Goal: Information Seeking & Learning: Learn about a topic

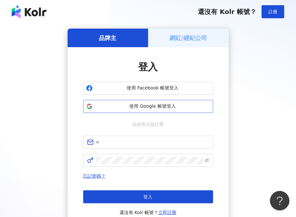
click at [159, 104] on span "使用 Google 帳號登入" at bounding box center [152, 106] width 115 height 7
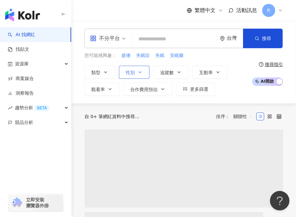
click at [110, 40] on div "不分平台" at bounding box center [105, 38] width 30 height 10
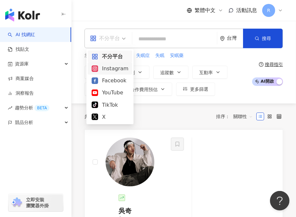
click at [113, 69] on div "Instagram" at bounding box center [110, 68] width 37 height 8
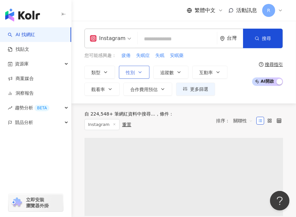
click at [140, 70] on icon "button" at bounding box center [140, 72] width 5 height 5
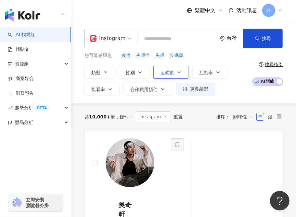
click at [164, 72] on span "追蹤數" at bounding box center [167, 72] width 14 height 5
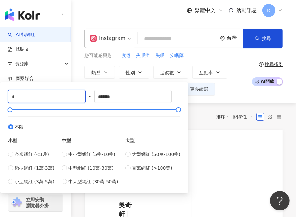
drag, startPoint x: 62, startPoint y: 95, endPoint x: -10, endPoint y: 92, distance: 72.6
click at [0, 92] on html "AI 找網紅 找貼文 資源庫 商案媒合 洞察報告 趨勢分析 BETA 競品分析 立即安裝 瀏覽器外掛 繁體中文 活動訊息 R Instagram 台灣 搜尋 …" at bounding box center [148, 108] width 296 height 217
type input "*****"
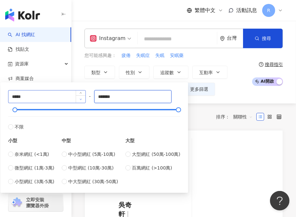
drag, startPoint x: 130, startPoint y: 99, endPoint x: 79, endPoint y: 97, distance: 50.8
click at [79, 97] on div "***** - ******* 不限 小型 奈米網紅 (<1萬) 微型網紅 (1萬-3萬) 小型網紅 (3萬-5萬) 中型 中小型網紅 (5萬-10萬) 中型…" at bounding box center [94, 137] width 172 height 95
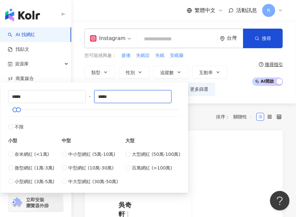
type input "*****"
click at [223, 60] on div "您可能感興趣： 疲倦 失眠症 失眠 安眠藥 類型 性別 追蹤數 互動率 觀看率 合作費用預估 更多篩選 不限 女 男 其他 ***** - ***** 不限 …" at bounding box center [167, 74] width 164 height 44
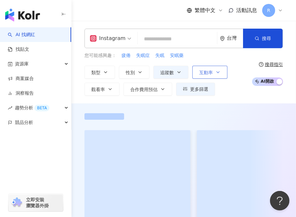
click at [220, 69] on button "互動率" at bounding box center [210, 72] width 35 height 13
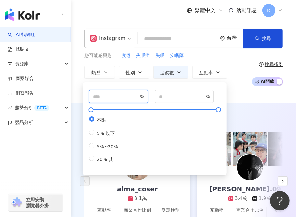
click at [110, 96] on input "number" at bounding box center [116, 96] width 46 height 7
click at [118, 99] on input "number" at bounding box center [116, 96] width 46 height 7
type input "*"
click at [235, 62] on div "您可能感興趣： 疲倦 失眠症 失眠 安眠藥 類型 性別 追蹤數 互動率 觀看率 合作費用預估 更多篩選 不限 女 男 其他 ***** - ***** 不限 …" at bounding box center [167, 74] width 164 height 44
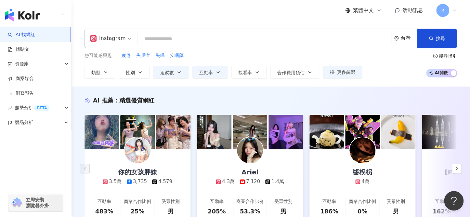
click at [153, 41] on input "search" at bounding box center [264, 39] width 248 height 12
paste input "*****"
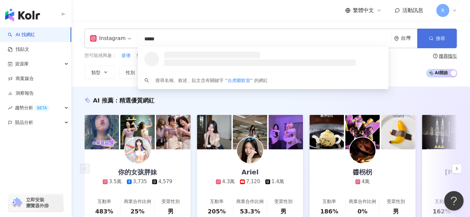
click at [296, 39] on span "搜尋" at bounding box center [440, 38] width 9 height 5
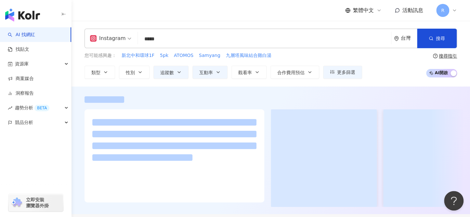
click at [237, 21] on div "Instagram ***** 台灣 搜尋 loading 搜尋名稱、敘述、貼文含有關鍵字 “ 台虎啜飲室 ” 的網紅 您可能感興趣： 新北中和環球1F 5p…" at bounding box center [271, 54] width 399 height 66
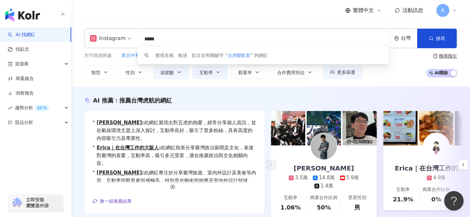
drag, startPoint x: 194, startPoint y: 41, endPoint x: 140, endPoint y: 41, distance: 54.0
click at [140, 41] on input "*****" at bounding box center [264, 39] width 248 height 12
click at [152, 40] on input "*****" at bounding box center [264, 39] width 248 height 12
drag, startPoint x: 151, startPoint y: 39, endPoint x: 194, endPoint y: 40, distance: 43.6
click at [192, 40] on input "*****" at bounding box center [264, 39] width 248 height 12
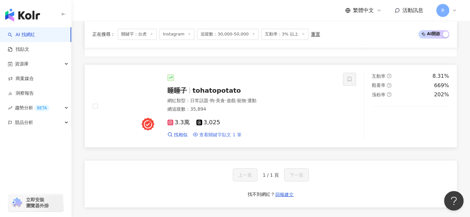
scroll to position [477, 0]
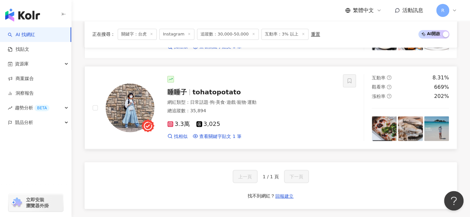
click at [149, 121] on img at bounding box center [130, 107] width 49 height 49
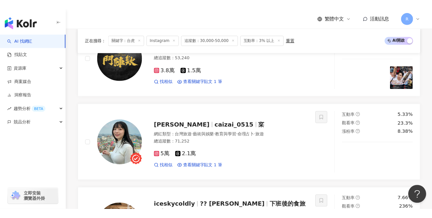
scroll to position [0, 0]
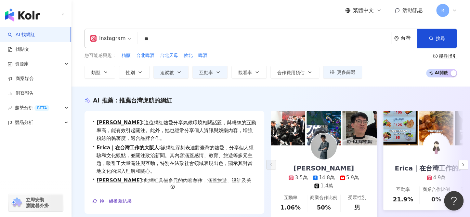
click at [122, 37] on div "Instagram ** 台灣 搜尋 keyword 搜尋名稱、敘述、貼文含有關鍵字 “ 台虎 ” 的網紅" at bounding box center [271, 39] width 373 height 20
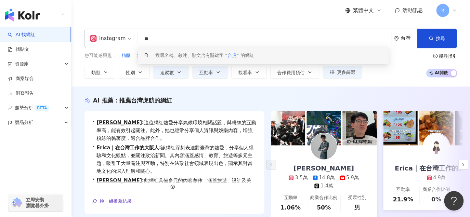
paste input "**"
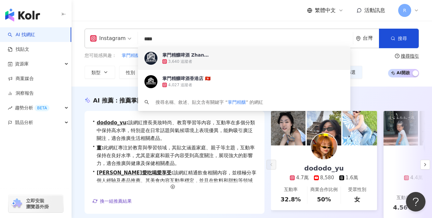
click at [254, 19] on div "繁體中文 活動訊息 R" at bounding box center [252, 10] width 334 height 21
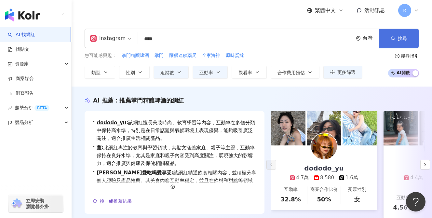
click at [296, 44] on button "搜尋" at bounding box center [399, 39] width 40 height 20
click at [296, 42] on button "搜尋" at bounding box center [399, 39] width 40 height 20
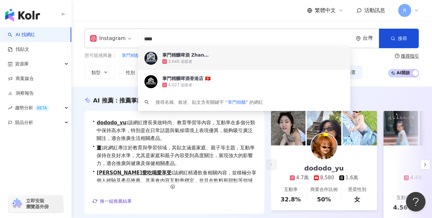
drag, startPoint x: 201, startPoint y: 38, endPoint x: 139, endPoint y: 38, distance: 62.8
click at [140, 38] on input "****" at bounding box center [245, 39] width 210 height 12
paste input "search"
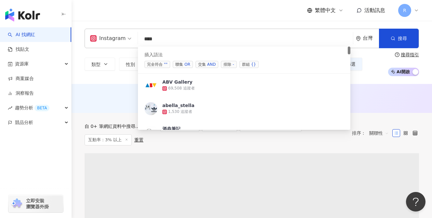
click at [185, 25] on div "Instagram *** 台灣 搜尋 searchOperator 插入語法 完全符合 "" 聯集 OR 交集 AND 排除 - 群組 {} ABV Gal…" at bounding box center [252, 52] width 360 height 63
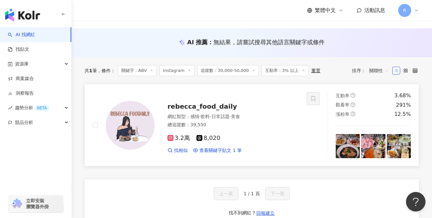
scroll to position [79, 0]
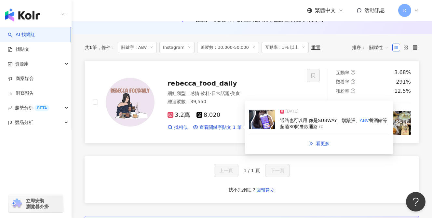
click at [296, 123] on div "通路也可以用 像是SUBWAY、鬍鬚張、 ABV 餐酒館等超過30間餐飲通路 ic" at bounding box center [334, 123] width 109 height 13
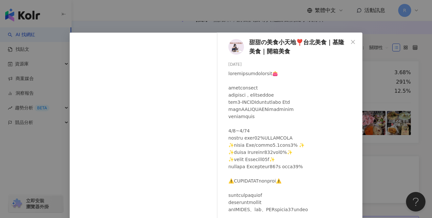
click at [296, 122] on div "甜甜の美食小天地❣️台北美食｜基隆美食｜開箱美食 2025/7/16 230 16 1.2萬 查看原始貼文" at bounding box center [216, 109] width 432 height 218
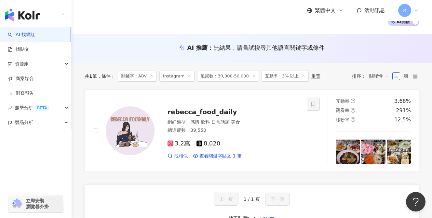
scroll to position [0, 0]
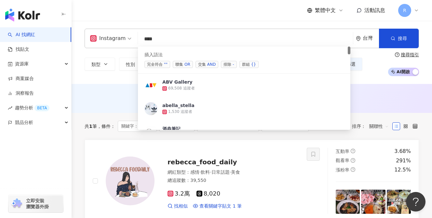
drag, startPoint x: 167, startPoint y: 39, endPoint x: 125, endPoint y: 40, distance: 41.6
click at [127, 40] on div "Instagram *** 台灣 搜尋 searchOperator 插入語法 完全符合 "" 聯集 OR 交集 AND 排除 - 群組 {} ABV Gal…" at bounding box center [252, 39] width 334 height 20
paste input "search"
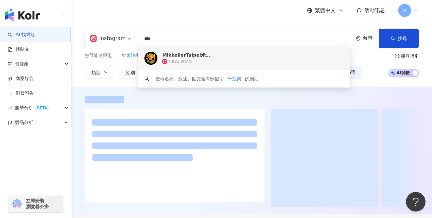
click at [212, 16] on div "繁體中文 活動訊息 R" at bounding box center [252, 10] width 334 height 21
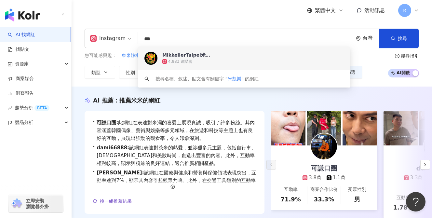
drag, startPoint x: 171, startPoint y: 42, endPoint x: 107, endPoint y: 41, distance: 63.8
click at [107, 41] on div "Instagram *** 台灣 搜尋 839412dd-437b-4bb7-9cf4-394fb065ead1 keyword MikkellerTaipe…" at bounding box center [252, 39] width 334 height 20
paste input "search"
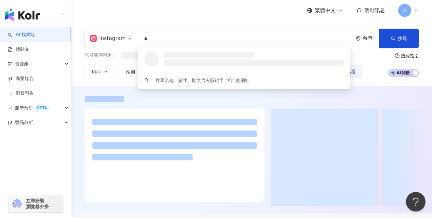
click at [161, 11] on div "繁體中文 活動訊息 R" at bounding box center [252, 10] width 334 height 21
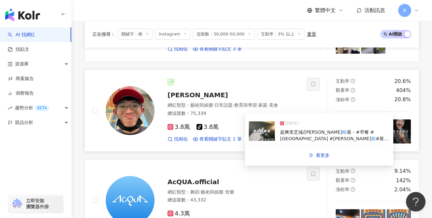
scroll to position [422, 0]
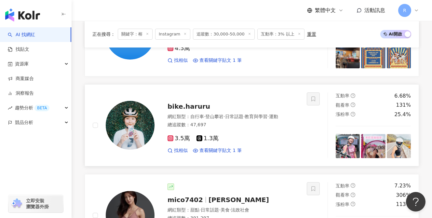
click at [155, 123] on div "bike.haruru 網紅類型 ： 自行車 · 登山攀岩 · 日常話題 · 教育與學習 · 運動 總追蹤數 ： 47,697 3.5萬 1.3萬 找相似 查…" at bounding box center [226, 125] width 144 height 57
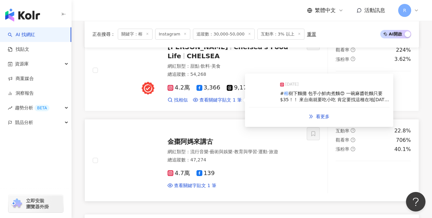
scroll to position [1021, 0]
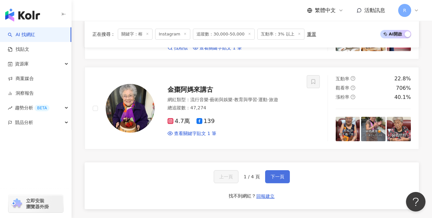
click at [277, 174] on span "下一頁" at bounding box center [278, 176] width 14 height 5
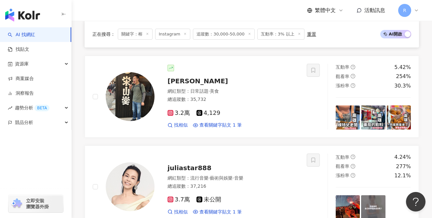
scroll to position [1080, 0]
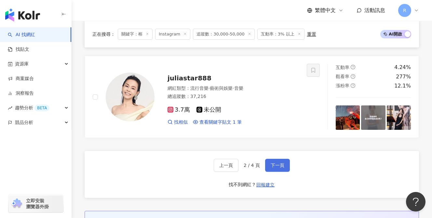
click at [266, 159] on button "下一頁" at bounding box center [277, 165] width 25 height 13
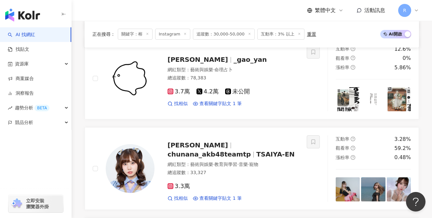
scroll to position [1069, 0]
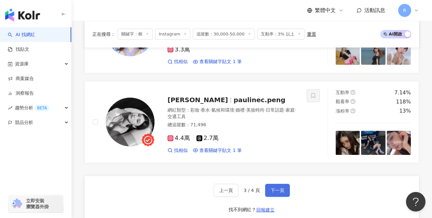
click at [274, 188] on span "下一頁" at bounding box center [278, 190] width 14 height 5
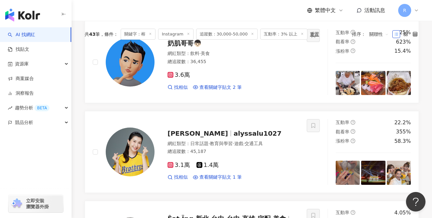
scroll to position [0, 0]
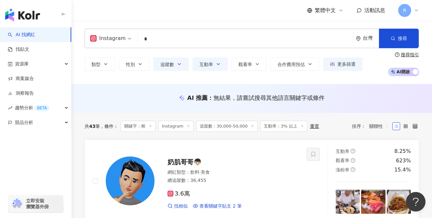
drag, startPoint x: 158, startPoint y: 36, endPoint x: 131, endPoint y: 37, distance: 27.0
click at [131, 37] on div "Instagram * 台灣 搜尋 loading 搜尋名稱、敘述、貼文含有關鍵字 “ 榕 ” 的網紅" at bounding box center [252, 39] width 334 height 20
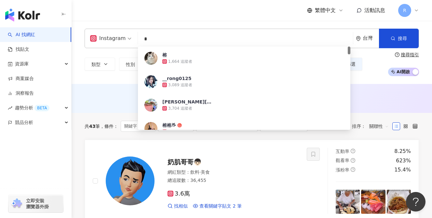
paste input "********"
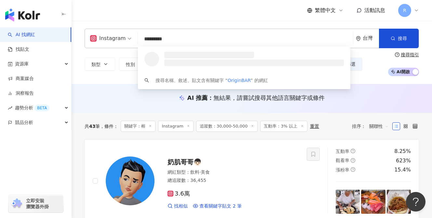
click at [174, 24] on div "Instagram ********* 台灣 搜尋 loading 搜尋名稱、敘述、貼文含有關鍵字 “ OriginBAR ” 的網紅 類型 性別 追蹤數 互…" at bounding box center [252, 52] width 360 height 63
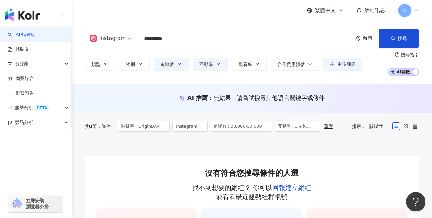
click at [182, 41] on input "*********" at bounding box center [245, 39] width 210 height 12
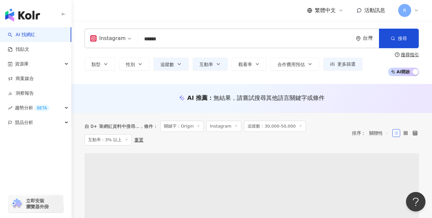
click at [195, 20] on div "繁體中文 活動訊息 R" at bounding box center [252, 10] width 334 height 21
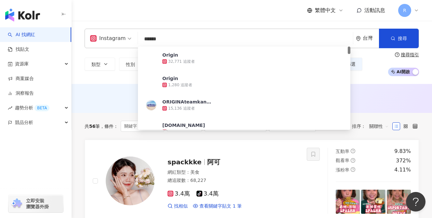
drag, startPoint x: 170, startPoint y: 40, endPoint x: 132, endPoint y: 42, distance: 38.1
click at [132, 42] on div "Instagram ****** 台灣 搜尋 44c0bf78-5587-4782-9c03-f404888664cb Origin 32,771 追蹤者 O…" at bounding box center [252, 39] width 334 height 20
paste input "****"
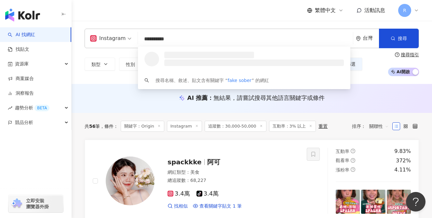
click at [153, 41] on input "**********" at bounding box center [245, 39] width 210 height 12
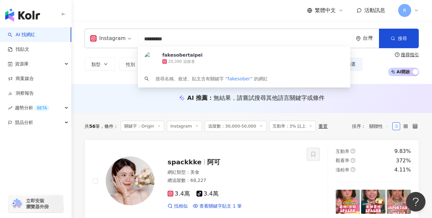
drag, startPoint x: 174, startPoint y: 41, endPoint x: 153, endPoint y: 40, distance: 21.2
click at [153, 40] on input "*********" at bounding box center [245, 39] width 210 height 12
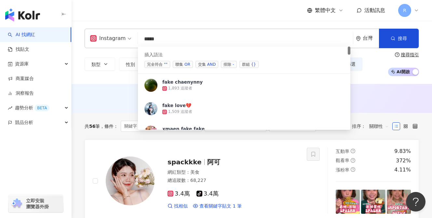
click at [204, 65] on span "交集 AND" at bounding box center [206, 64] width 23 height 7
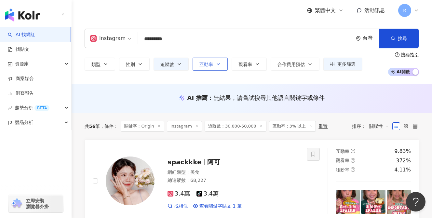
paste input "******"
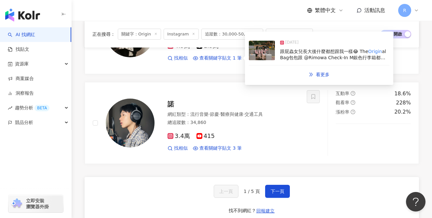
scroll to position [1048, 0]
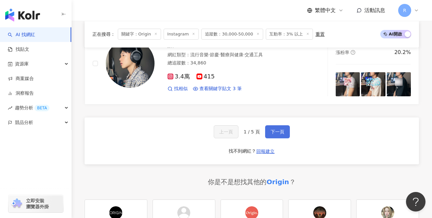
click at [279, 129] on span "下一頁" at bounding box center [278, 131] width 14 height 5
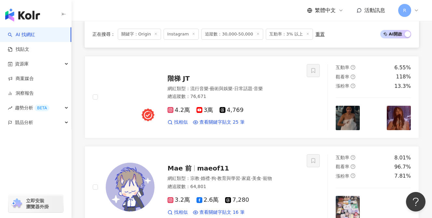
scroll to position [1137, 0]
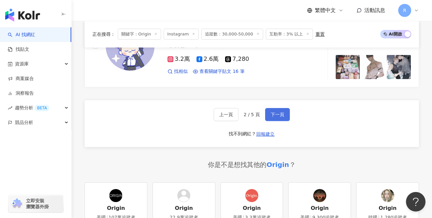
click at [271, 112] on span "下一頁" at bounding box center [278, 114] width 14 height 5
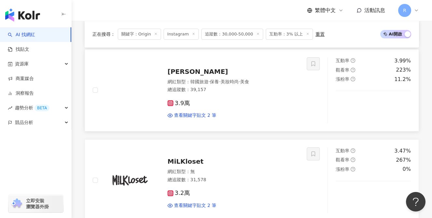
scroll to position [811, 0]
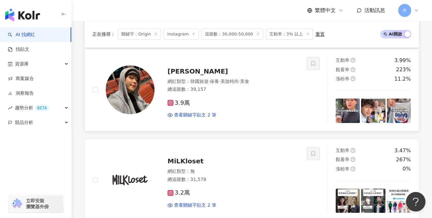
click at [296, 108] on img at bounding box center [348, 111] width 24 height 24
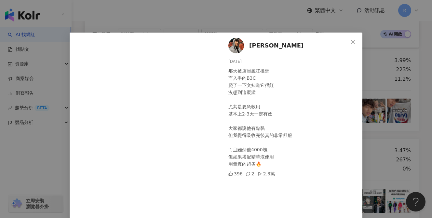
click at [296, 107] on div "東尼朱 2025/8/19 那天被店員瘋狂推銷 而入手的B3C 爬了一下文知道它很紅 沒想到這麼猛 尤其是要急救用 基本上2-3天一定有效 大家都說他有點黏 …" at bounding box center [216, 109] width 432 height 218
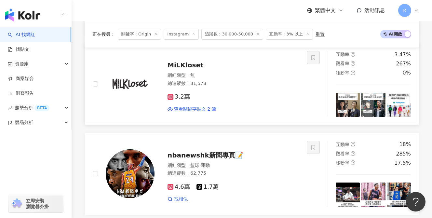
scroll to position [851, 0]
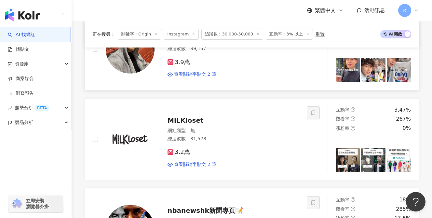
click at [296, 75] on img at bounding box center [399, 70] width 24 height 24
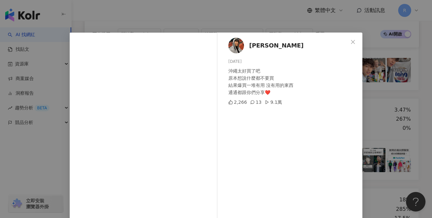
click at [296, 87] on div "東尼朱 2025/8/17 沖繩太好買了吧 原本想說什麼都不要買 結果爆買一堆有用 沒有用的東西 通通都跟你們分享❤️ 2,266 13 9.1萬 查看原始貼文" at bounding box center [216, 109] width 432 height 218
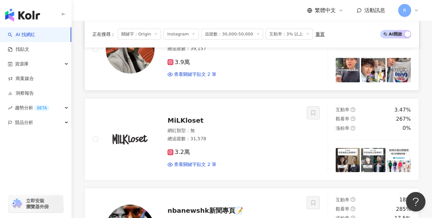
click at [296, 71] on img at bounding box center [373, 70] width 24 height 24
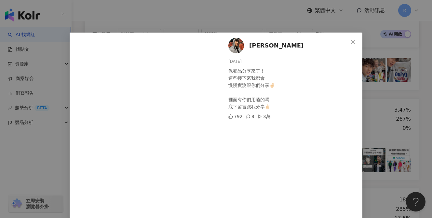
click at [296, 81] on div "東尼朱 2025/8/18 保養品分享來了！ 這些接下來我都會 慢慢實測跟你們分享✌🏻 裡面有你們用過的嗎 底下留言跟我分享✌🏻 792 8 3萬 查看原始貼文" at bounding box center [216, 109] width 432 height 218
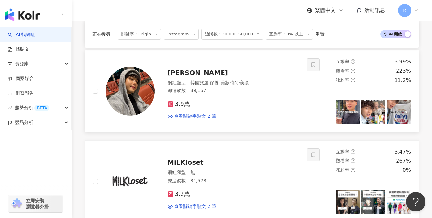
scroll to position [809, 0]
click at [152, 108] on div at bounding box center [130, 91] width 49 height 49
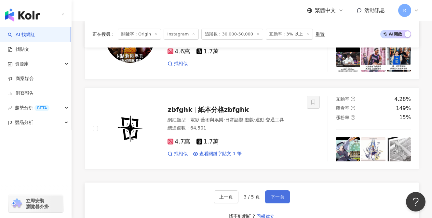
click at [277, 196] on span "下一頁" at bounding box center [278, 196] width 14 height 5
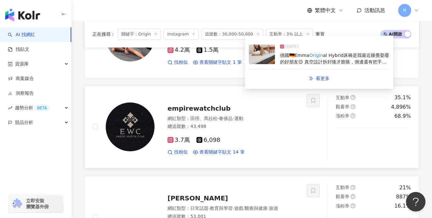
scroll to position [1049, 0]
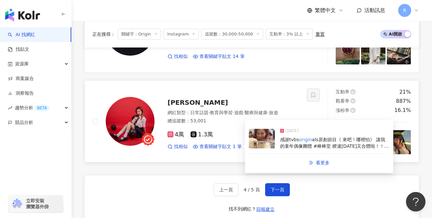
click at [296, 138] on span "als原創節目《 來吧！哪裡怕》 讓我的童年偶像團體 #棒棒堂 睽違15年又合體啦！！！💕 六棒一起玩各種冒險遊戲，就像看六個長不大的小孩互相較勁但感情很好，…" at bounding box center [334, 187] width 109 height 101
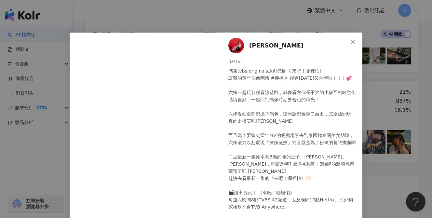
scroll to position [74, 0]
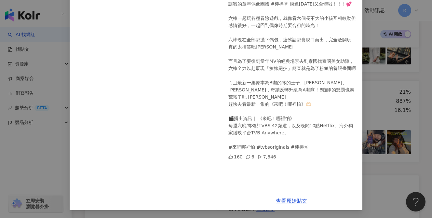
click at [296, 119] on div "簡愉潔 2025/1/18 感謝tvbs originals原創節目《 來吧！哪裡怕》 讓我的童年偶像團體 #棒棒堂 睽違15年又合體啦！！！💕 六棒一起玩各…" at bounding box center [216, 109] width 432 height 218
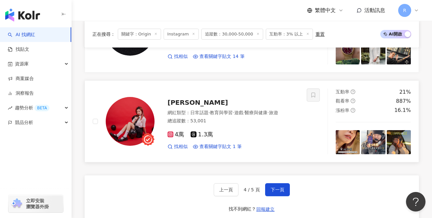
click at [296, 132] on img at bounding box center [373, 142] width 24 height 24
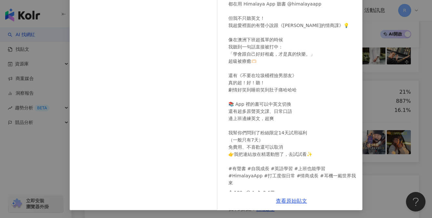
click at [296, 123] on div "簡愉潔 2025/7/19 工作、通勤、甚至搭直升機（？ 都在用 Himalaya App 聽書 @himalayaapp 但我不只聽英文！ 我超愛裡面的有聲…" at bounding box center [216, 109] width 432 height 218
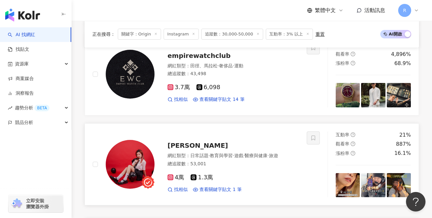
scroll to position [1055, 0]
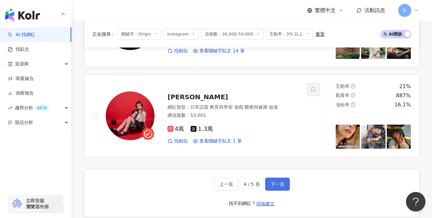
click at [272, 182] on span "下一頁" at bounding box center [278, 183] width 14 height 5
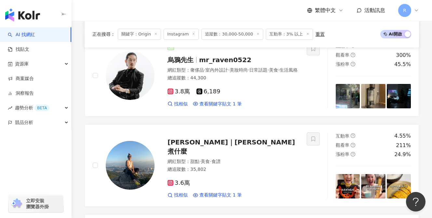
scroll to position [530, 0]
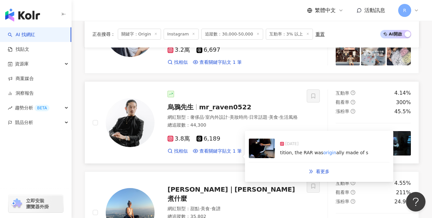
click at [296, 150] on span "tition, the RAR was" at bounding box center [301, 152] width 43 height 5
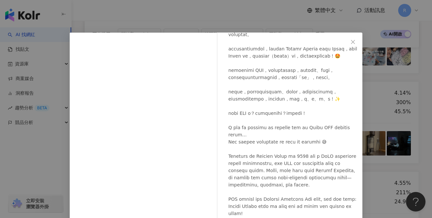
scroll to position [173, 0]
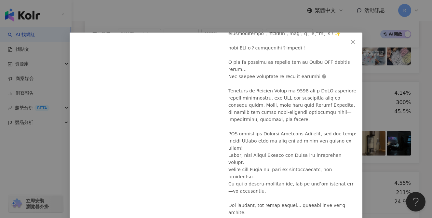
click at [296, 140] on div "烏鴉先生 2025/3/26 1,305 10 3.6萬 查看原始貼文" at bounding box center [216, 109] width 432 height 218
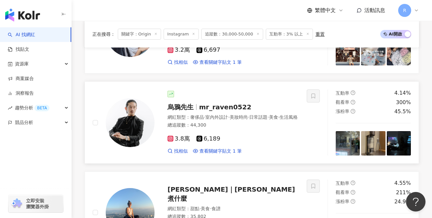
click at [296, 131] on img at bounding box center [348, 143] width 24 height 24
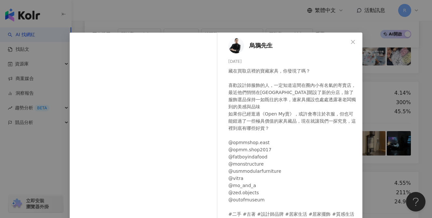
click at [296, 123] on div "烏鴉先生 2025/8/7 藏在買取店裡的寶藏家具，你發現了嗎？ 喜歡設計師服飾的人，一定知道這間在圈內小有名氣的寄賣店，最近他們悄悄在台北東區開設了新的分店…" at bounding box center [216, 109] width 432 height 218
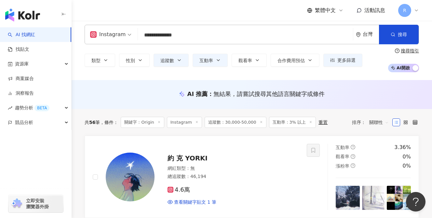
scroll to position [0, 0]
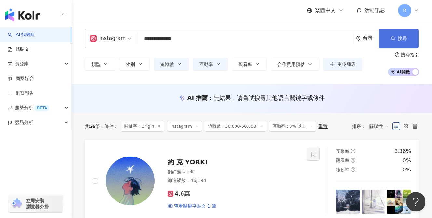
click at [296, 38] on span "搜尋" at bounding box center [402, 38] width 9 height 5
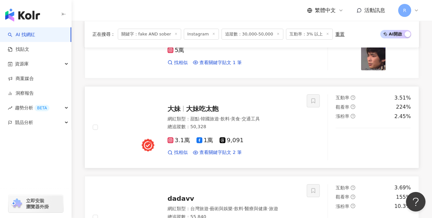
scroll to position [141, 0]
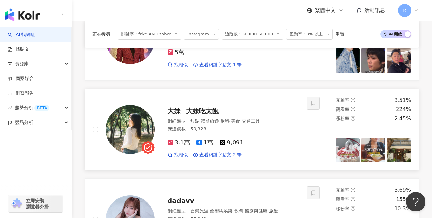
click at [124, 124] on img at bounding box center [130, 129] width 49 height 49
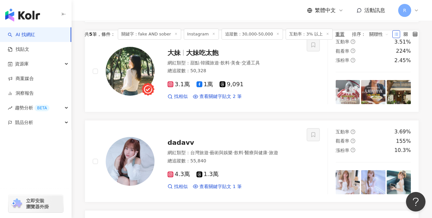
scroll to position [27, 0]
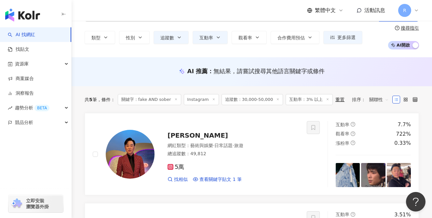
drag, startPoint x: 161, startPoint y: 41, endPoint x: 181, endPoint y: 41, distance: 20.5
click at [149, 19] on input "**********" at bounding box center [245, 12] width 210 height 12
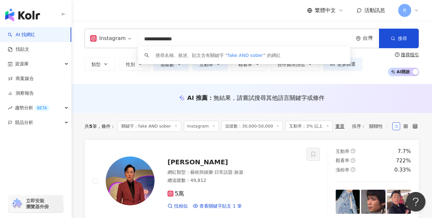
drag, startPoint x: 181, startPoint y: 41, endPoint x: 123, endPoint y: 39, distance: 58.2
click at [123, 39] on div "**********" at bounding box center [252, 39] width 334 height 20
paste input "search"
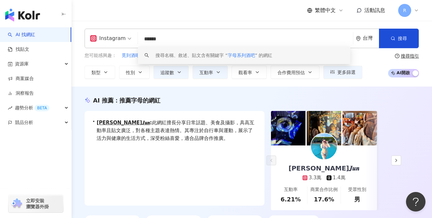
click at [183, 18] on div "繁體中文 活動訊息 R" at bounding box center [252, 10] width 334 height 21
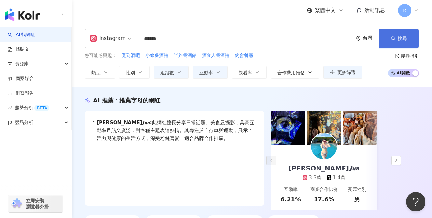
click at [296, 41] on button "搜尋" at bounding box center [399, 39] width 40 height 20
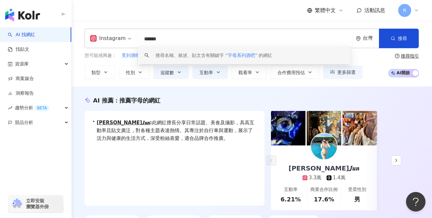
drag, startPoint x: 186, startPoint y: 42, endPoint x: 126, endPoint y: 42, distance: 59.8
click at [127, 42] on div "Instagram ****** 台灣 搜尋 keyword 搜尋名稱、敘述、貼文含有關鍵字 “ 字母系列酒吧 ” 的網紅" at bounding box center [252, 39] width 334 height 20
paste input "search"
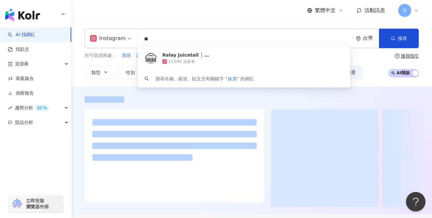
click at [191, 22] on div "Instagram 妹酒 ** 台灣 搜尋 5e9884fd-ee05-4f58-a683-d1801b368a4d Relay Juicetail │ 台北…" at bounding box center [252, 54] width 360 height 66
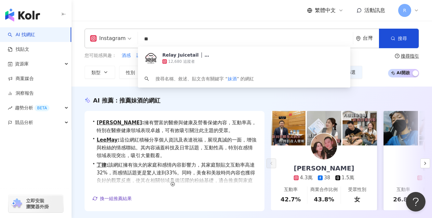
drag, startPoint x: 184, startPoint y: 40, endPoint x: 120, endPoint y: 41, distance: 64.1
click at [119, 41] on div "Instagram ** 台灣 搜尋 5e9884fd-ee05-4f58-a683-d1801b368a4d Relay Juicetail │ 台北妹酒之…" at bounding box center [252, 39] width 334 height 20
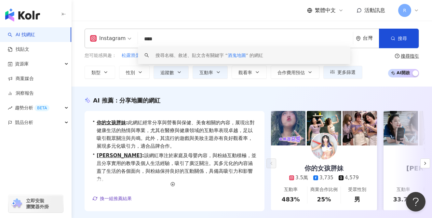
drag, startPoint x: 188, startPoint y: 39, endPoint x: 137, endPoint y: 39, distance: 50.7
click at [135, 39] on div "Instagram **** 台灣 搜尋 keyword 搜尋名稱、敘述、貼文含有關鍵字 “ 酒鬼地圖 ” 的網紅" at bounding box center [252, 39] width 334 height 20
paste input "search"
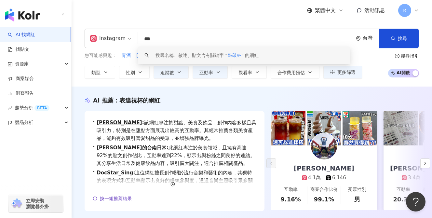
type input "***"
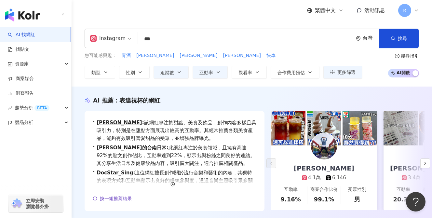
click at [232, 22] on div "Instagram *** 台灣 搜尋 keyword 搜尋名稱、敘述、貼文含有關鍵字 “ 敲敲杯 ” 的網紅 您可能感興趣： 青酒 馬利歐 阿聰 莫里茲 快…" at bounding box center [252, 54] width 360 height 66
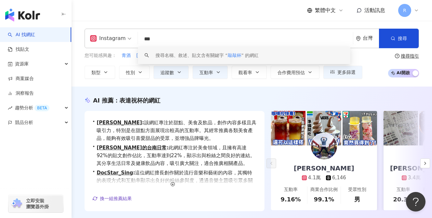
drag, startPoint x: 174, startPoint y: 35, endPoint x: 117, endPoint y: 42, distance: 56.6
click at [117, 43] on div "Instagram *** 台灣 搜尋 keyword 搜尋名稱、敘述、貼文含有關鍵字 “ 敲敲杯 ” 的網紅" at bounding box center [252, 39] width 334 height 20
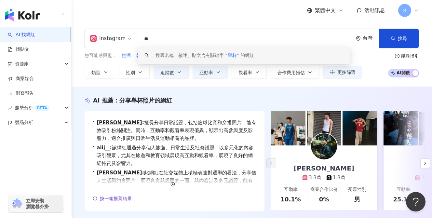
drag, startPoint x: 166, startPoint y: 38, endPoint x: 133, endPoint y: 39, distance: 32.2
click at [133, 39] on div "Instagram ** 台灣 搜尋 keyword 搜尋名稱、敘述、貼文含有關鍵字 “ 舉杯 ” 的網紅" at bounding box center [252, 39] width 334 height 20
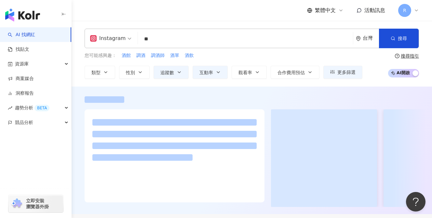
click at [189, 22] on div "Instagram 酒吧 ** 台灣 搜尋 284a078d-b78a-4ea0-a234-44dce9b3fbbe PaperPlane 7,029 追蹤者…" at bounding box center [252, 54] width 360 height 66
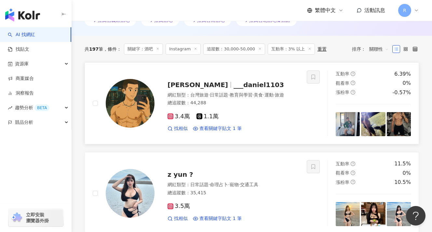
scroll to position [205, 0]
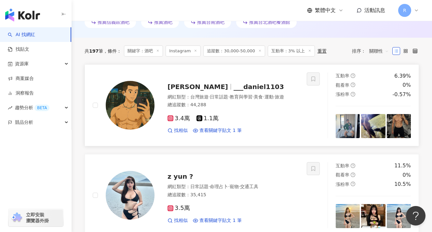
click at [142, 108] on img at bounding box center [130, 105] width 49 height 49
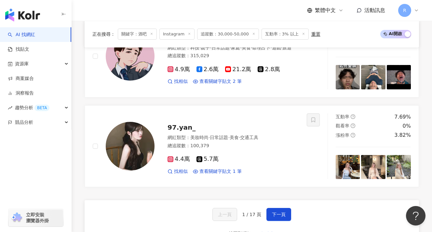
scroll to position [1154, 0]
click at [280, 213] on span "下一頁" at bounding box center [279, 214] width 14 height 5
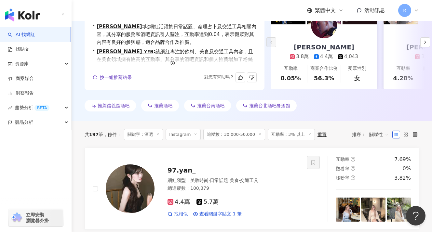
scroll to position [0, 0]
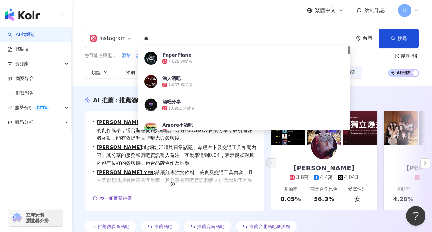
drag, startPoint x: 172, startPoint y: 39, endPoint x: 130, endPoint y: 37, distance: 41.7
click at [130, 37] on div "Instagram ** 台灣 搜尋 284a078d-b78a-4ea0-a234-44dce9b3fbbe PaperPlane 7,029 追蹤者 漁人…" at bounding box center [252, 39] width 334 height 20
paste input "**"
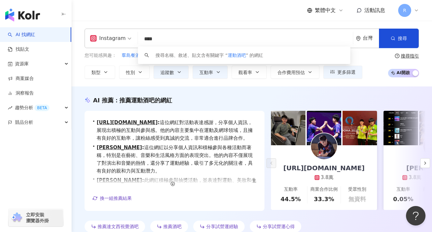
drag, startPoint x: 187, startPoint y: 37, endPoint x: 133, endPoint y: 38, distance: 54.3
click at [133, 38] on div "Instagram **** 台灣 搜尋 keyword 搜尋名稱、敘述、貼文含有關鍵字 “ 運動酒吧 ” 的網紅" at bounding box center [252, 39] width 334 height 20
paste input "search"
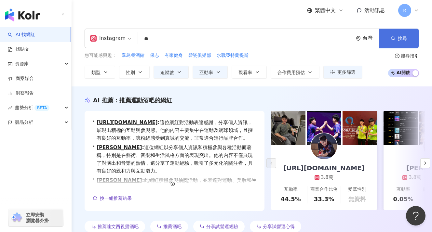
click at [296, 29] on button "搜尋" at bounding box center [399, 39] width 40 height 20
click at [296, 40] on button "搜尋" at bounding box center [399, 39] width 40 height 20
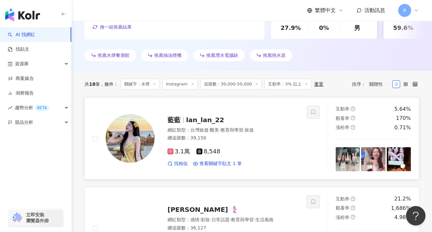
scroll to position [176, 0]
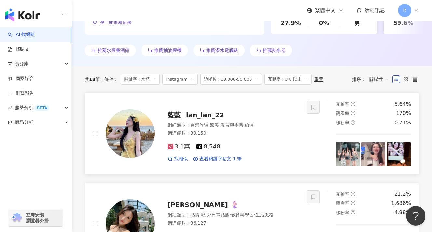
click at [148, 138] on img at bounding box center [130, 133] width 49 height 49
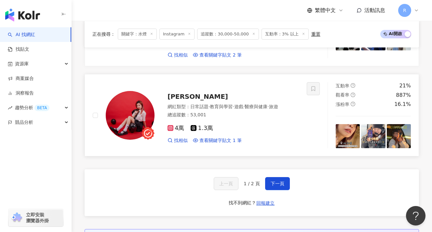
scroll to position [1244, 0]
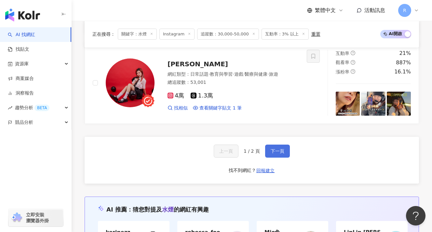
click at [268, 145] on button "下一頁" at bounding box center [277, 151] width 25 height 13
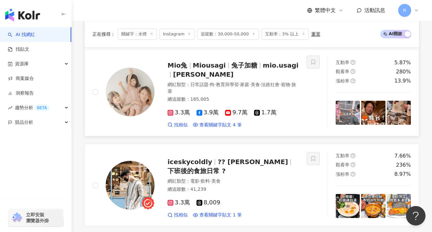
scroll to position [310, 0]
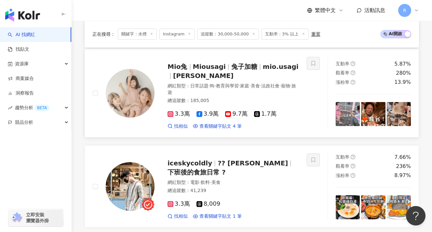
click at [120, 92] on img at bounding box center [130, 93] width 49 height 49
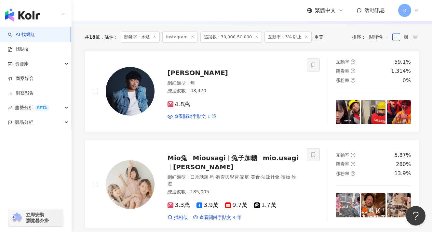
scroll to position [0, 0]
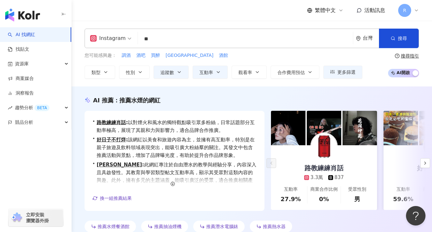
drag, startPoint x: 148, startPoint y: 40, endPoint x: 109, endPoint y: 39, distance: 39.0
click at [109, 39] on div "Instagram ** 台灣 搜尋 0f794a33-d990-4a99-919d-e206a7e59ead ☁️水煙草純喫茶 雲☁️ 3,732 追蹤者 …" at bounding box center [252, 39] width 334 height 20
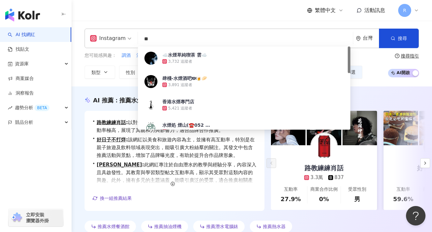
type input "*"
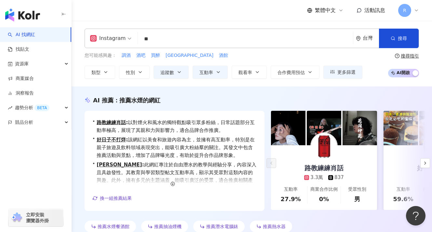
type input "**"
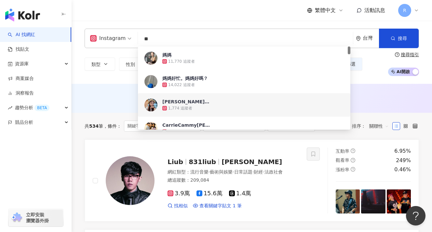
click at [127, 81] on div "Instagram ** 台灣 搜尋 73ea26e1-4210-41e9-ab51-fa1ef5813301 f19fb78c-94fd-41ac-9cd9…" at bounding box center [252, 52] width 360 height 63
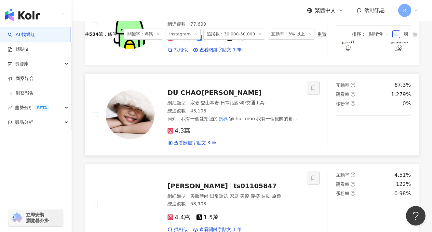
scroll to position [249, 0]
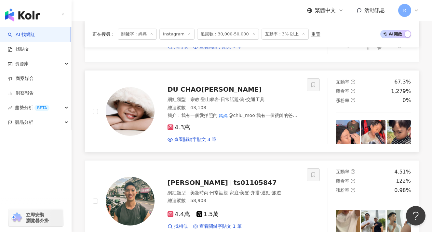
click at [133, 121] on img at bounding box center [130, 111] width 49 height 49
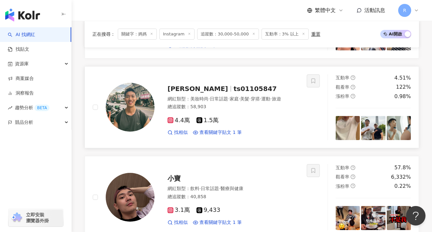
click at [143, 116] on img at bounding box center [130, 107] width 49 height 49
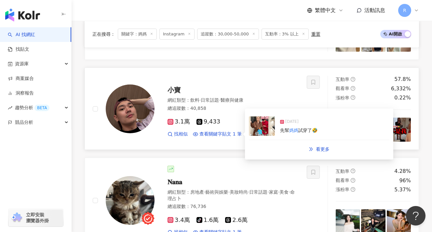
click at [126, 108] on img at bounding box center [130, 109] width 49 height 49
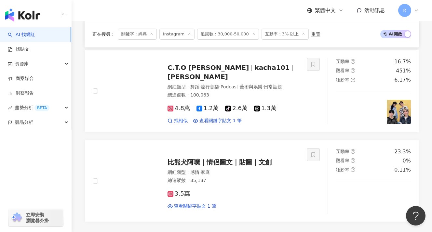
scroll to position [1103, 0]
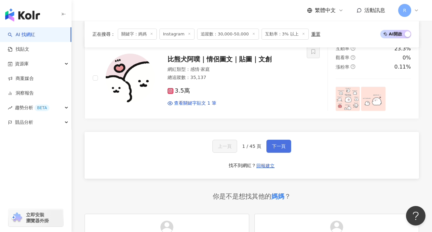
click at [280, 144] on span "下一頁" at bounding box center [279, 146] width 14 height 5
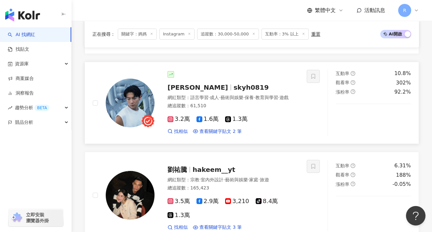
scroll to position [925, 0]
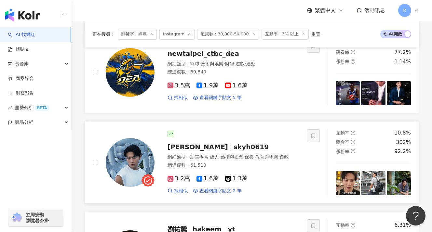
click at [135, 155] on img at bounding box center [130, 162] width 49 height 49
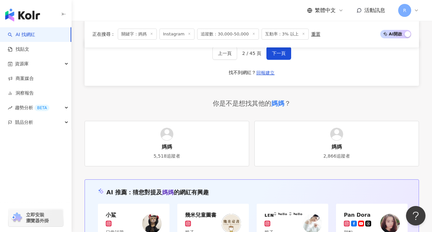
scroll to position [1197, 0]
click at [283, 57] on button "下一頁" at bounding box center [278, 53] width 25 height 13
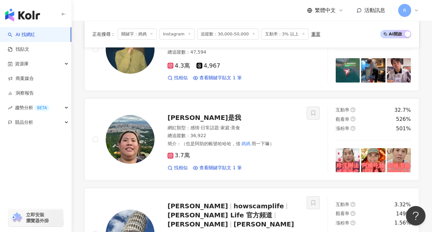
scroll to position [1183, 0]
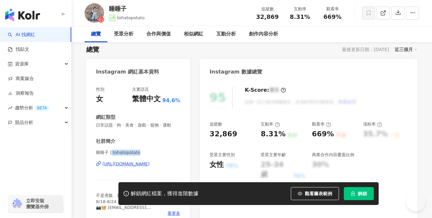
drag, startPoint x: 112, startPoint y: 152, endPoint x: 146, endPoint y: 152, distance: 33.8
click at [146, 152] on span "睡睡子 | tohatopotato" at bounding box center [138, 153] width 84 height 6
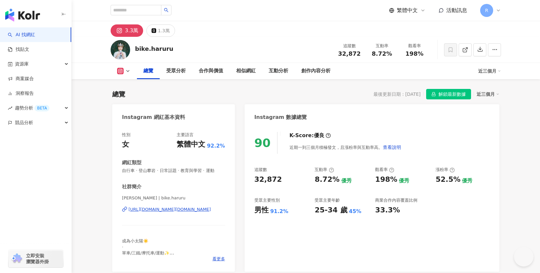
click at [122, 195] on span "曾晴 HARU | bike.haruru" at bounding box center [173, 198] width 103 height 7
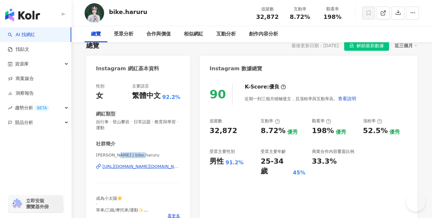
drag, startPoint x: 135, startPoint y: 156, endPoint x: 156, endPoint y: 157, distance: 21.8
click at [156, 157] on span "曾晴 HARU | bike.haruru" at bounding box center [138, 155] width 84 height 6
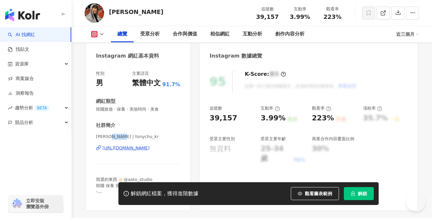
drag, startPoint x: 113, startPoint y: 136, endPoint x: 136, endPoint y: 136, distance: 23.4
click at [136, 136] on div "社群簡介 東尼朱 | tonychu_kr https://www.instagram.com/tonychu_kr/ 我選的東西 👉🏻@aato_studi…" at bounding box center [138, 161] width 84 height 78
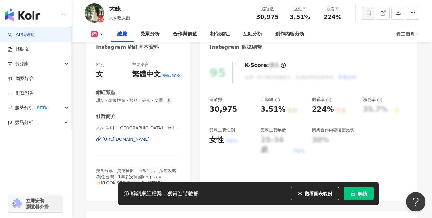
scroll to position [78, 0]
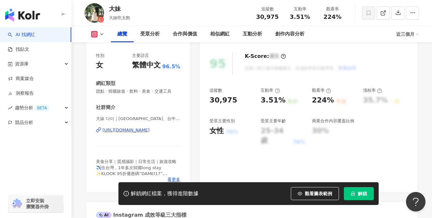
click at [175, 118] on span "大妹 다미｜台北美食、台中美食、台灣旅遊、韓國旅遊 | damei17__" at bounding box center [138, 119] width 84 height 6
click at [174, 118] on span "大妹 다미｜台北美食、台中美食、台灣旅遊、韓國旅遊 | damei17__" at bounding box center [138, 119] width 84 height 6
drag, startPoint x: 112, startPoint y: 119, endPoint x: 97, endPoint y: 119, distance: 15.6
click at [97, 119] on span "大妹 다미｜台北美食、台中美食、台灣旅遊、韓國旅遊 | damei17__" at bounding box center [138, 119] width 84 height 6
copy span "大妹 다미"
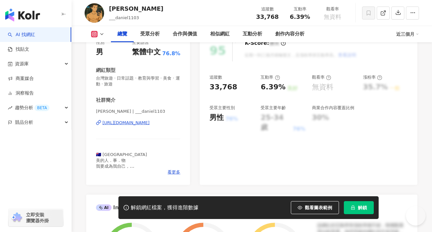
drag, startPoint x: 165, startPoint y: 114, endPoint x: 258, endPoint y: 160, distance: 103.4
click at [165, 114] on span "禹鋐Daniel | ___daniel1103" at bounding box center [138, 112] width 84 height 7
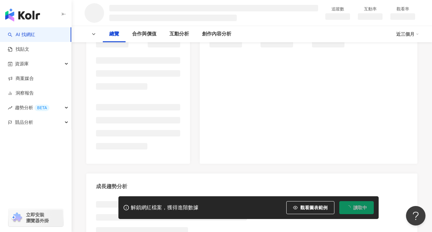
scroll to position [59, 0]
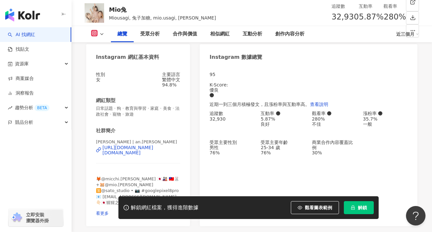
click at [115, 144] on span "[PERSON_NAME] | an.[PERSON_NAME]" at bounding box center [136, 142] width 81 height 5
drag, startPoint x: 115, startPoint y: 144, endPoint x: 133, endPoint y: 144, distance: 17.9
click at [132, 143] on span "[PERSON_NAME] | an.[PERSON_NAME]" at bounding box center [136, 142] width 81 height 5
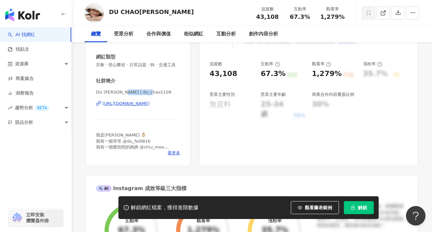
drag, startPoint x: 128, startPoint y: 93, endPoint x: 221, endPoint y: 220, distance: 158.1
click at [159, 94] on span "DU CHAO杜超 | du_chao1109" at bounding box center [138, 92] width 84 height 6
drag, startPoint x: 96, startPoint y: 92, endPoint x: 158, endPoint y: 93, distance: 61.8
click at [158, 93] on span "DU CHAO杜超 | du_chao1109" at bounding box center [138, 92] width 84 height 6
copy span "DU CHAO杜超 | du_chao1109"
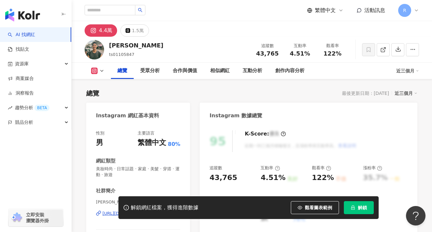
scroll to position [94, 0]
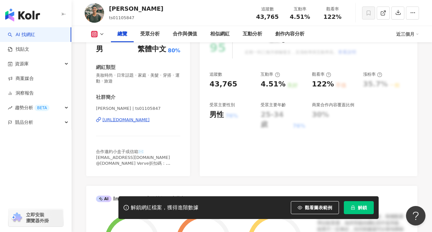
drag, startPoint x: 118, startPoint y: 109, endPoint x: 233, endPoint y: 213, distance: 155.2
click at [155, 110] on span "[PERSON_NAME] | ts01105847" at bounding box center [138, 109] width 84 height 6
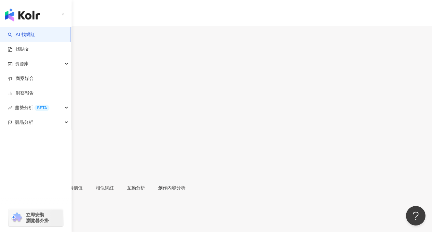
scroll to position [164, 0]
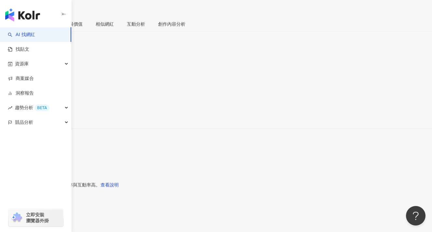
drag, startPoint x: 117, startPoint y: 77, endPoint x: 144, endPoint y: 77, distance: 27.0
click at [49, 110] on span "小寶 | wushangyi0305" at bounding box center [24, 112] width 49 height 5
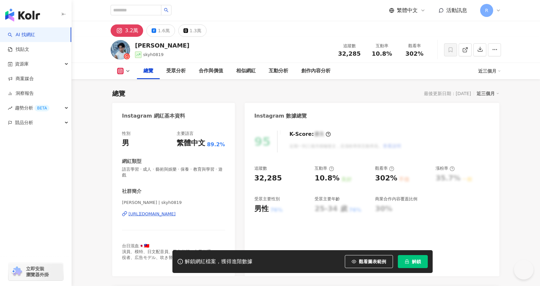
drag, startPoint x: 130, startPoint y: 160, endPoint x: 154, endPoint y: 160, distance: 24.1
click at [154, 199] on span "[PERSON_NAME] | skyh0819" at bounding box center [173, 202] width 103 height 6
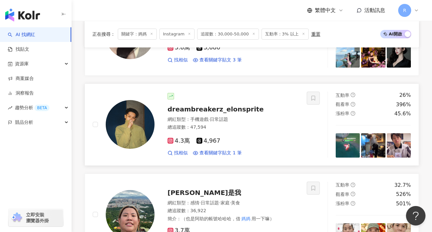
scroll to position [379, 0]
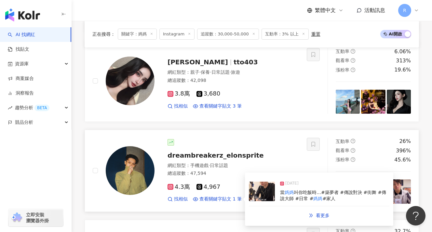
click at [302, 180] on div "2025/3/1" at bounding box center [334, 184] width 109 height 9
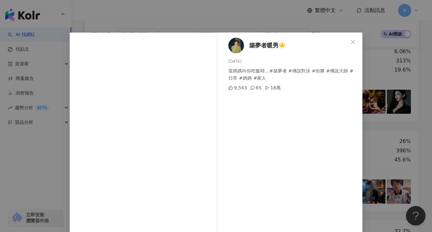
click at [379, 104] on div "築夢者暖男☀️ 2025/3/1 當媽媽叫你吃飯時…#築夢者 #傳說對決 #街舞 #傳說大師 #日常 #媽媽 #家人 9,543 65 18萬 查看原始貼文" at bounding box center [216, 116] width 432 height 232
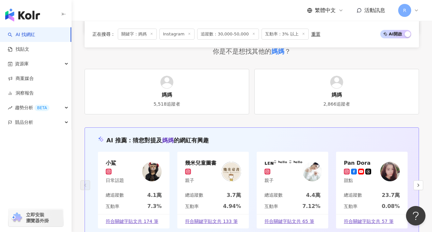
scroll to position [1180, 0]
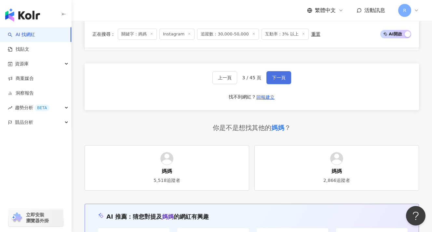
click at [285, 71] on button "下一頁" at bounding box center [278, 77] width 25 height 13
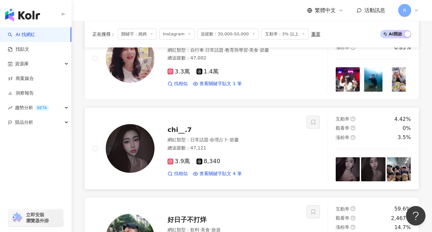
scroll to position [397, 0]
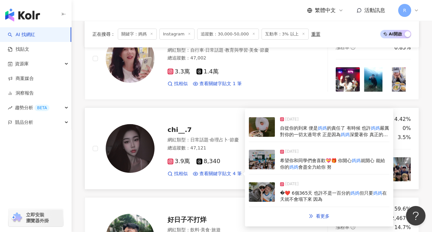
click at [302, 190] on div "2025/5/9" at bounding box center [334, 185] width 109 height 9
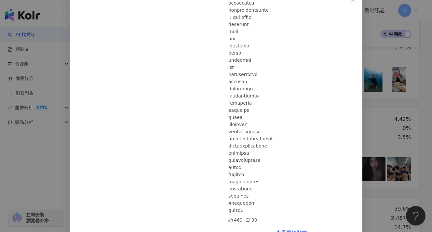
scroll to position [59, 0]
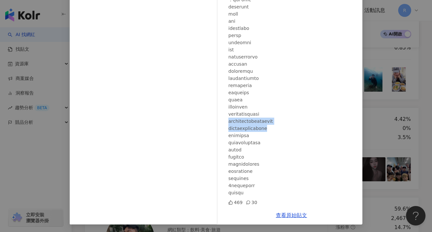
drag, startPoint x: 226, startPoint y: 122, endPoint x: 313, endPoint y: 127, distance: 87.3
click at [313, 127] on div "七 2025/5/9 469 30" at bounding box center [291, 89] width 142 height 233
click at [294, 129] on div at bounding box center [292, 0] width 129 height 394
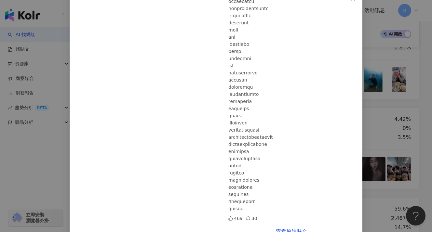
scroll to position [205, 0]
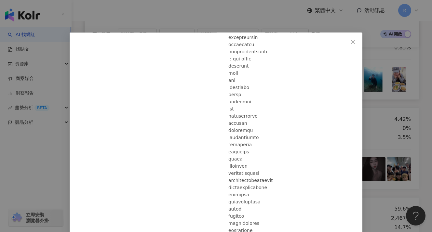
click at [379, 73] on div "七 2025/5/9 469 30 查看原始貼文" at bounding box center [216, 116] width 432 height 232
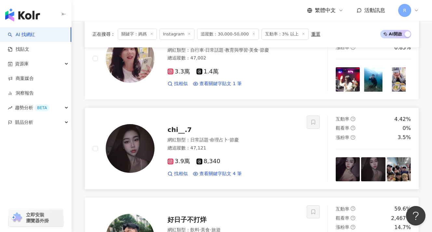
click at [393, 175] on img at bounding box center [399, 169] width 24 height 24
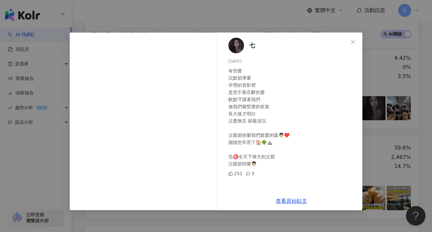
scroll to position [463, 0]
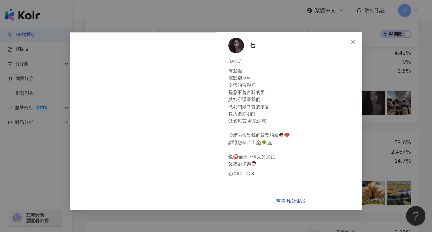
click at [393, 87] on div "七 2025/8/8 有些愛 沉默卻厚重 辛勞的背影裡 是您不善言辭的愛 默默守護著我們 做我們最堅實的依靠 長大後才明白 父愛無言 卻最深沉 父親節快樂我們…" at bounding box center [216, 116] width 432 height 232
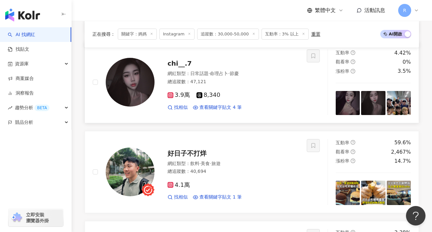
click at [374, 106] on img at bounding box center [373, 103] width 24 height 24
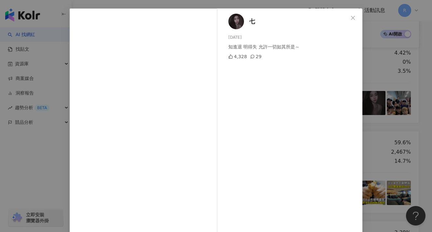
scroll to position [35, 0]
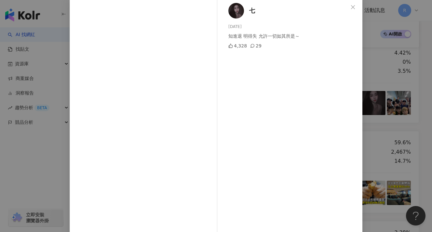
click at [368, 83] on div "七 2025/8/11 知進退 明得失 允許一切如其所是～ 4,328 29 查看原始貼文" at bounding box center [216, 116] width 432 height 232
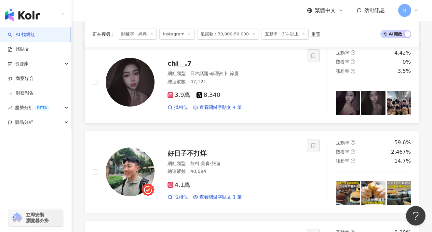
click at [351, 108] on img at bounding box center [348, 103] width 24 height 24
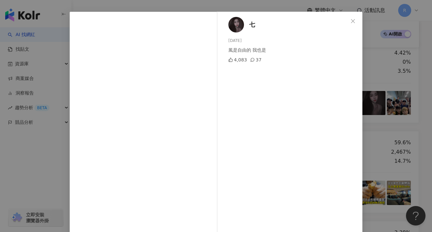
scroll to position [27, 0]
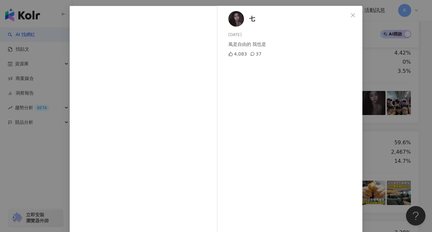
click at [371, 86] on div "七 2025/8/15 風是自由的 我也是 4,083 37 查看原始貼文" at bounding box center [216, 116] width 432 height 232
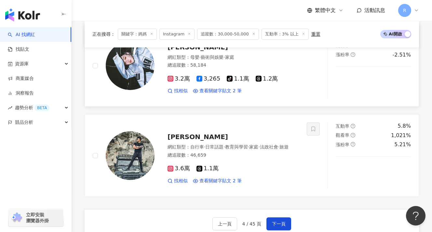
scroll to position [1082, 0]
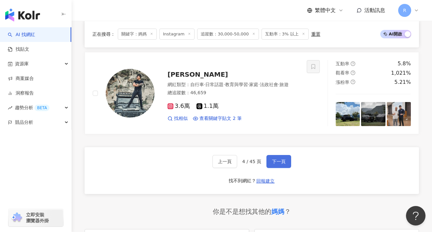
click at [281, 164] on span "下一頁" at bounding box center [279, 161] width 14 height 5
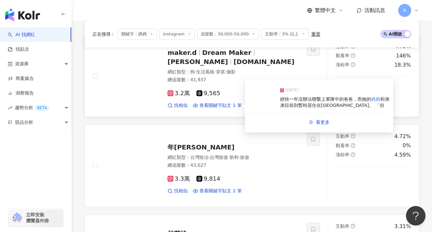
scroll to position [732, 0]
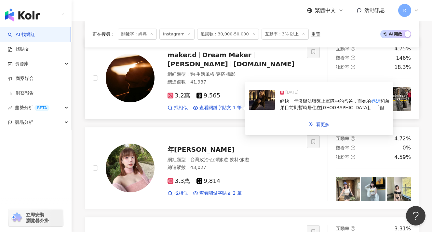
click at [314, 99] on span "經快一年沒辦法聯繫上軍隊中的爸爸，而她的" at bounding box center [325, 101] width 91 height 5
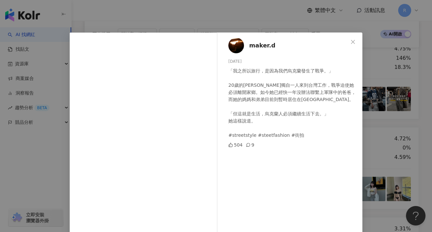
click at [378, 94] on div "maker.d 2024/12/3 「我之所以旅行，是因為我們烏克蘭發生了戰爭。」 20歲的Nina獨自一人來到台灣工作，戰爭迫使她必須離開家鄉。如今她已經快…" at bounding box center [216, 116] width 432 height 232
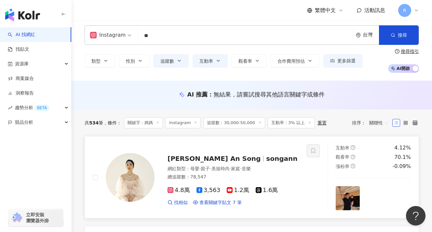
scroll to position [0, 0]
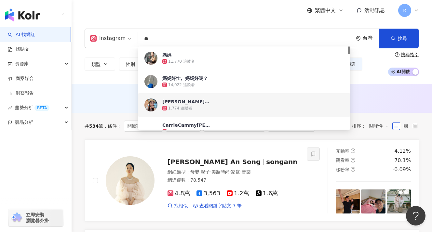
drag, startPoint x: 161, startPoint y: 37, endPoint x: 118, endPoint y: 35, distance: 43.3
click at [118, 35] on div "Instagram ** 台灣 搜尋 73ea26e1-4210-41e9-ab51-fa1ef5813301 f19fb78c-94fd-41ac-9cd9…" at bounding box center [252, 39] width 334 height 20
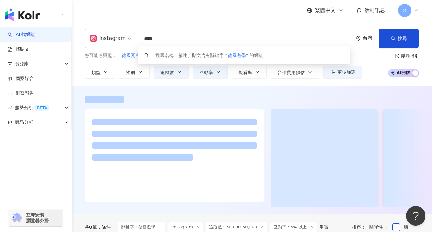
click at [211, 22] on div "Instagram **** 台灣 搜尋 keyword 搜尋名稱、敘述、貼文含有關鍵字 “ 德國遊學 ” 的網紅 您可能感興趣： 德國瓦克化學 德國🇩🇪 德…" at bounding box center [252, 54] width 360 height 66
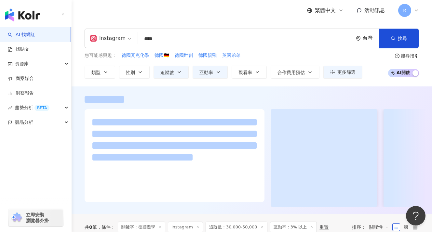
click at [167, 40] on input "****" at bounding box center [245, 39] width 210 height 12
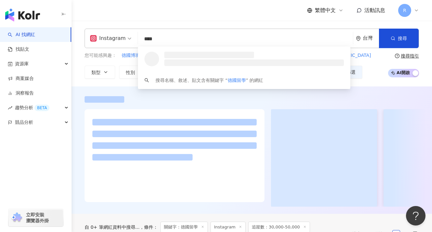
click at [174, 24] on div "Instagram **** 台灣 搜尋 loading 搜尋名稱、敘述、貼文含有關鍵字 “ 德國留學 ” 的網紅 您可能感興趣： 德國博班申請 德國留學申請…" at bounding box center [252, 54] width 360 height 66
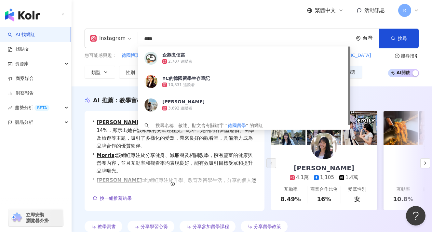
drag, startPoint x: 150, startPoint y: 39, endPoint x: 125, endPoint y: 41, distance: 25.1
click at [125, 41] on div "Instagram **** 台灣 搜尋 f5d6de48-0076-4c04-a714-4a96ad75bf9c 企鵝煮便當 2,707 追蹤者 YC的德國…" at bounding box center [252, 39] width 334 height 20
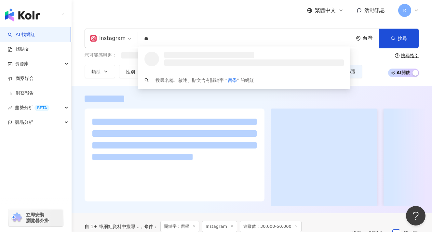
click at [190, 15] on div "繁體中文 活動訊息 R" at bounding box center [252, 10] width 334 height 21
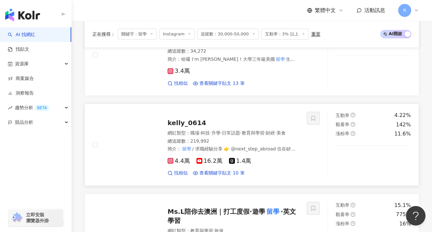
scroll to position [436, 0]
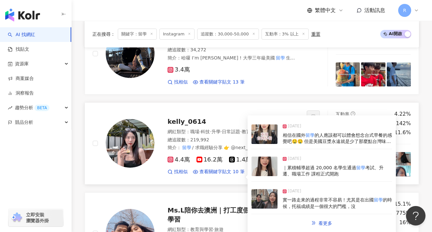
click at [330, 139] on span "的人應該都可以體會想念台式早餐的感覺吧🤤🤤 但是美國豆漿永遠就是少了那麼點台灣味🥲 還好現在Costco也能買到阜杭豆漿了！！！ 簡直解救了廣大的" at bounding box center [337, 145] width 109 height 24
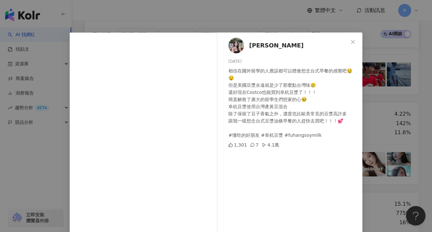
click at [371, 129] on div "Kelly Tsai 2025/7/24 相信在國外留學的人應該都可以體會想念台式早餐的感覺吧🤤🤤 但是美國豆漿永遠就是少了那麼點台灣味🥲 還好現在Costc…" at bounding box center [216, 116] width 432 height 232
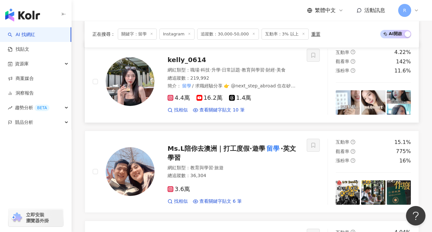
scroll to position [485, 0]
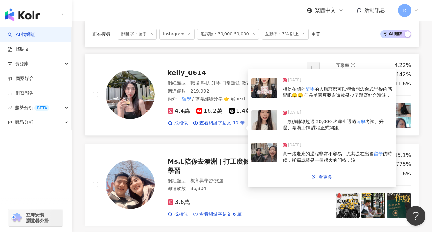
click at [316, 151] on div "實一路走來的過程非常不容易！尤其是在出國 留學 的時候，托福成績是一個很大的門檻，沒" at bounding box center [337, 157] width 109 height 13
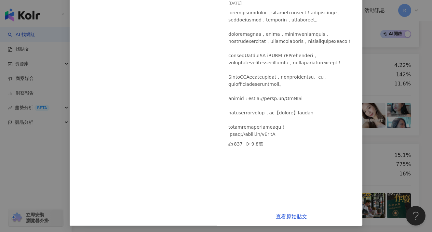
scroll to position [60, 0]
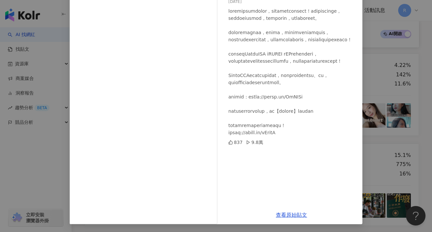
click at [392, 83] on div "Kelly Tsai 2025/1/14 837 9.8萬 查看原始貼文" at bounding box center [216, 116] width 432 height 232
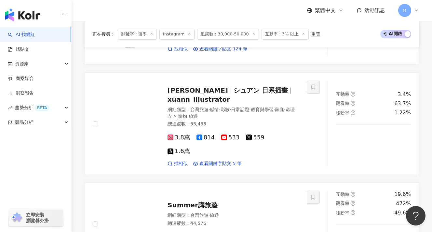
scroll to position [1279, 0]
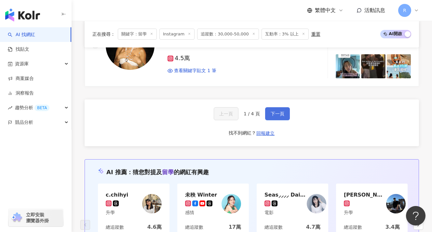
click at [281, 111] on span "下一頁" at bounding box center [278, 113] width 14 height 5
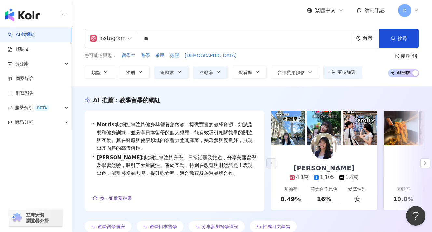
scroll to position [22, 0]
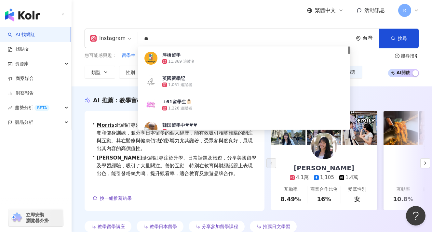
drag, startPoint x: 170, startPoint y: 37, endPoint x: 133, endPoint y: 35, distance: 36.8
click at [135, 35] on div "Instagram ** 台灣 搜尋 ed0d8fce-3311-4a3b-855b-068948f71537 津橋留學 11,869 追蹤者 英國留學記 1…" at bounding box center [252, 39] width 334 height 20
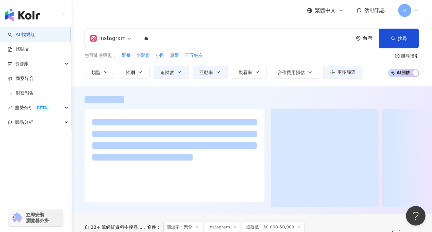
click at [163, 9] on div "繁體中文 活動訊息 R" at bounding box center [252, 10] width 334 height 21
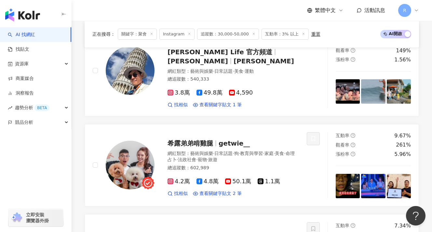
scroll to position [212, 0]
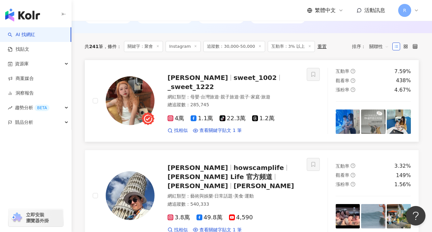
click at [373, 122] on img at bounding box center [373, 122] width 24 height 24
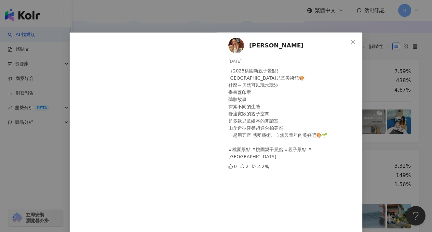
click at [381, 122] on div "恬恬 2025/7/26 ｛2025桃園新親子景點｝ 桃園市兒童美術館🎨 什麼～居然可以玩水玩沙 畫畫蓋印章 聽聽故事 探索不同的生態 舒適寬敞的親子空間 超…" at bounding box center [216, 116] width 432 height 232
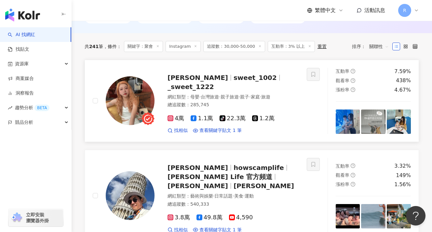
click at [409, 122] on img at bounding box center [399, 122] width 24 height 24
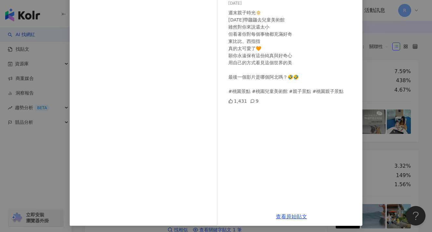
scroll to position [60, 0]
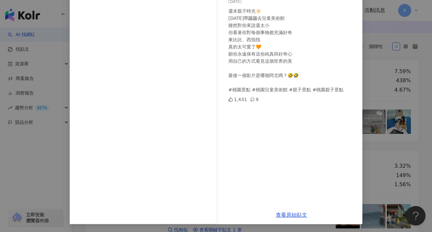
click at [390, 114] on div "恬恬 2025/7/20 週末親子時光🔅 今天帶龘龘去兒童美術館 雖然對你來說還太小 但看著你對每個事物都充滿好奇 東比比、西指指 真的太可愛了🧡 願你永遠保…" at bounding box center [216, 116] width 432 height 232
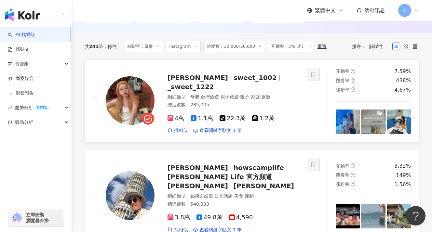
click at [122, 113] on img at bounding box center [130, 100] width 49 height 49
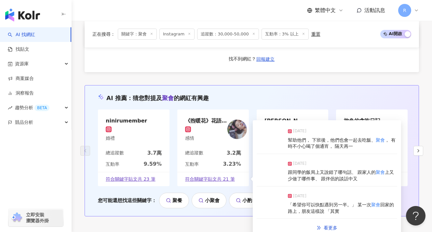
scroll to position [1210, 0]
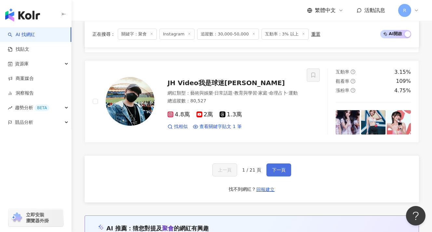
click at [287, 164] on button "下一頁" at bounding box center [278, 170] width 25 height 13
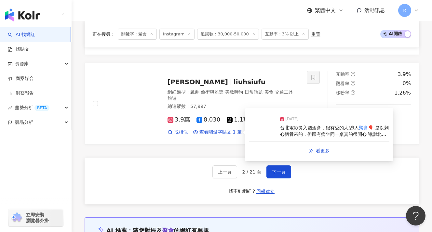
scroll to position [1311, 0]
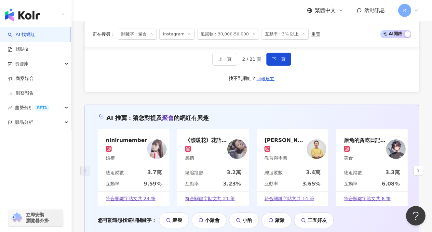
click at [272, 72] on div "上一頁 2 / 21 頁 下一頁 找不到網紅？ 回報建立" at bounding box center [252, 68] width 334 height 47
click at [275, 69] on div "上一頁 2 / 21 頁 下一頁 找不到網紅？ 回報建立" at bounding box center [252, 68] width 334 height 47
click at [274, 60] on span "下一頁" at bounding box center [279, 59] width 14 height 5
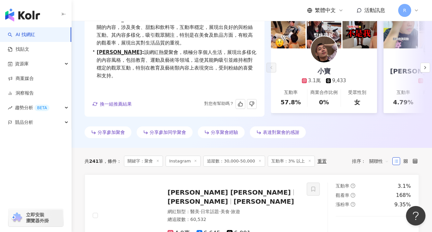
scroll to position [0, 0]
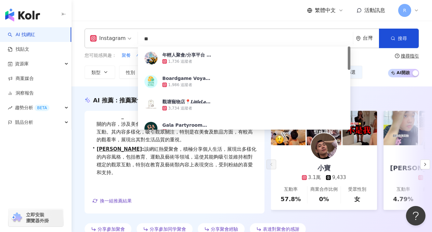
drag, startPoint x: 152, startPoint y: 38, endPoint x: 139, endPoint y: 40, distance: 13.8
click at [140, 40] on input "**" at bounding box center [245, 39] width 210 height 12
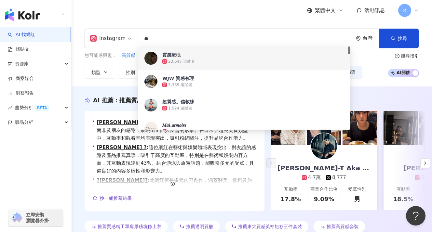
click at [382, 59] on div "您可能感興趣： 高質感 耐看 色系 高級感 狠美 類型 性別 追蹤數 互動率 觀看率 合作費用預估 更多篩選 不限 女 男 其他 ***** - ***** …" at bounding box center [252, 65] width 334 height 27
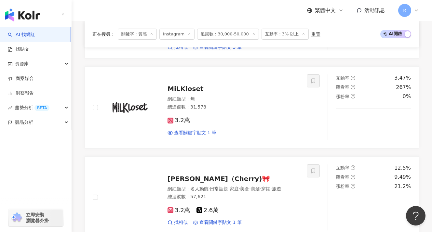
scroll to position [1221, 0]
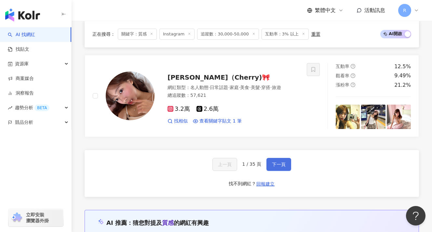
click at [272, 160] on button "下一頁" at bounding box center [278, 164] width 25 height 13
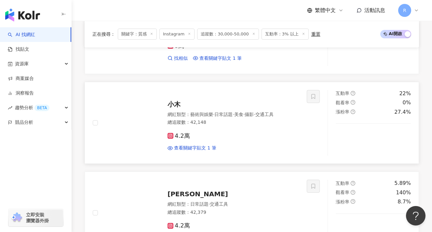
scroll to position [694, 0]
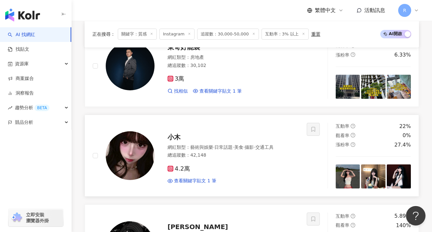
click at [379, 177] on img at bounding box center [373, 177] width 24 height 24
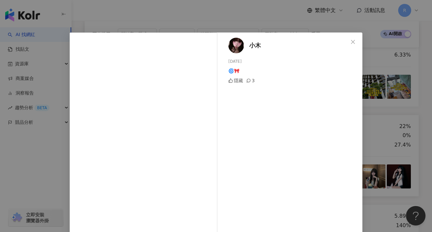
drag, startPoint x: 375, startPoint y: 143, endPoint x: 371, endPoint y: 148, distance: 6.5
click at [375, 143] on div "小木 2025/7/22 🌀🎀 隱藏 3 查看原始貼文" at bounding box center [216, 116] width 432 height 232
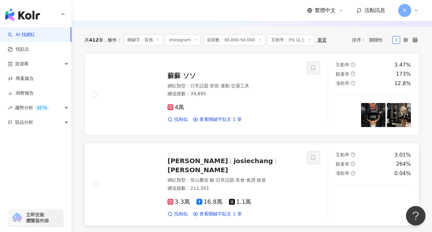
scroll to position [207, 0]
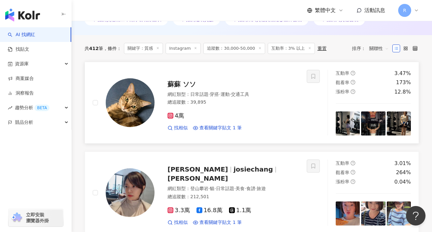
click at [379, 124] on img at bounding box center [373, 124] width 24 height 24
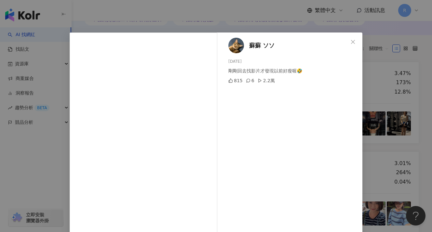
click at [382, 123] on div "蘇蘇 ソソ 2025/8/19 剛剛回去找影片才發現以前好瘦喔🤣 815 6 2.2萬 查看原始貼文" at bounding box center [216, 116] width 432 height 232
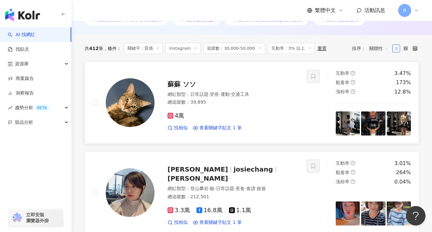
click at [399, 128] on img at bounding box center [399, 124] width 24 height 24
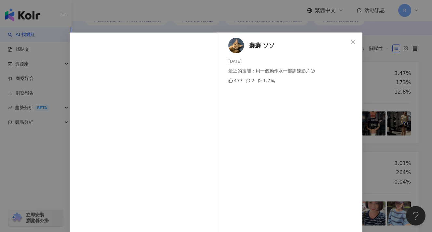
click at [381, 133] on div "蘇蘇 ソソ 2025/8/18 最近的技能：用一個動作水一部訓練影片😗 477 2 1.7萬 查看原始貼文" at bounding box center [216, 116] width 432 height 232
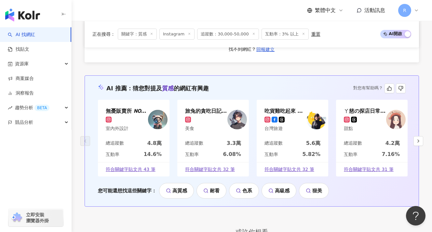
scroll to position [1235, 0]
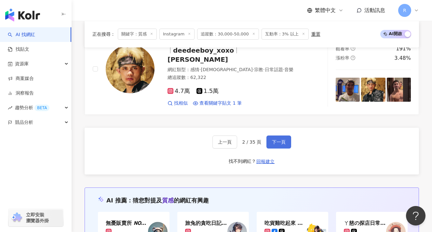
click at [277, 136] on button "下一頁" at bounding box center [278, 142] width 25 height 13
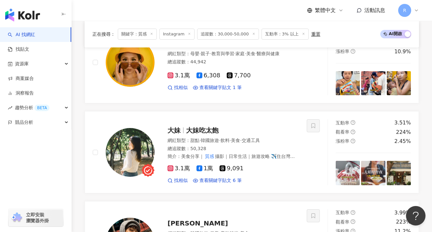
scroll to position [928, 0]
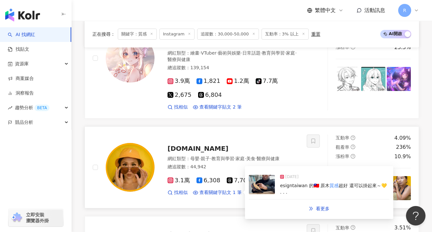
click at [290, 183] on div "esigntaiwan 的🇹🇼 原木 質感 超好 還可以掛起來～💛 . . ." at bounding box center [334, 189] width 109 height 13
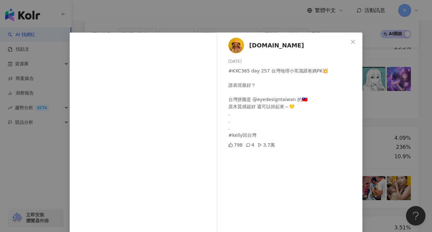
click at [388, 126] on div "KellyXChen.tw 2025/1/15 #KXC365 day 257 台灣地理小常識跟爸媽PK💥 誰表現最好？ 台灣拼圖是 @eyedesignta…" at bounding box center [216, 116] width 432 height 232
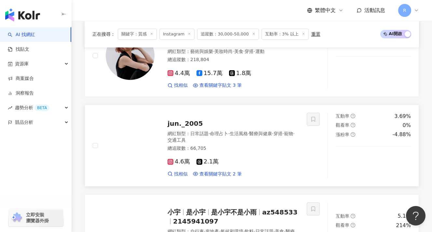
scroll to position [406, 0]
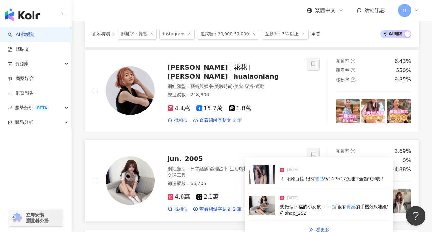
click at [293, 204] on div "想做個幸福的小女孩 - - - 🛒很有 質感 的手機殼&娃娃/ @shop_292" at bounding box center [334, 210] width 109 height 13
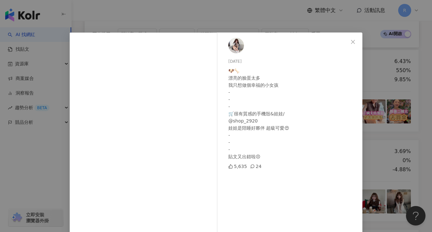
click at [390, 131] on div "2024/8/31 🐶🦴 漂亮的臉蛋太多 我只想做個幸福的小女孩 - - - 🛒很有質感的手機殼&娃娃/ @shop_2920 娃娃是陪睡好夥伴 超級可愛😍 …" at bounding box center [216, 116] width 432 height 232
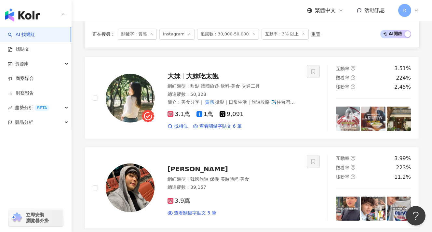
scroll to position [1322, 0]
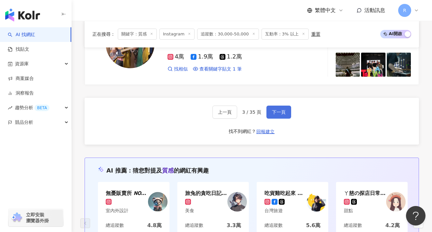
click at [275, 110] on span "下一頁" at bounding box center [279, 112] width 14 height 5
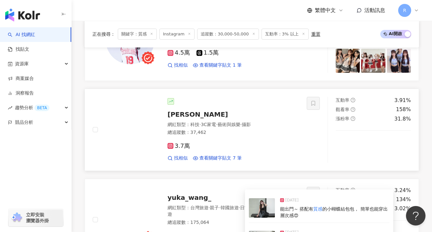
scroll to position [1044, 0]
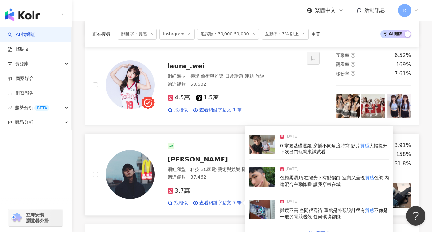
click at [303, 175] on div "色輕柔滑順 在陽光下有點偏白 室內又呈現 質感 色調 內建混合主動降噪 讓我穿梭在城" at bounding box center [334, 181] width 109 height 13
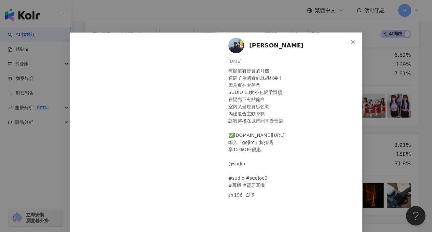
click at [375, 162] on div "gojim狗俊 2025/6/23 有顏值有音質的耳機 這牌子當初看到就超想要！ 因為實在太美😍 SUDIO E3奶茶色輕柔滑順 在陽光下有點偏白 室內又呈現…" at bounding box center [216, 116] width 432 height 232
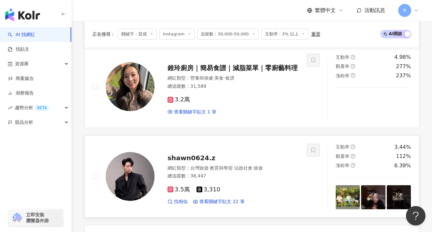
scroll to position [684, 0]
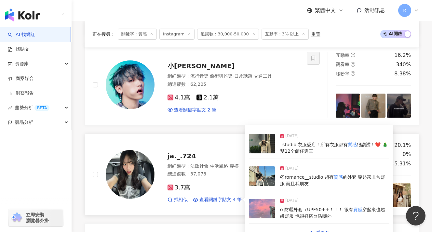
click at [334, 175] on mark "質感" at bounding box center [338, 177] width 9 height 5
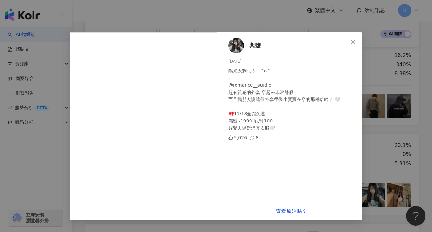
click at [390, 147] on div "與鹽 2024/11/17 陽光太刺眼ㄌ⋯^o^ - @romance__studio 超有質感的外套 穿起來非常舒服 而且我朋友說這個外套很像小寶寶在穿的那…" at bounding box center [216, 116] width 432 height 232
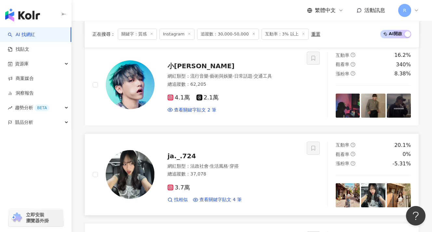
click at [358, 190] on img at bounding box center [348, 195] width 24 height 24
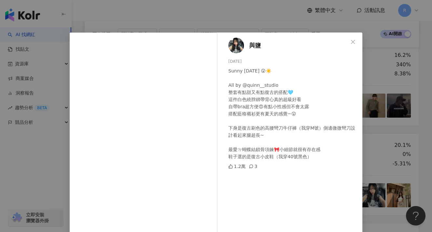
click at [393, 164] on div "與鹽 2025/7/13 Sunny today 😲☀️ All by @quinn__studio 整套有點甜又有點復古的搭配🩵 這件白色繞脖綁帶背心真的超…" at bounding box center [216, 116] width 432 height 232
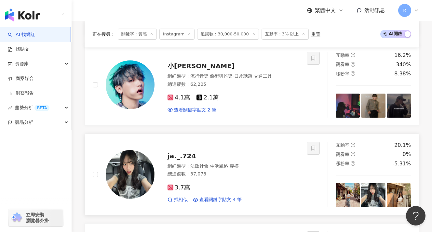
click at [138, 162] on img at bounding box center [130, 174] width 49 height 49
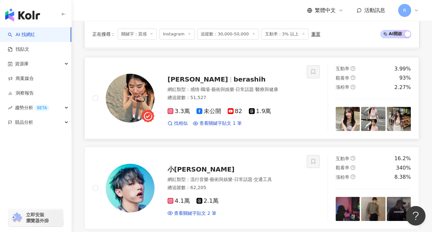
scroll to position [574, 0]
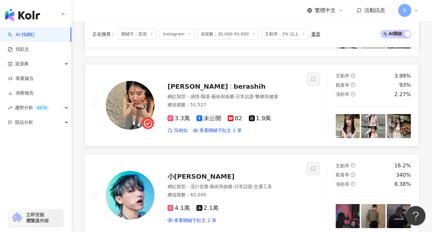
click at [126, 87] on img at bounding box center [130, 105] width 49 height 49
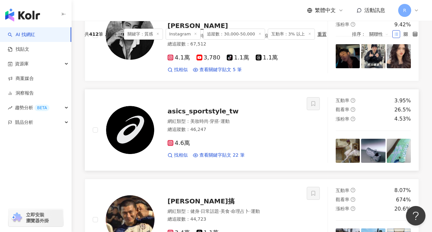
scroll to position [198, 0]
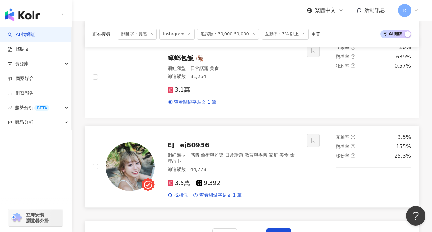
scroll to position [1145, 0]
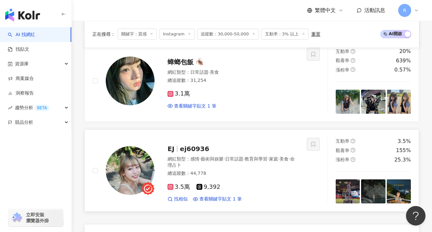
click at [137, 148] on img at bounding box center [130, 170] width 49 height 49
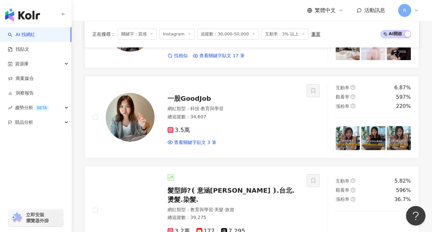
scroll to position [624, 0]
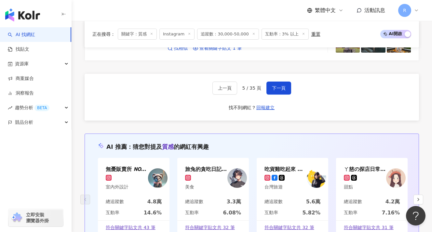
scroll to position [1299, 0]
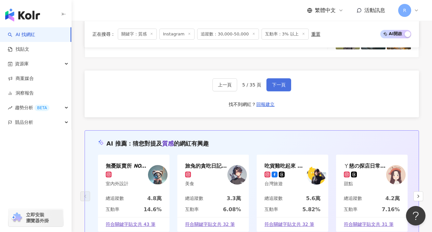
click at [281, 82] on span "下一頁" at bounding box center [279, 84] width 14 height 5
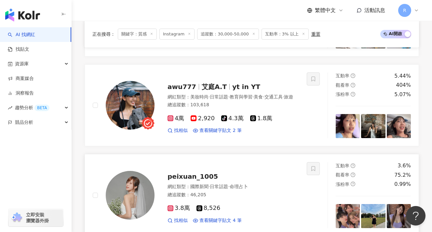
scroll to position [924, 0]
click at [114, 107] on img at bounding box center [130, 105] width 49 height 49
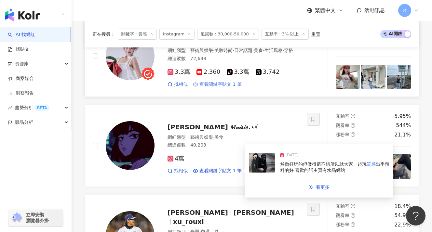
scroll to position [422, 0]
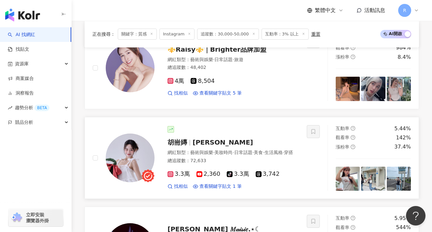
click at [142, 148] on img at bounding box center [130, 158] width 49 height 49
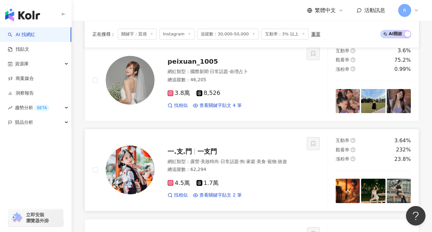
scroll to position [1063, 0]
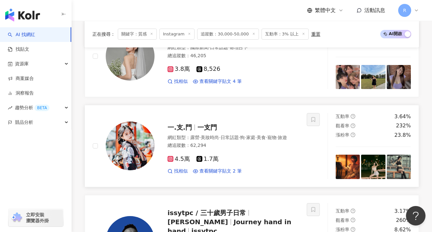
click at [276, 123] on div "一.支.門 一支門" at bounding box center [232, 127] width 131 height 9
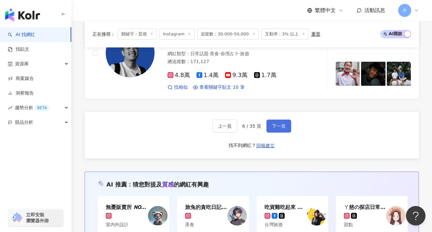
click at [280, 123] on button "下一頁" at bounding box center [278, 126] width 25 height 13
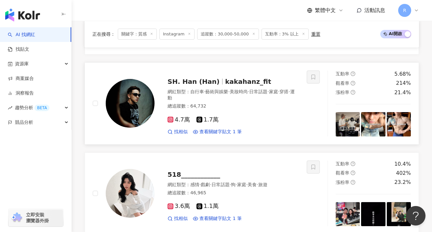
scroll to position [392, 0]
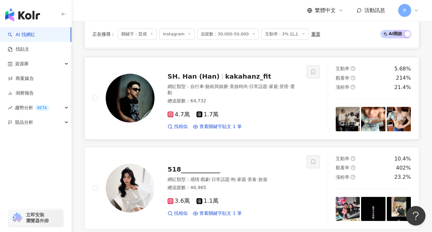
click at [123, 102] on img at bounding box center [130, 98] width 49 height 49
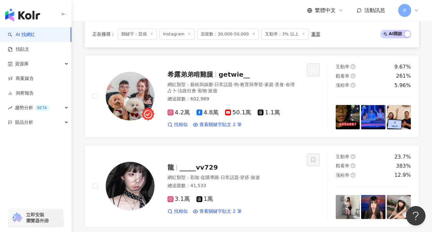
scroll to position [1157, 0]
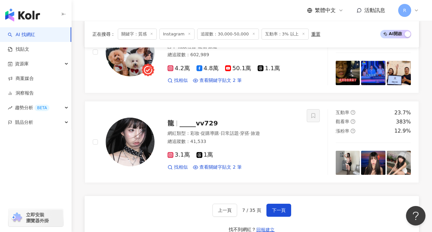
drag, startPoint x: 276, startPoint y: 199, endPoint x: 274, endPoint y: 189, distance: 10.5
click at [276, 199] on div "上一頁 7 / 35 頁 下一頁 找不到網紅？ 回報建立" at bounding box center [252, 219] width 334 height 47
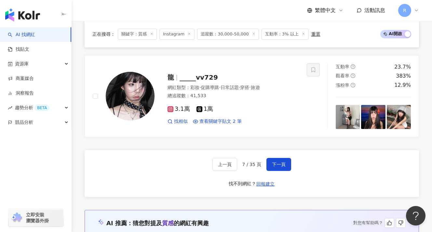
scroll to position [1225, 0]
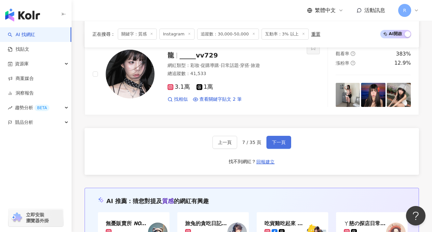
click at [274, 142] on span "下一頁" at bounding box center [279, 142] width 14 height 5
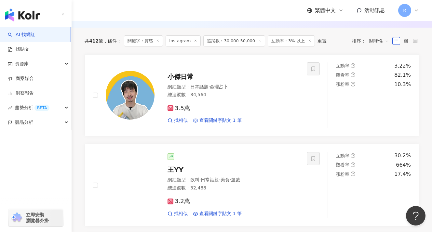
scroll to position [0, 0]
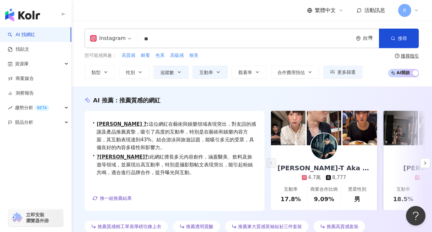
click at [172, 36] on input "**" at bounding box center [245, 39] width 210 height 12
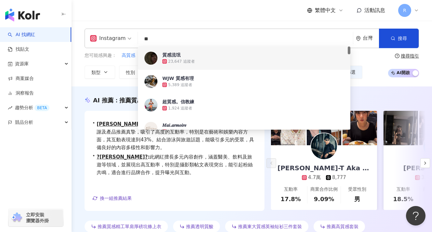
drag, startPoint x: 165, startPoint y: 40, endPoint x: 131, endPoint y: 40, distance: 34.1
click at [131, 40] on div "Instagram ** 台灣 搜尋 87ac5460-8c1f-463e-8cca-09bd87a1c003 7c052d61-bb54-4574-8980…" at bounding box center [252, 39] width 334 height 20
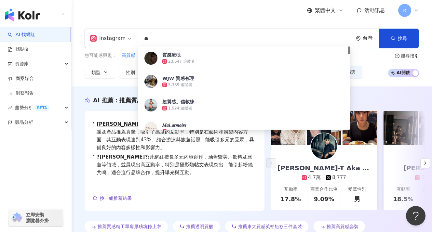
type input "*"
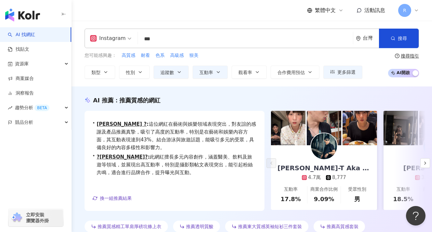
type input "***"
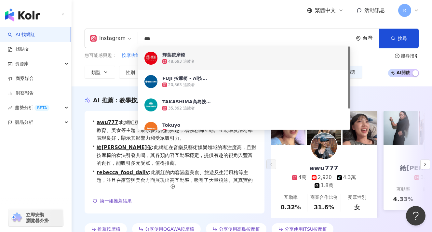
drag, startPoint x: 194, startPoint y: 41, endPoint x: 128, endPoint y: 37, distance: 65.5
click at [128, 37] on div "Instagram *** 台灣 搜尋 4281dc11-877e-4b4a-80a1-73d7c1bfe503 0324f21e-609c-4266-94b…" at bounding box center [252, 39] width 334 height 20
click at [215, 26] on div "Instagram *** 台灣 搜尋 4281dc11-877e-4b4a-80a1-73d7c1bfe503 0324f21e-609c-4266-94b…" at bounding box center [252, 54] width 360 height 66
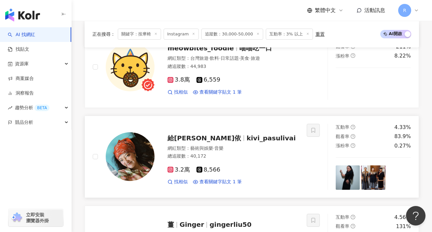
scroll to position [346, 0]
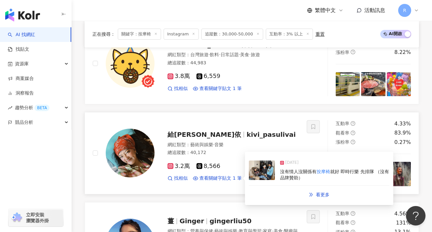
click at [340, 169] on span "就好 即時行樂 先排隊 （沒有品牌贊助）" at bounding box center [334, 175] width 109 height 12
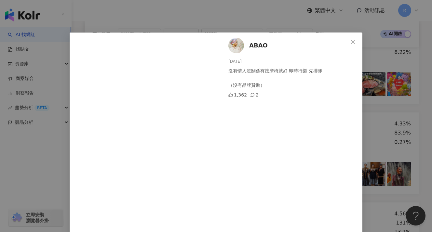
click at [378, 133] on div "ABAO 2025/2/14 沒有情人沒關係有按摩椅就好 即時行樂 先排隊 （沒有品牌贊助） 1,362 2 查看原始貼文" at bounding box center [216, 116] width 432 height 232
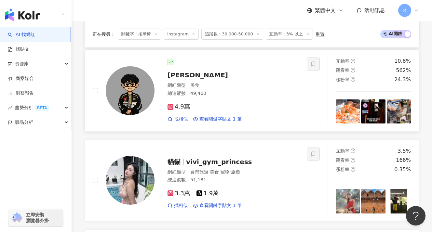
scroll to position [859, 0]
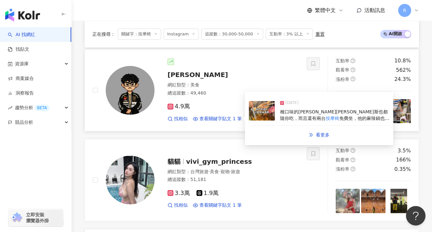
click at [330, 116] on span "免費坐，他的麻辣鍋也很夠勁，不吃辣" at bounding box center [334, 122] width 109 height 12
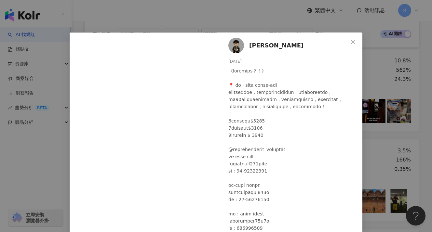
click at [366, 89] on div "小陳 2025/2/17 8,609 47 69.7萬 查看原始貼文" at bounding box center [216, 116] width 432 height 232
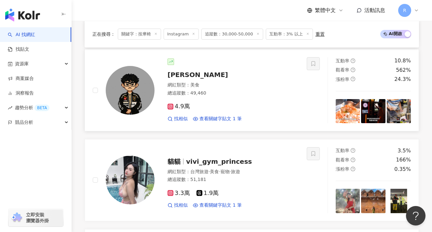
click at [128, 86] on img at bounding box center [130, 90] width 49 height 49
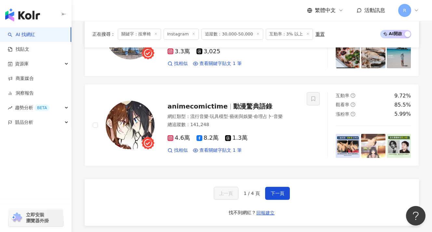
scroll to position [1184, 0]
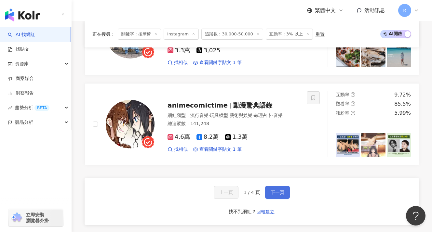
click at [284, 190] on span "下一頁" at bounding box center [278, 192] width 14 height 5
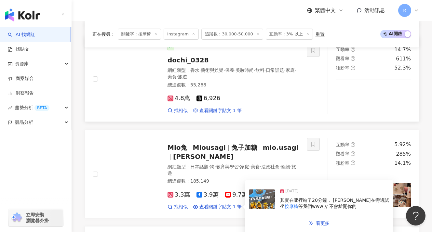
scroll to position [856, 0]
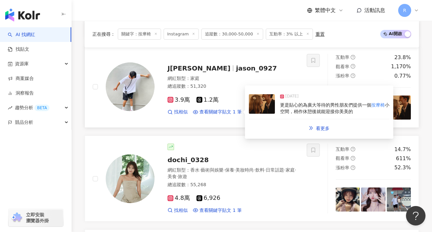
click at [359, 118] on div "2025/4/16 更是貼心的為廣大等待的男性朋友們提供一個 按摩椅 小空間，稍作休憩後就能迎接你美美的" at bounding box center [319, 104] width 140 height 30
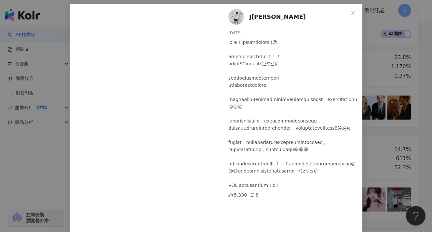
scroll to position [60, 0]
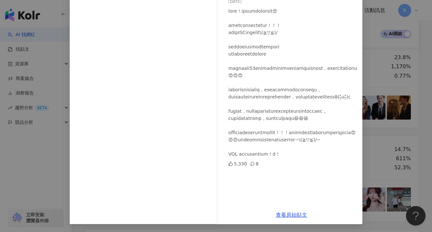
click at [388, 116] on div "J森 2025/4/16 5,330 8 查看原始貼文" at bounding box center [216, 116] width 432 height 232
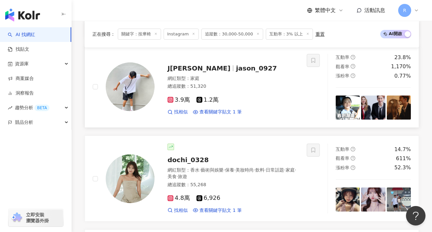
click at [348, 116] on img at bounding box center [348, 108] width 24 height 24
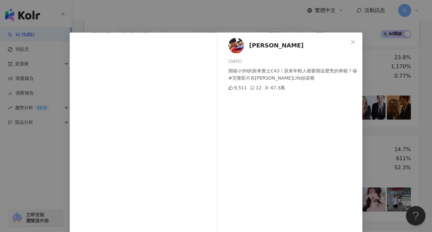
click at [375, 114] on div "蔡阿嘎 2025/8/12 開箱小99的新車賓士C43！原來年輕人都要開這麼兇的車喔？😆 #完整影片在蔡阿嘎Life頻道喔 9,511 12 47.3萬 查看…" at bounding box center [216, 116] width 432 height 232
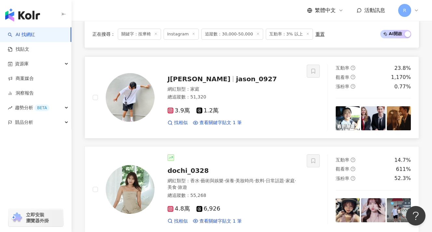
scroll to position [836, 0]
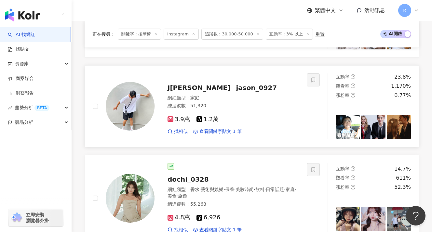
click at [363, 127] on img at bounding box center [373, 127] width 24 height 24
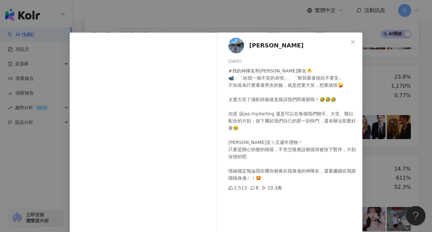
click at [374, 118] on div "小山見晴 2025/4/18 #我的神隊友和雷隊友🐣 📹：「給我一個不笑的表情」、「幫我看著彼此不要笑」 不知道為什麼看著男友的臉，就是想要大笑，想要搞怪🤪 …" at bounding box center [216, 116] width 432 height 232
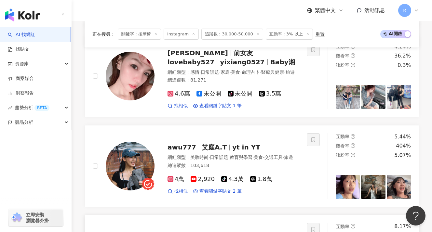
scroll to position [592, 0]
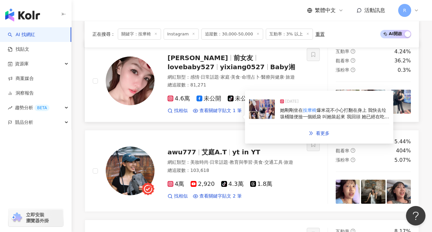
click at [321, 112] on span "爆米花不小心打翻在身上 我快去垃圾桶隨便撿一個紙袋 叫她裝起來 我回頭 她已經在吃紙袋的了 我說不要吃 她說沒差⋯ （我瞬間忘記￼那個是垃圾桶撿起來的就不理她…" at bounding box center [334, 133] width 109 height 50
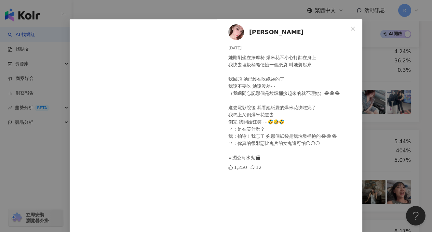
scroll to position [14, 0]
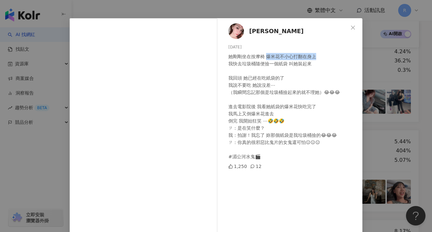
drag, startPoint x: 263, startPoint y: 56, endPoint x: 317, endPoint y: 58, distance: 53.7
click at [318, 57] on div "她剛剛坐在按摩椅 爆米花不小心打翻在身上 我快去垃圾桶隨便撿一個紙袋 叫她裝起來 我回頭 她已經在吃紙袋的了 我說不要吃 她說沒差⋯ （我瞬間忘記￼那個是垃圾…" at bounding box center [292, 106] width 129 height 107
drag, startPoint x: 221, startPoint y: 63, endPoint x: 307, endPoint y: 66, distance: 85.9
click at [307, 66] on div "王詒湘 2024/9/15 她剛剛坐在按摩椅 爆米花不小心打翻在身上 我快去垃圾桶隨便撿一個紙袋 叫她裝起來 我回頭 她已經在吃紙袋的了 我說不要吃 她說沒差…" at bounding box center [291, 128] width 142 height 221
drag, startPoint x: 223, startPoint y: 77, endPoint x: 292, endPoint y: 79, distance: 69.0
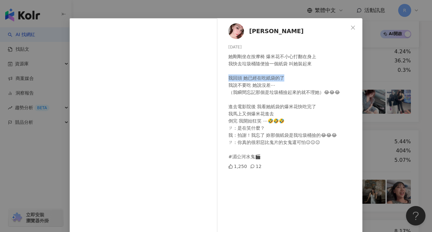
click at [292, 79] on div "王詒湘 2024/9/15 她剛剛坐在按摩椅 爆米花不小心打翻在身上 我快去垃圾桶隨便撿一個紙袋 叫她裝起來 我回頭 她已經在吃紙袋的了 我說不要吃 她說沒差…" at bounding box center [291, 128] width 142 height 221
drag, startPoint x: 224, startPoint y: 83, endPoint x: 278, endPoint y: 83, distance: 54.3
click at [278, 83] on div "王詒湘 2024/9/15 她剛剛坐在按摩椅 爆米花不小心打翻在身上 我快去垃圾桶隨便撿一個紙袋 叫她裝起來 我回頭 她已經在吃紙袋的了 我說不要吃 她說沒差…" at bounding box center [291, 128] width 142 height 221
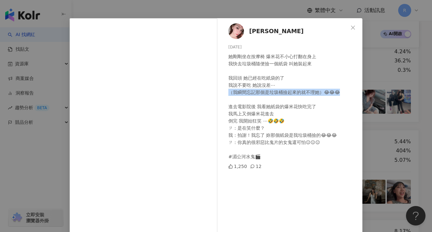
drag, startPoint x: 226, startPoint y: 93, endPoint x: 342, endPoint y: 92, distance: 116.8
click at [342, 92] on div "王詒湘 2024/9/15 她剛剛坐在按摩椅 爆米花不小心打翻在身上 我快去垃圾桶隨便撿一個紙袋 叫她裝起來 我回頭 她已經在吃紙袋的了 我說不要吃 她說沒差…" at bounding box center [291, 128] width 142 height 221
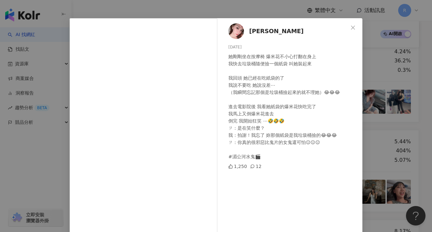
click at [308, 102] on div "她剛剛坐在按摩椅 爆米花不小心打翻在身上 我快去垃圾桶隨便撿一個紙袋 叫她裝起來 我回頭 她已經在吃紙袋的了 我說不要吃 她說沒差⋯ （我瞬間忘記￼那個是垃圾…" at bounding box center [292, 106] width 129 height 107
drag, startPoint x: 221, startPoint y: 106, endPoint x: 339, endPoint y: 106, distance: 117.1
click at [339, 106] on div "王詒湘 2024/9/15 她剛剛坐在按摩椅 爆米花不小心打翻在身上 我快去垃圾桶隨便撿一個紙袋 叫她裝起來 我回頭 她已經在吃紙袋的了 我說不要吃 她說沒差…" at bounding box center [291, 128] width 142 height 221
drag, startPoint x: 224, startPoint y: 115, endPoint x: 293, endPoint y: 114, distance: 68.9
click at [296, 114] on div "王詒湘 2024/9/15 她剛剛坐在按摩椅 爆米花不小心打翻在身上 我快去垃圾桶隨便撿一個紙袋 叫她裝起來 我回頭 她已經在吃紙袋的了 我說不要吃 她說沒差…" at bounding box center [291, 128] width 142 height 221
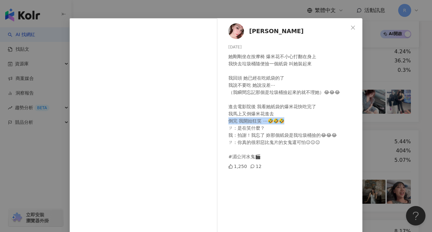
drag, startPoint x: 219, startPoint y: 121, endPoint x: 296, endPoint y: 120, distance: 76.8
click at [296, 120] on div "王詒湘 2024/9/15 她剛剛坐在按摩椅 爆米花不小心打翻在身上 我快去垃圾桶隨便撿一個紙袋 叫她裝起來 我回頭 她已經在吃紙袋的了 我說不要吃 她說沒差…" at bounding box center [291, 128] width 142 height 221
drag, startPoint x: 223, startPoint y: 128, endPoint x: 263, endPoint y: 127, distance: 40.0
click at [264, 127] on div "王詒湘 2024/9/15 她剛剛坐在按摩椅 爆米花不小心打翻在身上 我快去垃圾桶隨便撿一個紙袋 叫她裝起來 我回頭 她已經在吃紙袋的了 我說不要吃 她說沒差…" at bounding box center [291, 128] width 142 height 221
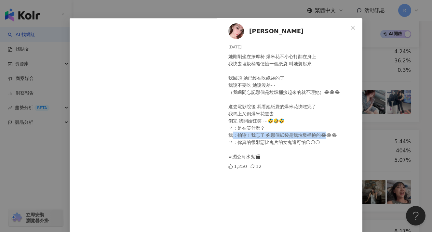
drag, startPoint x: 229, startPoint y: 137, endPoint x: 323, endPoint y: 136, distance: 93.7
click at [323, 136] on div "她剛剛坐在按摩椅 爆米花不小心打翻在身上 我快去垃圾桶隨便撿一個紙袋 叫她裝起來 我回頭 她已經在吃紙袋的了 我說不要吃 她說沒差⋯ （我瞬間忘記￼那個是垃圾…" at bounding box center [292, 106] width 129 height 107
click at [276, 138] on div "她剛剛坐在按摩椅 爆米花不小心打翻在身上 我快去垃圾桶隨便撿一個紙袋 叫她裝起來 我回頭 她已經在吃紙袋的了 我說不要吃 她說沒差⋯ （我瞬間忘記￼那個是垃圾…" at bounding box center [292, 106] width 129 height 107
drag, startPoint x: 224, startPoint y: 134, endPoint x: 341, endPoint y: 136, distance: 116.8
click at [341, 136] on div "王詒湘 2024/9/15 她剛剛坐在按摩椅 爆米花不小心打翻在身上 我快去垃圾桶隨便撿一個紙袋 叫她裝起來 我回頭 她已經在吃紙袋的了 我說不要吃 她說沒差…" at bounding box center [291, 128] width 142 height 221
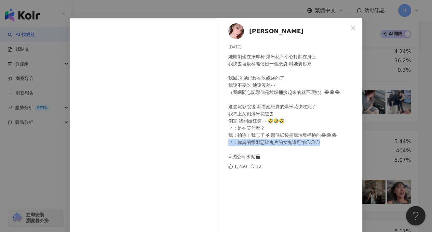
drag, startPoint x: 331, startPoint y: 143, endPoint x: 223, endPoint y: 142, distance: 107.6
click at [223, 142] on div "王詒湘 2024/9/15 她剛剛坐在按摩椅 爆米花不小心打翻在身上 我快去垃圾桶隨便撿一個紙袋 叫她裝起來 我回頭 她已經在吃紙袋的了 我說不要吃 她說沒差…" at bounding box center [291, 128] width 142 height 221
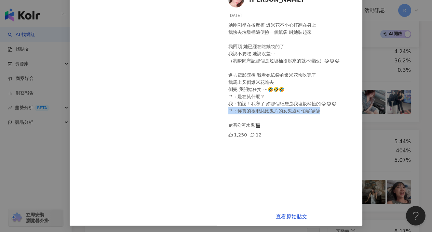
scroll to position [47, 0]
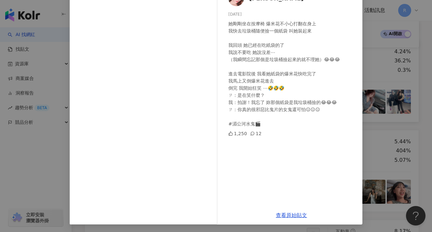
click at [369, 115] on div "王詒湘 2024/9/15 她剛剛坐在按摩椅 爆米花不小心打翻在身上 我快去垃圾桶隨便撿一個紙袋 叫她裝起來 我回頭 她已經在吃紙袋的了 我說不要吃 她說沒差…" at bounding box center [216, 116] width 432 height 232
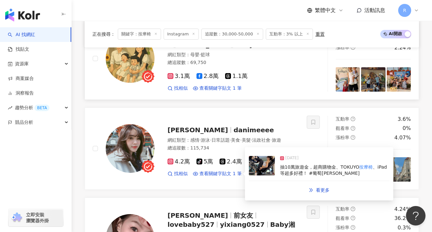
scroll to position [366, 0]
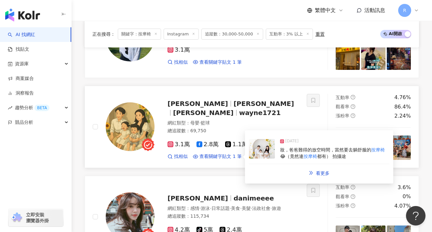
click at [295, 150] on div "妝，爸爸難得的放空時間，當然要去躺舒服的 按摩椅 😂（竟然連 按摩椅 都有） 拍攝途" at bounding box center [334, 153] width 109 height 13
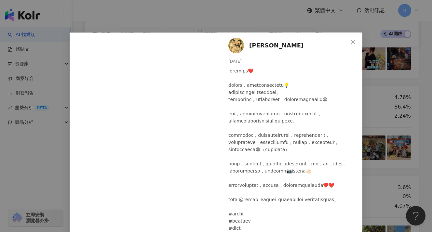
click at [353, 139] on div "艾佛森-蔣淯安 2025/5/8 1,980 14" at bounding box center [291, 149] width 142 height 233
click at [375, 138] on div "艾佛森-蔣淯安 2025/5/8 1,980 14 查看原始貼文" at bounding box center [216, 116] width 432 height 232
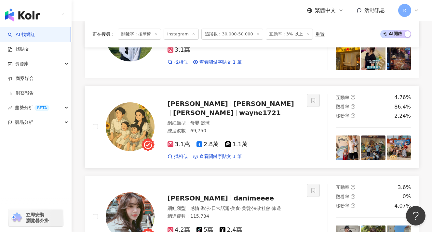
click at [134, 119] on img at bounding box center [130, 126] width 49 height 49
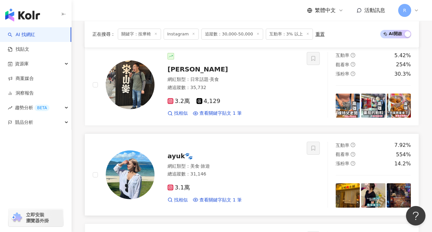
scroll to position [229, 0]
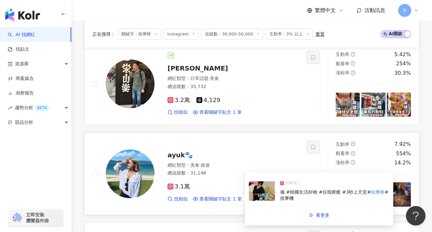
click at [300, 193] on div "儀 #韓國生活好物 #自我療癒 #3秒上天堂# 按摩椅 #按摩機" at bounding box center [334, 195] width 109 height 13
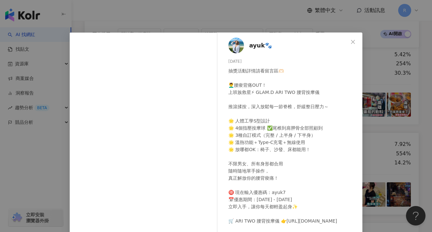
click at [376, 148] on div "ayuk🐾 2025/7/29 抽獎活動詳情請看留言區🫶🏻 💆‍♂腰痠背痛OUT！ 上班族救星⚡ GLAM.D ARI TWO 腰背按摩儀 推滾揉按，深入放鬆…" at bounding box center [216, 116] width 432 height 232
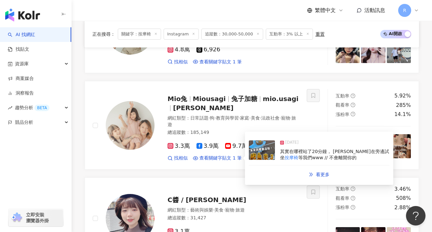
scroll to position [1261, 0]
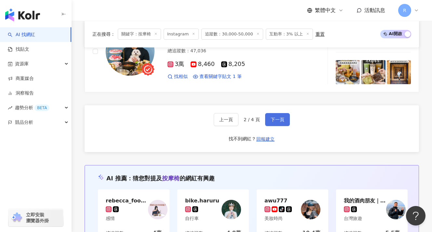
click at [283, 122] on span "下一頁" at bounding box center [278, 119] width 14 height 5
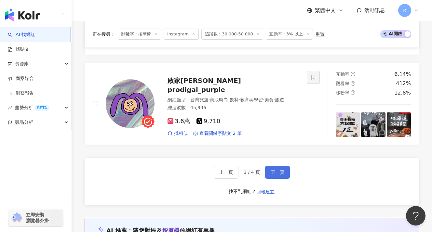
click at [274, 170] on span "下一頁" at bounding box center [278, 172] width 14 height 5
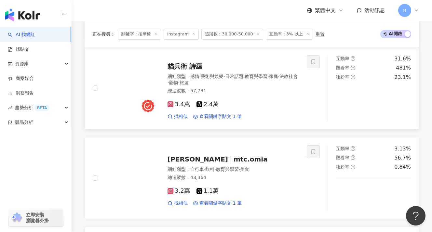
scroll to position [413, 0]
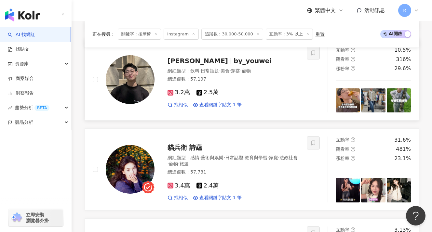
click at [222, 115] on link "宥維 by_youwei 網紅類型 ： 飲料 · 日常話題 · 美食 · 穿搭 · 寵物 總追蹤數 ： 57,197 3.2萬 2.5萬 找相似 查看關鍵字貼…" at bounding box center [252, 79] width 334 height 82
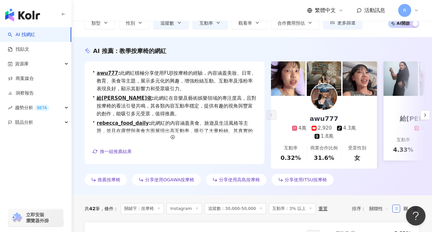
scroll to position [0, 0]
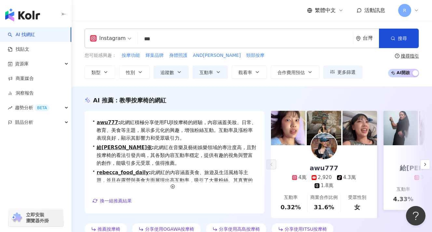
click at [166, 39] on input "***" at bounding box center [245, 39] width 210 height 12
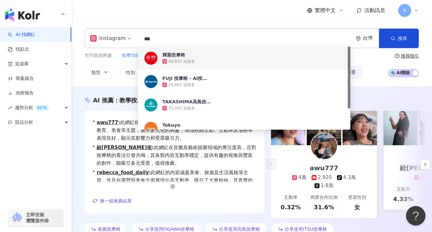
drag, startPoint x: 160, startPoint y: 40, endPoint x: 114, endPoint y: 40, distance: 45.9
click at [114, 40] on div "Instagram *** 台灣 搜尋 4281dc11-877e-4b4a-80a1-73d7c1bfe503 0324f21e-609c-4266-94b…" at bounding box center [252, 39] width 334 height 20
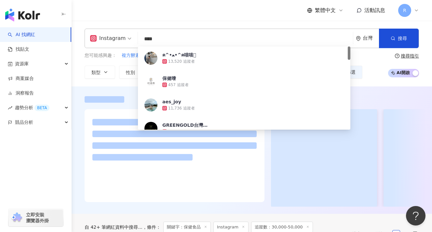
click at [142, 10] on div "繁體中文 活動訊息 R" at bounding box center [252, 10] width 334 height 21
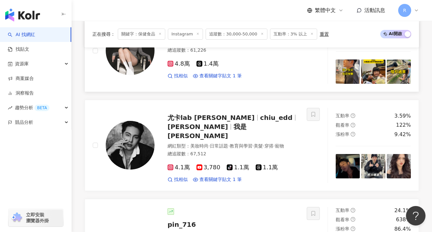
scroll to position [619, 0]
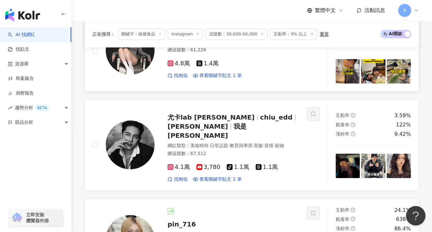
click at [367, 71] on img at bounding box center [373, 71] width 24 height 24
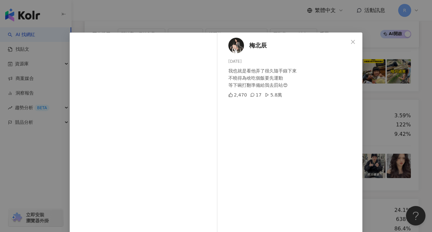
click at [395, 71] on div "梅北辰 2025/8/18 我也就是看他弄了很久隨手錄下來 不曉得為啥吃個飯要先運動 等下碗打翻準備給我去罰站😍 2,470 17 5.8萬 查看原始貼文" at bounding box center [216, 116] width 432 height 232
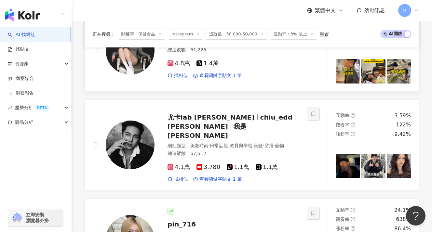
click at [129, 58] on img at bounding box center [130, 50] width 49 height 49
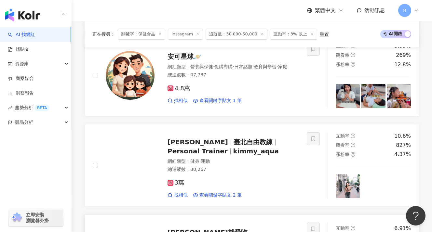
scroll to position [1123, 0]
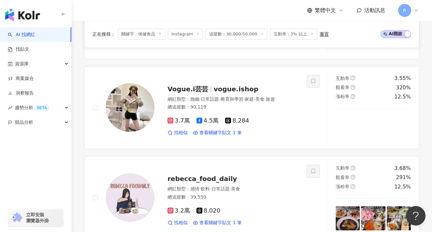
scroll to position [1162, 0]
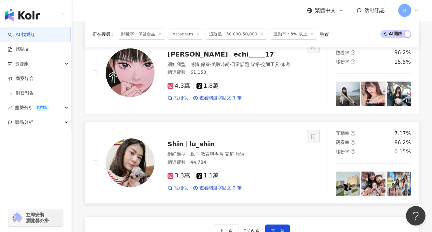
click at [147, 147] on img at bounding box center [130, 163] width 49 height 49
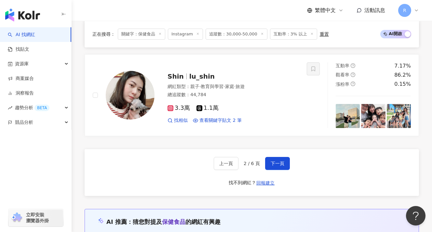
scroll to position [1230, 0]
click at [272, 161] on span "下一頁" at bounding box center [278, 163] width 14 height 5
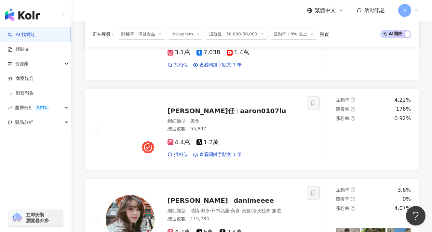
scroll to position [1223, 0]
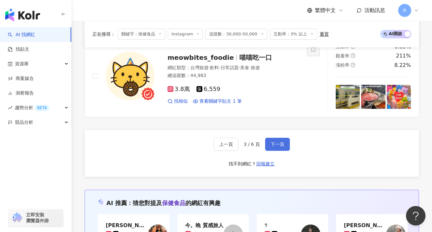
click at [274, 143] on button "下一頁" at bounding box center [277, 144] width 25 height 13
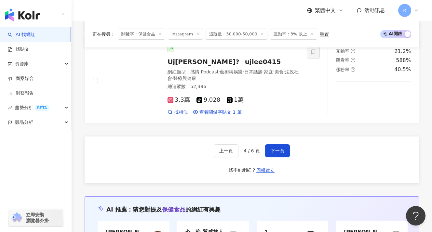
scroll to position [1195, 0]
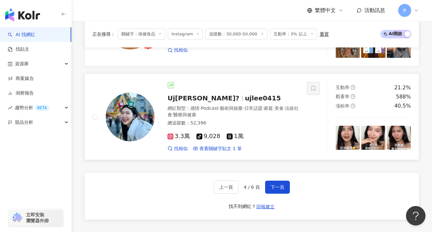
click at [138, 127] on img at bounding box center [130, 117] width 49 height 49
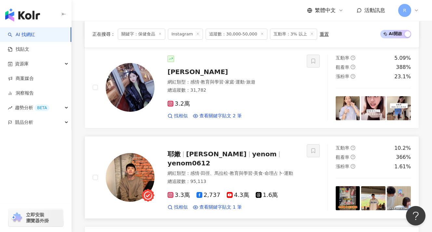
scroll to position [692, 0]
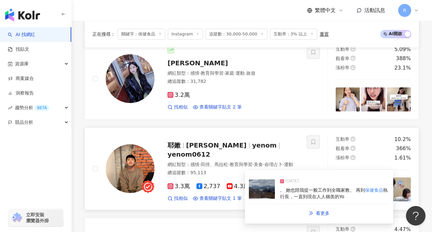
click at [311, 192] on div "。 她也陪我從一般工作到全職家教、 再到 保健食品 執行長，一直到現在人人稱羨的Yo" at bounding box center [334, 193] width 109 height 13
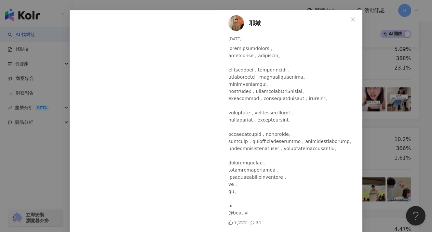
scroll to position [60, 0]
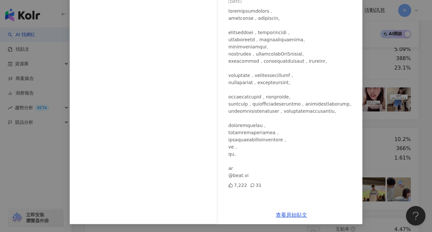
click at [385, 113] on div "耶嫩 2025/4/8 7,222 31 查看原始貼文" at bounding box center [216, 116] width 432 height 232
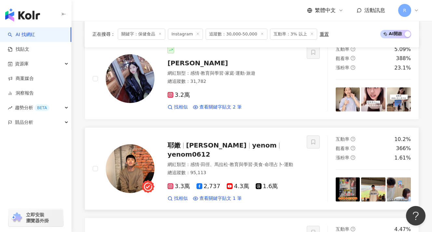
click at [357, 187] on img at bounding box center [348, 190] width 24 height 24
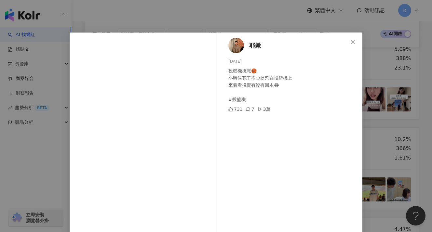
click at [383, 151] on div "耶嫩 2025/8/14 投籃機挑戰🏀 小時候花了不少硬幣在投籃機上 來看看投資有沒有回本😂 #投籃機 731 7 3萬 查看原始貼文" at bounding box center [216, 116] width 432 height 232
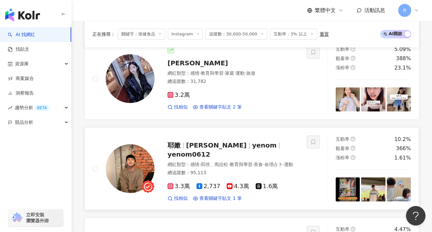
click at [389, 180] on img at bounding box center [399, 190] width 24 height 24
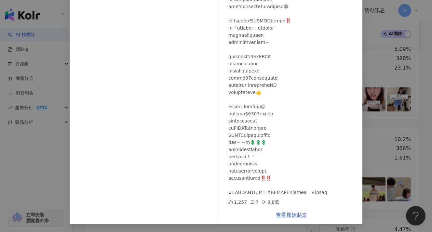
click at [371, 115] on div "耶嫩 2025/7/28 1,257 7 8.8萬 查看原始貼文" at bounding box center [216, 116] width 432 height 232
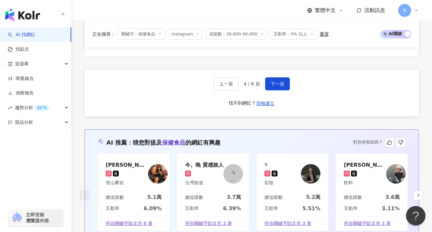
scroll to position [1281, 0]
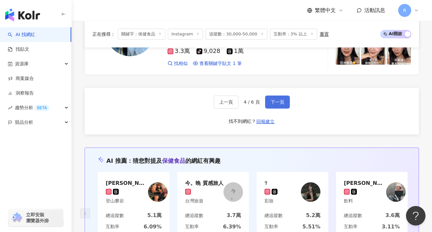
click at [278, 96] on button "下一頁" at bounding box center [277, 102] width 25 height 13
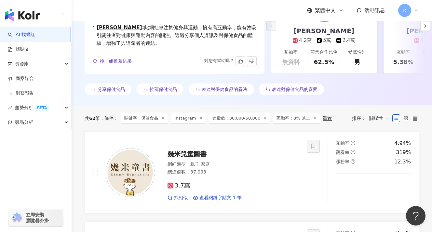
scroll to position [0, 0]
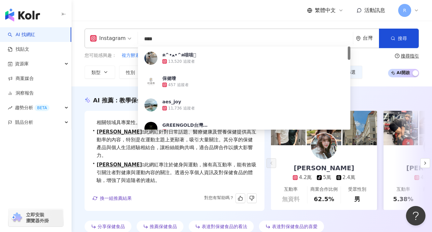
drag, startPoint x: 205, startPoint y: 39, endPoint x: 111, endPoint y: 36, distance: 94.1
click at [111, 36] on div "Instagram **** 台灣 搜尋 ef9a25c3-e5c1-4ead-9c88-a94ffcf744c9 ฅ^•ﻌ•^ฅ喵喵𓃠 13,520 追蹤者…" at bounding box center [252, 39] width 334 height 20
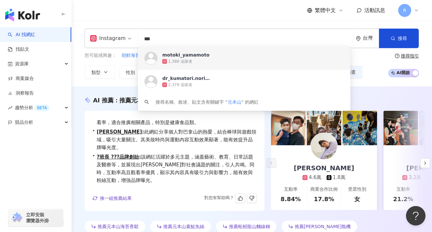
drag, startPoint x: 175, startPoint y: 38, endPoint x: 113, endPoint y: 36, distance: 61.2
click at [113, 36] on div "Instagram *** 台灣 搜尋 https://www.instagram.com/motoki_yamamoto https://www.insta…" at bounding box center [252, 39] width 334 height 20
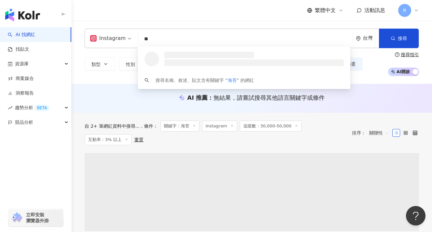
click at [160, 10] on div "繁體中文 活動訊息 R" at bounding box center [252, 10] width 334 height 21
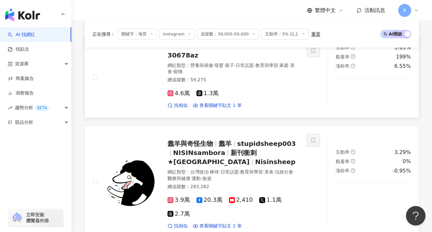
scroll to position [854, 0]
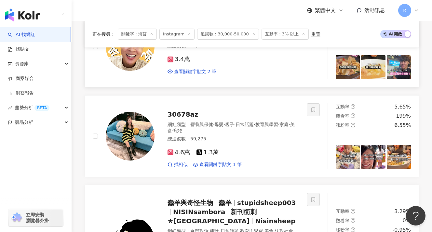
click at [394, 62] on img at bounding box center [399, 67] width 24 height 24
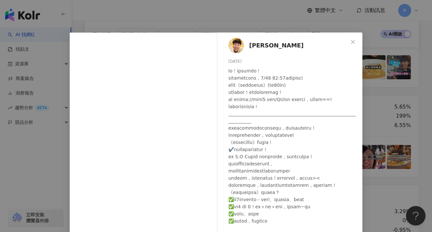
click at [395, 69] on div "黃ㄚ黃 2025/7/25 109 18 2.1萬 查看原始貼文" at bounding box center [216, 116] width 432 height 232
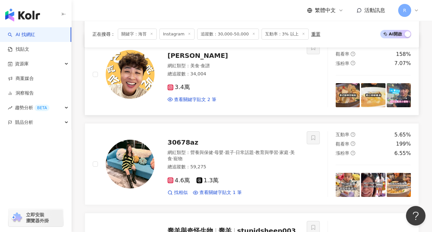
scroll to position [818, 0]
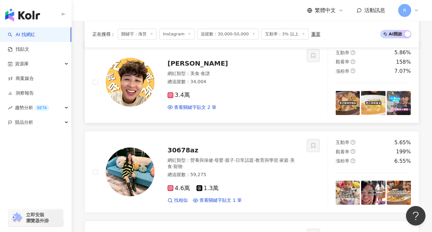
click at [126, 65] on img at bounding box center [130, 82] width 49 height 49
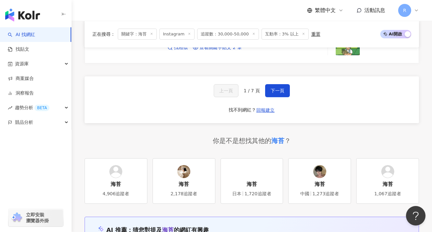
scroll to position [1159, 0]
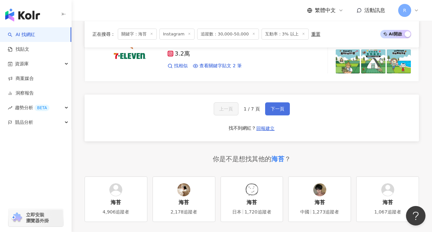
click at [275, 108] on span "下一頁" at bounding box center [278, 108] width 14 height 5
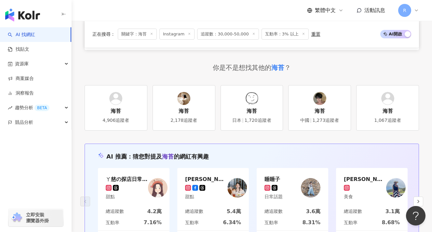
scroll to position [1165, 0]
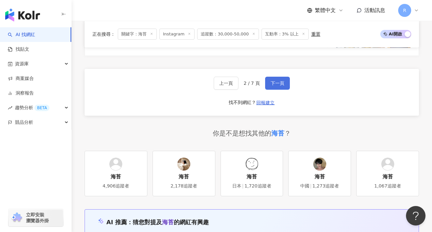
click at [282, 81] on span "下一頁" at bounding box center [278, 83] width 14 height 5
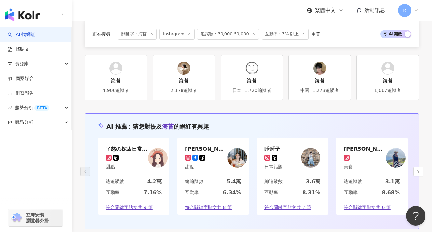
scroll to position [1187, 0]
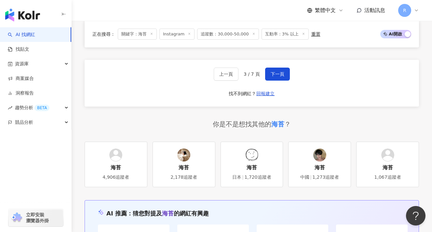
click at [274, 69] on div "上一頁 3 / 7 頁 下一頁 找不到網紅？ 回報建立" at bounding box center [252, 83] width 334 height 47
click at [274, 68] on button "下一頁" at bounding box center [277, 74] width 25 height 13
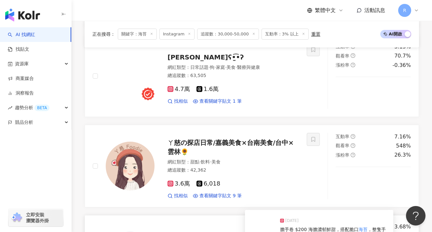
scroll to position [658, 0]
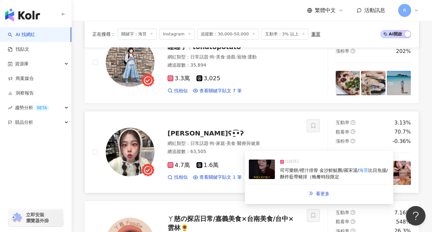
click at [345, 168] on span "司可樂餅/橙汁排骨 金沙鮮魷圈/羅宋湯/" at bounding box center [319, 170] width 79 height 5
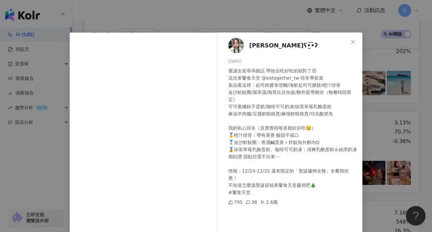
scroll to position [60, 0]
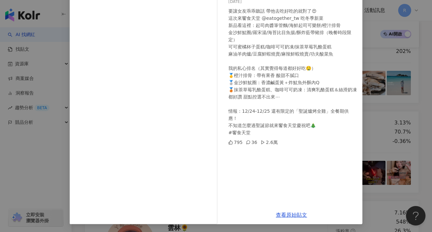
click at [384, 116] on div "鄭皖云ʕ•̫͡•ʔ 2024/12/13 要讓女友乖乖聽話 帶他去吃好吃的就對了😍 這次來饗食天堂 @eatogether_tw 吃冬季新菜 新品看這裡：起司…" at bounding box center [216, 116] width 432 height 232
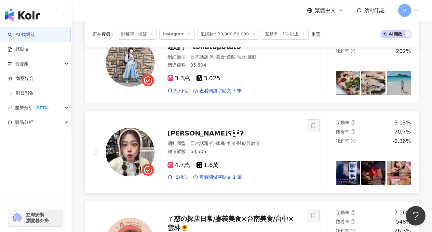
click at [371, 167] on img at bounding box center [373, 173] width 24 height 24
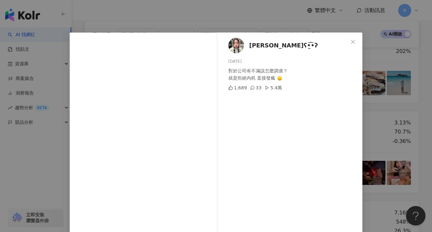
click at [416, 131] on div "鄭皖云ʕ•̫͡•ʔ 2025/7/2 對於公司有不滿該怎麼調適？ 就是拒絕內耗 直接發瘋 🙂‍↕️ 1,689 33 5.4萬 查看原始貼文" at bounding box center [216, 116] width 432 height 232
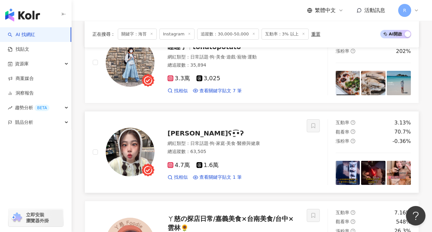
click at [348, 163] on img at bounding box center [348, 173] width 24 height 24
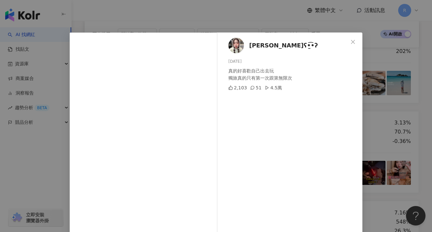
click at [382, 126] on div "鄭皖云ʕ•̫͡•ʔ 2025/7/17 真的好喜歡自己出去玩 獨旅真的只有第一次跟第無限次 2,103 51 4.5萬 查看原始貼文" at bounding box center [216, 116] width 432 height 232
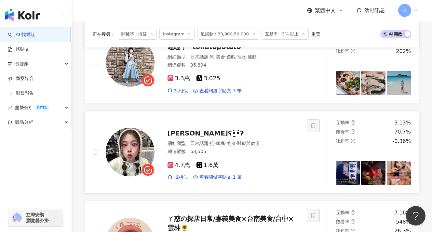
click at [114, 147] on img at bounding box center [130, 152] width 49 height 49
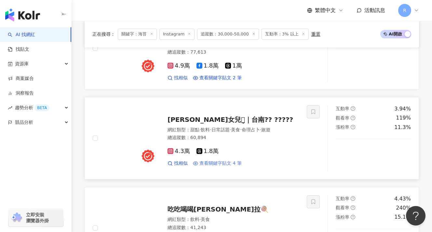
scroll to position [57, 0]
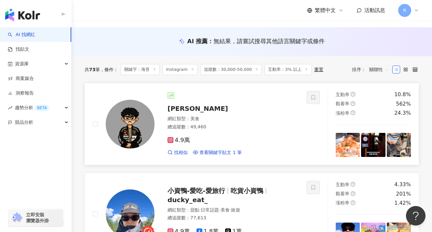
click at [136, 110] on img at bounding box center [130, 124] width 49 height 49
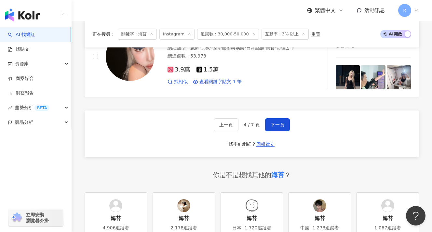
scroll to position [1100, 0]
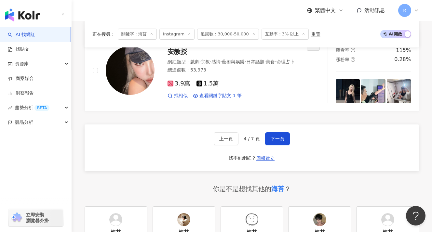
click at [278, 146] on div "上一頁 4 / 7 頁 下一頁 找不到網紅？ 回報建立" at bounding box center [252, 148] width 334 height 47
click at [278, 136] on span "下一頁" at bounding box center [278, 138] width 14 height 5
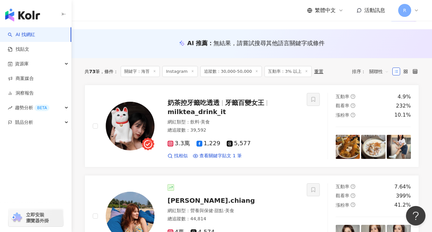
scroll to position [0, 0]
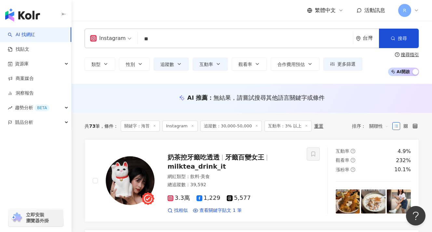
click at [167, 36] on input "**" at bounding box center [245, 39] width 210 height 12
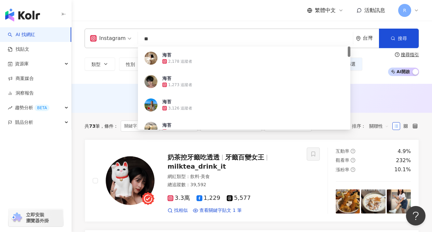
drag, startPoint x: 171, startPoint y: 38, endPoint x: 111, endPoint y: 38, distance: 60.2
click at [112, 38] on div "Instagram ** 台灣 搜尋 b338598a-e0ea-4d88-9fba-aa44332b74c3 海苔 2,178 追蹤者 海苔 1,273 追…" at bounding box center [252, 39] width 334 height 20
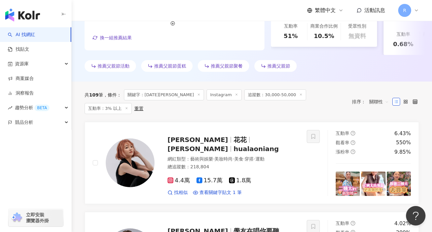
scroll to position [205, 0]
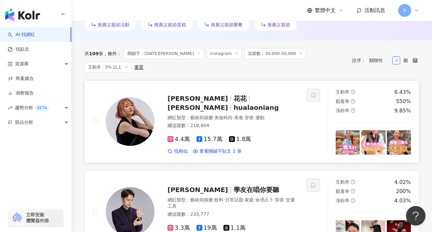
click at [290, 140] on div "張嘉雲 花花 張花花Jade hualaoniang 網紅類型 ： 藝術與娛樂 · 美妝時尚 · 美食 · 穿搭 · 運動 總追蹤數 ： 218,804 4.…" at bounding box center [200, 122] width 214 height 66
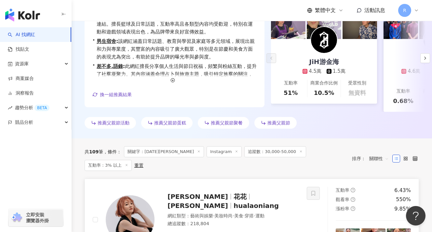
scroll to position [0, 0]
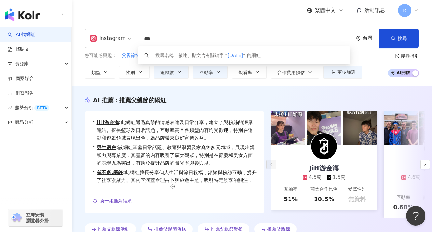
drag, startPoint x: 165, startPoint y: 40, endPoint x: 129, endPoint y: 40, distance: 35.8
click at [129, 40] on div "Instagram *** 台灣 搜尋 keyword 搜尋名稱、敘述、貼文含有關鍵字 “ 父親節 ” 的網紅" at bounding box center [252, 39] width 334 height 20
type input "**"
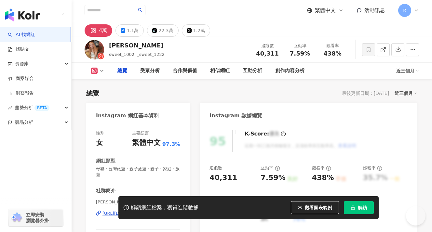
click at [117, 146] on div "性別 女 主要語言 繁體中文 97.3%" at bounding box center [138, 139] width 84 height 18
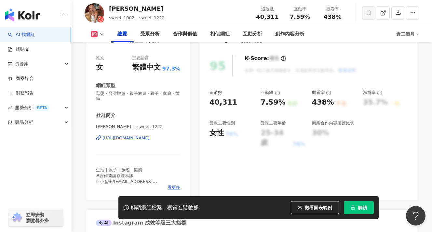
drag, startPoint x: 130, startPoint y: 127, endPoint x: 141, endPoint y: 127, distance: 10.8
click at [141, 127] on span "恬恬 | _sweet_1222" at bounding box center [138, 127] width 84 height 6
drag, startPoint x: 132, startPoint y: 127, endPoint x: 109, endPoint y: 127, distance: 23.1
click at [109, 127] on span "恬恬 | _sweet_1222" at bounding box center [138, 127] width 84 height 6
copy span "_sweet_1222"
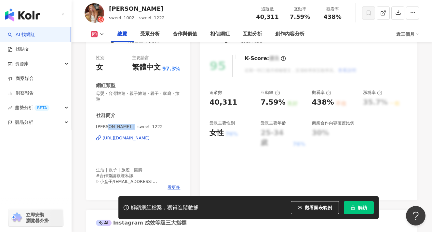
click at [125, 116] on div "社群簡介" at bounding box center [138, 115] width 84 height 7
drag, startPoint x: 108, startPoint y: 128, endPoint x: 180, endPoint y: 227, distance: 122.0
click at [142, 128] on span "恬恬 | _sweet_1222" at bounding box center [138, 127] width 84 height 6
copy span "_sweet_1222"
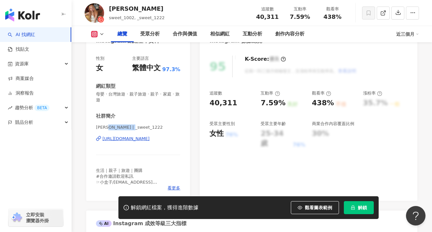
scroll to position [74, 0]
paste input "*******"
type input "*******"
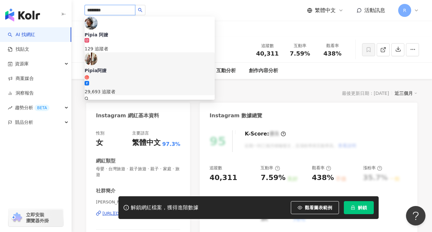
click at [118, 67] on div "Pipia阿嬤" at bounding box center [150, 70] width 130 height 7
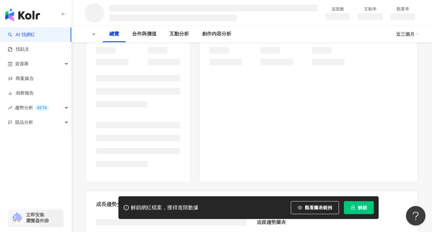
scroll to position [84, 0]
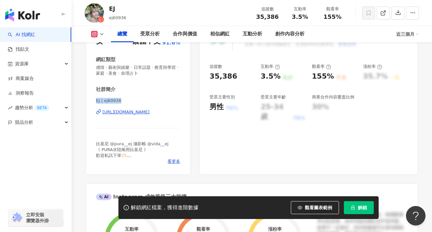
drag, startPoint x: 122, startPoint y: 102, endPoint x: 94, endPoint y: 101, distance: 28.0
click at [94, 101] on div "性別 女 主要語言 繁體中文 91.6% 網紅類型 感情 · 藝術與娛樂 · 日常話題 · 教育與學習 · 家庭 · 美食 · 命理占卜 社群簡介 EJ | …" at bounding box center [138, 98] width 104 height 152
copy span "EJ | ej60936"
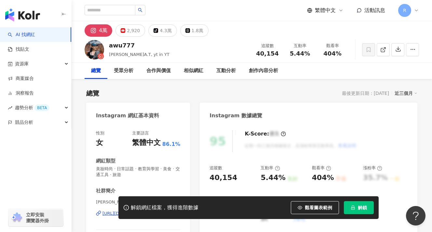
scroll to position [40, 0]
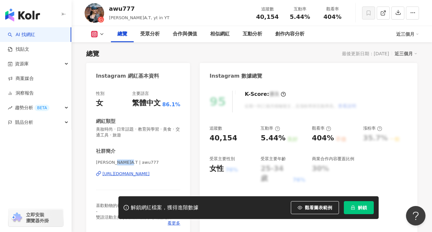
drag, startPoint x: 115, startPoint y: 162, endPoint x: 136, endPoint y: 163, distance: 21.2
click at [136, 163] on span "[PERSON_NAME]A.T | awu777" at bounding box center [138, 163] width 84 height 6
copy span "awu777"
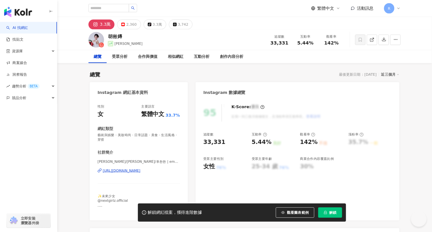
scroll to position [99, 0]
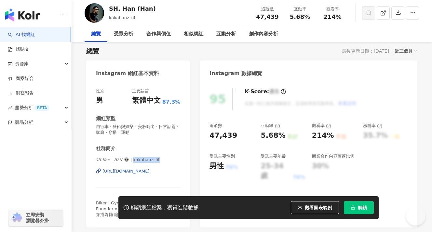
click at [165, 160] on span "𝑆𝐻.𝐻𝑎𝑛 | 𝐻𝐴𝑁 👽 | kakahanz_fit" at bounding box center [138, 160] width 84 height 6
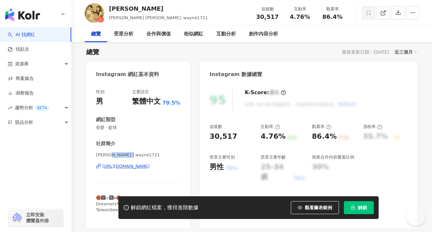
drag, startPoint x: 113, startPoint y: 155, endPoint x: 138, endPoint y: 156, distance: 24.7
click at [138, 156] on span "蔣小安 | wayne1721" at bounding box center [138, 155] width 84 height 6
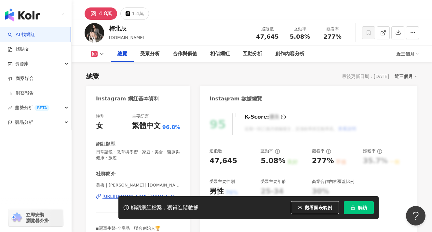
scroll to position [42, 0]
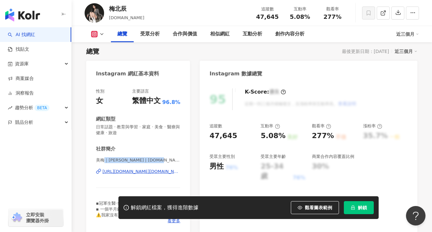
drag, startPoint x: 106, startPoint y: 159, endPoint x: 175, endPoint y: 159, distance: 68.3
click at [175, 159] on span "美梅｜[PERSON_NAME] | [DOMAIN_NAME]" at bounding box center [138, 160] width 84 height 6
copy span "｜[PERSON_NAME] | [DOMAIN_NAME]"
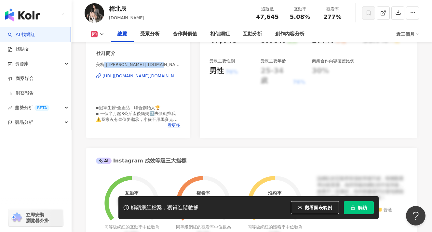
scroll to position [140, 0]
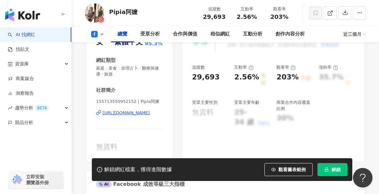
scroll to position [103, 0]
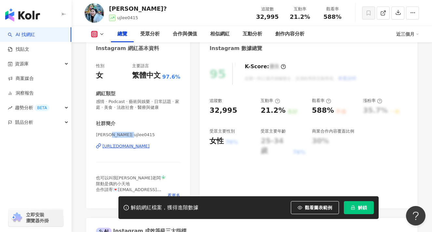
drag, startPoint x: 108, startPoint y: 135, endPoint x: 140, endPoint y: 134, distance: 32.2
click at [140, 135] on span "Uj李 | ujlee0415" at bounding box center [138, 135] width 84 height 6
copy span "ujlee0415"
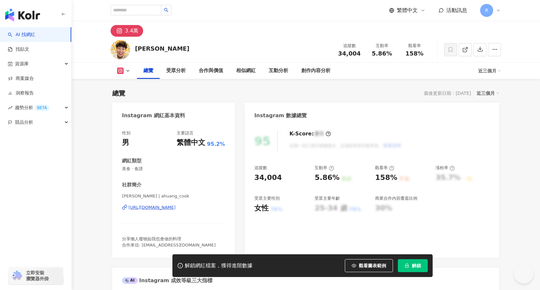
drag, startPoint x: 117, startPoint y: 159, endPoint x: 200, endPoint y: 230, distance: 109.0
click at [158, 194] on span "[PERSON_NAME] | ahuang_cook" at bounding box center [173, 197] width 103 height 6
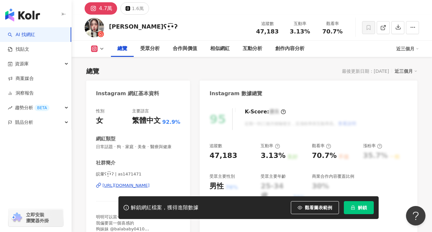
scroll to position [37, 0]
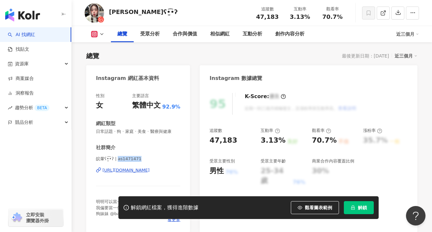
drag, startPoint x: 117, startPoint y: 159, endPoint x: 137, endPoint y: 160, distance: 20.2
click at [136, 160] on span "皖暈ʕ•̫͡•ʔ | as1471471" at bounding box center [138, 159] width 84 height 6
copy span "as1471471"
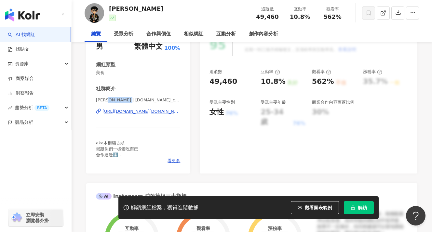
drag, startPoint x: 108, startPoint y: 100, endPoint x: 137, endPoint y: 103, distance: 29.1
click at [137, 103] on span "小陳 | 1.st_chen" at bounding box center [138, 100] width 84 height 7
copy span "1.st_chen"
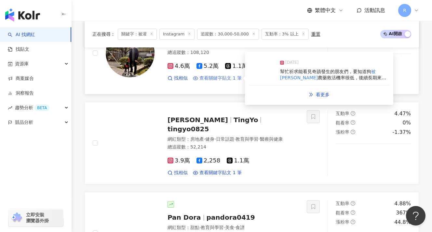
scroll to position [573, 0]
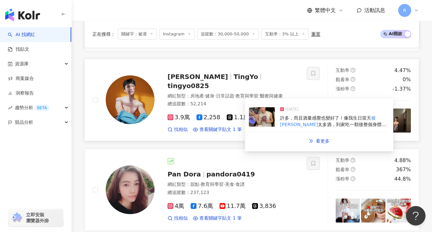
click at [311, 125] on span "太多酒，到家吃一顆後整個身體也舒服很" at bounding box center [333, 128] width 106 height 12
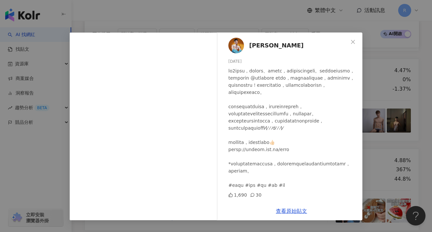
click at [393, 121] on div "胡廷佑 2024/9/3 1,690 30 查看原始貼文" at bounding box center [216, 116] width 432 height 232
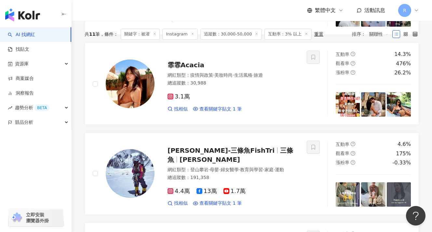
scroll to position [0, 0]
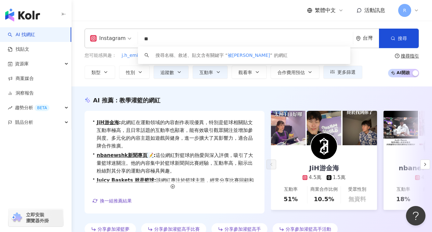
drag, startPoint x: 165, startPoint y: 38, endPoint x: 123, endPoint y: 39, distance: 42.0
click at [123, 39] on div "Instagram ** 台灣 搜尋 keyword 搜尋名稱、敘述、貼文含有關鍵字 “ 被灌 ” 的網紅" at bounding box center [252, 39] width 334 height 20
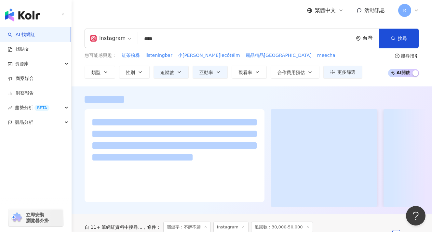
click at [185, 21] on div "Instagram **** 台灣 搜尋 keyword 搜尋名稱、敘述、貼文含有關鍵字 “ 不醉不歸 ” 的網紅 您可能感興趣： 紅茶粉粿 listenin…" at bounding box center [252, 54] width 360 height 66
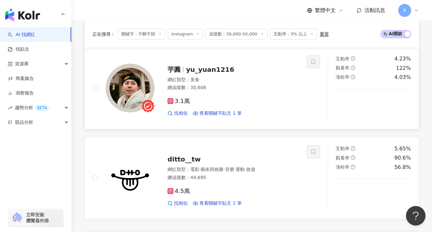
scroll to position [498, 0]
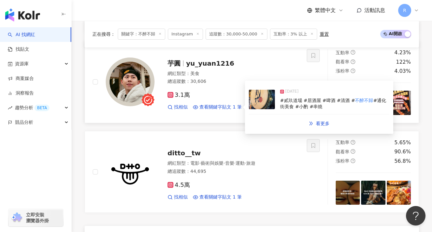
click at [308, 101] on span "#貳玖道場 #居酒屋 #啤酒 #清酒 #" at bounding box center [317, 100] width 75 height 5
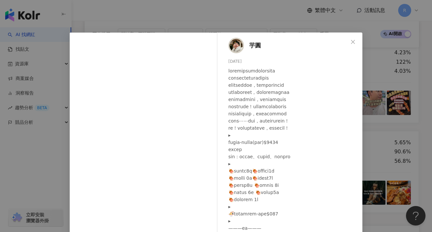
click at [367, 119] on div "芋圓 2025/5/28 1,183 16 1.8萬 查看原始貼文" at bounding box center [216, 116] width 432 height 232
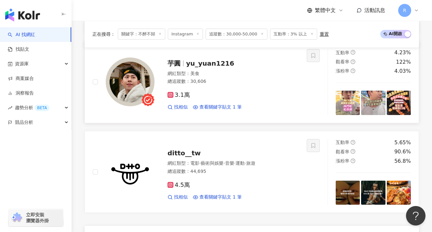
click at [133, 85] on img at bounding box center [130, 82] width 49 height 49
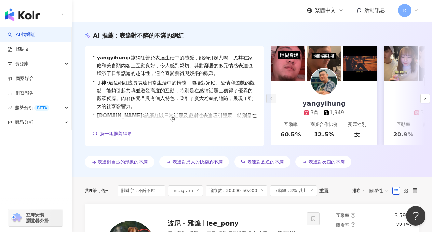
scroll to position [0, 0]
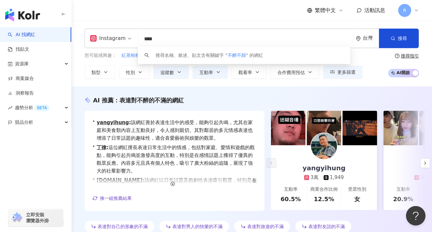
drag, startPoint x: 169, startPoint y: 41, endPoint x: 127, endPoint y: 40, distance: 42.9
click at [127, 40] on div "Instagram **** 台灣 搜尋 keyword 搜尋名稱、敘述、貼文含有關鍵字 “ 不醉不歸 ” 的網紅" at bounding box center [252, 39] width 334 height 20
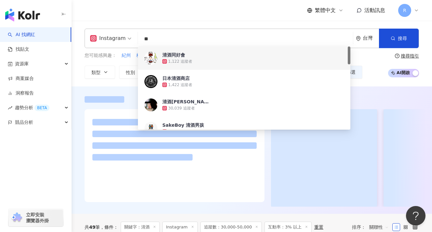
drag, startPoint x: 156, startPoint y: 39, endPoint x: 143, endPoint y: 40, distance: 13.0
click at [143, 40] on input "**" at bounding box center [245, 39] width 210 height 12
click at [172, 13] on div "繁體中文 活動訊息 R" at bounding box center [252, 10] width 334 height 21
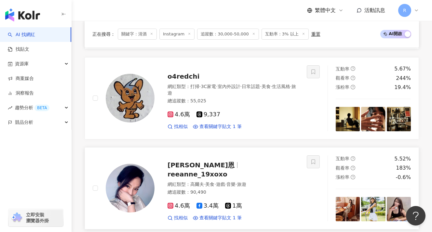
scroll to position [657, 0]
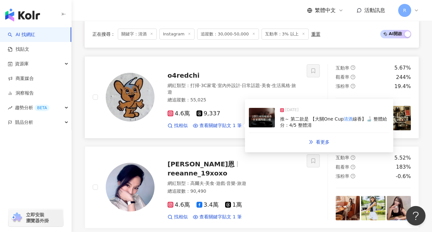
click at [328, 125] on div "推～ 第二款是 【大關One Cup 清酒 線香】🍶 整體給分：4/5 整體清" at bounding box center [334, 122] width 109 height 13
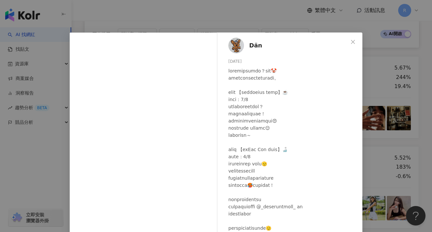
click at [365, 132] on div "Dän 2024/10/3 1.2萬 116 27.8萬 查看原始貼文" at bounding box center [216, 116] width 432 height 232
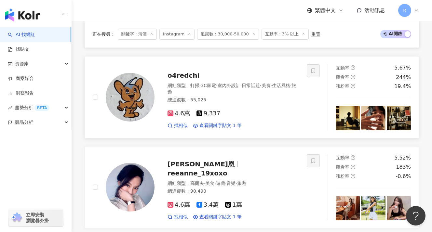
click at [357, 125] on img at bounding box center [348, 118] width 24 height 24
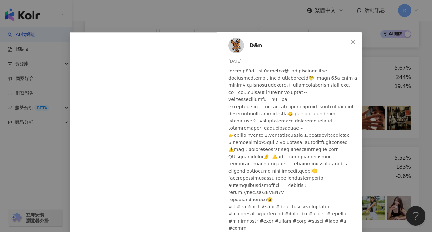
click at [376, 126] on div "Dän 2025/8/20 1,305 21 4.3萬 查看原始貼文" at bounding box center [216, 116] width 432 height 232
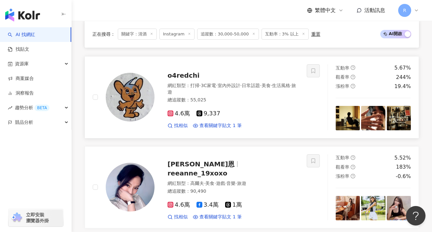
click at [377, 123] on img at bounding box center [373, 118] width 24 height 24
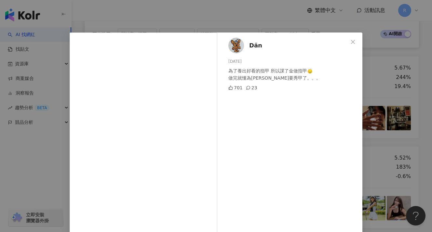
click at [376, 124] on div "Dän 2025/8/17 為了養出好看的指甲 所以課了金做指甲🙂‍↕️ 做完就懂為什要秀甲了。。。 701 23 查看原始貼文" at bounding box center [216, 116] width 432 height 232
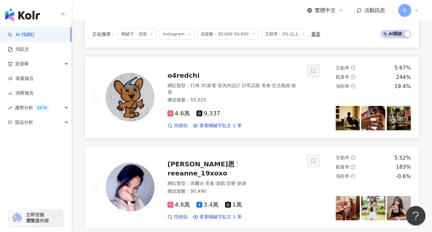
click at [391, 112] on img at bounding box center [399, 118] width 24 height 24
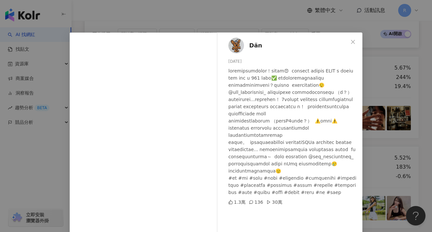
click at [382, 118] on div "Dän 2025/7/24 1.3萬 136 30萬 查看原始貼文" at bounding box center [216, 116] width 432 height 232
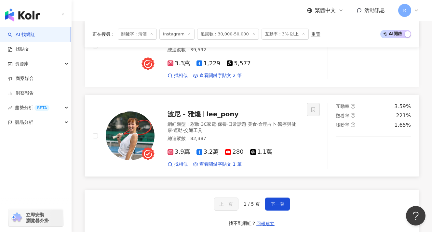
scroll to position [1197, 0]
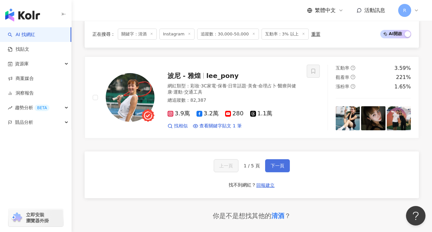
click at [271, 164] on span "下一頁" at bounding box center [278, 165] width 14 height 5
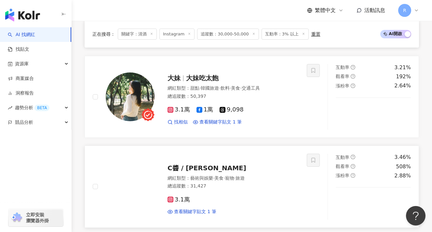
scroll to position [1244, 0]
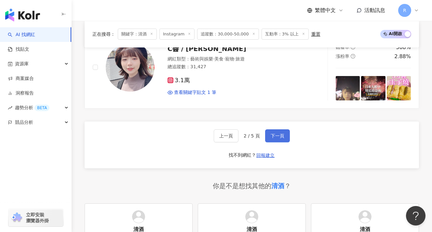
click at [271, 133] on span "下一頁" at bounding box center [278, 135] width 14 height 5
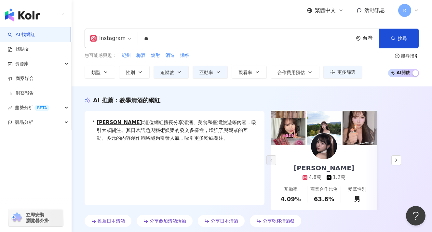
scroll to position [0, 0]
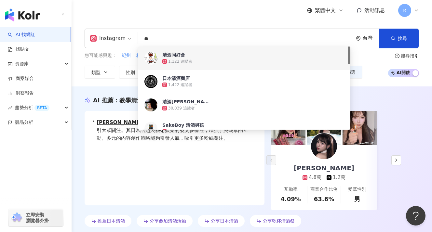
drag, startPoint x: 164, startPoint y: 39, endPoint x: 120, endPoint y: 39, distance: 43.3
click at [121, 39] on div "Instagram ** 台灣 搜尋 9d631e8f-48f3-4818-809f-699bdcb7d37d ddfed980-b6fb-4441-affd…" at bounding box center [252, 39] width 334 height 20
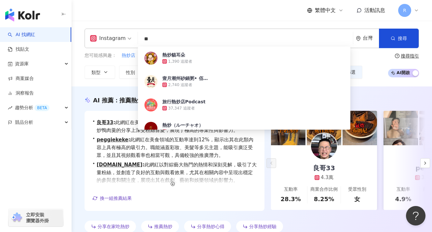
click at [180, 8] on div "繁體中文 活動訊息 R" at bounding box center [252, 10] width 334 height 21
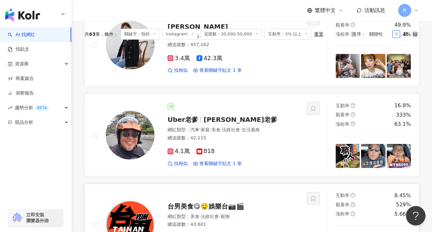
scroll to position [317, 0]
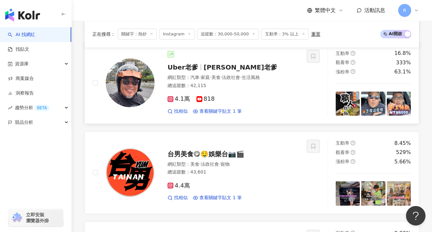
click at [370, 103] on img at bounding box center [373, 104] width 24 height 24
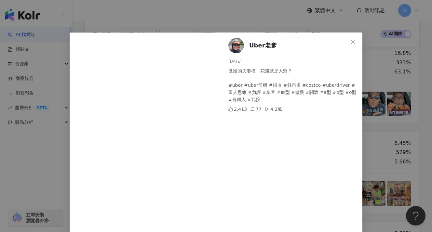
click at [383, 102] on div "Uber老爹 2025/8/4 傲慢的夫妻檔，花錢就是大爺？ #uber #uber司機 #捐血 #好市多 #costco #uberdriver #富人思維…" at bounding box center [216, 116] width 432 height 232
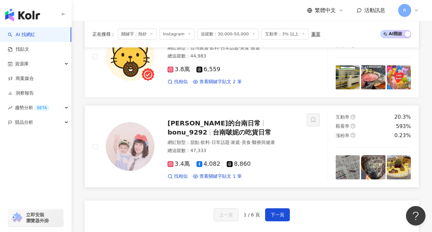
scroll to position [1188, 0]
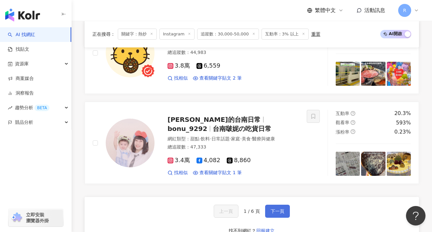
click at [282, 205] on button "下一頁" at bounding box center [277, 211] width 25 height 13
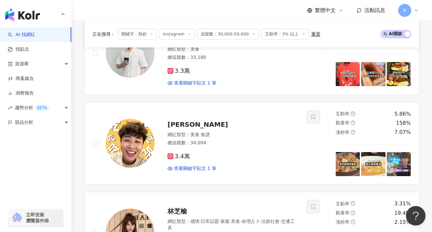
scroll to position [356, 0]
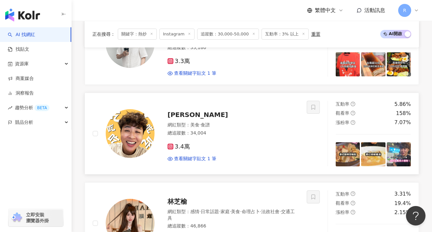
click at [128, 138] on img at bounding box center [130, 133] width 49 height 49
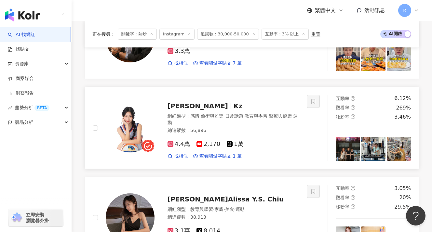
scroll to position [910, 0]
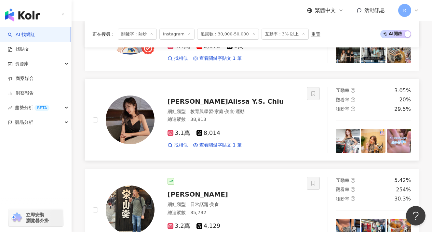
click at [143, 119] on img at bounding box center [130, 120] width 49 height 49
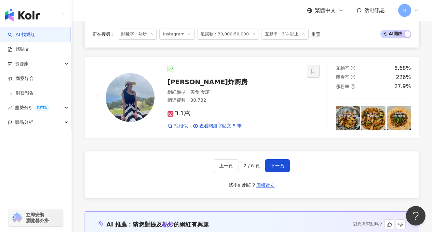
scroll to position [1302, 0]
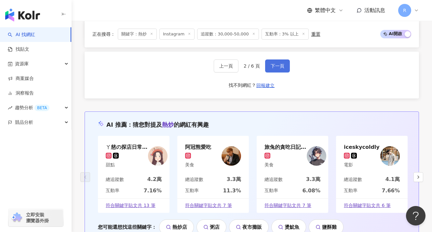
click at [277, 63] on span "下一頁" at bounding box center [278, 65] width 14 height 5
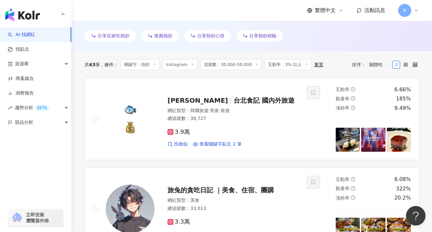
scroll to position [352, 0]
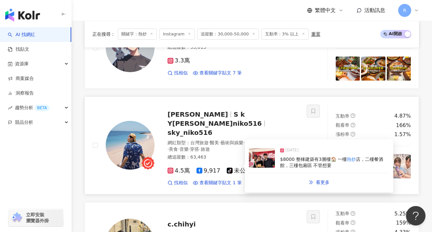
click at [316, 164] on span "店，二樓餐酒館，三樓包廂區 不管想要" at bounding box center [331, 163] width 103 height 12
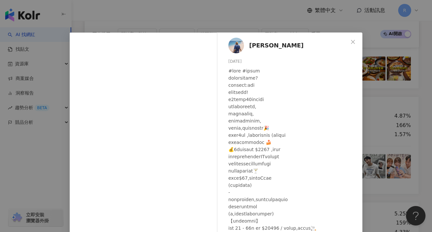
click at [385, 104] on div "尼克 2025/5/2 隱藏 10 5,070 查看原始貼文" at bounding box center [216, 116] width 432 height 232
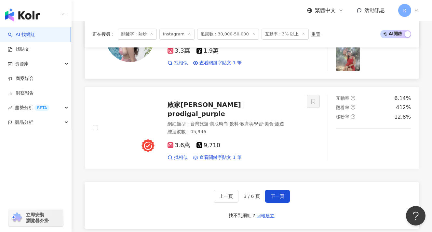
scroll to position [1221, 0]
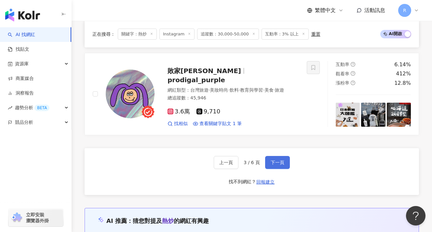
click at [273, 160] on span "下一頁" at bounding box center [278, 162] width 14 height 5
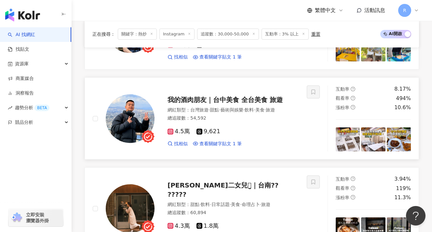
scroll to position [670, 0]
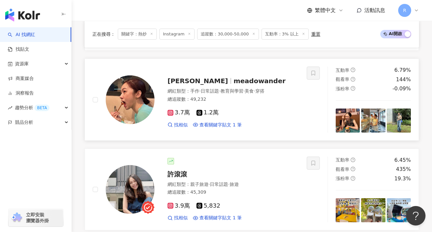
click at [406, 114] on img at bounding box center [399, 121] width 24 height 24
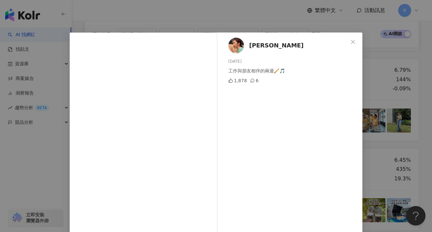
click at [393, 114] on div "張琦 2025/7/20 工作與朋友相伴的兩週🪈🎵 1,878 6 查看原始貼文" at bounding box center [216, 116] width 432 height 232
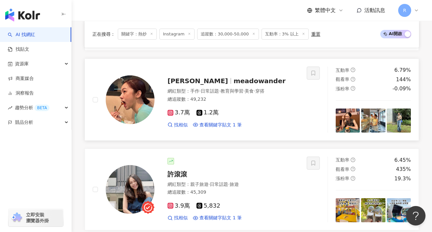
click at [375, 112] on img at bounding box center [373, 121] width 24 height 24
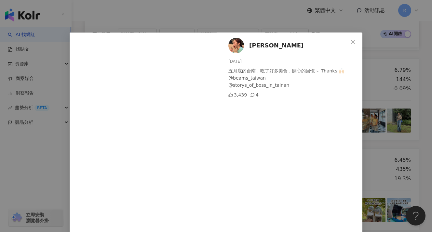
click at [382, 111] on div "張琦 2025/7/31 五月底的台南，吃了好多美食，開心的回憶～ Thanks 🙌🏻 @beams_taiwan @storys_of_boss_in_ta…" at bounding box center [216, 116] width 432 height 232
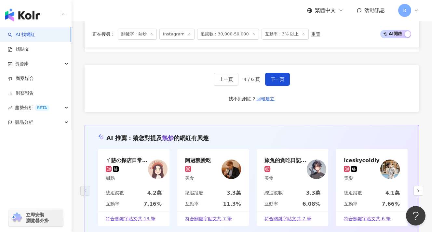
scroll to position [1307, 0]
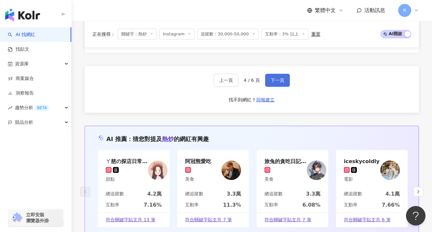
click at [279, 74] on button "下一頁" at bounding box center [277, 80] width 25 height 13
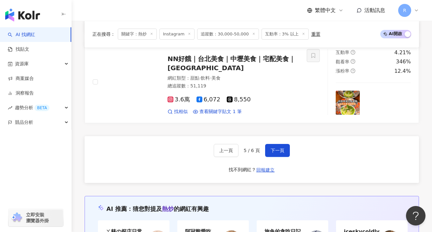
scroll to position [1247, 0]
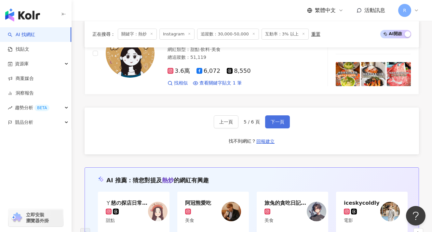
click at [269, 121] on button "下一頁" at bounding box center [277, 121] width 25 height 13
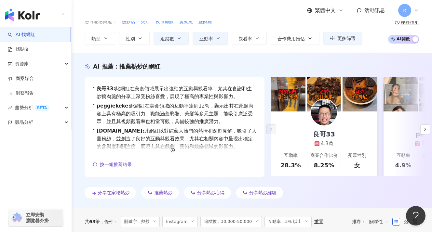
scroll to position [0, 0]
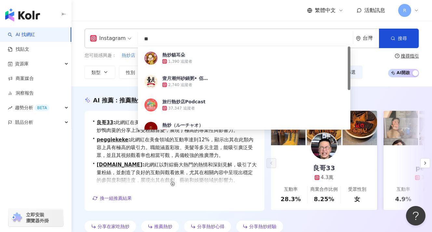
drag, startPoint x: 172, startPoint y: 40, endPoint x: 128, endPoint y: 39, distance: 43.9
click at [128, 39] on div "Instagram ** 台灣 搜尋 a31e553b-1a26-4a3f-920c-a118841b2ad0 熱炒貓耳朵 1,390 追蹤者 壹月潮州砂鍋粥…" at bounding box center [252, 39] width 334 height 20
paste input "*"
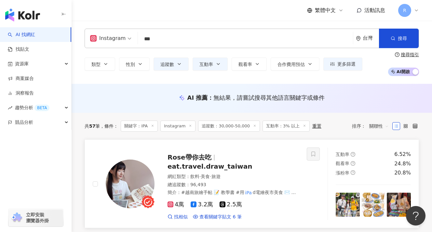
click at [223, 143] on link "Rose帶你去吃 eat.travel.draw_taiwan 網紅類型 ： 飲料 · 美食 · 旅遊 總追蹤數 ： 96,493 簡介 ： #越南旅繪手帖 …" at bounding box center [252, 184] width 334 height 89
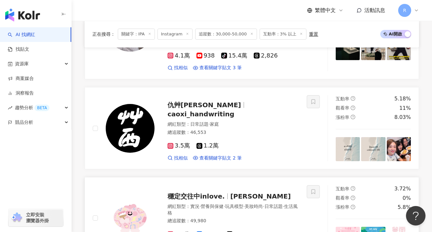
scroll to position [1047, 0]
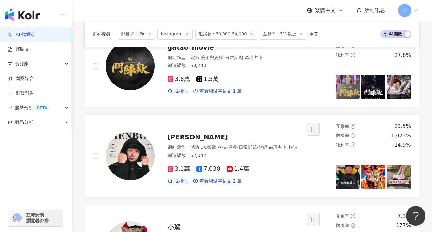
scroll to position [0, 0]
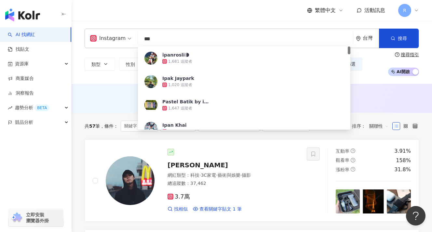
drag, startPoint x: 184, startPoint y: 41, endPoint x: 128, endPoint y: 39, distance: 55.6
click at [128, 39] on div "Instagram *** 台灣 搜尋 696dde8c-8e5a-4e8c-bfac-b5923dfb9832 ipanrosli🌘 1,681 追蹤者 I…" at bounding box center [252, 39] width 334 height 20
paste input "*"
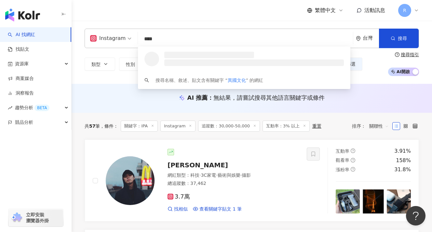
click at [169, 21] on div "Instagram **** 台灣 搜尋 loading 搜尋名稱、敘述、貼文含有關鍵字 “ 異國文化 ” 的網紅 類型 性別 追蹤數 互動率 觀看率 合作費…" at bounding box center [252, 52] width 360 height 63
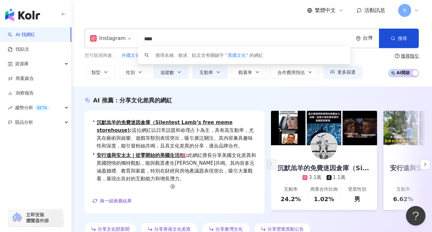
drag, startPoint x: 166, startPoint y: 40, endPoint x: 127, endPoint y: 41, distance: 38.7
click at [127, 41] on div "Instagram **** 台灣 搜尋 keyword 搜尋名稱、敘述、貼文含有關鍵字 “ 異國文化 ” 的網紅" at bounding box center [252, 39] width 334 height 20
paste input "search"
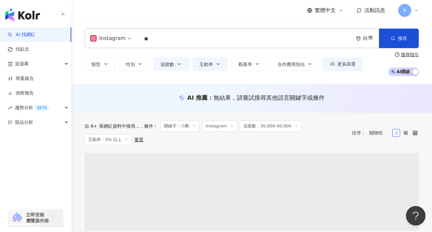
type input "**"
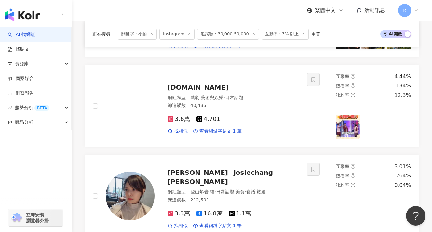
scroll to position [723, 0]
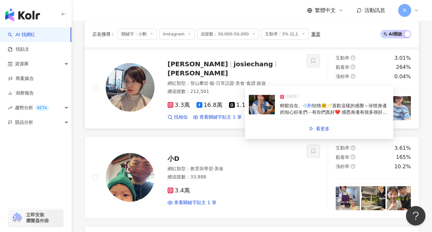
click at [287, 110] on span "怡情🤗🥂喜歡這樣的感覺～珍惜身邊的知心好友們⋯有你們真好❤️ 感恩身邊有很多很好的人啊🥰 #朋友 #friendship #生活 #珍惜" at bounding box center [333, 112] width 107 height 18
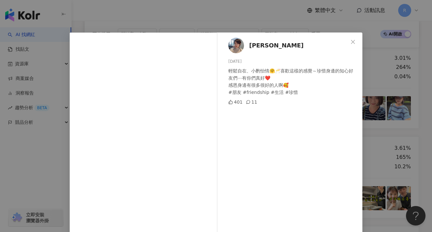
click at [375, 106] on div "梁家榕 2025/2/23 輕鬆自在、小酌怡情🤗🥂喜歡這樣的感覺～珍惜身邊的知心好友們⋯有你們真好❤️ 感恩身邊有很多很好的人啊🥰 #朋友 #friendsh…" at bounding box center [216, 116] width 432 height 232
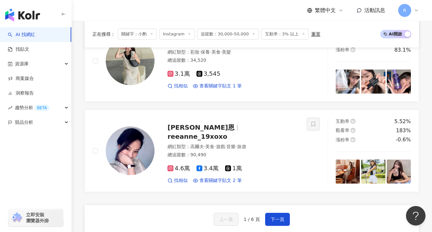
scroll to position [1093, 0]
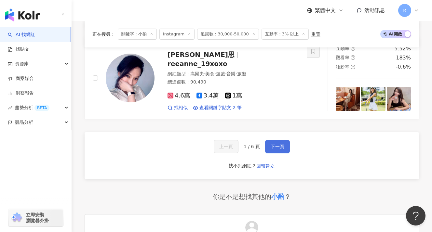
click at [280, 144] on span "下一頁" at bounding box center [278, 146] width 14 height 5
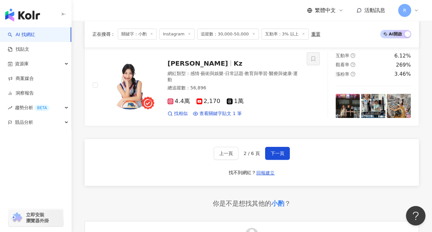
scroll to position [1100, 0]
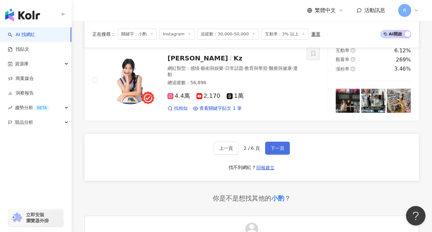
click at [281, 142] on button "下一頁" at bounding box center [277, 148] width 25 height 13
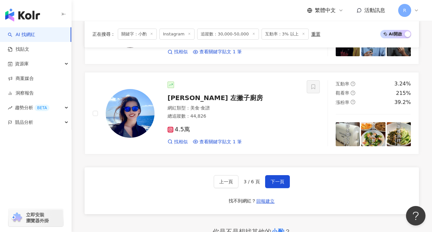
scroll to position [1083, 0]
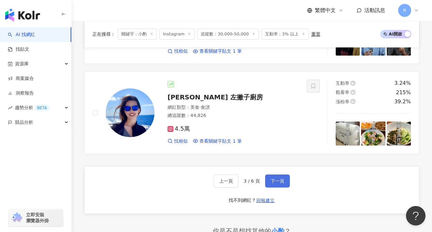
click at [280, 179] on span "下一頁" at bounding box center [278, 181] width 14 height 5
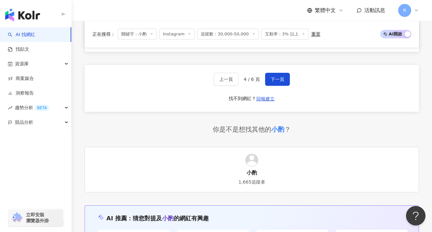
scroll to position [1076, 0]
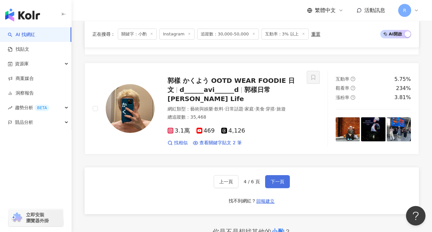
click at [273, 179] on span "下一頁" at bounding box center [278, 181] width 14 height 5
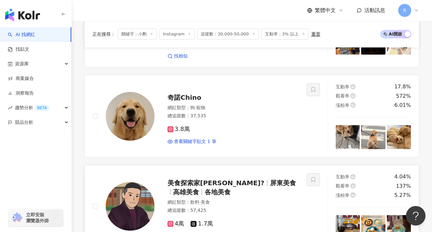
scroll to position [1167, 0]
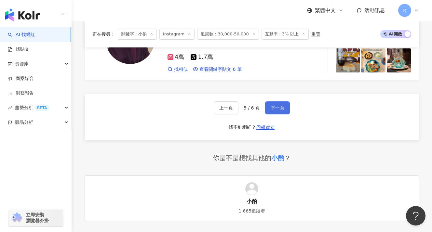
click at [273, 101] on button "下一頁" at bounding box center [277, 107] width 25 height 13
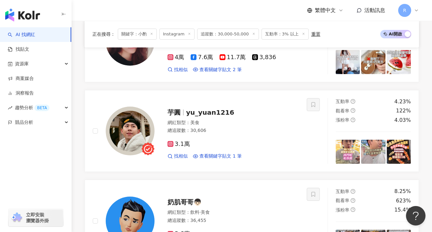
scroll to position [0, 0]
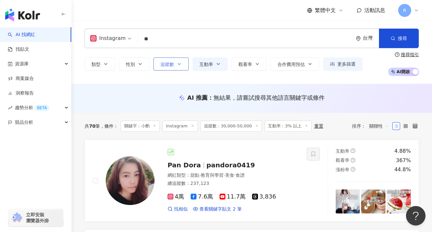
click at [175, 68] on button "追蹤數" at bounding box center [171, 64] width 35 height 13
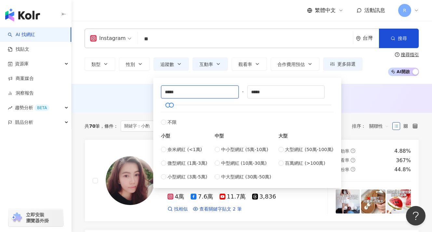
drag, startPoint x: 183, startPoint y: 91, endPoint x: 138, endPoint y: 90, distance: 45.2
type input "*****"
click at [194, 54] on div "類型 性別 追蹤數 互動率 觀看率 合作費用預估 更多篩選 不限 女 男 其他 ***** - ***** 不限 小型 奈米網紅 (<1萬) 微型網紅 (1萬…" at bounding box center [252, 64] width 334 height 24
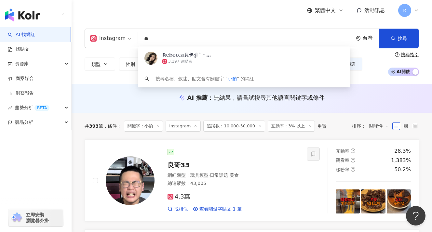
drag, startPoint x: 164, startPoint y: 37, endPoint x: 131, endPoint y: 37, distance: 32.5
click at [131, 37] on div "Instagram ** 台灣 搜尋 b3007ece-9859-47a9-abfe-bb650ad63fe9 ℝ𝕖𝕓𝕖𝕔𝕔𝕒貝卡ദ്ദി ˃ ᵕ ˂ ) 3…" at bounding box center [252, 39] width 334 height 20
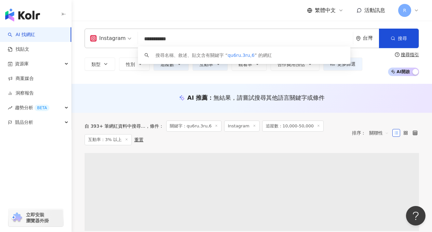
drag, startPoint x: 180, startPoint y: 38, endPoint x: 130, endPoint y: 35, distance: 49.2
click at [130, 35] on div "**********" at bounding box center [252, 39] width 334 height 20
type input "*"
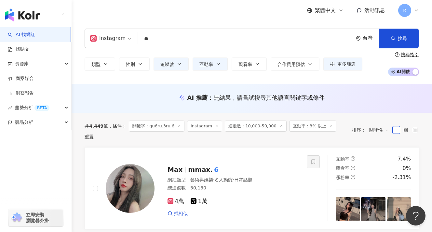
type input "*"
type input "***"
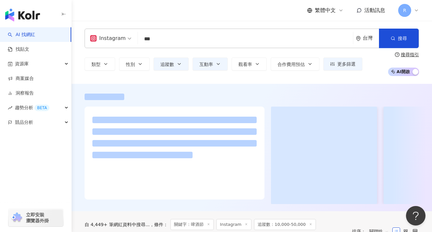
click at [214, 65] on div "Instagram *** 台灣 搜尋 loading 搜尋名稱、敘述、貼文含有關鍵字 “ 啤酒節 ” 的網紅 類型 性別 追蹤數 互動率 觀看率 合作費用預…" at bounding box center [252, 52] width 360 height 47
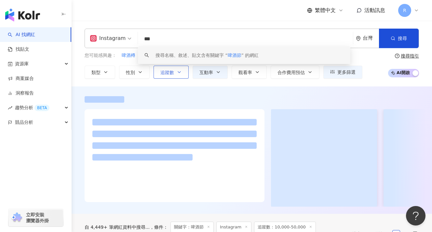
click at [177, 70] on icon "button" at bounding box center [179, 72] width 5 height 5
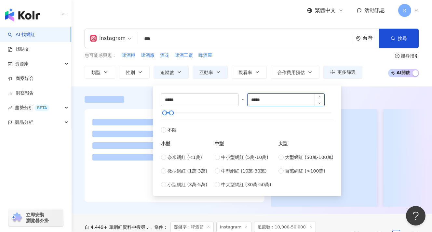
click at [232, 98] on div "***** - ***** 不限 小型 奈米網紅 (<1萬) 微型網紅 (1萬-3萬) 小型網紅 (3萬-5萬) 中型 中小型網紅 (5萬-10萬) 中型網紅…" at bounding box center [247, 140] width 172 height 95
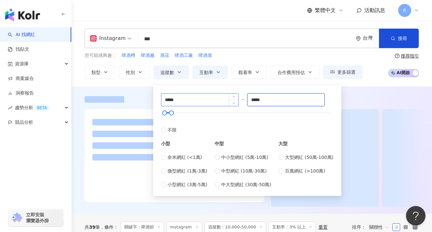
drag, startPoint x: 257, startPoint y: 100, endPoint x: 238, endPoint y: 101, distance: 18.9
click at [238, 101] on div "***** - ***** 不限 小型 奈米網紅 (<1萬) 微型網紅 (1萬-3萬) 小型網紅 (3萬-5萬) 中型 中小型網紅 (5萬-10萬) 中型網紅…" at bounding box center [247, 140] width 172 height 95
drag, startPoint x: 264, startPoint y: 101, endPoint x: 261, endPoint y: 101, distance: 3.3
click at [258, 101] on input "*****" at bounding box center [285, 100] width 77 height 12
drag, startPoint x: 281, startPoint y: 101, endPoint x: 242, endPoint y: 101, distance: 39.0
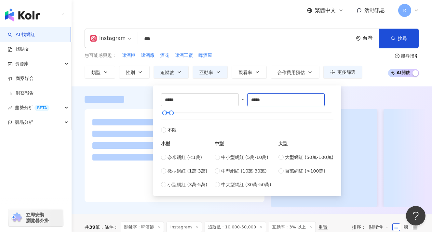
click at [242, 101] on div "***** - ***** 不限 小型 奈米網紅 (<1萬) 微型網紅 (1萬-3萬) 小型網紅 (3萬-5萬) 中型 中小型網紅 (5萬-10萬) 中型網紅…" at bounding box center [247, 140] width 172 height 95
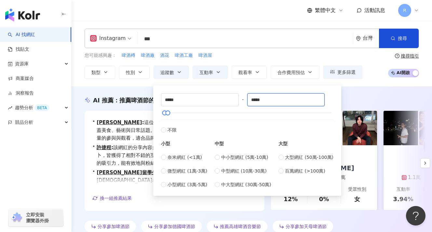
type input "*****"
click at [278, 51] on div "Instagram *** 台灣 搜尋 keyword 搜尋名稱、敘述、貼文含有關鍵字 “ 啤酒節 ” 的網紅 您可能感興趣： 啤酒樽 啤酒廠 酒花 啤酒工廠…" at bounding box center [252, 54] width 360 height 50
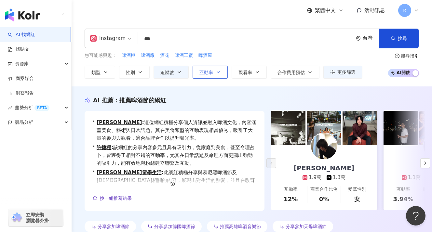
click at [210, 68] on button "互動率" at bounding box center [210, 72] width 35 height 13
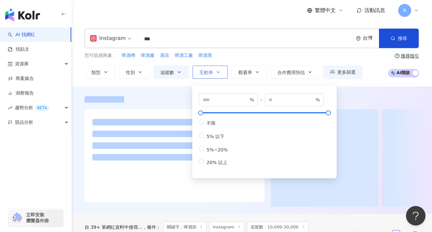
click at [204, 68] on button "互動率" at bounding box center [210, 72] width 35 height 13
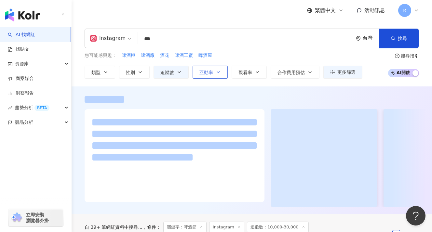
click at [216, 75] on button "互動率" at bounding box center [210, 72] width 35 height 13
click at [210, 80] on span "* %" at bounding box center [210, 80] width 0 height 0
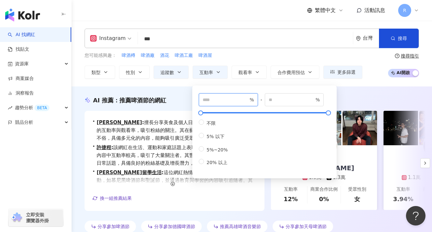
type input "*"
click at [244, 55] on div "您可能感興趣： 啤酒樽 啤酒廠 酒花 啤酒工廠 啤酒屋" at bounding box center [224, 55] width 278 height 7
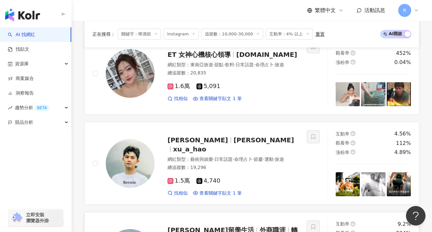
scroll to position [393, 0]
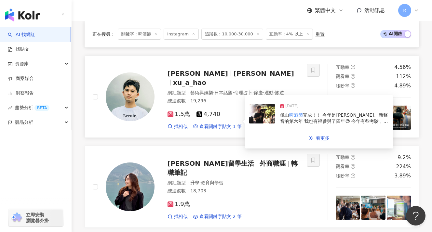
click at [326, 119] on span "完成！！ 今年是帆哥、新聲音的第六年 我也有福參與了四年😍 今年有些考驗，颱風來攪局，不過還是很順利的完成了這一次的大事，幕後幕前、活動內容，團隊一年比一年更…" at bounding box center [334, 131] width 109 height 37
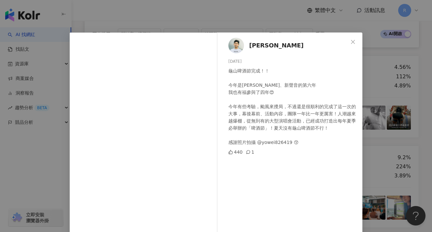
click at [377, 127] on div "Bernie Xu 2025/7/21 龜山啤酒節完成！！ 今年是帆哥、新聲音的第六年 我也有福參與了四年😍 今年有些考驗，颱風來攪局，不過還是很順利的完成了…" at bounding box center [216, 116] width 432 height 232
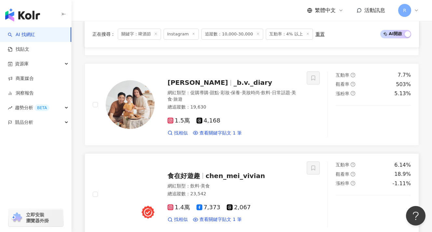
scroll to position [572, 0]
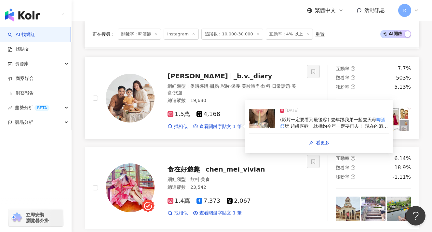
click at [350, 124] on span "玩 超級喜歡！就相約今年一定要再去！ 現在的酒廠越來越有創意 爆爆珠+啤酒🍻 直接在嘴巴裡製造「深水炸彈」 第一次喝湧金啤酒～非常喜歡耶😍 是女生們會喜歡的清…" at bounding box center [334, 149] width 108 height 50
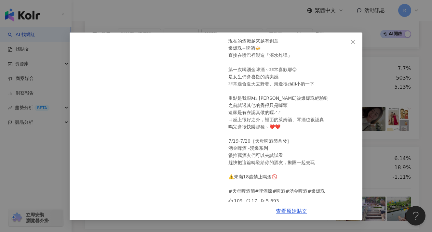
scroll to position [68, 0]
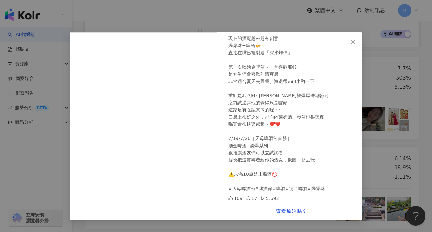
click at [371, 143] on div "Vivi Lin 2025/7/12 (影片一定要看到最後😝) 去年跟我弟一起去天母啤酒節玩 超級喜歡！就相約今年一定要再去！ 現在的酒廠越來越有創意 爆爆珠…" at bounding box center [216, 116] width 432 height 232
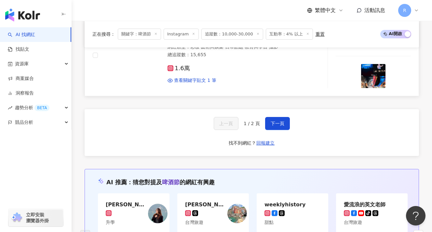
scroll to position [1249, 0]
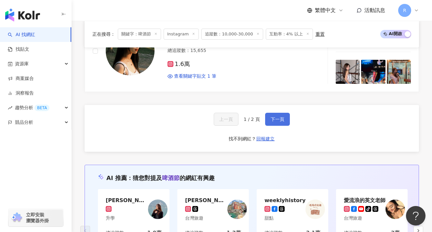
click at [275, 117] on span "下一頁" at bounding box center [278, 119] width 14 height 5
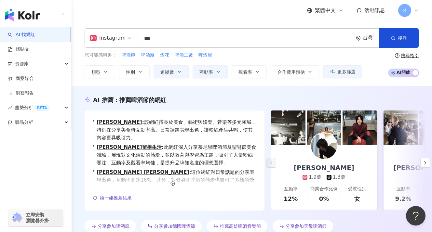
scroll to position [0, 0]
click at [158, 39] on input "***" at bounding box center [245, 39] width 210 height 12
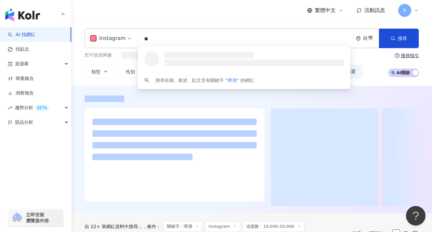
type input "**"
click at [180, 20] on div "繁體中文 活動訊息 R" at bounding box center [252, 10] width 334 height 21
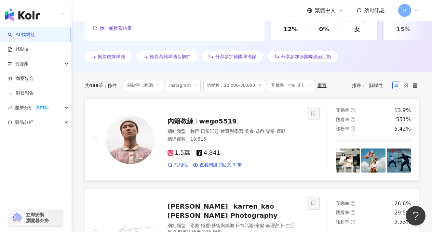
scroll to position [175, 0]
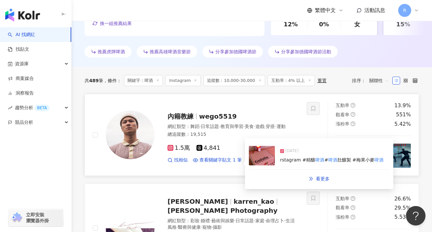
click at [324, 158] on span "#" at bounding box center [326, 159] width 4 height 5
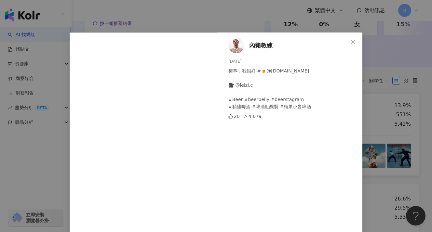
click at [387, 145] on div "內籍教練 2024/9/20 梅事，我很好 #🍺@beerbellybrewing.tw 🎥 @leizi.c #Beer #beerbelly #beers…" at bounding box center [216, 116] width 432 height 232
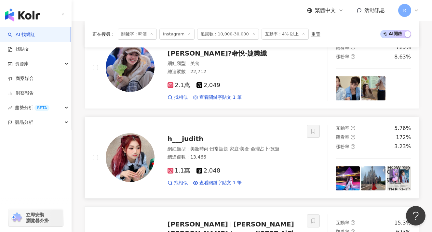
scroll to position [793, 0]
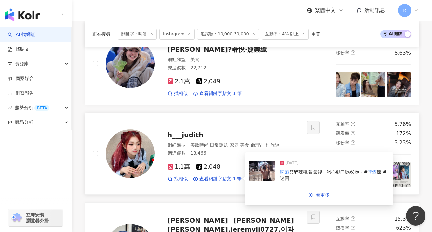
click at [291, 170] on span "節醉辣轉場 最後一秒心動了嗎😗😚 - #" at bounding box center [328, 171] width 78 height 5
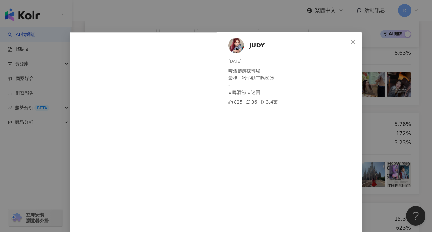
click at [379, 138] on div "JUDY 2025/7/5 啤酒節醉辣轉場 最後一秒心動了嗎😗😚 - #啤酒節 #迷因 825 36 3.4萬 查看原始貼文" at bounding box center [216, 116] width 432 height 232
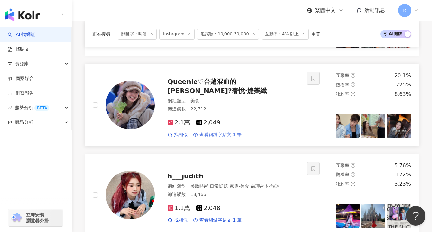
scroll to position [751, 0]
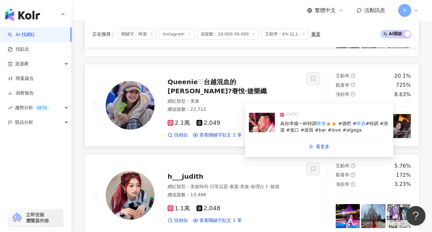
click at [296, 129] on span "#特調 #浪漫 #進口 #迷因 #bar #love #algaga" at bounding box center [334, 127] width 108 height 12
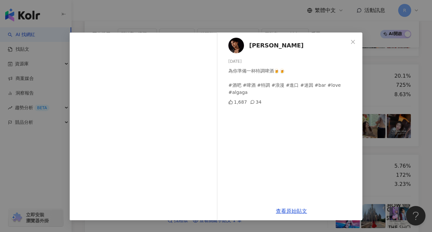
click at [370, 125] on div "黃漢華 2024/9/18 為你準備一杯特調啤酒🍺🍺 #酒吧 #啤酒 #特調 #浪漫 #進口 #迷因 #bar #love #algaga 1,687 34 …" at bounding box center [216, 116] width 432 height 232
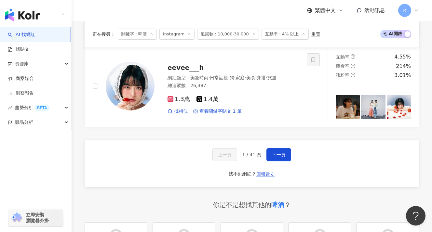
scroll to position [1229, 0]
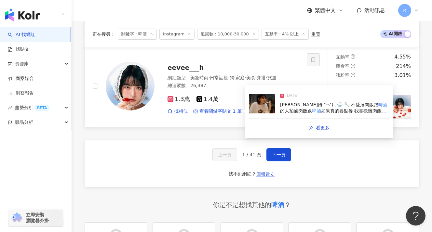
click at [335, 102] on span "阿姆阿姆 ᵔ⤙ᵔ) ⸒🍚 🥄 不愛滷肉飯跟" at bounding box center [329, 104] width 98 height 5
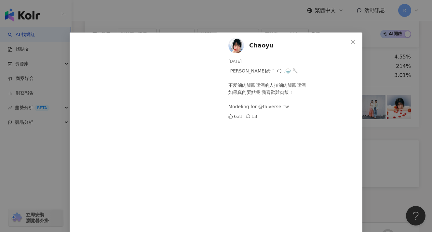
click at [384, 103] on div "Chaoyu 2025/8/19 阿姆阿姆 ᵔ⤙ᵔ) ⸒🍚 🥄 不愛滷肉飯跟啤酒的人拍滷肉飯跟啤酒 如果真的要點餐 我喜歡雞肉飯！ Modeling for …" at bounding box center [216, 116] width 432 height 232
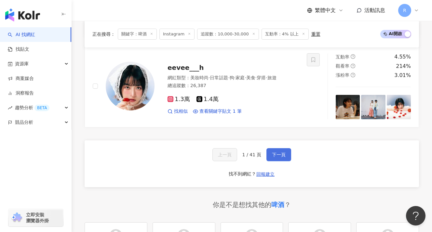
click at [280, 152] on span "下一頁" at bounding box center [279, 154] width 14 height 5
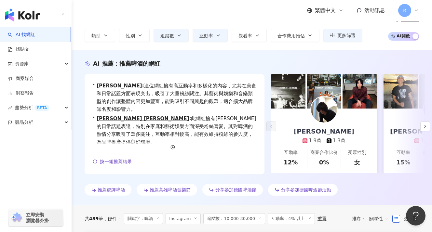
scroll to position [0, 0]
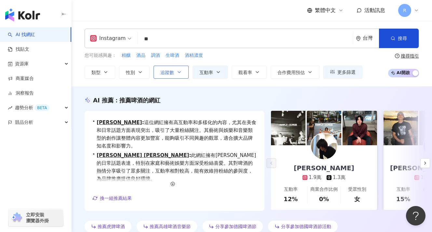
click at [177, 72] on icon "button" at bounding box center [179, 72] width 5 height 5
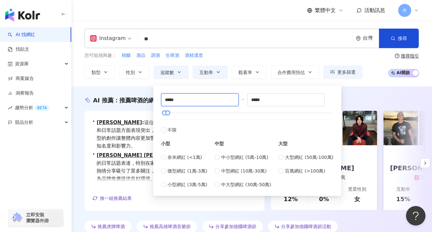
drag, startPoint x: 192, startPoint y: 99, endPoint x: 148, endPoint y: 99, distance: 43.3
type input "*"
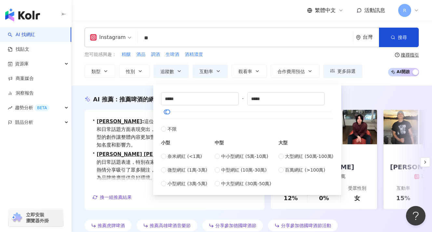
click at [255, 59] on div "您可能感興趣： 精釀 酒品 調酒 生啤酒 酒精濃度 類型 性別 追蹤數 互動率 觀看率 合作費用預估 更多篩選 不限 女 男 其他 ***** - *****…" at bounding box center [224, 64] width 278 height 27
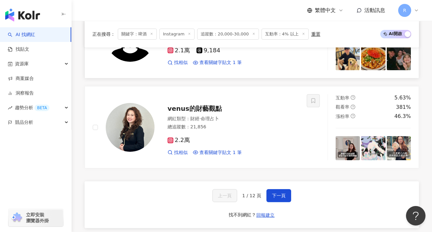
scroll to position [1200, 0]
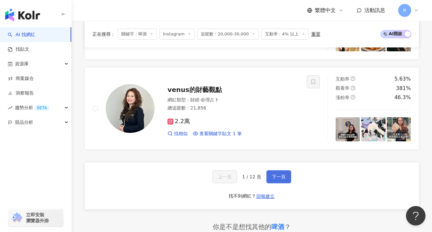
click at [282, 170] on button "下一頁" at bounding box center [278, 176] width 25 height 13
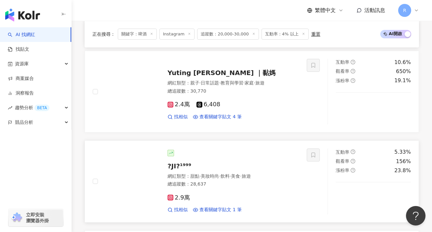
scroll to position [1031, 0]
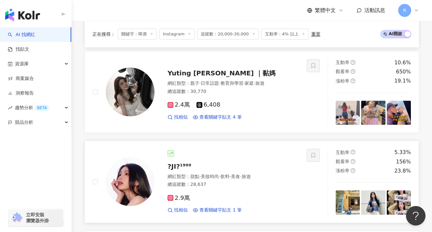
click at [145, 184] on img at bounding box center [130, 181] width 49 height 49
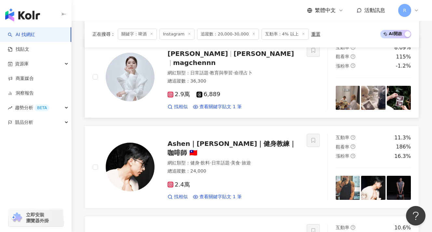
scroll to position [865, 0]
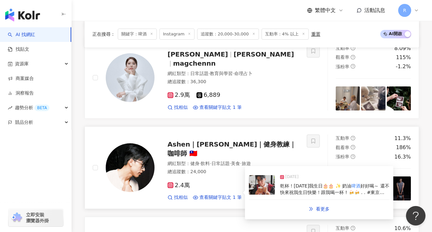
click at [300, 183] on span "乾杯！今天我生日🎂🎂 ✨ 奶油" at bounding box center [315, 185] width 71 height 5
click at [299, 179] on div "View post on Instagram 查看原始貼文" at bounding box center [216, 116] width 432 height 232
click at [302, 184] on div "乾杯！今天我生日🎂🎂 ✨ 奶油 啤酒 好好喝～ 還不快來祝我生日快樂！跟我喝一杯 ! 🍻🍻 . . #東京哈利波特 #東京哈利波特影城 #harrypotte…" at bounding box center [334, 189] width 109 height 13
click at [291, 132] on div "Ashen｜阿森｜健身教練｜咖啡師 🇹🇼 2025/5/1 乾杯！今天我生日🎂🎂 ✨ 奶油啤酒好好喝～ 還不快來祝我生日快樂！跟我喝一杯 ! 🍻🍻 . . #…" at bounding box center [291, 84] width 142 height 102
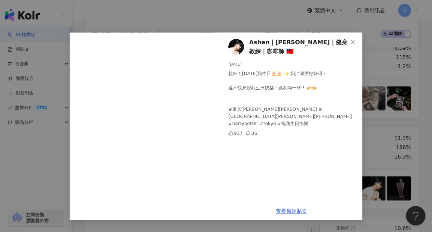
click at [376, 110] on div "Ashen｜阿森｜健身教練｜咖啡師 🇹🇼 2025/5/1 乾杯！今天我生日🎂🎂 ✨ 奶油啤酒好好喝～ 還不快來祝我生日快樂！跟我喝一杯 ! 🍻🍻 . . #…" at bounding box center [216, 116] width 432 height 232
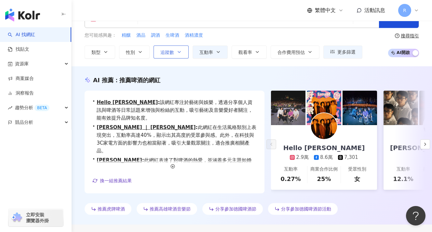
scroll to position [0, 0]
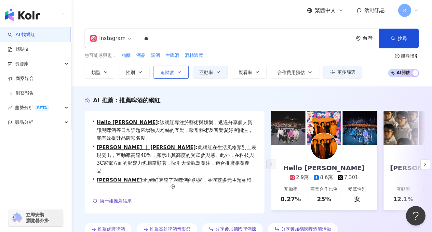
drag, startPoint x: 166, startPoint y: 69, endPoint x: 169, endPoint y: 72, distance: 4.4
click at [166, 69] on button "追蹤數" at bounding box center [171, 72] width 35 height 13
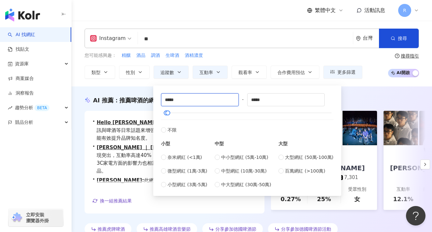
drag, startPoint x: 192, startPoint y: 100, endPoint x: 144, endPoint y: 100, distance: 47.8
type input "*"
type input "*****"
click at [211, 78] on button "互動率" at bounding box center [210, 72] width 35 height 13
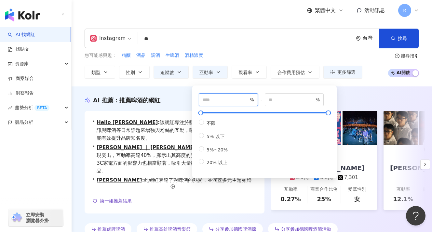
drag, startPoint x: 214, startPoint y: 100, endPoint x: 174, endPoint y: 99, distance: 39.4
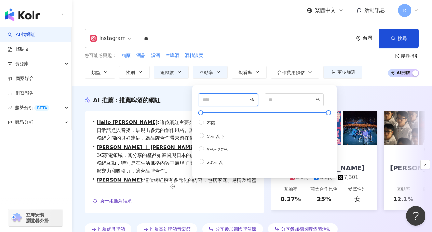
type input "*"
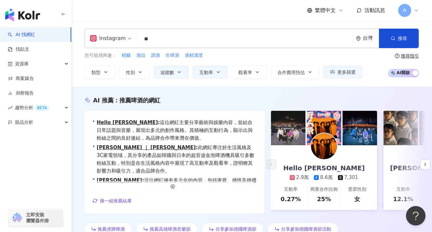
click at [188, 38] on input "**" at bounding box center [245, 39] width 210 height 12
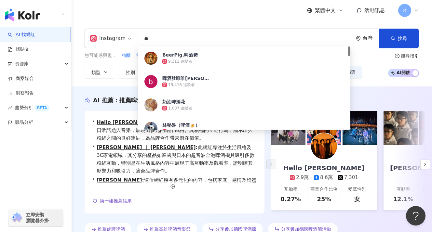
type input "*"
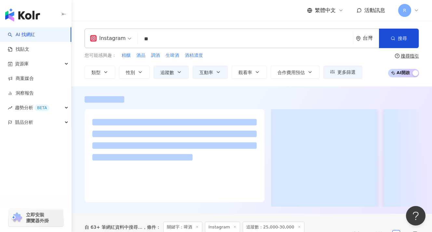
type input "*"
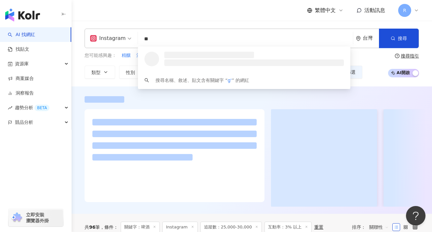
type input "*"
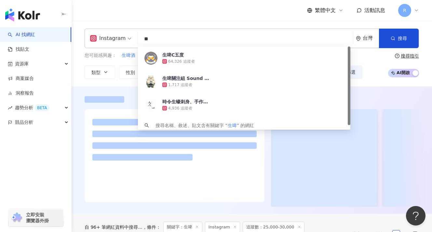
click at [214, 17] on div "繁體中文 活動訊息 R" at bounding box center [252, 10] width 334 height 21
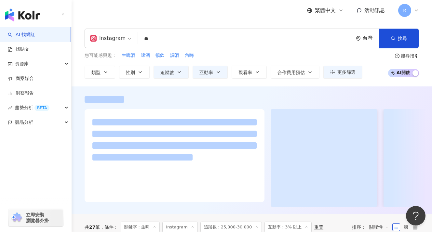
click at [161, 10] on div "繁體中文 活動訊息 R" at bounding box center [252, 10] width 334 height 21
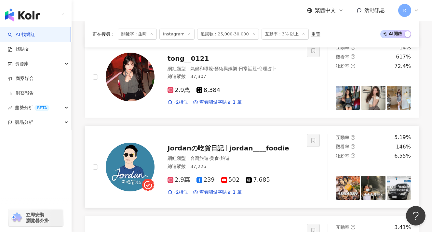
scroll to position [243, 0]
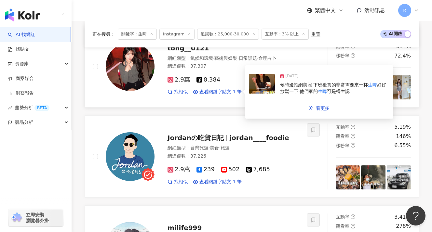
click at [318, 89] on mark "生啤" at bounding box center [322, 91] width 9 height 5
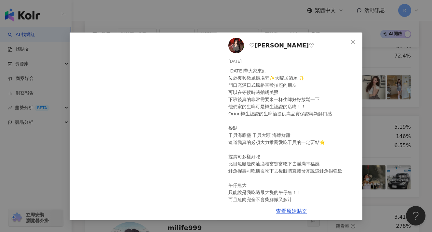
click at [376, 110] on div "♡彤彤♡ 2024/12/31 今天帶大家來到 位於復興微風廣場旁✨大曜居酒屋 ✨ 門口充滿日式風格喜歡拍照的朋友 可以在等候時邊拍網美照 下班後真的非常需要…" at bounding box center [216, 116] width 432 height 232
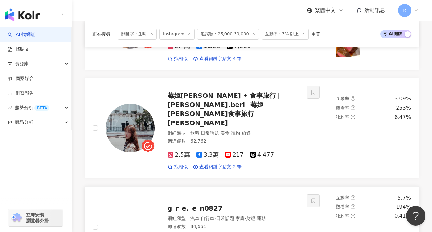
scroll to position [1195, 0]
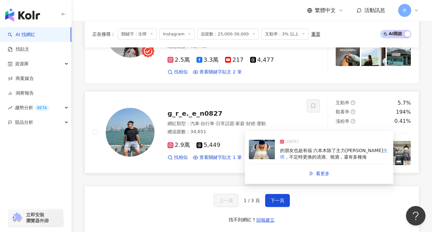
click at [316, 148] on div "的朋友也超有福 六本木除了主力Asahi 生啤 ，不定時更換的清酒、燒酒，還有多種海" at bounding box center [334, 154] width 109 height 13
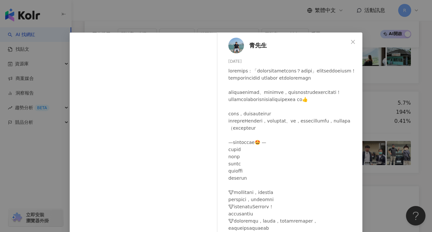
click at [374, 111] on div "青先生 2024/8/30 1,861 19 5.3萬 查看原始貼文" at bounding box center [216, 116] width 432 height 232
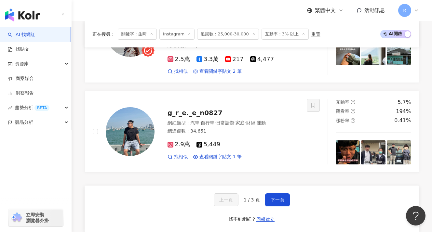
scroll to position [1196, 0]
click at [277, 193] on button "下一頁" at bounding box center [277, 199] width 25 height 13
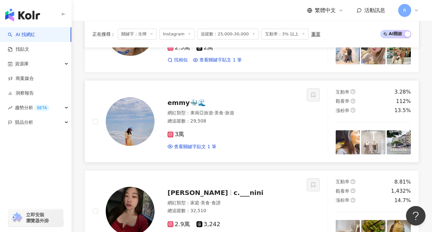
scroll to position [1097, 0]
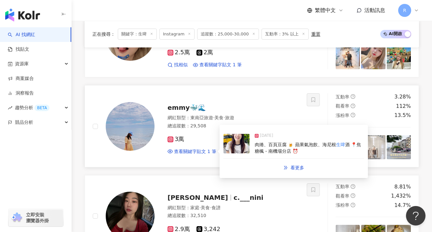
click at [312, 147] on div "肉捲、百頁豆腐 🍺 蘋果氣泡飲、海尼根 生啤 酒 📍焦糖楓 - 南機場分店 ⏰" at bounding box center [309, 148] width 109 height 13
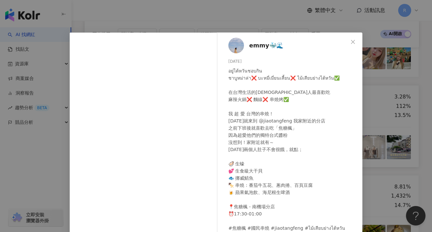
click at [384, 123] on div "emmy🐳🌊 2025/6/19 อยู่ไต้หวันชอบกิน ชาบูหม่าล่า❌ บะหมี่เมี่ยนเสี้ยน❌ ไม้เสียบย่า…" at bounding box center [216, 116] width 432 height 232
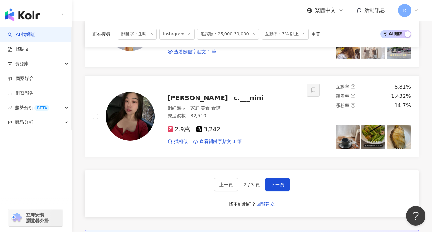
scroll to position [1201, 0]
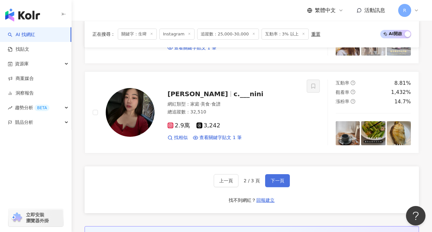
click at [280, 179] on button "下一頁" at bounding box center [277, 180] width 25 height 13
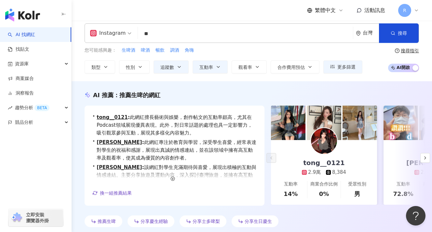
scroll to position [0, 0]
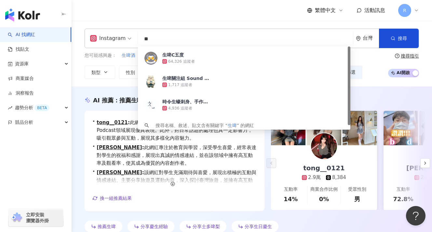
drag, startPoint x: 165, startPoint y: 40, endPoint x: 134, endPoint y: 40, distance: 30.9
click at [134, 40] on div "Instagram ** 台灣 搜尋 54eb1ed6-6aa0-4f3c-bc5b-f6223ef1fcb2 生啤C五度 64,326 追蹤者 生啤關注組 …" at bounding box center [252, 39] width 334 height 20
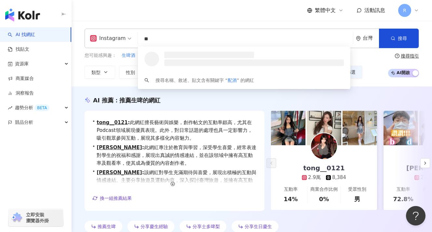
click at [155, 14] on div "繁體中文 活動訊息 R" at bounding box center [252, 10] width 334 height 21
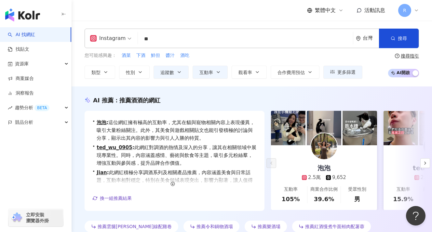
drag, startPoint x: 158, startPoint y: 39, endPoint x: 118, endPoint y: 38, distance: 40.3
click at [118, 38] on div "Instagram ** 台灣 搜尋 loading 搜尋名稱、敘述、貼文含有關鍵字 “ 配酒 ” 的網紅" at bounding box center [252, 39] width 334 height 20
paste input "search"
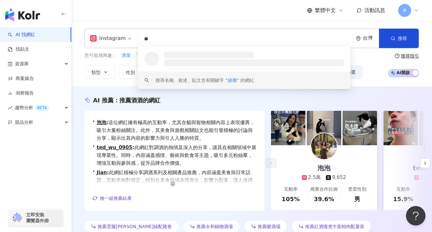
type input "**"
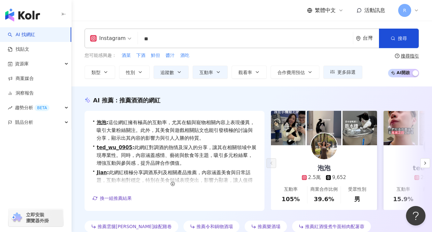
click at [96, 61] on div "您可能感興趣： 酒菜 下酒 鮮但 醬汁 酒吃 類型 性別 追蹤數 互動率 觀看率 合作費用預估 更多篩選 不限 女 男 其他 ***** - ***** 不限…" at bounding box center [224, 65] width 278 height 27
click at [171, 73] on span "追蹤數" at bounding box center [167, 72] width 14 height 5
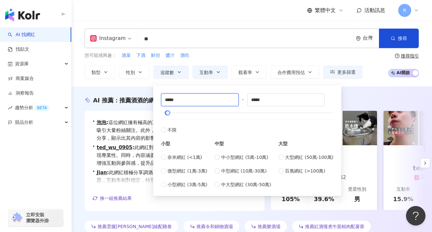
drag, startPoint x: 195, startPoint y: 99, endPoint x: 141, endPoint y: 98, distance: 54.3
type input "*****"
drag, startPoint x: 295, startPoint y: 102, endPoint x: 227, endPoint y: 99, distance: 68.1
click at [227, 99] on div "***** - ***** 不限 小型 奈米網紅 (<1萬) 微型網紅 (1萬-3萬) 小型網紅 (3萬-5萬) 中型 中小型網紅 (5萬-10萬) 中型網紅…" at bounding box center [247, 140] width 172 height 95
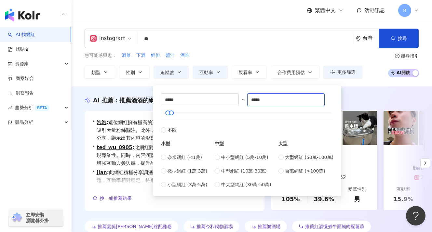
type input "*****"
click at [318, 54] on div "您可能感興趣： 酒菜 下酒 鮮但 醬汁 酒吃" at bounding box center [224, 55] width 278 height 7
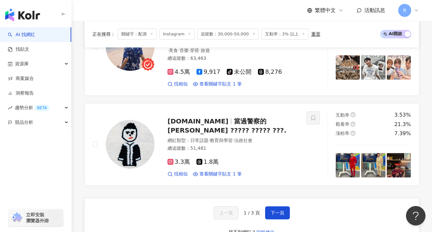
scroll to position [1282, 0]
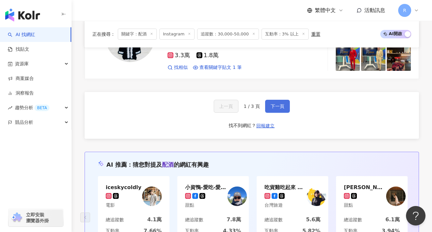
click at [268, 100] on button "下一頁" at bounding box center [277, 106] width 25 height 13
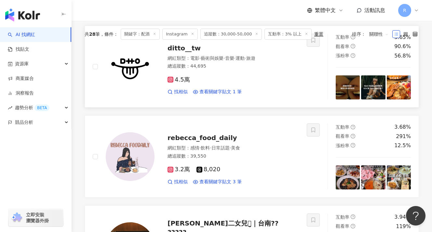
scroll to position [0, 0]
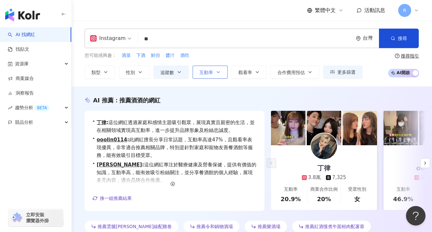
click at [206, 72] on span "互動率" at bounding box center [206, 72] width 14 height 5
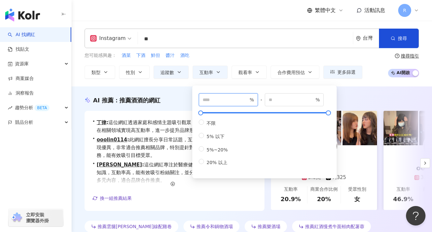
click at [230, 102] on input "*" at bounding box center [226, 99] width 46 height 7
type input "*"
click at [245, 55] on div "您可能感興趣： 酒菜 下酒 鮮但 醬汁 酒吃" at bounding box center [224, 55] width 278 height 7
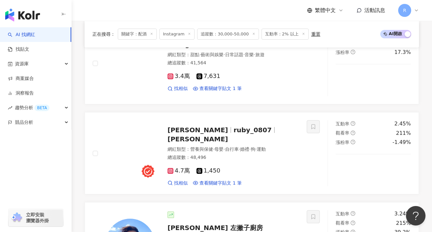
scroll to position [341, 0]
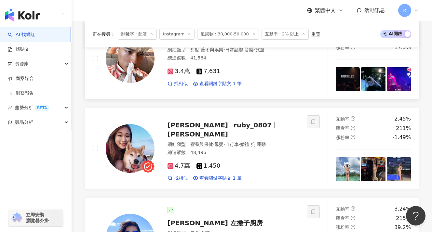
click at [373, 77] on img at bounding box center [373, 79] width 24 height 24
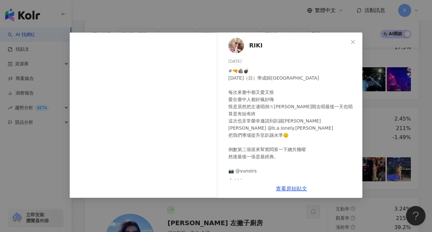
click at [380, 73] on div "RIKI 2025/8/18 #🔫🪨💣 2025/6/22（日）學成歸國臺中場 每次來臺中都又愛又恨 愛在臺中人都好瘋好嗨 恨是居然把左邊唱倒ㄌ哈哈哈 剛開去…" at bounding box center [216, 116] width 432 height 232
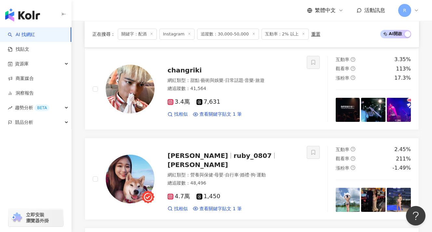
scroll to position [250, 0]
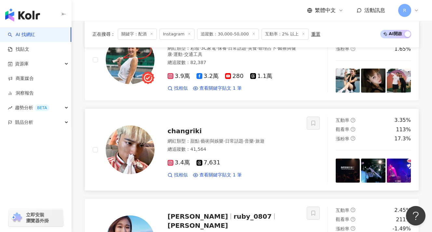
click at [123, 150] on img at bounding box center [130, 150] width 49 height 49
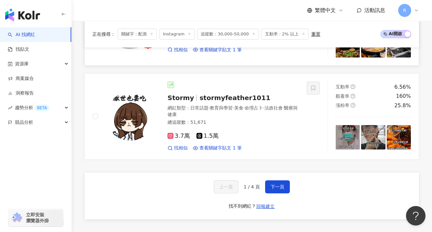
scroll to position [1205, 0]
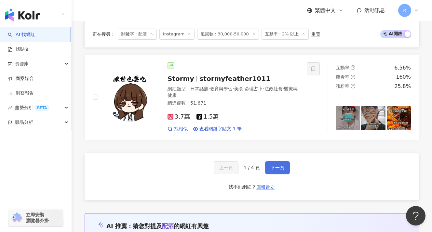
click at [280, 165] on span "下一頁" at bounding box center [278, 167] width 14 height 5
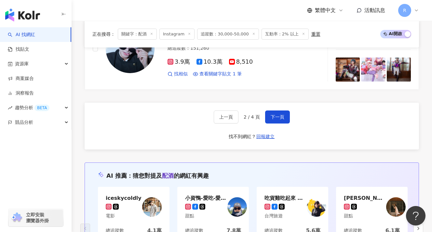
scroll to position [1244, 0]
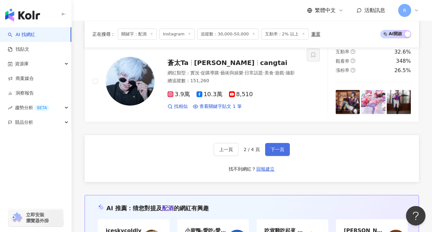
click at [283, 143] on button "下一頁" at bounding box center [277, 149] width 25 height 13
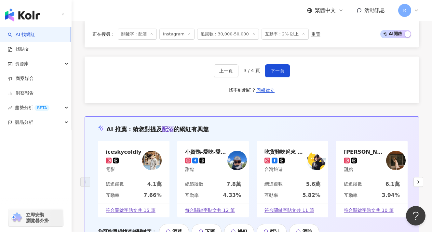
scroll to position [1232, 0]
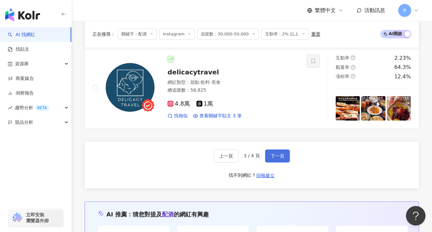
click at [282, 150] on button "下一頁" at bounding box center [277, 156] width 25 height 13
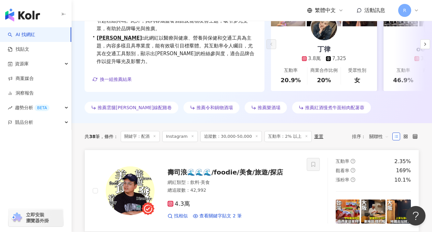
scroll to position [283, 0]
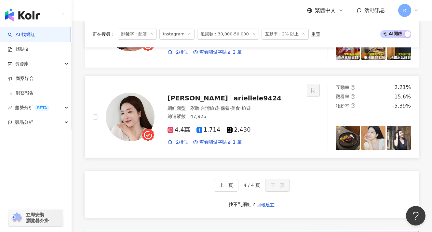
click at [117, 124] on img at bounding box center [130, 117] width 49 height 49
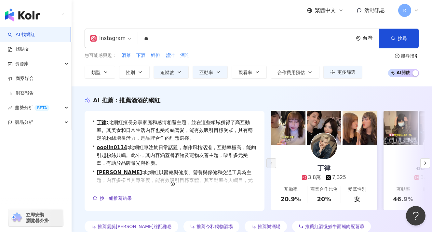
scroll to position [0, 0]
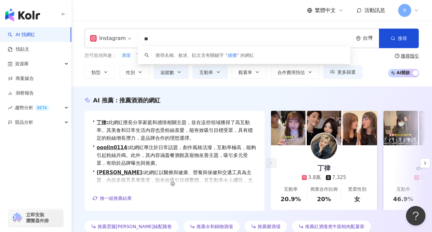
drag, startPoint x: 167, startPoint y: 40, endPoint x: 127, endPoint y: 42, distance: 40.7
click at [127, 42] on div "Instagram ** 台灣 搜尋 keyword 搜尋名稱、敘述、貼文含有關鍵字 “ 續攤 ” 的網紅" at bounding box center [252, 39] width 334 height 20
paste input "******"
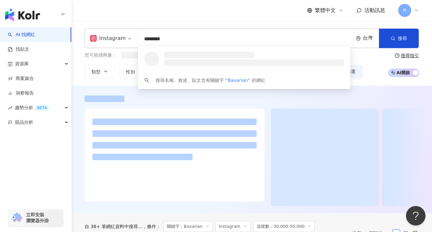
click at [146, 17] on div "繁體中文 活動訊息 R" at bounding box center [252, 10] width 334 height 21
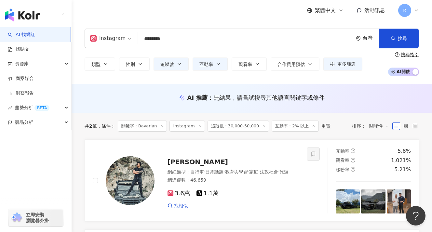
drag, startPoint x: 149, startPoint y: 41, endPoint x: 124, endPoint y: 40, distance: 24.7
click at [124, 40] on div "Instagram ******** 台灣 搜尋 2390d121-44f6-433d-9bf2-9771d4845f66 BavarianRejects@g…" at bounding box center [252, 39] width 334 height 20
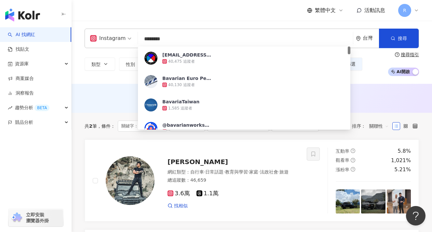
paste input "search"
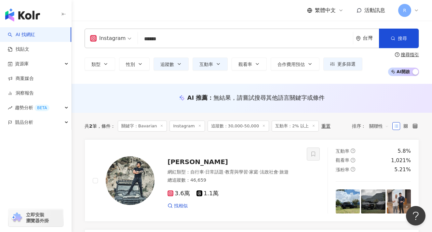
drag, startPoint x: 164, startPoint y: 10, endPoint x: 166, endPoint y: 13, distance: 4.1
click at [164, 10] on div "繁體中文 活動訊息 R" at bounding box center [252, 10] width 334 height 21
click at [405, 41] on button "搜尋" at bounding box center [399, 39] width 40 height 20
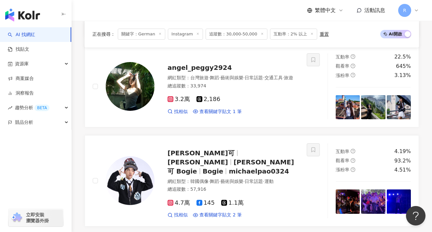
scroll to position [646, 0]
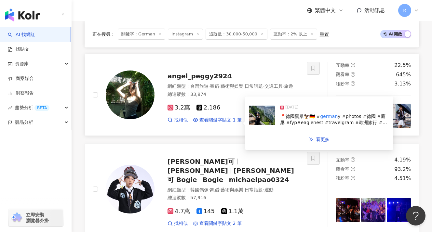
click at [292, 114] on span "📍德國鷹巢🦅🇩🇪 #" at bounding box center [300, 116] width 40 height 5
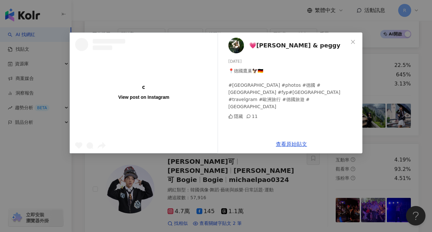
click at [380, 102] on div "View post on Instagram 💗Angel & peggy 2025/7/19 📍德國鷹巢🦅🇩🇪 #germany #photos #德國 #…" at bounding box center [216, 116] width 432 height 232
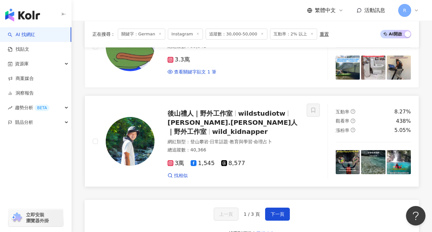
scroll to position [1071, 0]
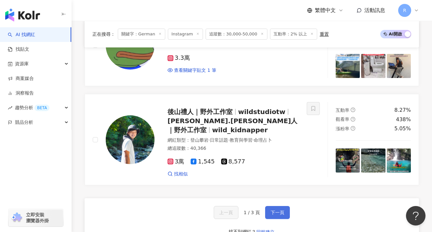
click at [278, 210] on span "下一頁" at bounding box center [278, 212] width 14 height 5
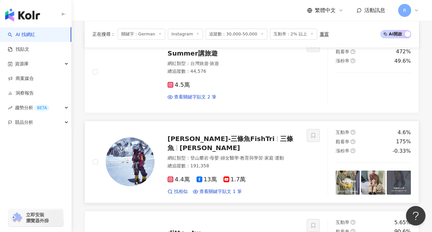
scroll to position [280, 0]
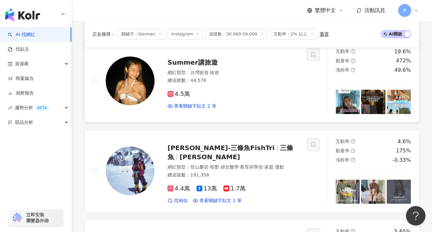
click at [140, 86] on img at bounding box center [130, 81] width 49 height 49
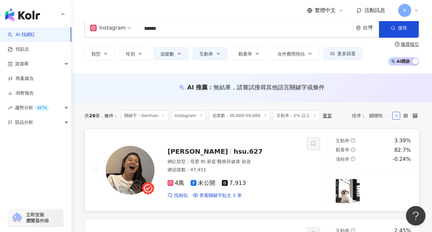
scroll to position [3, 0]
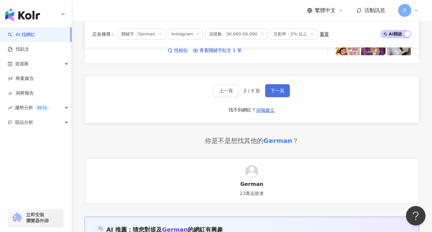
click at [269, 91] on button "下一頁" at bounding box center [277, 90] width 25 height 13
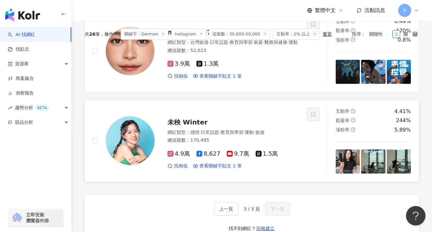
scroll to position [76, 0]
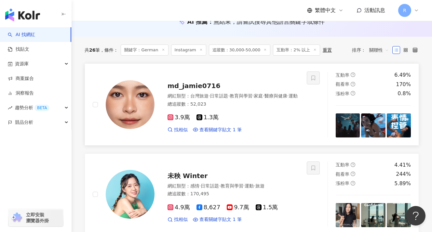
click at [144, 89] on img at bounding box center [130, 104] width 49 height 49
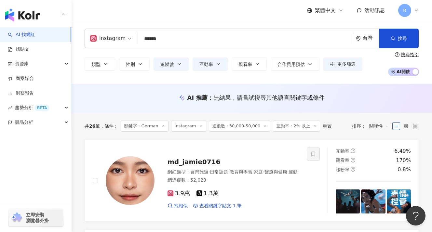
drag, startPoint x: 114, startPoint y: 38, endPoint x: 107, endPoint y: 42, distance: 8.3
click at [107, 42] on div "Instagram ****** 台灣 搜尋 a860273b-a266-4ed9-9b81-1560b5a4a426 🐶 Germanshepherd Lo…" at bounding box center [252, 39] width 334 height 20
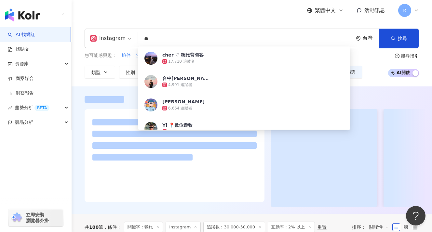
type input "**"
click at [172, 4] on div "繁體中文 活動訊息 R" at bounding box center [252, 10] width 334 height 21
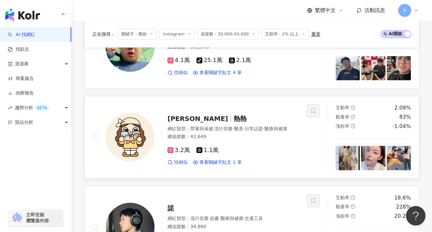
scroll to position [504, 0]
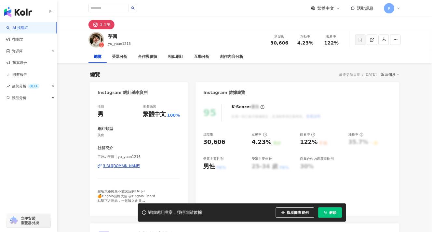
scroll to position [49, 0]
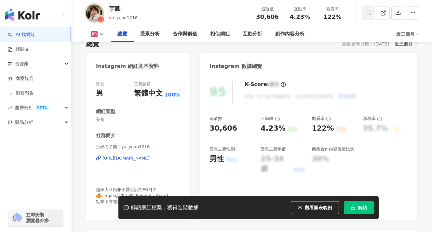
drag, startPoint x: 125, startPoint y: 147, endPoint x: 145, endPoint y: 148, distance: 19.9
click at [144, 148] on span "三峽の芋圓 | yu_yuan1216" at bounding box center [138, 147] width 84 height 6
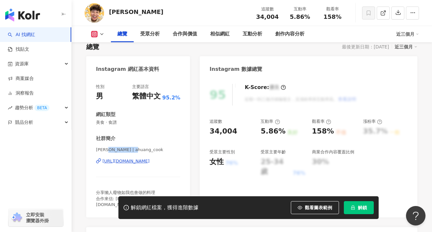
drag, startPoint x: 112, startPoint y: 151, endPoint x: 143, endPoint y: 151, distance: 31.2
click at [143, 150] on span "[PERSON_NAME] | ahuang_cook" at bounding box center [138, 150] width 84 height 6
copy span "ahuang_cook"
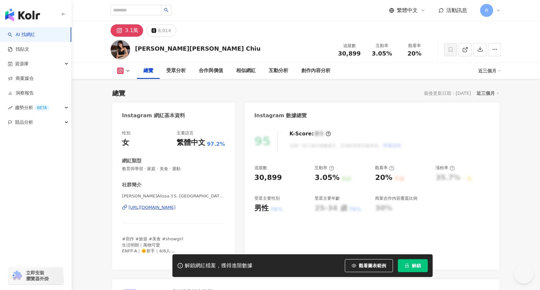
click at [167, 194] on span "[PERSON_NAME]Alissa Y.S. [GEOGRAPHIC_DATA] | chillshushu" at bounding box center [173, 197] width 103 height 6
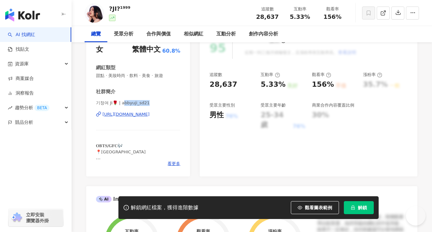
click at [151, 103] on span "기정여 JI🌹 | abbyuji_sd21" at bounding box center [138, 103] width 84 height 6
drag, startPoint x: 120, startPoint y: 103, endPoint x: 155, endPoint y: 104, distance: 34.5
click at [155, 104] on span "기정여 JI🌹 | abbyuji_sd21" at bounding box center [138, 103] width 84 height 6
copy span "bbyuji_sd21"
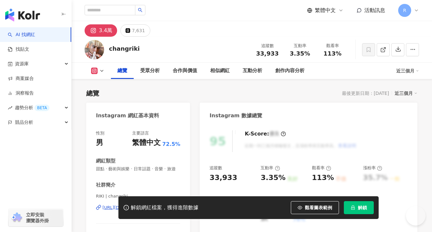
click at [104, 194] on span "RIKI | changriki" at bounding box center [138, 197] width 84 height 6
click at [117, 194] on span "RIKI | changriki" at bounding box center [138, 197] width 84 height 6
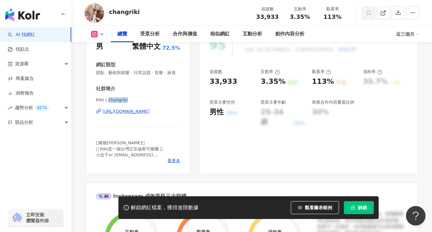
drag, startPoint x: 109, startPoint y: 100, endPoint x: 129, endPoint y: 100, distance: 20.5
click at [129, 100] on span "RIKI | changriki" at bounding box center [138, 100] width 84 height 6
copy span "changriki"
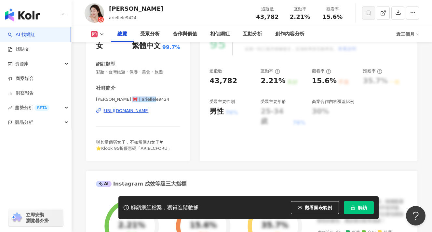
drag, startPoint x: 121, startPoint y: 99, endPoint x: 156, endPoint y: 99, distance: 35.4
click at [156, 99] on span "[PERSON_NAME] 🎀 | ariellele9424" at bounding box center [138, 100] width 84 height 6
copy span "riellele9424"
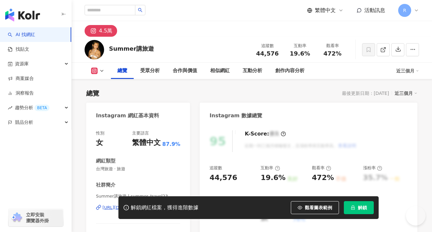
click at [132, 159] on div "網紅類型" at bounding box center [138, 161] width 84 height 7
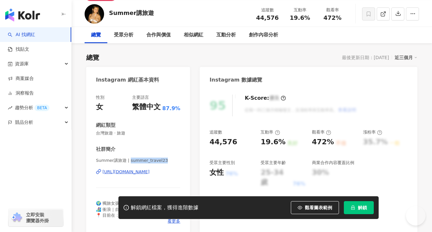
drag, startPoint x: 156, startPoint y: 162, endPoint x: 169, endPoint y: 163, distance: 13.4
click at [169, 163] on span "Summer講旅遊 | summer_travel23" at bounding box center [138, 161] width 84 height 6
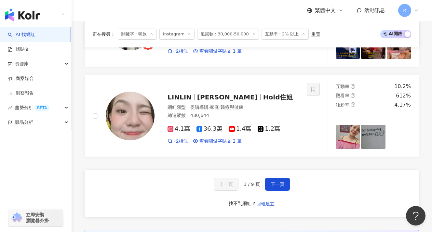
scroll to position [1088, 0]
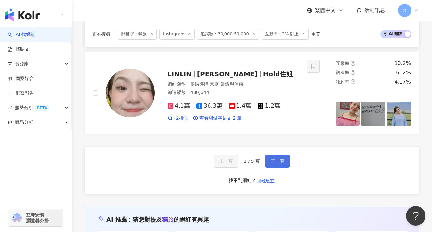
click at [274, 168] on button "下一頁" at bounding box center [277, 161] width 25 height 13
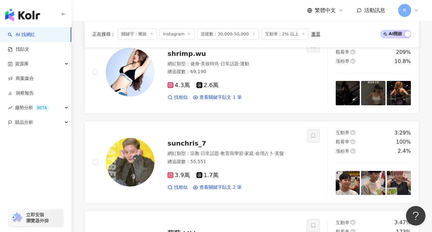
scroll to position [1074, 0]
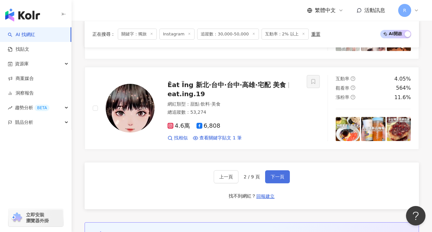
click at [278, 170] on button "下一頁" at bounding box center [277, 176] width 25 height 13
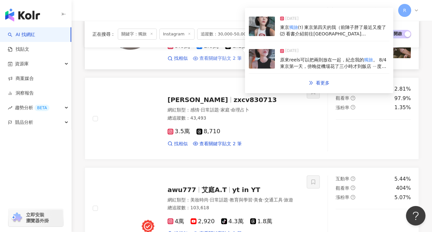
scroll to position [346, 0]
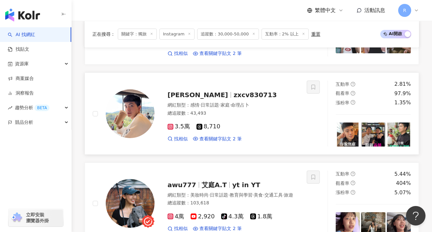
click at [343, 125] on img at bounding box center [348, 135] width 24 height 24
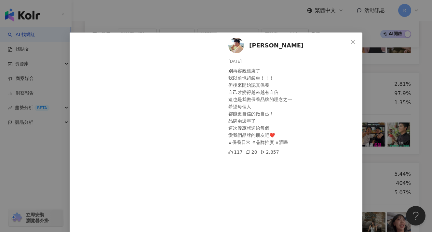
click at [375, 124] on div "[PERSON_NAME] [DATE] 別再容貌焦慮了 我以前也超嚴重！！！ 但後來開始認真保養 自己才變得越來越有自信 這也是我做保養品牌的理念之一 希望…" at bounding box center [216, 116] width 432 height 232
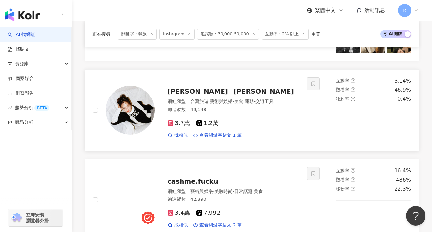
scroll to position [887, 0]
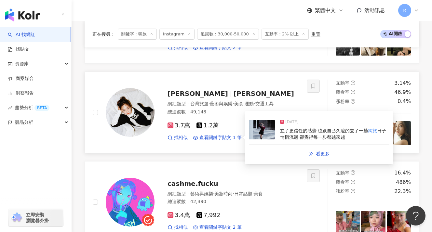
click at [281, 128] on span "日子悄悄流逝 卻覺得每一步都越來越" at bounding box center [333, 134] width 106 height 12
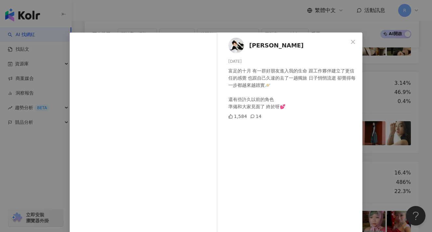
click at [371, 110] on div "[PERSON_NAME] [DATE] 富足的十月 有一群好朋友進入我的生命 跟工作夥伴建立了更信任的感覺 也跟自己久違的去了一趟獨旅 日子悄悄流逝 卻覺得…" at bounding box center [216, 116] width 432 height 232
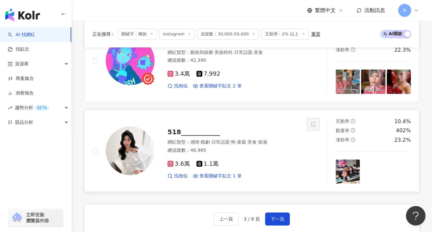
scroll to position [1029, 0]
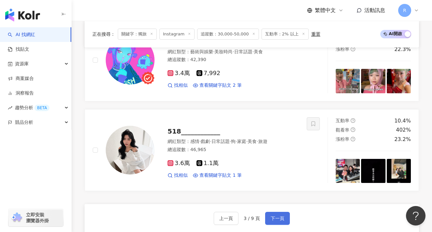
click at [273, 216] on span "下一頁" at bounding box center [278, 218] width 14 height 5
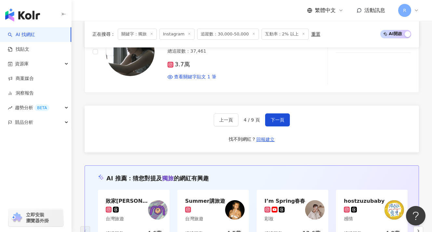
scroll to position [1086, 0]
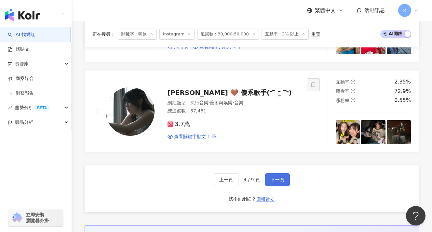
click at [280, 173] on button "下一頁" at bounding box center [277, 179] width 25 height 13
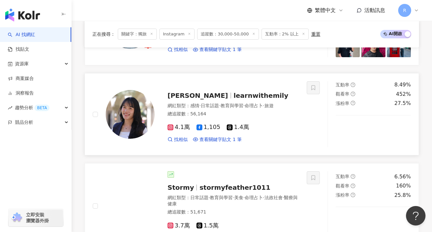
scroll to position [132, 0]
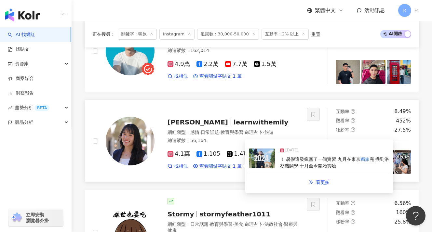
click at [348, 161] on span "！ 暑假還發瘋塞了一個實習 九月在東京" at bounding box center [320, 159] width 80 height 5
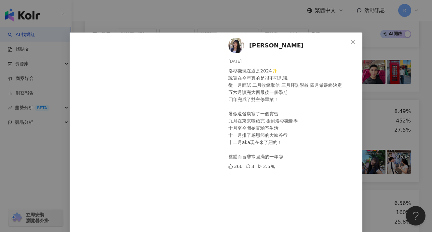
click at [387, 110] on div "[PERSON_NAME] [DATE] 洛杉磯現在還是2024✨ 說實在今年真的是很不可思議 從一月面試 二月收錄取信 三月拜訪學校 四月做最終決定 五六月…" at bounding box center [216, 116] width 432 height 232
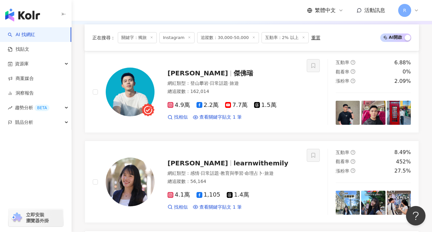
scroll to position [0, 0]
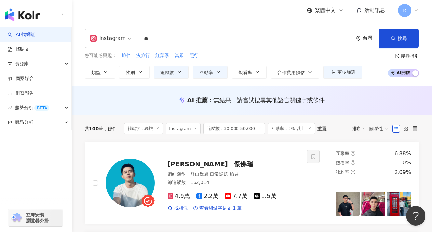
drag, startPoint x: 159, startPoint y: 36, endPoint x: 133, endPoint y: 37, distance: 25.7
click at [133, 37] on div "Instagram ** 台灣 搜尋 bf5f1ccf-63cc-44a6-9410-6e92797f55e5 cher ♡︎ 獨旅背包客 17,710 追蹤…" at bounding box center [252, 39] width 334 height 20
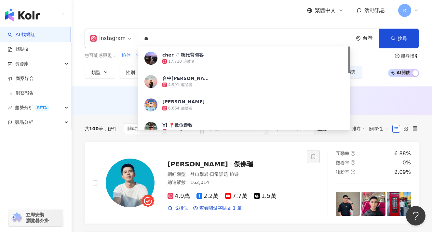
type input "*"
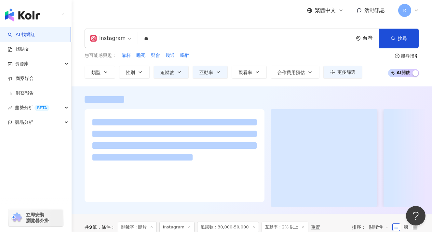
click at [159, 24] on div "Instagram ** 台灣 搜尋 keyword 搜尋名稱、敘述、貼文含有關鍵字 “ 斷片 ” 的網紅 您可能感興趣： 靠杯 睡死 聲會 幾通 喝醉 類型…" at bounding box center [252, 54] width 360 height 66
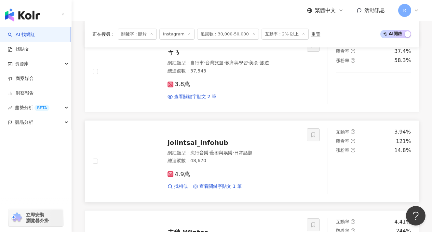
scroll to position [844, 0]
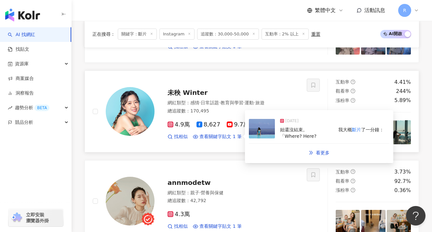
click at [312, 127] on span "了一分鐘：「Where? Here?" at bounding box center [332, 133] width 104 height 12
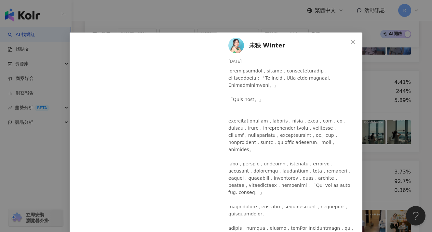
click at [383, 118] on div "未秧 Winter [DATE] 1,615 3 查看原始貼文" at bounding box center [216, 116] width 432 height 232
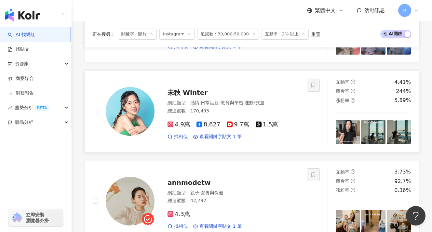
click at [342, 120] on img at bounding box center [348, 132] width 24 height 24
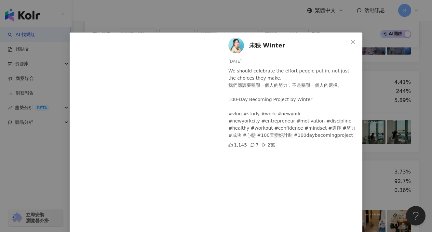
click at [370, 119] on div "未秧 Winter [DATE] should celebrate the effort people put in, not just the choice…" at bounding box center [216, 116] width 432 height 232
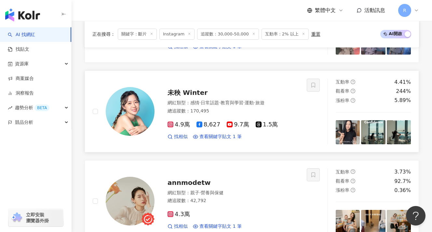
click at [365, 120] on img at bounding box center [373, 132] width 24 height 24
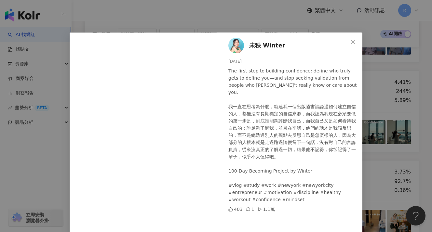
click at [407, 125] on div "未秧 Winter [DATE] The first step to building confidence: define who truly gets t…" at bounding box center [216, 116] width 432 height 232
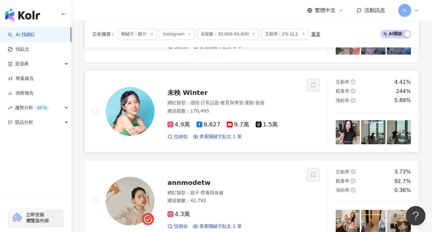
click at [395, 126] on img at bounding box center [399, 132] width 24 height 24
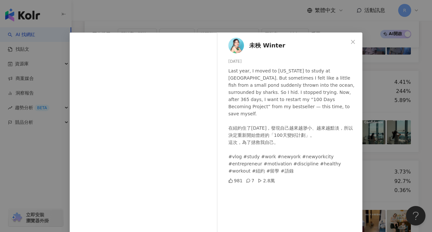
click at [386, 161] on div "未秧 Winter [DATE] Last year, I moved to [US_STATE] to study at [GEOGRAPHIC_DATA]…" at bounding box center [216, 116] width 432 height 232
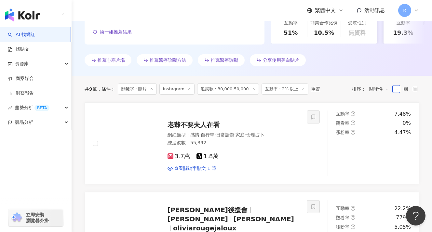
scroll to position [0, 0]
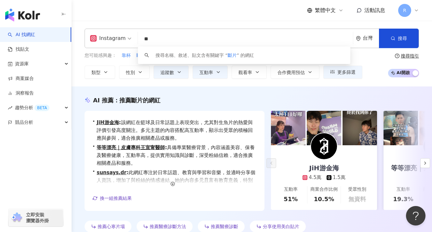
drag, startPoint x: 165, startPoint y: 40, endPoint x: 133, endPoint y: 40, distance: 31.2
click at [133, 40] on div "Instagram ** 台灣 搜尋 keyword 搜尋名稱、敘述、貼文含有關鍵字 “ 斷片 ” 的網紅" at bounding box center [252, 39] width 334 height 20
paste input "**"
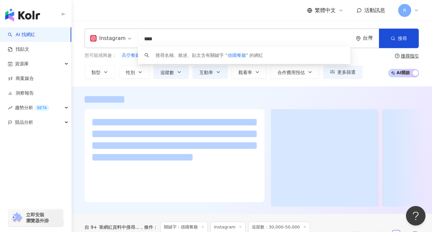
click at [233, 14] on div "繁體中文 活動訊息 R" at bounding box center [252, 10] width 334 height 21
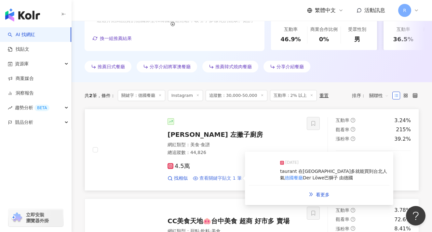
scroll to position [165, 0]
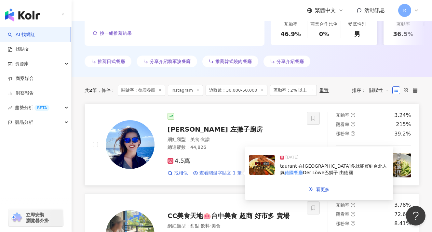
click at [230, 172] on span "查看關鍵字貼文 1 筆" at bounding box center [220, 173] width 42 height 7
click at [323, 165] on span "taurant 在[GEOGRAPHIC_DATA]多就能買到台北人氣" at bounding box center [333, 170] width 107 height 12
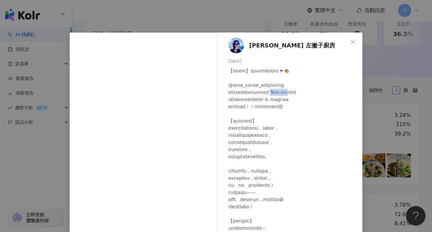
drag, startPoint x: 301, startPoint y: 91, endPoint x: 319, endPoint y: 92, distance: 17.2
click at [319, 92] on div at bounding box center [292, 196] width 129 height 258
drag, startPoint x: 309, startPoint y: 92, endPoint x: 320, endPoint y: 93, distance: 10.8
click at [321, 93] on div at bounding box center [292, 196] width 129 height 258
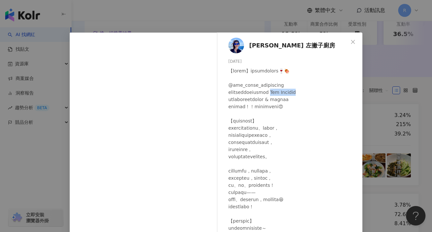
drag, startPoint x: 301, startPoint y: 92, endPoint x: 333, endPoint y: 93, distance: 31.2
click at [333, 93] on div at bounding box center [292, 196] width 129 height 258
copy div "r Löwe巴獅子 由"
click at [387, 98] on div "[PERSON_NAME]廚房 [DATE] 309 3 2.4萬 查看原始貼文" at bounding box center [216, 116] width 432 height 232
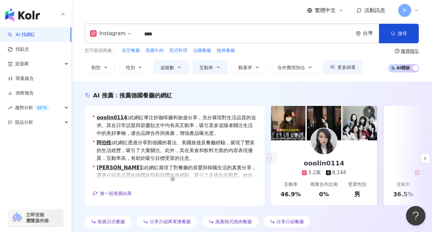
scroll to position [0, 0]
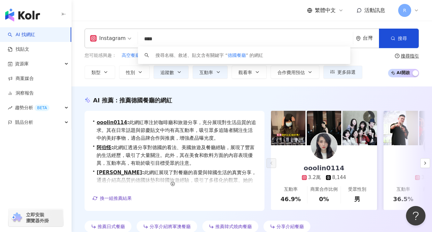
drag, startPoint x: 172, startPoint y: 42, endPoint x: 139, endPoint y: 36, distance: 33.8
click at [140, 36] on input "****" at bounding box center [245, 39] width 210 height 12
paste input "*******"
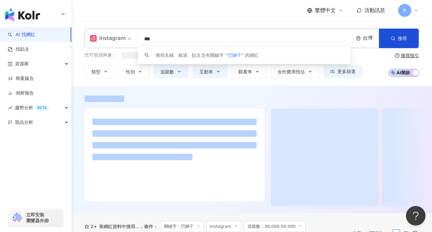
click at [168, 17] on div "繁體中文 活動訊息 R" at bounding box center [252, 10] width 334 height 21
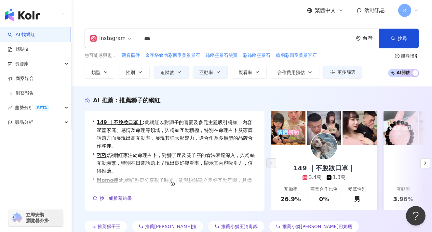
drag, startPoint x: 165, startPoint y: 38, endPoint x: 129, endPoint y: 39, distance: 35.5
click at [129, 39] on div "Instagram *** 台灣 搜尋 keyword 搜尋名稱、敘述、貼文含有關鍵字 “ 巴獅子 ” 的網紅" at bounding box center [252, 39] width 334 height 20
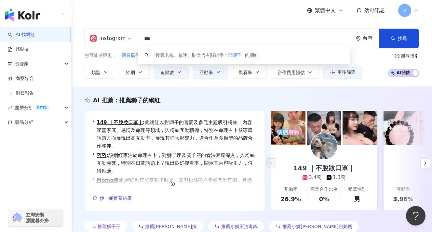
paste input "********"
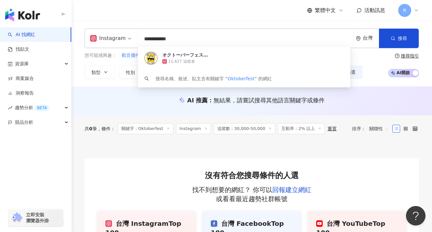
drag, startPoint x: 183, startPoint y: 40, endPoint x: 129, endPoint y: 40, distance: 54.0
click at [129, 40] on div "**********" at bounding box center [252, 39] width 334 height 20
type input "*"
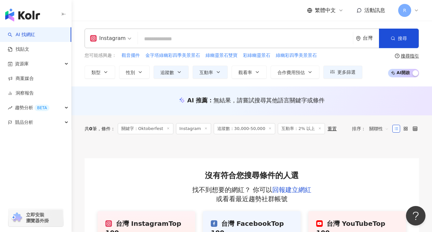
type input "*"
type input "**"
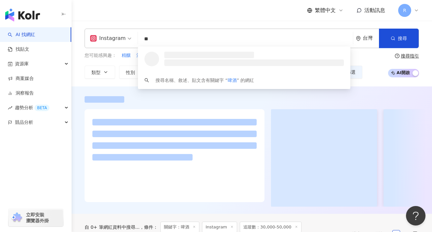
click at [262, 24] on div "Instagram ** 台灣 搜尋 loading 搜尋名稱、敘述、貼文含有關鍵字 “ 啤酒 ” 的網紅 您可能感興趣： 精釀 酒品 調酒 生啤酒 酒精濃度…" at bounding box center [252, 54] width 360 height 66
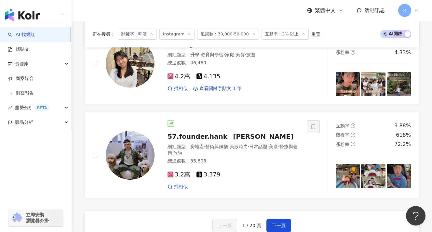
scroll to position [1175, 0]
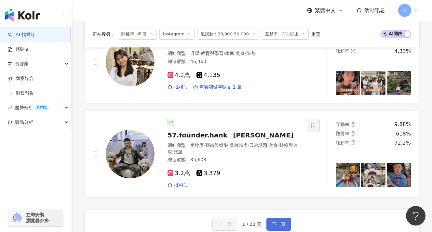
click at [279, 218] on button "下一頁" at bounding box center [278, 224] width 25 height 13
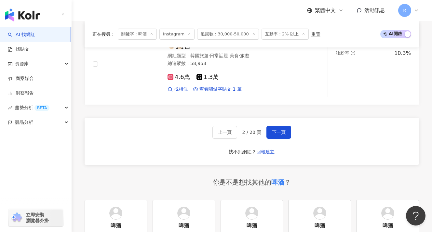
scroll to position [1238, 0]
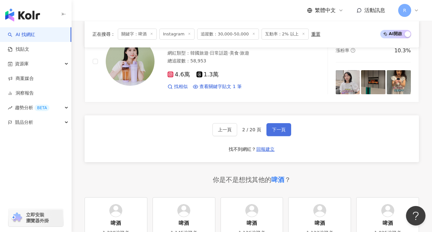
click at [281, 132] on span "下一頁" at bounding box center [279, 129] width 14 height 5
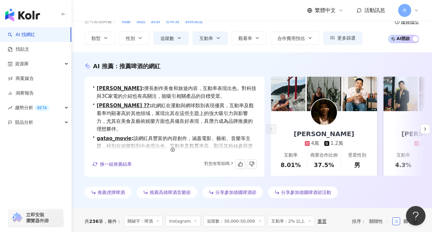
scroll to position [0, 0]
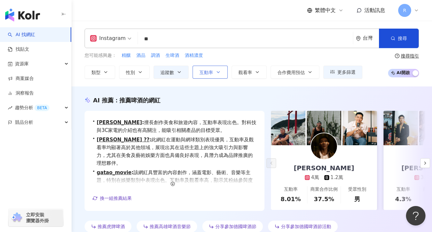
click at [205, 72] on span "互動率" at bounding box center [206, 72] width 14 height 5
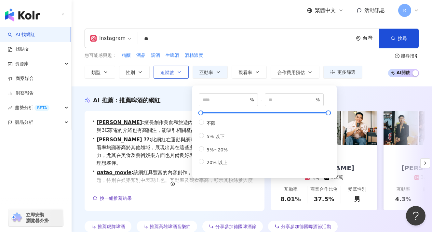
click at [182, 74] on button "追蹤數" at bounding box center [171, 72] width 35 height 13
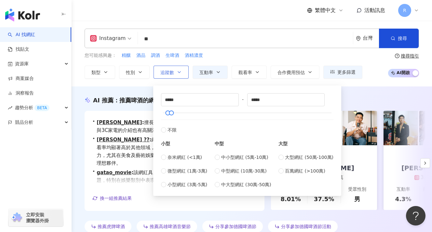
click at [185, 76] on button "追蹤數" at bounding box center [171, 72] width 35 height 13
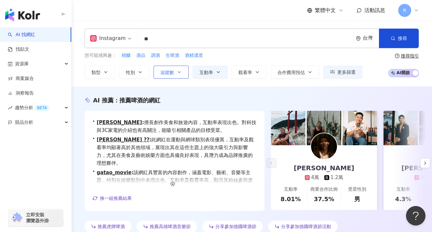
click at [185, 76] on button "追蹤數" at bounding box center [171, 72] width 35 height 13
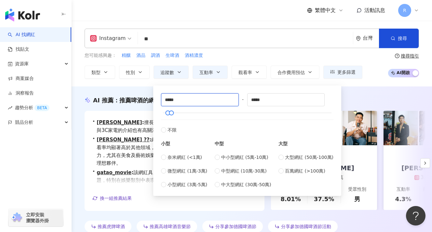
drag, startPoint x: 192, startPoint y: 99, endPoint x: 151, endPoint y: 95, distance: 41.8
drag, startPoint x: 285, startPoint y: 101, endPoint x: 233, endPoint y: 100, distance: 52.0
click at [232, 100] on div "***** - ***** 不限 小型 奈米網紅 (<1萬) 微型網紅 (1萬-3萬) 小型網紅 (3萬-5萬) 中型 中小型網紅 (5萬-10萬) 中型網紅…" at bounding box center [247, 140] width 172 height 95
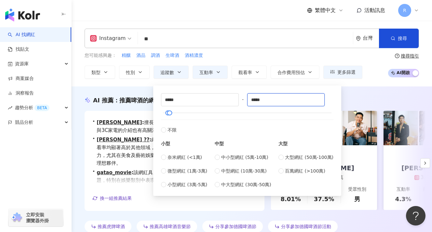
type input "*****"
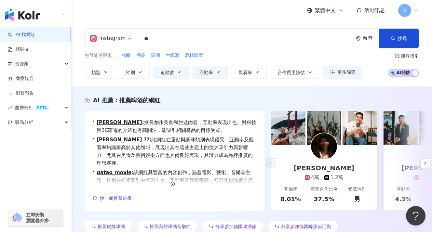
click at [234, 61] on div "您可能感興趣： 精釀 酒品 調酒 生啤酒 酒精濃度 類型 性別 追蹤數 互動率 觀看率 合作費用預估 更多篩選 不限 女 男 其他 ***** - *****…" at bounding box center [224, 65] width 278 height 27
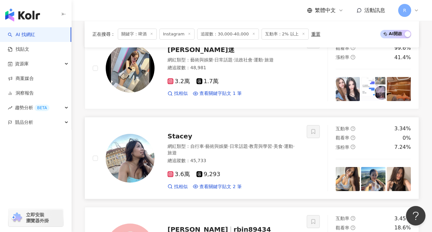
scroll to position [266, 0]
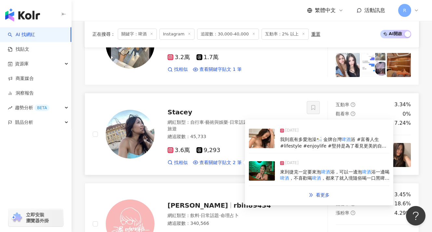
click at [293, 172] on span "來到捷克一定要來泡" at bounding box center [300, 171] width 41 height 5
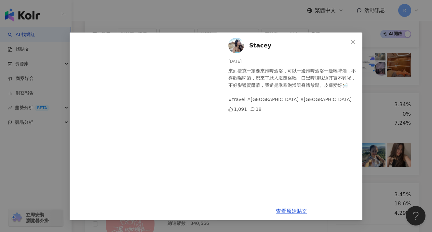
click at [380, 117] on div "Stacey [DATE] 來到捷克一定要來泡啤酒浴，可以一邊泡啤酒浴一邊喝啤酒，不喜歡喝啤酒，都來了就入境隨俗喝一口黑啤嚐味道其實不難喝，不好影響賀爾蒙，我…" at bounding box center [216, 116] width 432 height 232
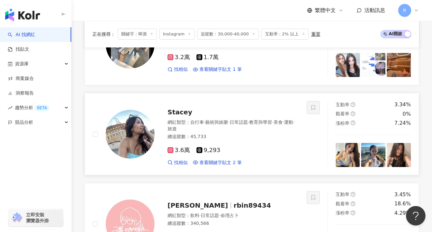
click at [123, 137] on img at bounding box center [130, 134] width 49 height 49
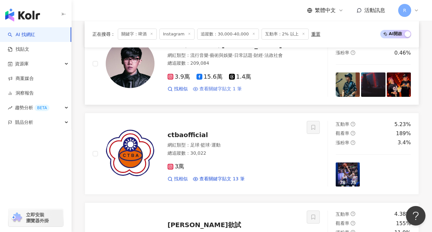
scroll to position [1164, 0]
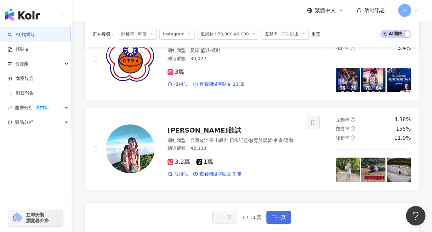
click at [281, 211] on button "下一頁" at bounding box center [278, 217] width 25 height 13
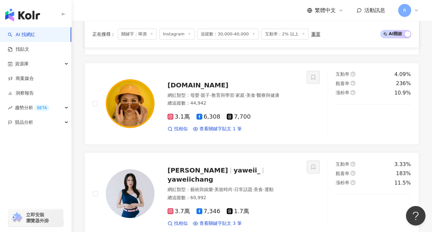
scroll to position [1176, 0]
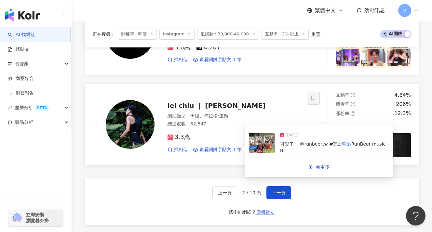
click at [321, 147] on span "可愛了！ @runbeertw #完走" at bounding box center [311, 143] width 62 height 5
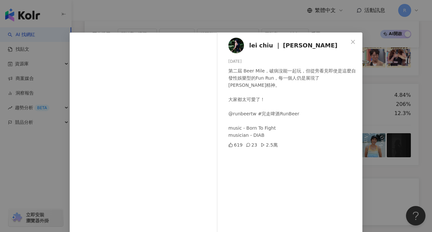
click at [366, 129] on div "lei chiu ｜ [PERSON_NAME][DATE] 第二屆 Beer Mile，破病沒能一起玩，但從旁看見即使是這麼自發性娛樂型的Fun Run，每…" at bounding box center [216, 116] width 432 height 232
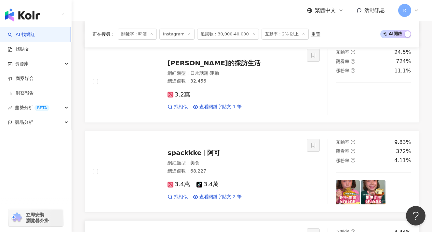
scroll to position [944, 0]
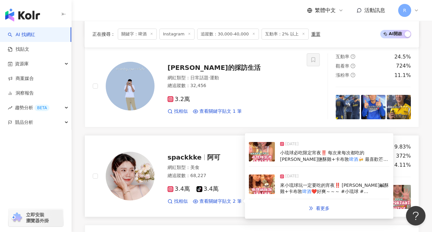
click at [330, 194] on span "來小琉球玩一定要吃的宵夜‼️ [PERSON_NAME]鹹酥雞+卡布敦" at bounding box center [334, 189] width 109 height 12
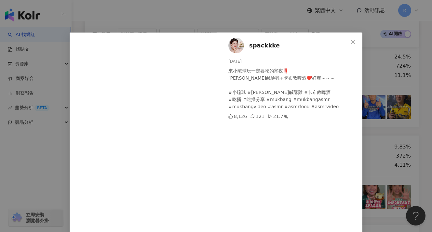
click at [372, 159] on div "spackkke [DATE] 來小琉球玩一定要吃的宵夜‼️ [PERSON_NAME]鹹酥雞+卡布敦啤酒❤️好爽～～～ #小琉球 #[PERSON_NAME…" at bounding box center [216, 116] width 432 height 232
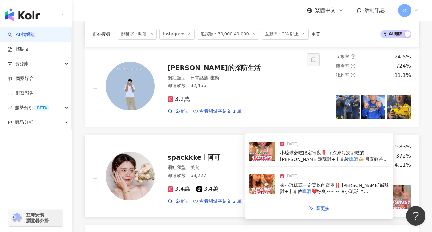
click at [324, 150] on div "[DATE]" at bounding box center [334, 145] width 109 height 9
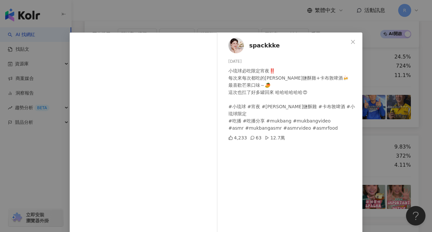
click at [384, 118] on div "spackkke [DATE] 小琉球必吃限定宵夜‼️ 每次來每次都吃的[PERSON_NAME]鹽酥雞+卡布敦啤酒🍻 最喜歡芒果口味～🥭 這次也扛了好多罐回…" at bounding box center [216, 116] width 432 height 232
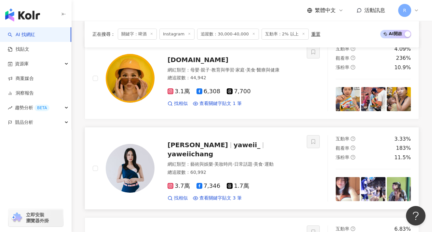
scroll to position [501, 0]
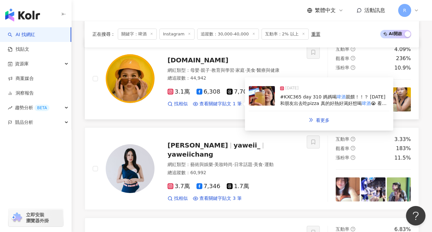
click at [307, 100] on span "#KXC365 day 310 媽媽喝" at bounding box center [308, 96] width 57 height 5
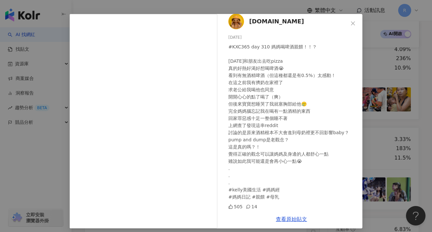
scroll to position [22, 0]
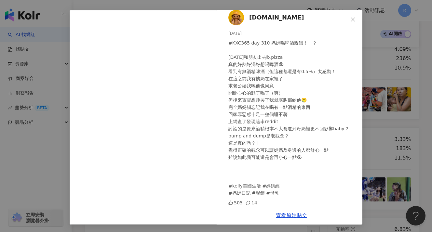
click at [384, 115] on div "[DOMAIN_NAME] [DATE] #KXC365 day 310 媽媽喝啤酒親餵！！？ [DATE]和朋友出去吃pizza 真的好熱好渴好想喝啤酒😭 …" at bounding box center [216, 116] width 432 height 232
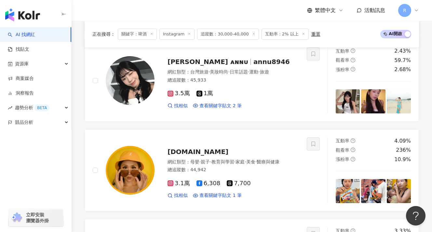
scroll to position [409, 0]
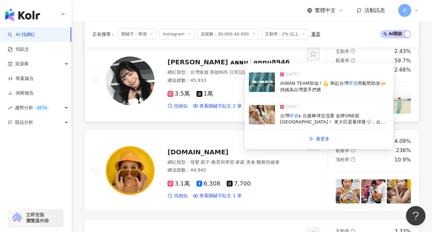
click at [323, 93] on div "AIWAN TEAM加油！💪 舉起台灣 啤酒 用氣勢助攻🍻 持續為台灣選手們應" at bounding box center [334, 86] width 109 height 13
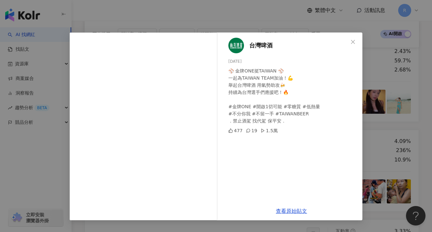
click at [384, 108] on div "台灣啤酒 [DATE] ⚾️ 金牌ONE挺TAIWAN ⚾️ 一起為TAIWAN TEAM加油！💪 舉起台灣啤酒 用氣勢助攻🍻 持續為台灣選手們應援吧！🔥 #…" at bounding box center [216, 116] width 432 height 232
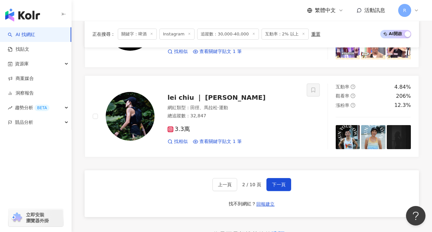
scroll to position [1250, 0]
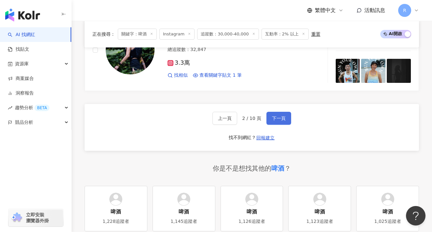
click at [276, 121] on span "下一頁" at bounding box center [279, 118] width 14 height 5
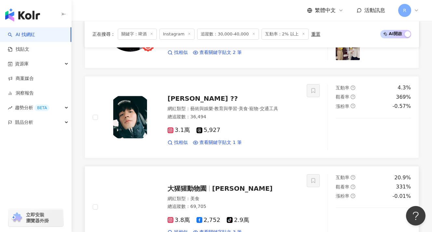
scroll to position [475, 0]
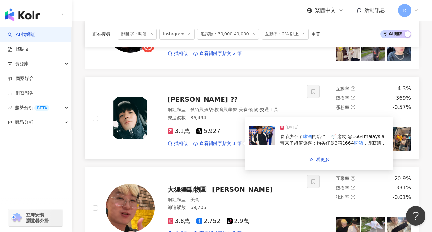
click at [313, 134] on div "春节少不了 啤酒 的陪伴！🛒 这次 @1664malaysia 带来了超值惊喜：购买任意3箱1664 啤酒 ，即获赠限量版1664麻将套装！🀄️🍻 三款口味满…" at bounding box center [334, 140] width 109 height 13
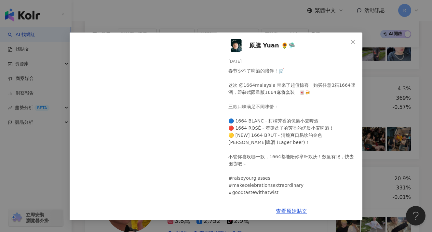
click at [385, 136] on div "原[PERSON_NAME] 🌻🛸 [DATE] 春节少不了啤酒的陪伴！🛒 这次 @1664malaysia 带来了超值惊喜：购买任意3箱1664啤酒，即获赠…" at bounding box center [216, 116] width 432 height 232
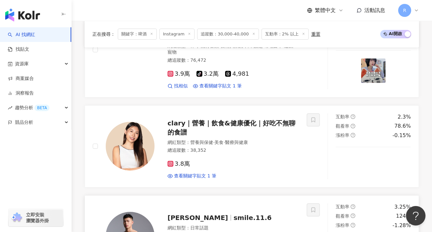
scroll to position [125, 0]
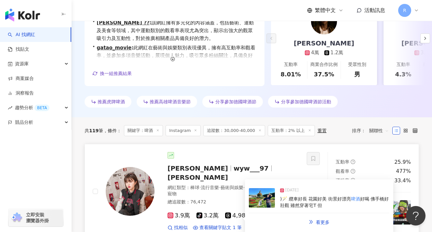
click at [314, 197] on span ")🪄 纜車好長 花園好美 街景好漂亮" at bounding box center [315, 198] width 71 height 5
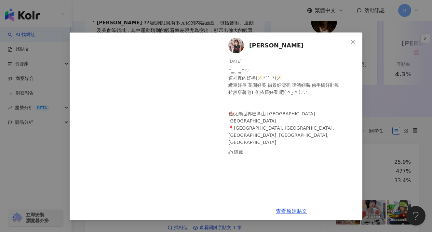
click at [372, 134] on div "[PERSON_NAME][DATE] ^ ̳. ̫ . ̳^♡ 這裡真的好棒(🪄*`˘´*)🪄 纜車好長 花園好美 街景好漂亮 啤酒好喝 佛手橋好壯觀 雖然…" at bounding box center [216, 116] width 432 height 232
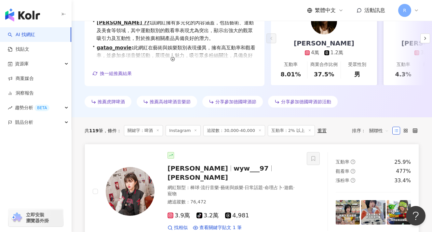
click at [343, 207] on img at bounding box center [348, 212] width 24 height 24
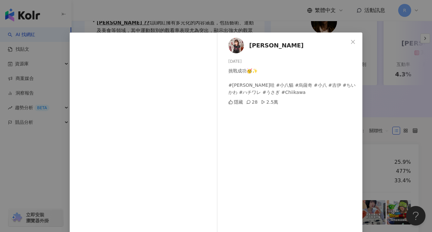
click at [379, 152] on div "[PERSON_NAME][DATE] 挑戰成功🥳✨ #[PERSON_NAME]哇 #小八貓 #烏薩奇 #小八 #吉伊 #ちいかわ #ハチワレ #うさぎ #…" at bounding box center [216, 116] width 432 height 232
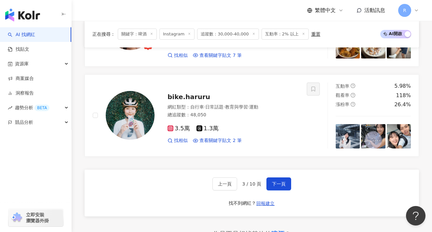
scroll to position [1178, 0]
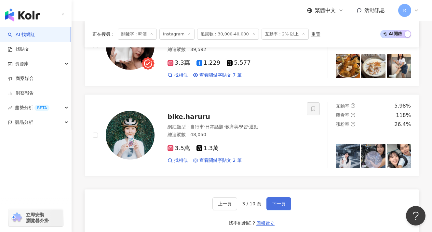
click at [278, 201] on span "下一頁" at bounding box center [279, 203] width 14 height 5
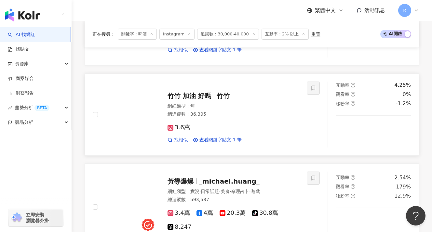
scroll to position [1004, 0]
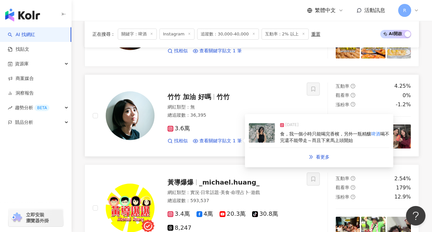
click at [312, 131] on span "食，我一個小時只能喝完香檳，另外一瓶精釀" at bounding box center [325, 133] width 91 height 5
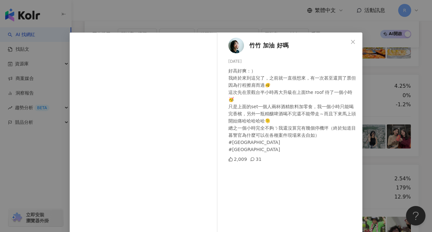
click at [387, 132] on div "竹竹 加油 好嗎 [DATE] 好高好爽：） 我終於來到這兒了，之前就一直很想來，有一次甚至還買了票但因為行程擦肩而過🫨 這次先在景觀台半小時再大升級在上面t…" at bounding box center [216, 116] width 432 height 232
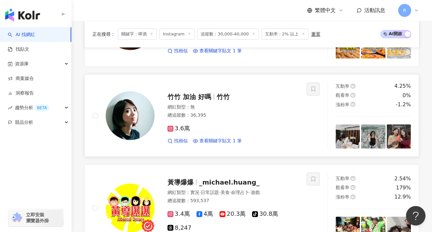
click at [348, 137] on img at bounding box center [348, 137] width 24 height 24
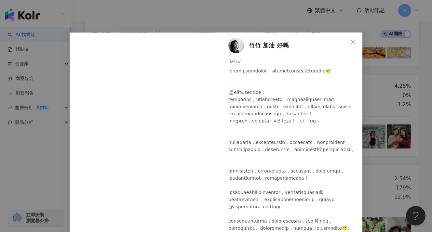
click at [377, 136] on div "竹竹 加油 好嗎 [DATE] 1,037 13 查看原始貼文" at bounding box center [216, 116] width 432 height 232
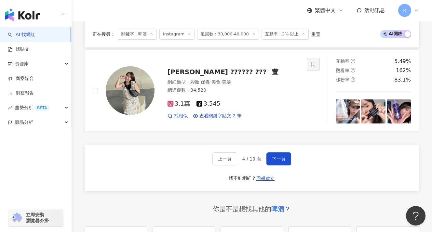
scroll to position [1149, 0]
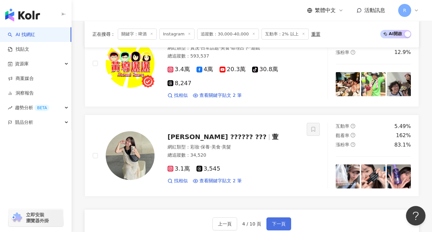
click at [272, 218] on button "下一頁" at bounding box center [278, 224] width 25 height 13
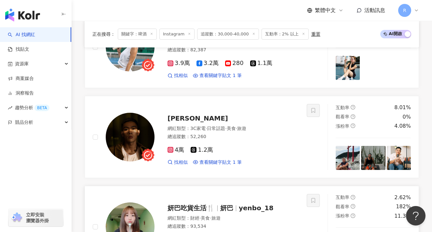
scroll to position [900, 0]
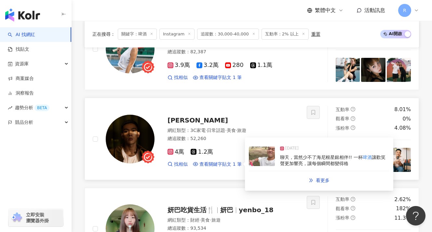
click at [325, 155] on span "聊天，當然少不了海尼根星銀相伴!! 一杯" at bounding box center [321, 157] width 83 height 5
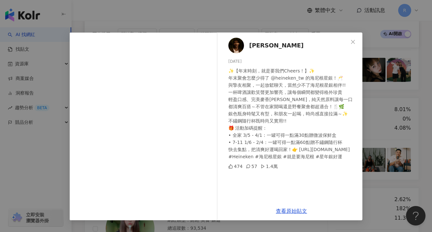
click at [387, 140] on div "[PERSON_NAME] [DATE] ✨【年末時刻，就是要我們Cheers！】✨ 年末聚會怎麼少得了 @heineken_tw 的海尼根星銀！🥂 與摯友相…" at bounding box center [216, 116] width 432 height 232
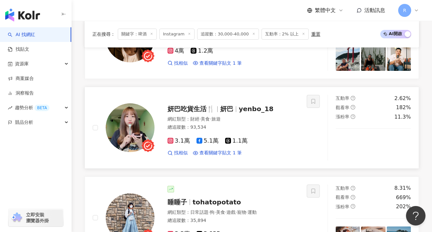
scroll to position [1168, 0]
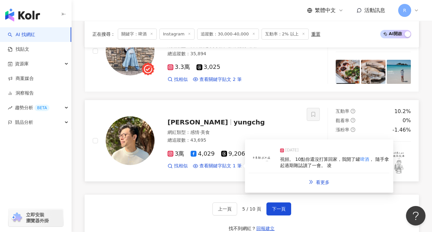
click at [307, 157] on span "， 隨手拿起過期雜誌讀了一會。 凌" at bounding box center [334, 163] width 109 height 12
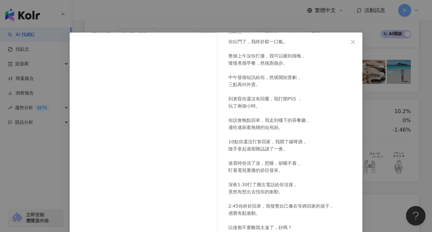
scroll to position [83, 0]
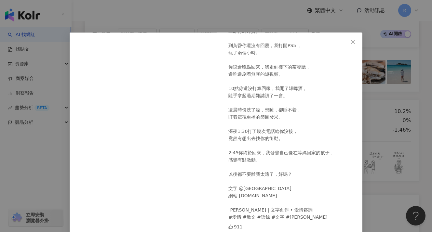
click at [380, 125] on div "[PERSON_NAME] [DATE] 你出門了，我終於鬆一口氣。 整個上午沒你打擾，我可以睡到很晚， 慢慢煮個早餐，然後跑個步。 中午發個短訊給你，然後開…" at bounding box center [216, 116] width 432 height 232
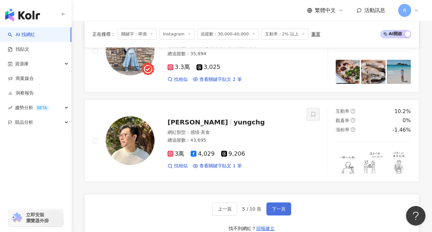
click at [280, 207] on span "下一頁" at bounding box center [279, 209] width 14 height 5
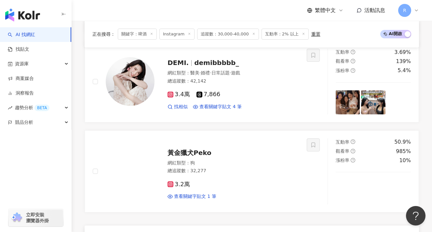
scroll to position [1210, 0]
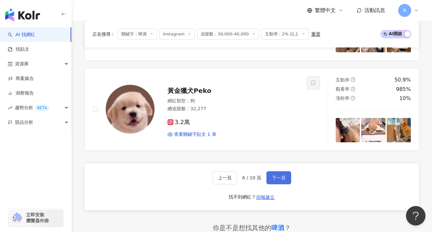
click at [277, 171] on button "下一頁" at bounding box center [278, 177] width 25 height 13
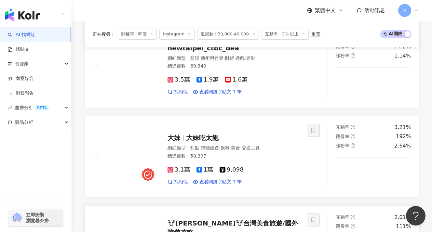
scroll to position [1318, 0]
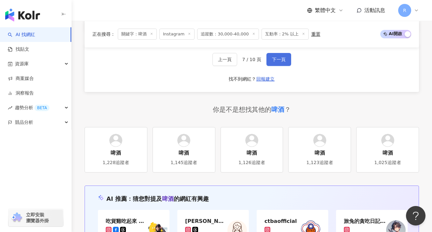
click at [273, 58] on button "下一頁" at bounding box center [278, 59] width 25 height 13
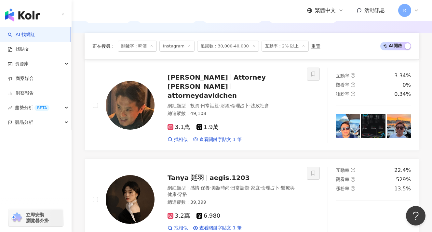
scroll to position [315, 0]
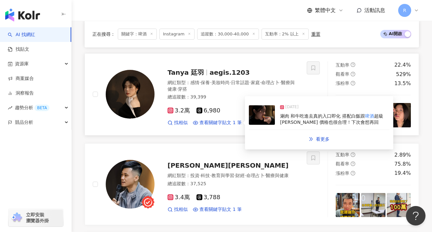
click at [292, 113] on span "涮肉 和牛吃進去真的入口即化 搭配白飯跟" at bounding box center [322, 115] width 85 height 5
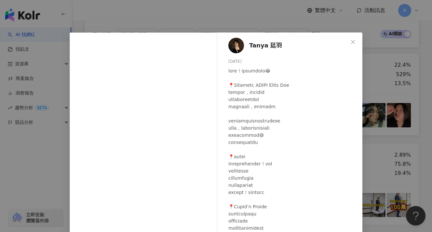
click at [361, 113] on div "Tanya 廷羽 [DATE] 553 4 1.7萬 查看原始貼文" at bounding box center [216, 116] width 432 height 232
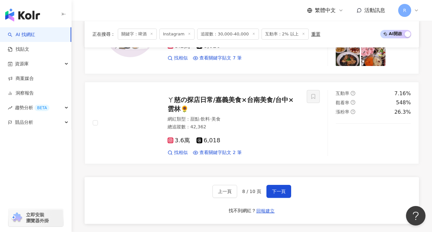
scroll to position [1190, 0]
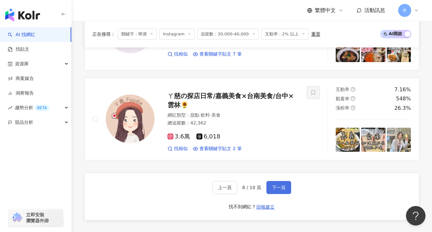
click at [276, 181] on button "下一頁" at bounding box center [278, 187] width 25 height 13
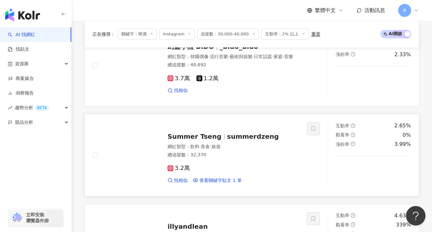
scroll to position [1054, 0]
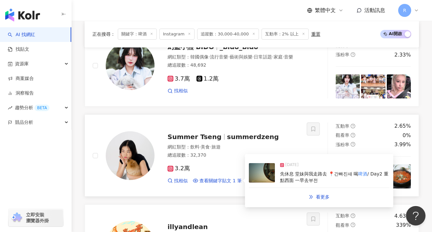
click at [292, 177] on span "/ Day2 重點西面 一早去부전" at bounding box center [334, 177] width 108 height 12
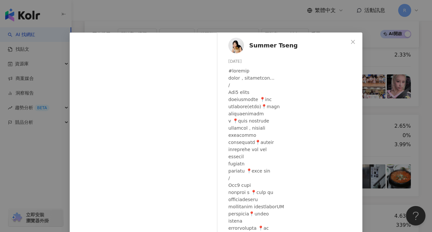
click at [372, 135] on div "Summer Tseng [DATE] 1,205 47 查看原始貼文" at bounding box center [216, 116] width 432 height 232
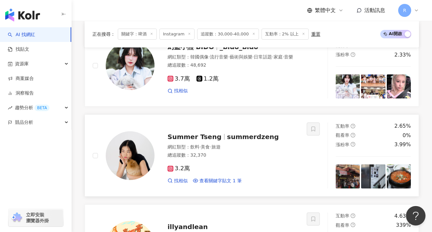
click at [341, 183] on img at bounding box center [348, 177] width 24 height 24
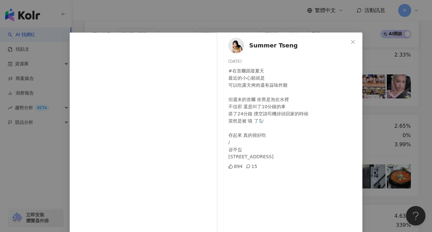
click at [365, 159] on div "Summer Tseng [DATE] #在首爾跟蹤夏天 最近的小心願就是 可以吃露天烤肉還有蒜味炸雞 但週末的首爾 依舊是泡在水裡 不信邪 還是叫了10分鐘…" at bounding box center [216, 116] width 432 height 232
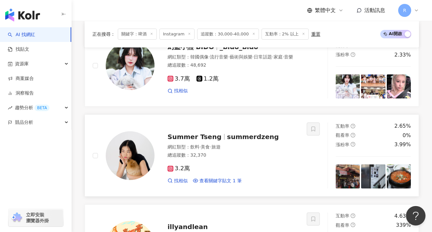
click at [138, 152] on img at bounding box center [130, 155] width 49 height 49
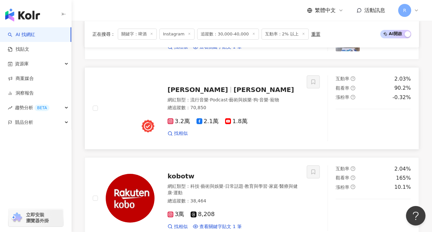
scroll to position [650, 0]
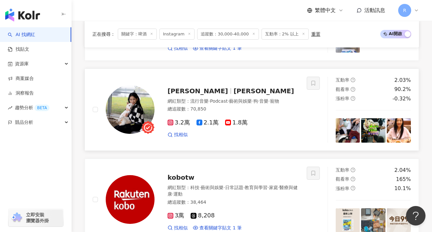
click at [372, 121] on img at bounding box center [373, 130] width 24 height 24
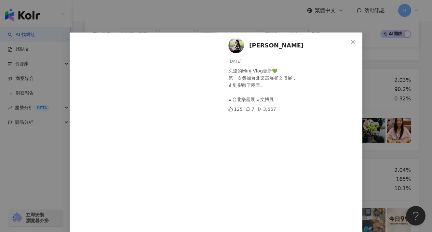
click at [371, 120] on div "[PERSON_NAME][DATE] 久違的Mini Vlog更新💚 第一次參加台北樂器展和文博展， 走到腳酸了兩天。 #台北樂器展 #文博展 125 7 …" at bounding box center [216, 116] width 432 height 232
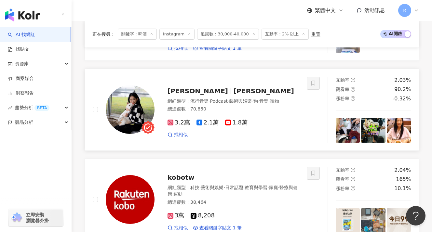
click at [343, 132] on img at bounding box center [348, 130] width 24 height 24
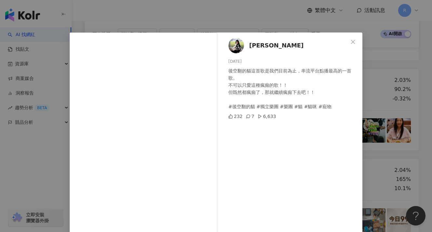
click at [361, 105] on div "[PERSON_NAME][DATE] 後空翻的貓這首歌是我們目前為止，串流平台點播最高的一首歌。 不可以只愛這種瘋癲的歌！！ 但既然都瘋癲了，那就繼續瘋癲下…" at bounding box center [216, 116] width 432 height 232
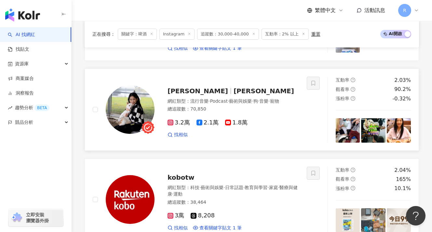
click at [130, 104] on img at bounding box center [130, 109] width 49 height 49
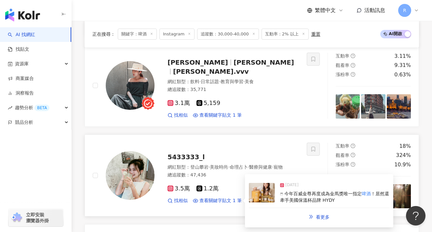
click at [307, 189] on div "[DATE]" at bounding box center [334, 186] width 109 height 9
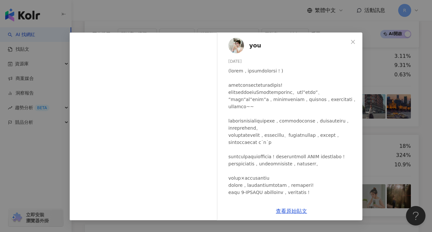
click at [378, 163] on div "you [DATE] 2,196 177 查看原始貼文" at bounding box center [216, 116] width 432 height 232
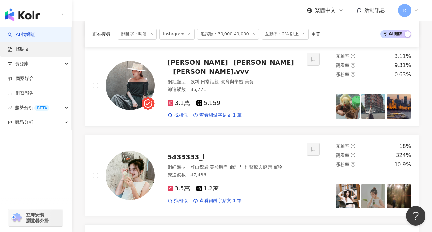
click at [140, 169] on img at bounding box center [130, 175] width 49 height 49
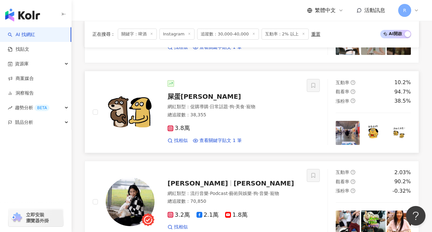
scroll to position [729, 0]
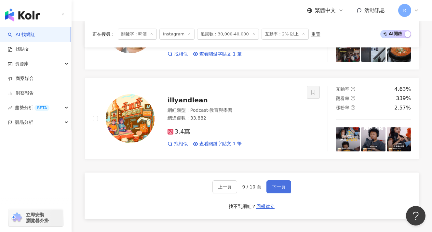
click at [283, 191] on button "下一頁" at bounding box center [278, 186] width 25 height 13
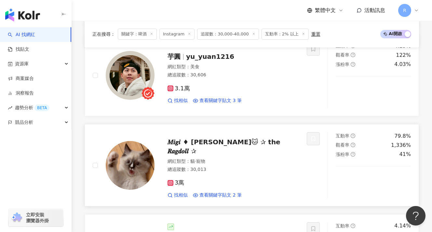
scroll to position [418, 0]
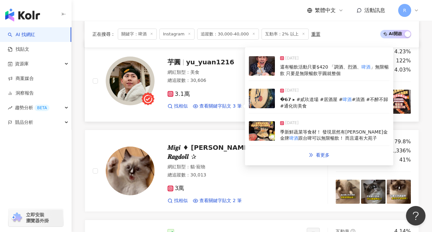
click at [321, 120] on div "[DATE]" at bounding box center [334, 124] width 109 height 9
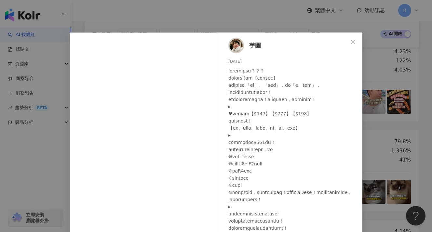
click at [382, 108] on div "芋圓 [DATE] 1,738 44 10.8萬 查看原始貼文" at bounding box center [216, 116] width 432 height 232
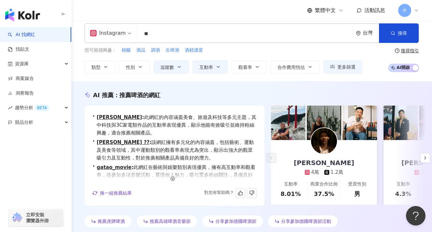
scroll to position [0, 0]
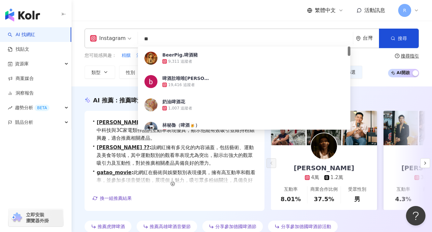
drag, startPoint x: 167, startPoint y: 42, endPoint x: 128, endPoint y: 42, distance: 38.7
click at [128, 42] on div "Instagram ** 台灣 搜尋 6e9e50b3-466a-4fce-a82c-6d28c93a59ad 𝗕𝗲𝗲𝗿𝗣𝗶𝗴.啤酒豬 9,311 追蹤者 啤…" at bounding box center [252, 39] width 334 height 20
type input "*"
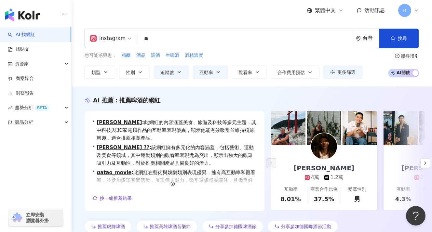
type input "*"
type input "**"
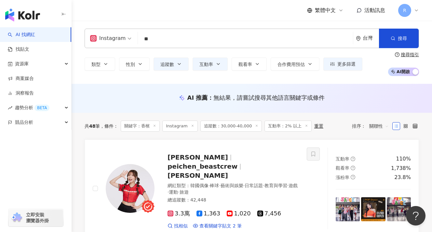
click at [113, 79] on div "Instagram ** 台灣 搜尋 a39afd86-9325-42f4-9d70-82f90f586069 dfcdb4d9-143b-490b-b1a4…" at bounding box center [252, 52] width 360 height 63
click at [174, 69] on button "追蹤數" at bounding box center [171, 64] width 35 height 13
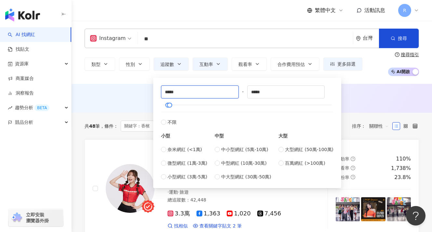
drag, startPoint x: 186, startPoint y: 91, endPoint x: 150, endPoint y: 91, distance: 36.4
type input "*"
type input "*****"
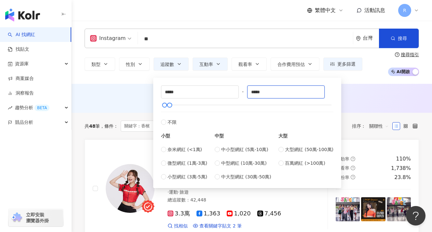
drag, startPoint x: 285, startPoint y: 90, endPoint x: 241, endPoint y: 91, distance: 43.6
click at [241, 91] on div "***** - ***** 不限 小型 奈米網紅 (<1萬) 微型網紅 (1萬-3萬) 小型網紅 (3萬-5萬) 中型 中小型網紅 (5萬-10萬) 中型網紅…" at bounding box center [247, 133] width 172 height 95
type input "*****"
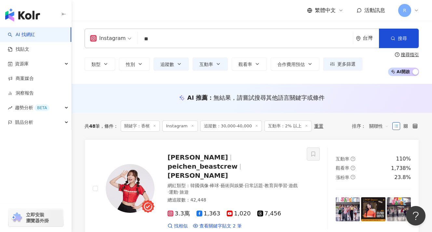
click at [276, 50] on div "Instagram ** 台灣 搜尋 a39afd86-9325-42f4-9d70-82f90f586069 dfcdb4d9-143b-490b-b1a4…" at bounding box center [252, 52] width 360 height 47
click at [247, 40] on input "**" at bounding box center [245, 39] width 210 height 12
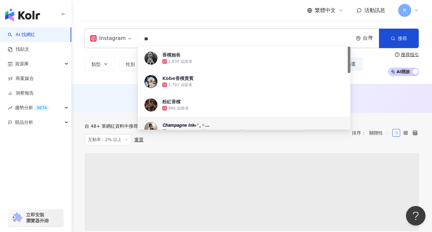
type input "*"
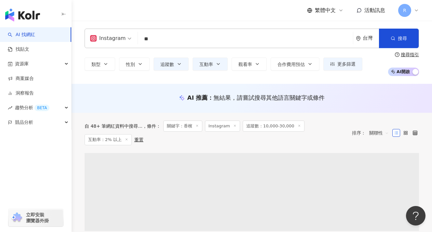
type input "*"
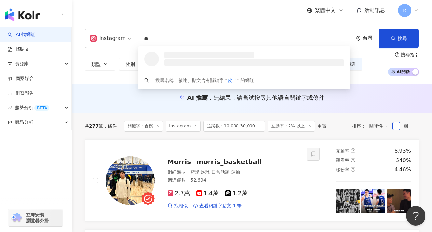
type input "*"
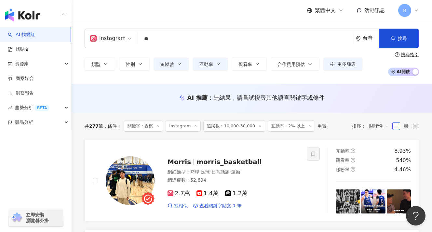
type input "*"
type input "**"
click at [221, 65] on button "互動率" at bounding box center [210, 64] width 35 height 13
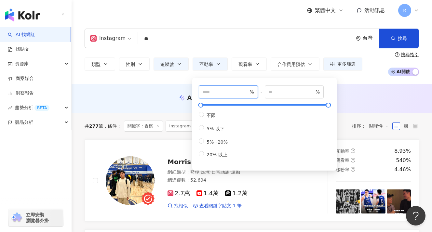
drag, startPoint x: 228, startPoint y: 92, endPoint x: 186, endPoint y: 94, distance: 42.0
type input "*"
click at [138, 77] on div "Instagram ** 台灣 搜尋 loading 搜尋名稱、敘述、貼文含有關鍵字 “ 啤酒 ” 的網紅 類型 性別 追蹤數 互動率 觀看率 合作費用預估 …" at bounding box center [252, 52] width 360 height 63
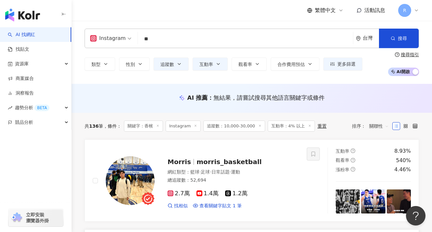
scroll to position [104, 0]
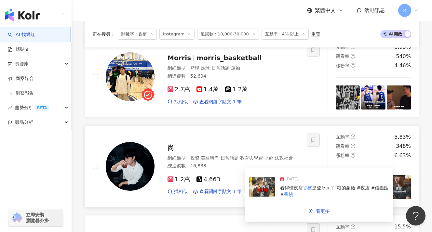
click at [290, 188] on span "看得懂夜店" at bounding box center [291, 187] width 23 height 5
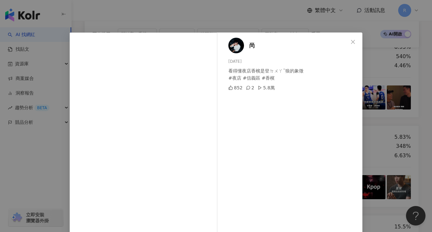
click at [362, 148] on div "尚 [DATE] 看得懂夜店香檳是登ㄉㄨㄚˇ狼的象徵 #夜店 #信義區 #香檳 852 2 5.8萬 查看原始貼文" at bounding box center [216, 116] width 432 height 232
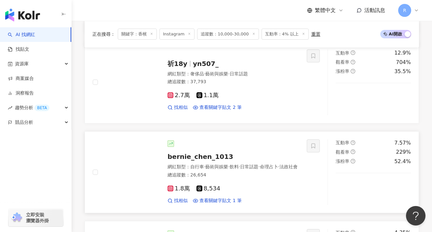
scroll to position [996, 0]
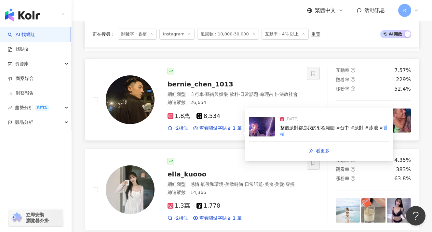
click at [298, 116] on div "[DATE]" at bounding box center [334, 120] width 109 height 9
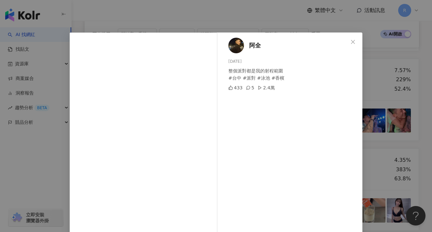
click at [366, 128] on div "阿全 [DATE] 整個派對都是我的射程範圍 #台中 #派對 #泳池 #香檳 433 5 2.4萬 查看原始貼文" at bounding box center [216, 116] width 432 height 232
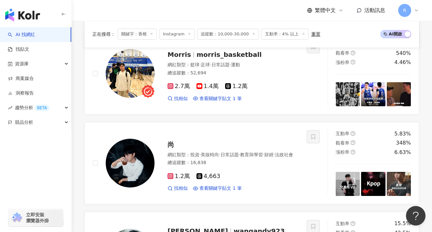
scroll to position [0, 0]
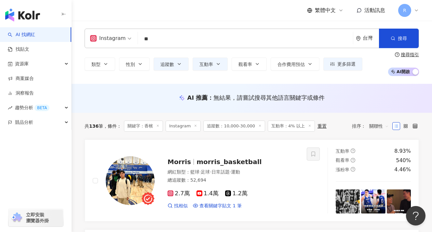
click at [165, 38] on input "**" at bounding box center [245, 39] width 210 height 12
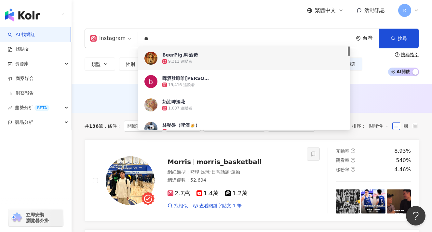
click at [104, 75] on div "類型 性別 追蹤數 互動率 觀看率 合作費用預估 更多篩選 不限 女 男 其他 ***** - ***** 不限 小型 奈米網紅 (<1萬) 微型網紅 (1萬…" at bounding box center [252, 64] width 334 height 24
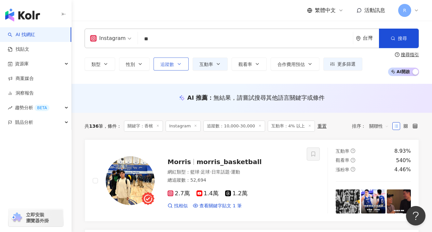
click at [167, 63] on span "追蹤數" at bounding box center [167, 64] width 14 height 5
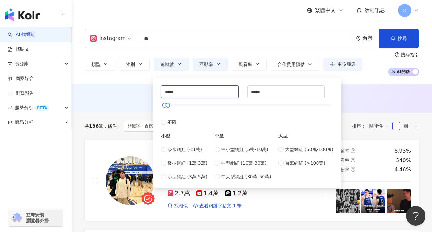
drag, startPoint x: 199, startPoint y: 95, endPoint x: 136, endPoint y: 94, distance: 63.8
type input "*"
type input "*****"
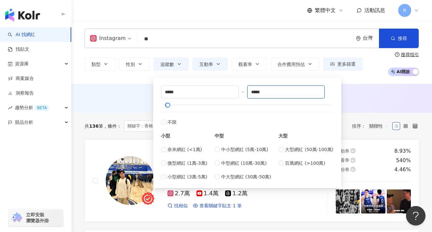
drag, startPoint x: 277, startPoint y: 90, endPoint x: 247, endPoint y: 90, distance: 30.6
click at [247, 90] on div "***** - ***** 不限 小型 奈米網紅 (<1萬) 微型網紅 (1萬-3萬) 小型網紅 (3萬-5萬) 中型 中小型網紅 (5萬-10萬) 中型網紅…" at bounding box center [247, 133] width 172 height 95
type input "*****"
click at [377, 79] on div "Instagram ** 台灣 搜尋 6e9e50b3-466a-4fce-a82c-6d28c93a59ad e8efc55a-b6ea-48d4-b653…" at bounding box center [252, 52] width 360 height 63
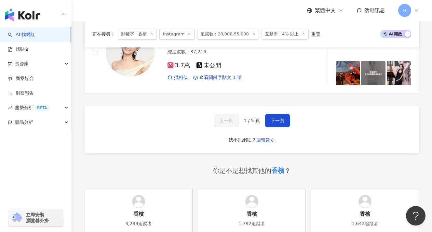
scroll to position [1147, 0]
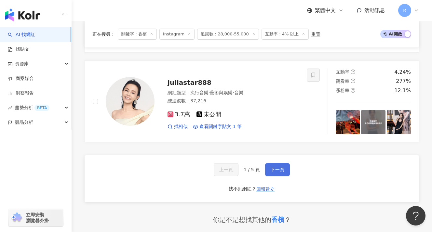
click at [276, 167] on span "下一頁" at bounding box center [278, 169] width 14 height 5
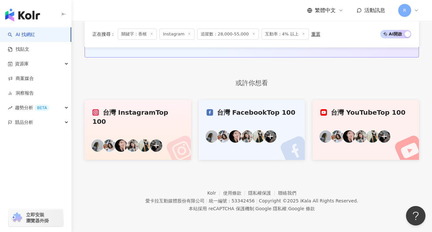
scroll to position [444, 0]
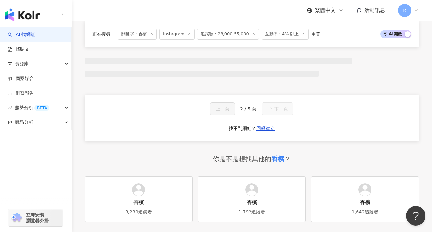
click at [276, 108] on button "下一頁" at bounding box center [277, 108] width 32 height 13
click at [276, 108] on span "下一頁" at bounding box center [281, 108] width 14 height 5
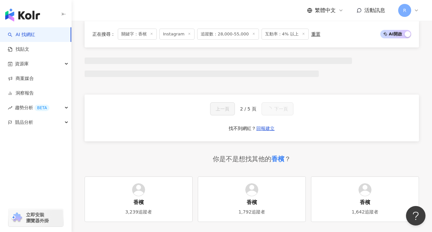
click at [276, 108] on span "下一頁" at bounding box center [281, 108] width 14 height 5
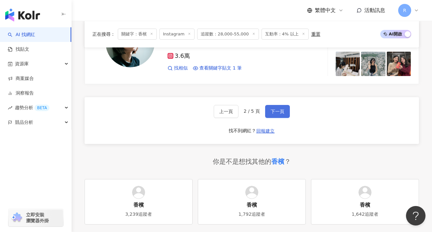
click at [276, 109] on span "下一頁" at bounding box center [278, 111] width 14 height 5
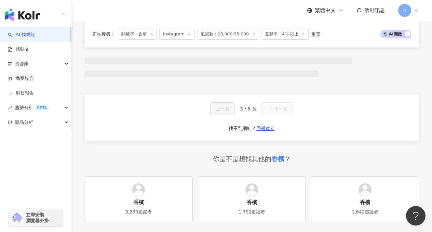
click at [276, 108] on button "下一頁" at bounding box center [277, 108] width 32 height 13
click at [276, 108] on span "下一頁" at bounding box center [281, 108] width 14 height 5
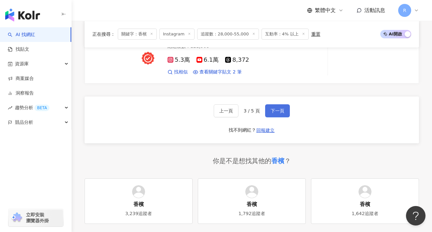
click at [276, 108] on span "下一頁" at bounding box center [278, 110] width 14 height 5
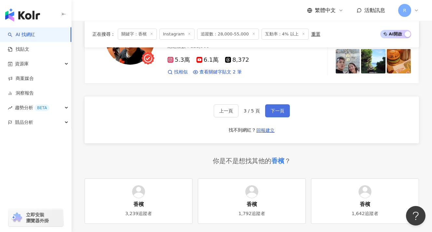
click at [276, 108] on span "下一頁" at bounding box center [278, 110] width 14 height 5
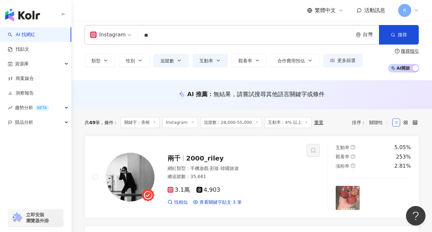
scroll to position [0, 0]
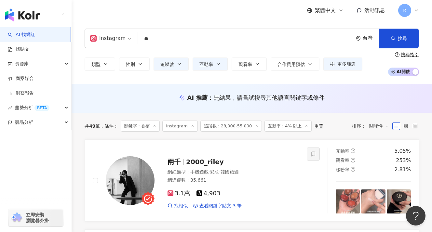
click at [190, 40] on input "**" at bounding box center [245, 39] width 210 height 12
click at [110, 39] on div "Instagram ** 台灣 搜尋 6e9e50b3-466a-4fce-a82c-6d28c93a59ad e8efc55a-b6ea-48d4-b653…" at bounding box center [252, 39] width 334 height 20
click at [167, 18] on div "繁體中文 活動訊息 R" at bounding box center [252, 10] width 334 height 21
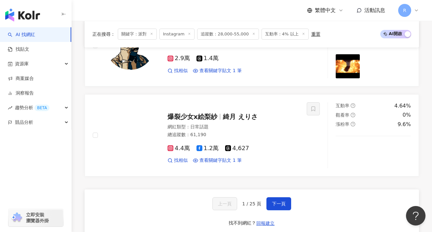
scroll to position [1221, 0]
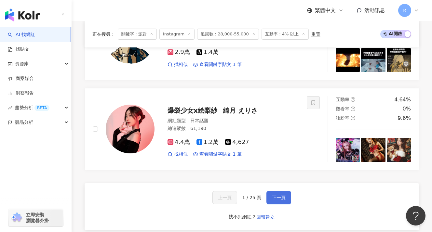
click at [271, 191] on button "下一頁" at bounding box center [278, 197] width 25 height 13
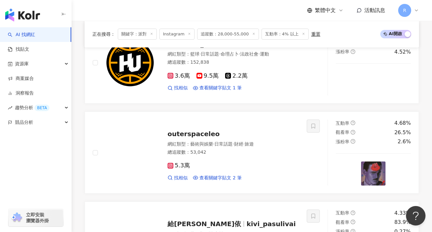
scroll to position [1179, 0]
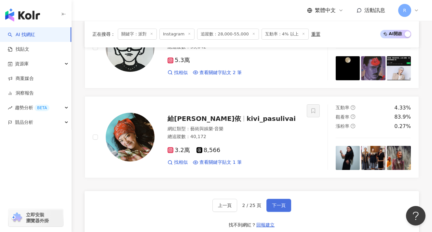
click at [273, 203] on span "下一頁" at bounding box center [279, 205] width 14 height 5
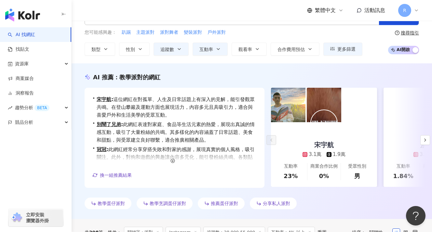
scroll to position [0, 0]
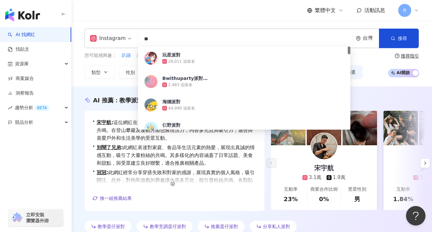
drag, startPoint x: 153, startPoint y: 38, endPoint x: 132, endPoint y: 38, distance: 20.2
click at [133, 38] on div "Instagram ** 台灣 搜尋 ebdca1ef-ffc5-45b0-ae06-a7b231c32ffb 玩星派對 28,011 追蹤者 [PERSON…" at bounding box center [252, 39] width 334 height 20
paste input "search"
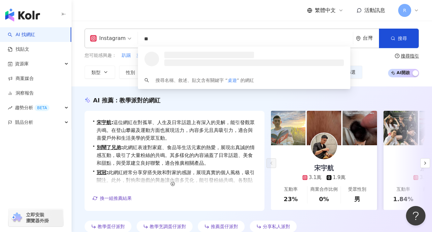
type input "**"
click at [212, 23] on div "Instagram ** 台灣 搜尋 loading 搜尋名稱、敘述、貼文含有關鍵字 “ 桌遊 ” 的網紅 您可能感興趣： 趴踢 主題派對 派對舞者 變裝派對…" at bounding box center [252, 54] width 360 height 66
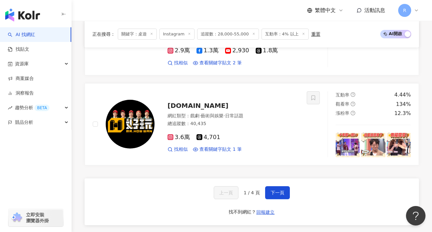
scroll to position [1295, 0]
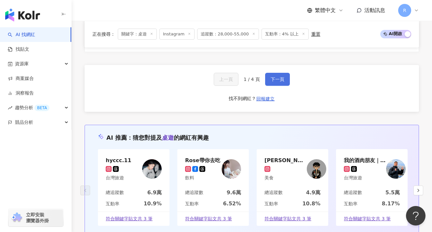
click at [286, 73] on button "下一頁" at bounding box center [277, 79] width 25 height 13
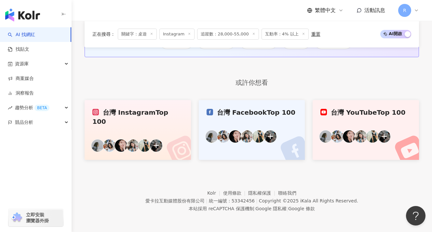
scroll to position [612, 0]
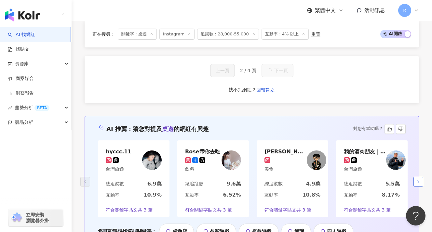
click at [420, 181] on icon "button" at bounding box center [418, 181] width 5 height 5
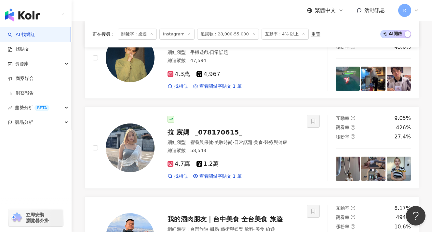
scroll to position [1316, 0]
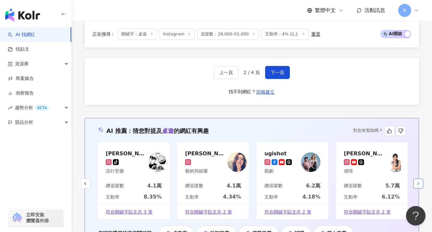
click at [421, 180] on button "button" at bounding box center [418, 184] width 10 height 10
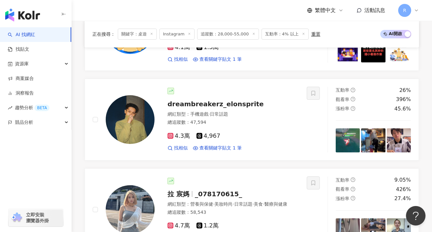
scroll to position [474, 0]
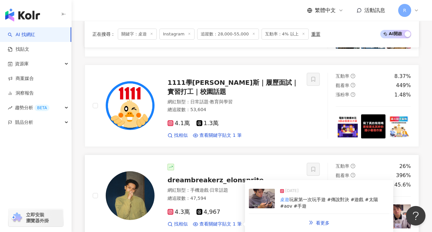
click at [303, 204] on div "桌遊 玩家第一次玩手遊 #傳說對決 #遊戲 #太陽 #aov #手遊" at bounding box center [334, 203] width 109 height 13
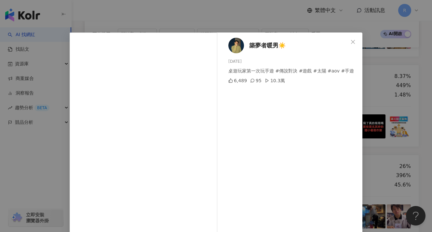
click at [357, 142] on div "築夢者暖男☀️ [DATE] 桌遊玩家第一次玩手遊 #傳說對決 #遊戲 #太陽 #aov #手遊 6,489 95 10.3萬" at bounding box center [291, 149] width 142 height 233
click at [373, 142] on div "築夢者暖男☀️ [DATE] 桌遊玩家第一次玩手遊 #傳說對決 #遊戲 #太陽 #aov #手遊 6,489 95 10.3萬 查看原始貼文" at bounding box center [216, 116] width 432 height 232
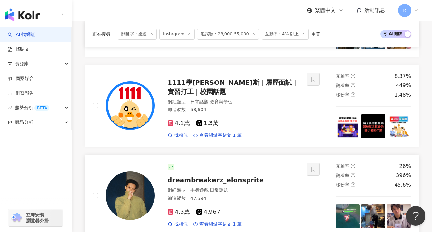
click at [129, 183] on img at bounding box center [130, 195] width 49 height 49
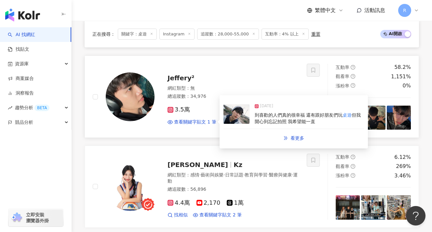
click at [269, 115] on span "到喜歡的人們真的很幸福 還有跟好朋友們玩" at bounding box center [299, 115] width 88 height 5
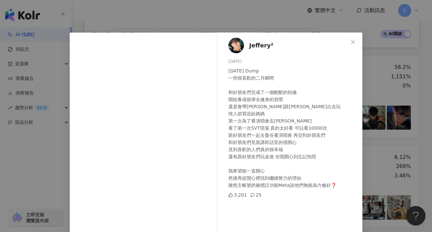
click at [388, 111] on div "Jeffery² [DATE] [DATE] Dump 一些很喜歡的二月瞬間 和好朋友們完成了一個酷酷的拍攝 開始養成規律去健身的習慣 還是會帶[PERSON…" at bounding box center [216, 116] width 432 height 232
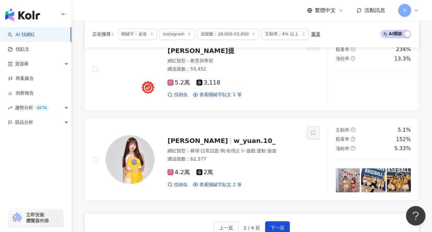
scroll to position [1301, 0]
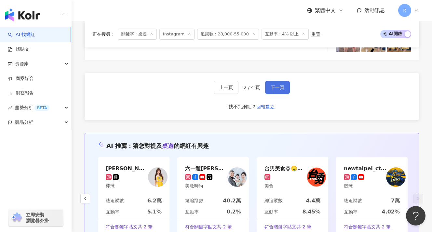
click at [270, 87] on button "下一頁" at bounding box center [277, 87] width 25 height 13
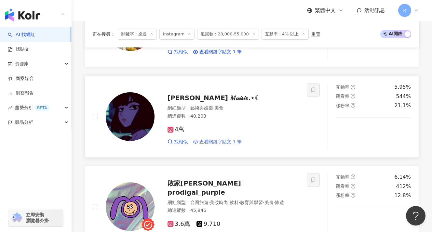
scroll to position [556, 0]
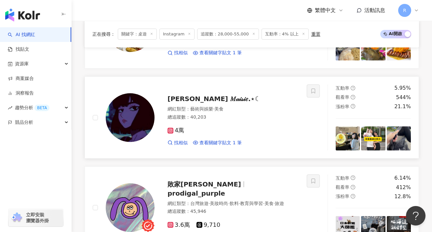
click at [144, 128] on img at bounding box center [130, 117] width 49 height 49
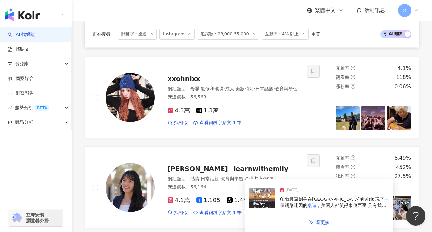
click at [128, 190] on img at bounding box center [130, 187] width 49 height 49
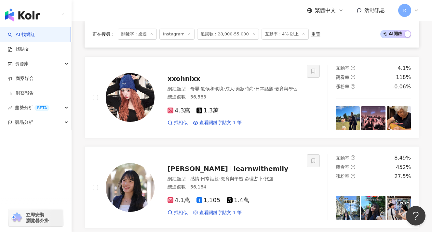
click at [162, 41] on div "正在搜尋 ： 關鍵字：桌遊 Instagram 追蹤數：28,000-55,000 互動率：4% 以上 重置 AI 開啟 AI 關閉" at bounding box center [252, 34] width 334 height 27
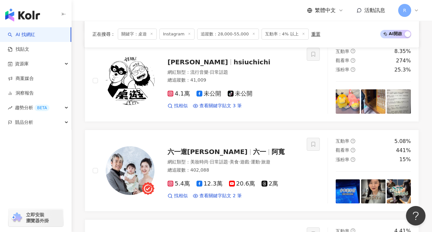
scroll to position [1283, 0]
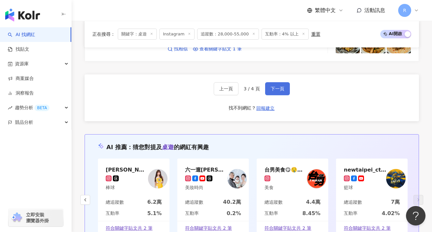
click at [271, 86] on span "下一頁" at bounding box center [278, 88] width 14 height 5
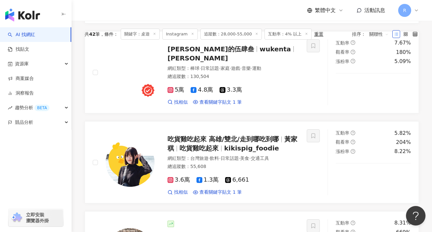
scroll to position [0, 0]
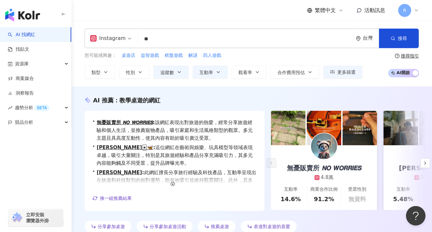
click at [187, 37] on input "**" at bounding box center [245, 39] width 210 height 12
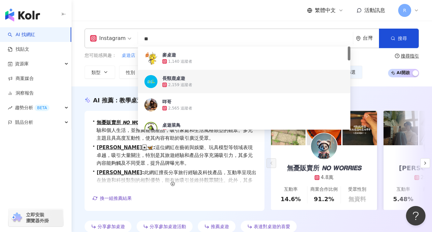
drag, startPoint x: 161, startPoint y: 38, endPoint x: 126, endPoint y: 38, distance: 34.8
click at [127, 38] on div "Instagram ** 台灣 搜尋 9e508927-162f-4cb7-a6f7-11bbfe983bdf 2ce71a4b-c402-4f28-a4ec…" at bounding box center [252, 39] width 334 height 20
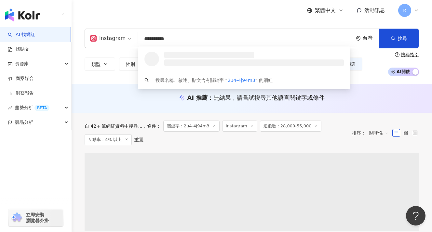
drag, startPoint x: 180, startPoint y: 41, endPoint x: 184, endPoint y: 43, distance: 3.9
click at [180, 41] on input "**********" at bounding box center [245, 39] width 210 height 12
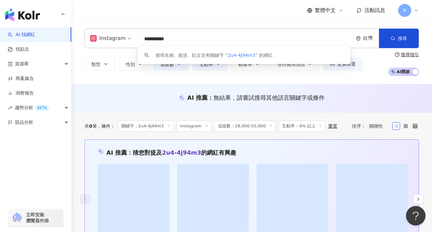
drag, startPoint x: 121, startPoint y: 37, endPoint x: 117, endPoint y: 37, distance: 4.2
click at [117, 37] on div "**********" at bounding box center [252, 39] width 334 height 20
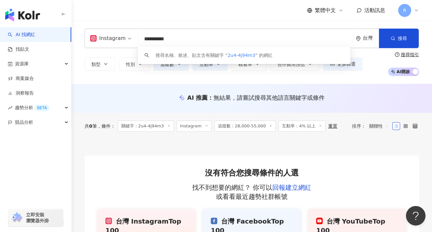
type input "*"
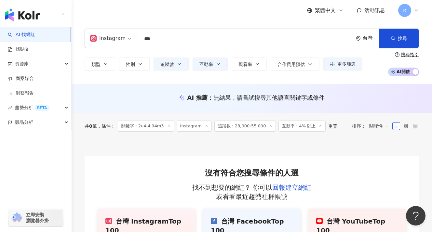
type input "*"
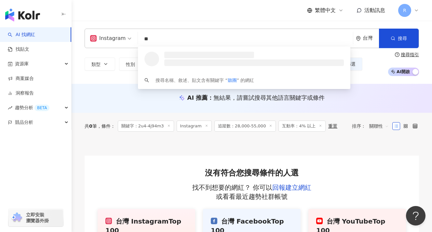
click at [168, 14] on div "繁體中文 活動訊息 R" at bounding box center [252, 10] width 334 height 21
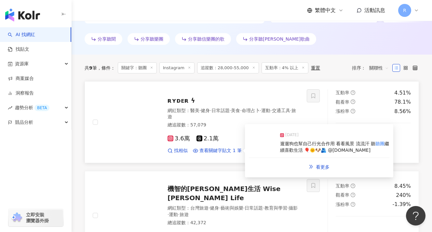
scroll to position [193, 0]
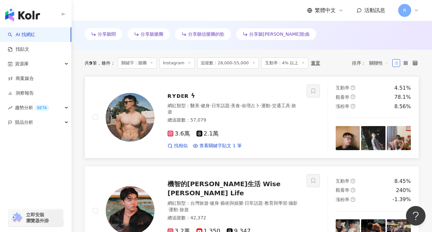
click at [138, 120] on img at bounding box center [130, 117] width 49 height 49
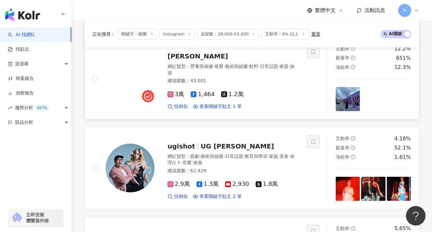
scroll to position [599, 0]
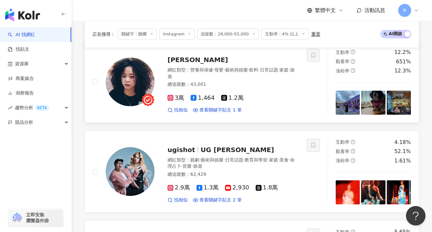
click at [149, 77] on img at bounding box center [130, 82] width 49 height 49
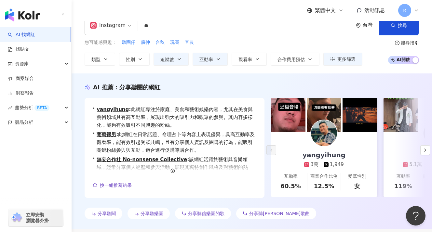
scroll to position [0, 0]
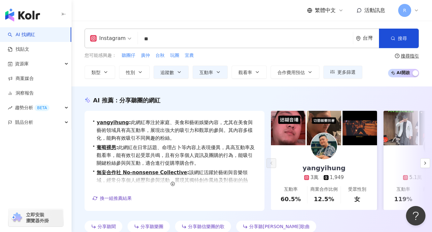
click at [159, 37] on input "**" at bounding box center [245, 39] width 210 height 12
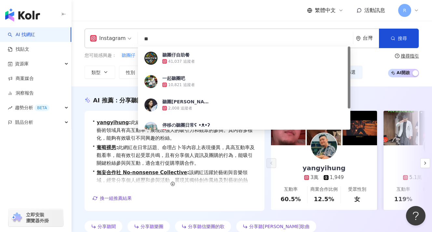
type input "*"
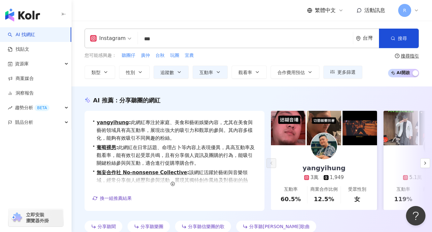
type input "*"
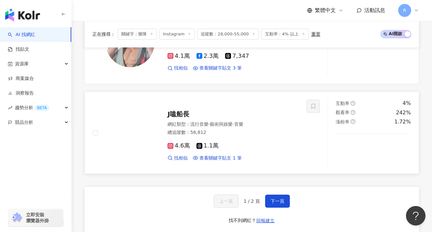
scroll to position [1184, 0]
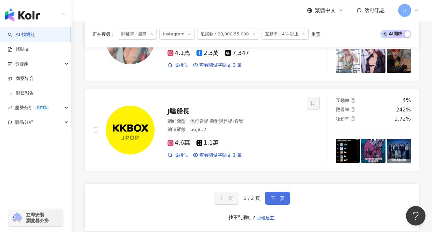
click at [275, 196] on span "下一頁" at bounding box center [278, 198] width 14 height 5
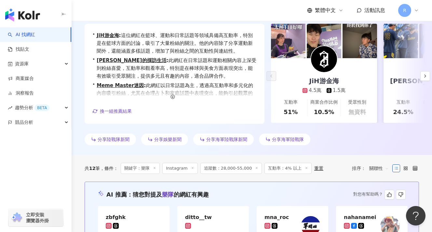
scroll to position [0, 0]
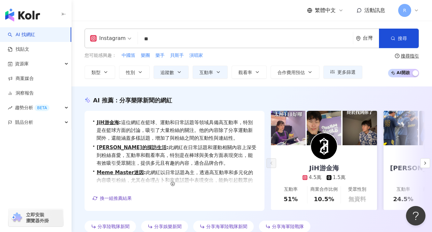
click at [166, 42] on input "**" at bounding box center [245, 39] width 210 height 12
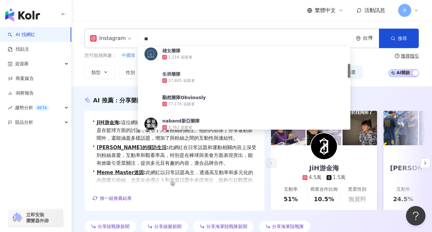
type input "*"
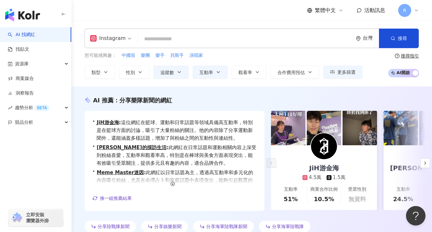
click at [229, 14] on div "繁體中文 活動訊息 R" at bounding box center [252, 10] width 334 height 21
click at [95, 73] on span "類型" at bounding box center [95, 72] width 9 height 5
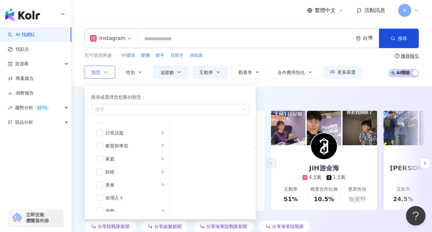
scroll to position [99, 0]
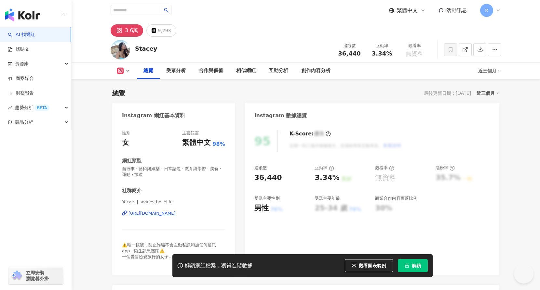
drag, startPoint x: 132, startPoint y: 107, endPoint x: 149, endPoint y: 107, distance: 16.9
click at [149, 199] on span "Yecats | lavieestbellelife" at bounding box center [173, 202] width 103 height 6
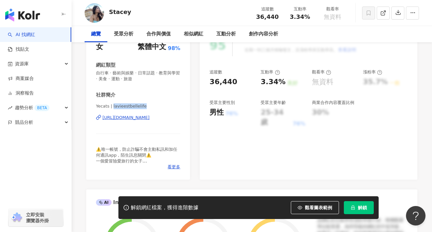
click at [153, 93] on div "社群簡介" at bounding box center [138, 95] width 84 height 7
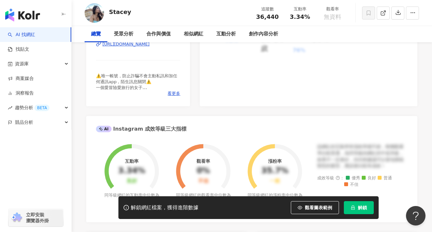
scroll to position [61, 0]
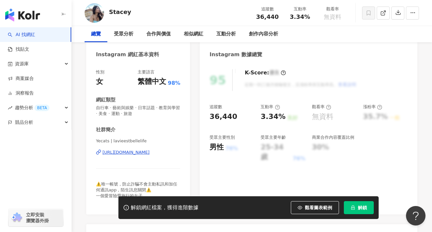
drag, startPoint x: 124, startPoint y: 146, endPoint x: 118, endPoint y: 143, distance: 6.7
click at [124, 146] on div "Yecats | lavieestbellelife [URL][DOMAIN_NAME]" at bounding box center [138, 157] width 84 height 38
drag, startPoint x: 113, startPoint y: 141, endPoint x: 166, endPoint y: 142, distance: 52.7
click at [166, 142] on span "Yecats | lavieestbellelife" at bounding box center [138, 141] width 84 height 6
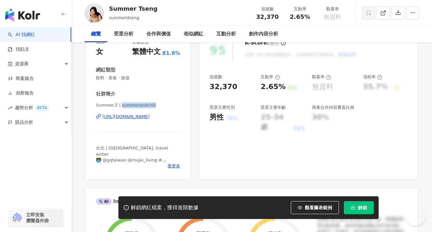
click at [159, 106] on span "Summer.Z | summerandchili" at bounding box center [138, 105] width 84 height 6
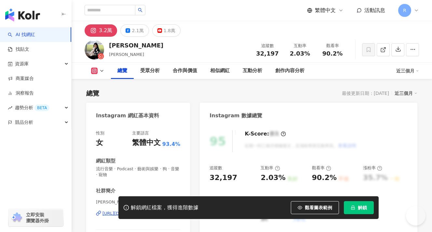
click at [131, 199] on span "[PERSON_NAME][PERSON_NAME] | gabupilimi" at bounding box center [138, 202] width 84 height 6
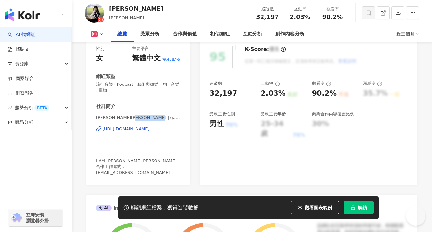
scroll to position [85, 0]
drag, startPoint x: 131, startPoint y: 118, endPoint x: 152, endPoint y: 119, distance: 20.8
click at [152, 119] on span "[PERSON_NAME][PERSON_NAME] | gabupilimi" at bounding box center [138, 118] width 84 height 6
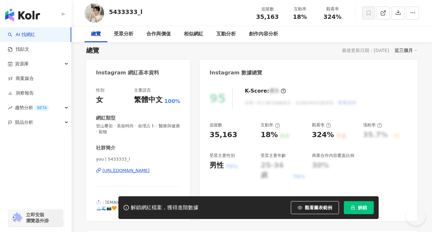
scroll to position [43, 0]
drag, startPoint x: 106, startPoint y: 160, endPoint x: 133, endPoint y: 160, distance: 27.3
click at [133, 160] on span "you | 5433333_l" at bounding box center [138, 159] width 84 height 6
drag, startPoint x: 131, startPoint y: 159, endPoint x: 106, endPoint y: 160, distance: 24.7
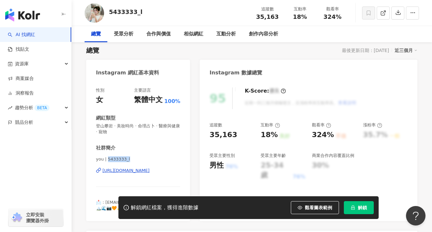
click at [106, 160] on span "you | 5433333_l" at bounding box center [138, 159] width 84 height 6
copy span "5433333_l"
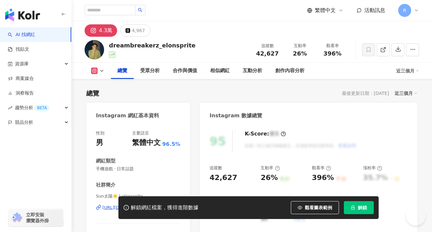
click at [122, 194] on span "Sun太陽☀️ | elonsprite" at bounding box center [138, 197] width 84 height 6
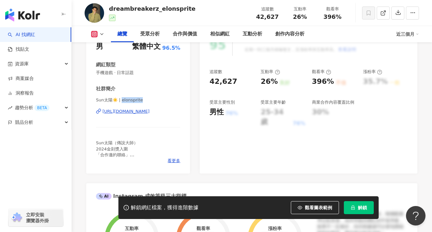
drag, startPoint x: 122, startPoint y: 100, endPoint x: 145, endPoint y: 100, distance: 22.8
click at [145, 100] on span "Sun太陽☀️ | elonsprite" at bounding box center [138, 100] width 84 height 6
copy span "elonsprite"
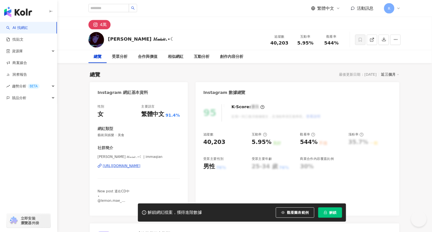
scroll to position [77, 0]
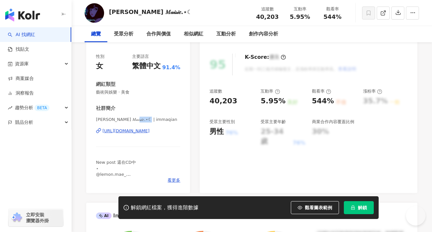
drag, startPoint x: 138, startPoint y: 119, endPoint x: 152, endPoint y: 119, distance: 14.0
click at [152, 119] on span "[PERSON_NAME] 𝑀𝒶𝒾𝓈𝒾𝑒.⋆☾ | immaqian" at bounding box center [138, 120] width 84 height 6
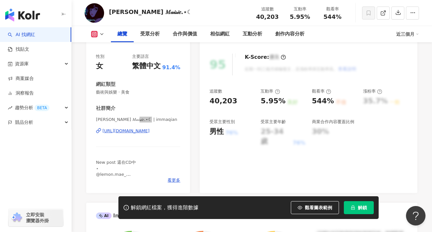
scroll to position [0, 0]
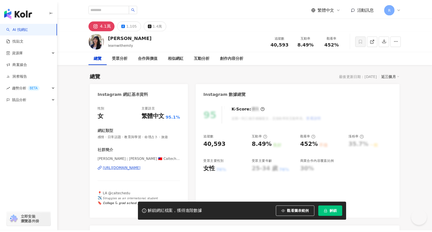
scroll to position [37, 0]
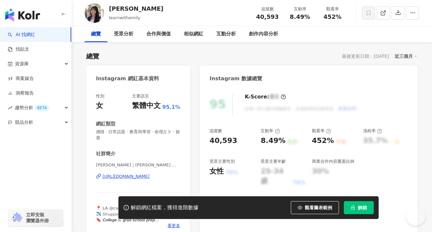
click at [120, 169] on div "[PERSON_NAME]｜[PERSON_NAME] 🇹🇼 Caltech PhD’ing 🇺🇸 | learnwithemily [URL][DOMAIN…" at bounding box center [138, 181] width 84 height 38
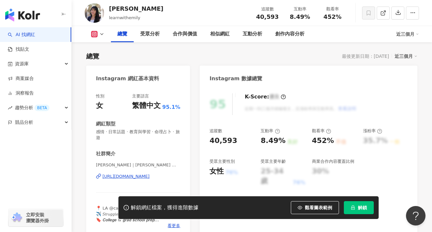
scroll to position [0, 0]
drag, startPoint x: 97, startPoint y: 165, endPoint x: 114, endPoint y: 165, distance: 17.2
click at [114, 165] on span "[PERSON_NAME]｜[PERSON_NAME] 🇹🇼 Caltech PhD’ing 🇺🇸 | learnwithemily" at bounding box center [138, 165] width 84 height 6
copy span "[PERSON_NAME]"
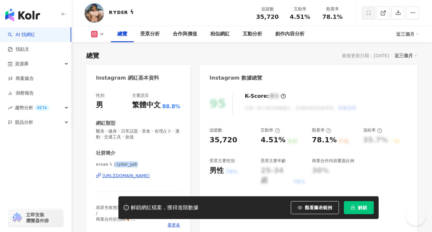
click at [140, 165] on span "ʀʏᴅᴇʀ ϟ | ryder_yeh" at bounding box center [138, 165] width 84 height 6
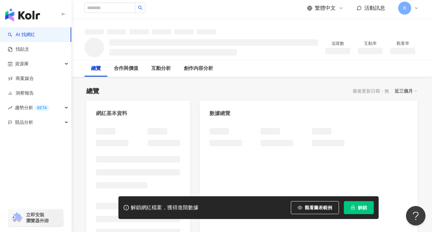
scroll to position [3, 0]
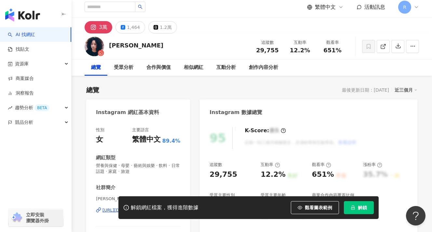
scroll to position [89, 0]
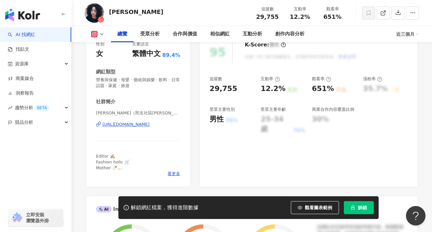
drag, startPoint x: 147, startPoint y: 114, endPoint x: 172, endPoint y: 113, distance: 25.4
click at [172, 113] on span "[PERSON_NAME]（民生社區[PERSON_NAME]） | nanci_chen" at bounding box center [138, 113] width 84 height 6
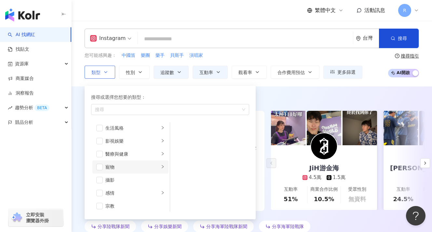
scroll to position [145, 0]
click at [99, 129] on span "button" at bounding box center [99, 128] width 7 height 7
click at [275, 52] on div "Instagram 台灣 搜尋 customizedTag 牧民樂隊Movement 1,369 追蹤者 春麵樂隊 1,742 追蹤者 雄女樂隊 1,216 …" at bounding box center [252, 54] width 360 height 50
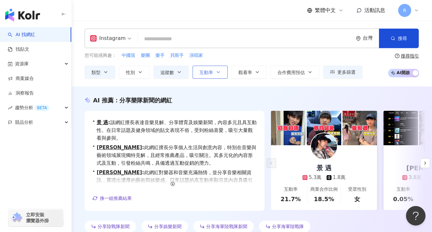
click at [208, 73] on span "互動率" at bounding box center [206, 72] width 14 height 5
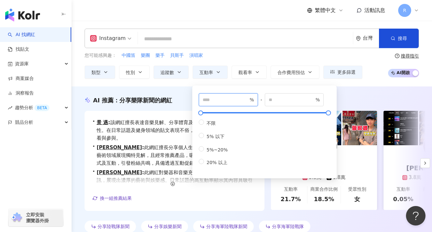
drag, startPoint x: 205, startPoint y: 101, endPoint x: 193, endPoint y: 100, distance: 12.4
click at [195, 101] on div "* % - % 不限 5% 以下 5%~20% 20% 以上" at bounding box center [264, 132] width 144 height 93
type input "*"
click at [251, 54] on div "您可能感興趣： 中國笛 樂團 樂手 貝斯手 演唱家" at bounding box center [224, 55] width 278 height 7
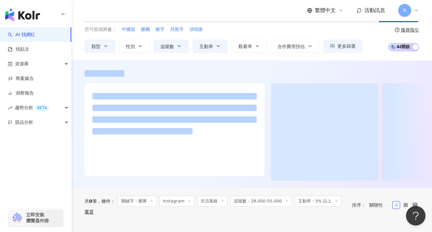
scroll to position [46, 0]
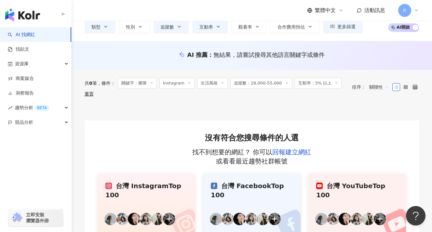
click at [153, 84] on icon at bounding box center [151, 82] width 3 height 3
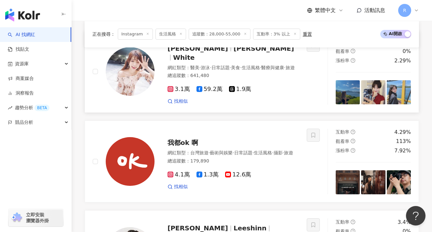
scroll to position [245, 0]
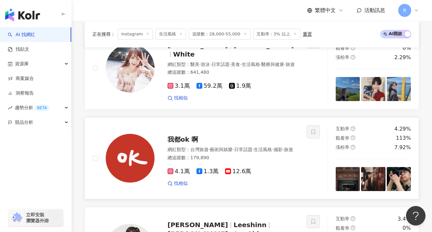
click at [121, 160] on img at bounding box center [130, 158] width 49 height 49
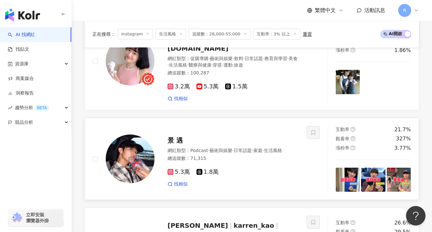
scroll to position [895, 0]
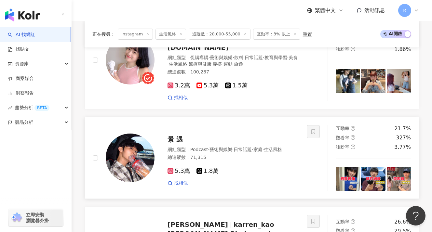
click at [361, 167] on img at bounding box center [373, 179] width 24 height 24
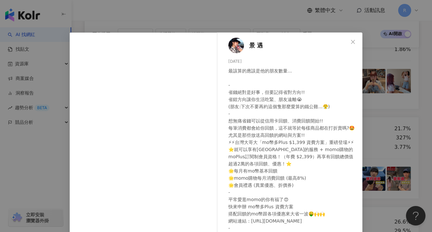
click at [395, 143] on div "景 遇 [DATE] 最該算的應該是他的朋友數量... - 省錢絕對是好事，但要記得省對方向!! 省錯方向讓你生活吃緊、朋友遠離😭 (朋友:下次不要再約這個隻…" at bounding box center [216, 116] width 432 height 232
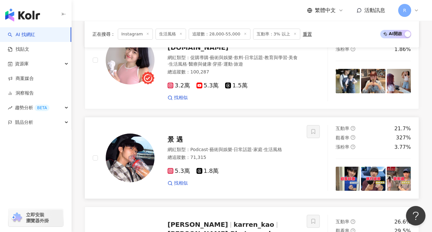
click at [123, 134] on img at bounding box center [130, 158] width 49 height 49
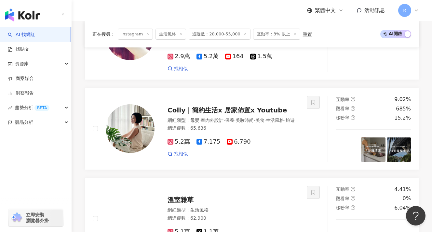
scroll to position [1272, 0]
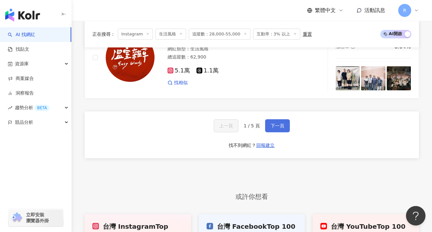
click at [276, 123] on span "下一頁" at bounding box center [278, 125] width 14 height 5
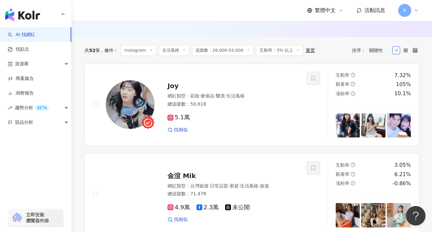
scroll to position [149, 0]
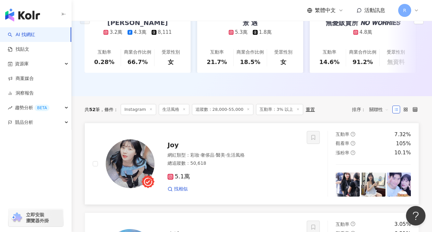
click at [142, 148] on img at bounding box center [130, 164] width 49 height 49
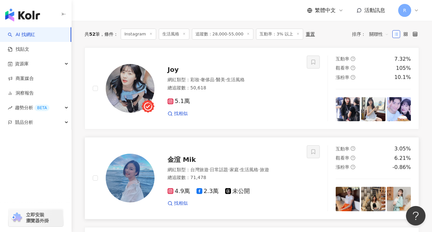
click at [139, 169] on img at bounding box center [130, 178] width 49 height 49
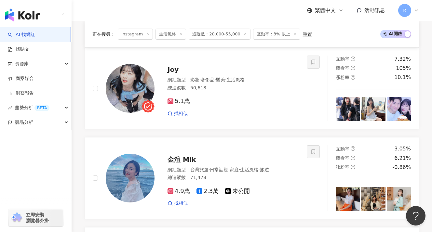
scroll to position [1119, 0]
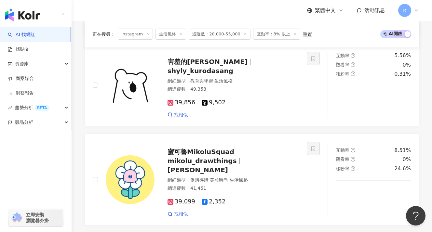
scroll to position [1193, 0]
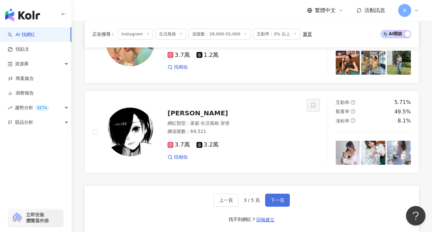
click at [269, 194] on button "下一頁" at bounding box center [277, 200] width 25 height 13
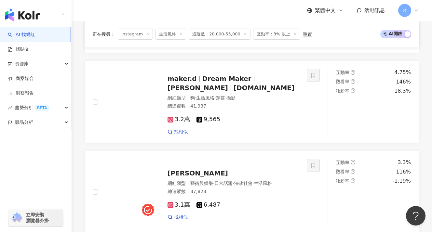
scroll to position [843, 0]
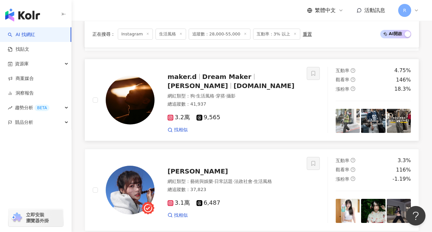
click at [140, 95] on img at bounding box center [130, 100] width 49 height 49
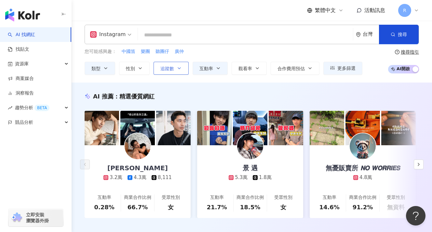
scroll to position [0, 0]
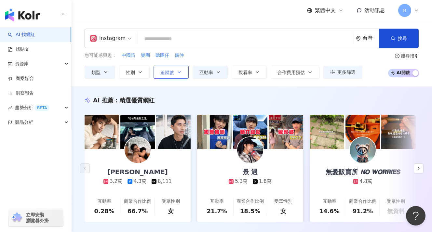
click at [168, 75] on button "追蹤數" at bounding box center [171, 72] width 35 height 13
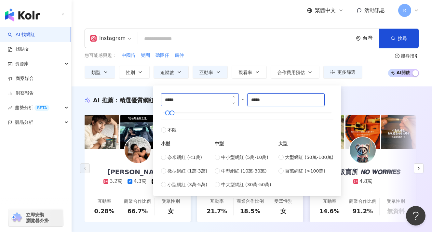
drag, startPoint x: 295, startPoint y: 98, endPoint x: 220, endPoint y: 100, distance: 74.2
click at [226, 100] on div "***** - ***** 不限 小型 奈米網紅 (<1萬) 微型網紅 (1萬-3萬) 小型網紅 (3萬-5萬) 中型 中小型網紅 (5萬-10萬) 中型網紅…" at bounding box center [247, 140] width 172 height 95
type input "*"
click at [251, 60] on div "您可能感興趣： 中國笛 樂團 聽團仔 廣仲 類型 性別 追蹤數 互動率 觀看率 合作費用預估 更多篩選 不限 女 男 其他 ***** - ***** 不限 …" at bounding box center [224, 65] width 278 height 27
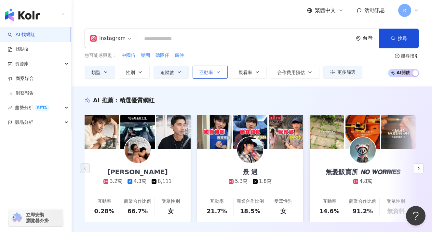
click at [208, 70] on span "互動率" at bounding box center [206, 72] width 14 height 5
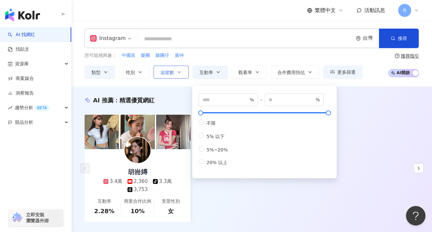
click at [173, 76] on button "追蹤數" at bounding box center [171, 72] width 35 height 13
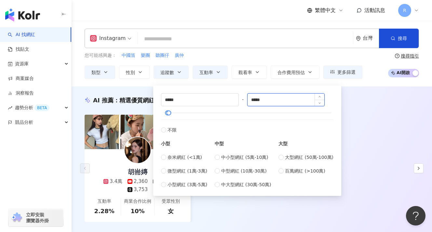
click at [263, 100] on input "*****" at bounding box center [285, 100] width 77 height 12
drag, startPoint x: 271, startPoint y: 100, endPoint x: 242, endPoint y: 100, distance: 28.6
click at [242, 100] on div "***** - ***** 不限 小型 奈米網紅 (<1萬) 微型網紅 (1萬-3萬) 小型網紅 (3萬-5萬) 中型 中小型網紅 (5萬-10萬) 中型網紅…" at bounding box center [247, 140] width 172 height 95
type input "*****"
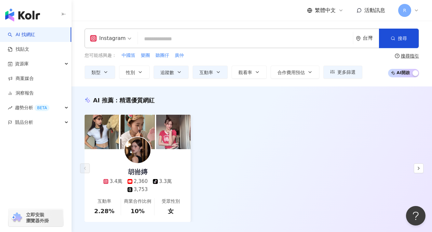
click at [245, 55] on div "您可能感興趣： 中國笛 樂團 聽團仔 廣仲" at bounding box center [224, 55] width 278 height 7
click at [102, 76] on button "類型" at bounding box center [100, 72] width 31 height 13
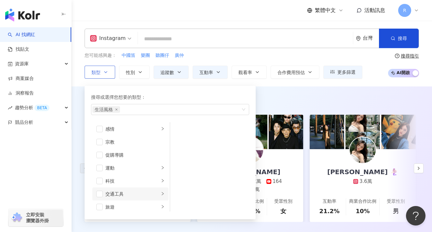
scroll to position [225, 0]
click at [102, 193] on span "button" at bounding box center [99, 191] width 7 height 7
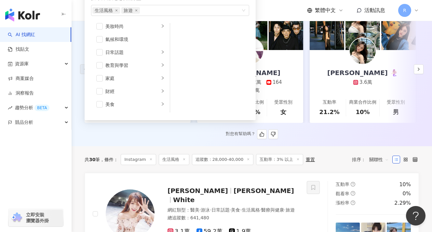
scroll to position [16, 0]
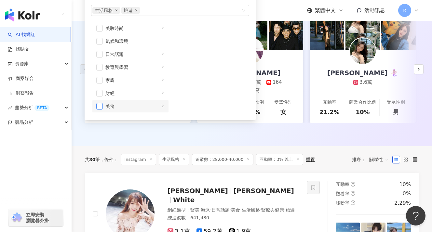
click at [102, 108] on span "button" at bounding box center [99, 106] width 7 height 7
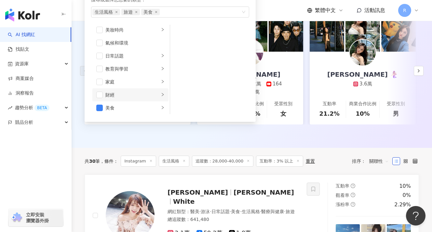
scroll to position [94, 0]
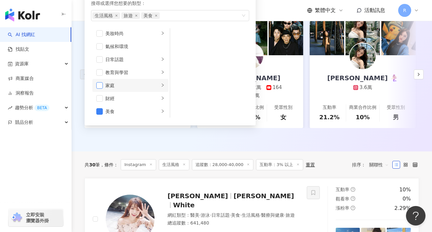
click at [102, 83] on span "button" at bounding box center [99, 85] width 7 height 7
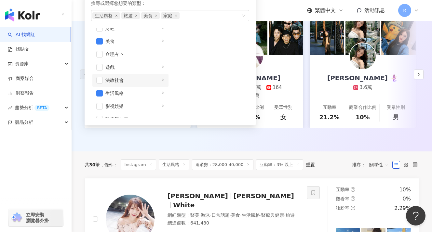
scroll to position [94, 0]
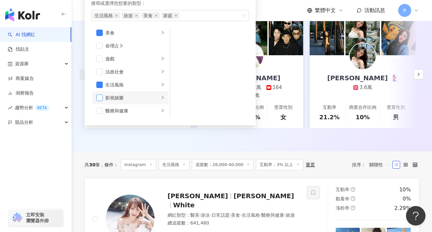
click at [101, 97] on span "button" at bounding box center [99, 98] width 7 height 7
click at [161, 95] on div "button" at bounding box center [163, 98] width 4 height 6
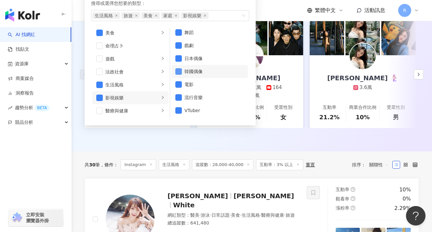
scroll to position [17, 0]
click at [179, 87] on li "電影" at bounding box center [209, 84] width 76 height 13
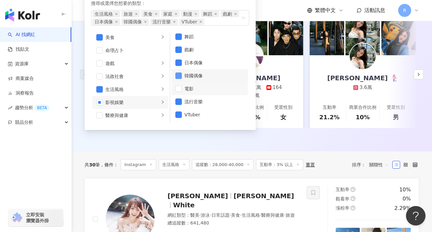
click at [181, 74] on span "button" at bounding box center [178, 76] width 7 height 7
drag, startPoint x: 180, startPoint y: 61, endPoint x: 181, endPoint y: 49, distance: 12.0
click at [180, 61] on span "button" at bounding box center [178, 63] width 7 height 7
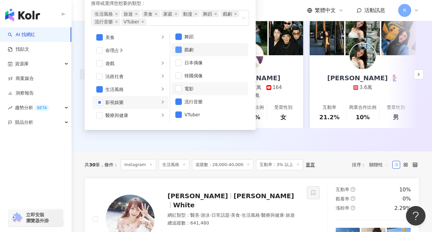
click at [178, 48] on span "button" at bounding box center [178, 50] width 7 height 7
drag, startPoint x: 177, startPoint y: 32, endPoint x: 177, endPoint y: 39, distance: 7.2
click at [177, 32] on div "搜尋或選擇您想要的類型： 生活風格 旅遊 美食 家庭 動漫 舞蹈 流行音樂 VTuber 藝術與娛樂 美妝時尚 氣候和環境 日常話題 教育與學習 家庭 財經 …" at bounding box center [169, 61] width 163 height 130
click at [180, 112] on span "button" at bounding box center [178, 115] width 7 height 7
click at [178, 35] on span "button" at bounding box center [178, 36] width 7 height 7
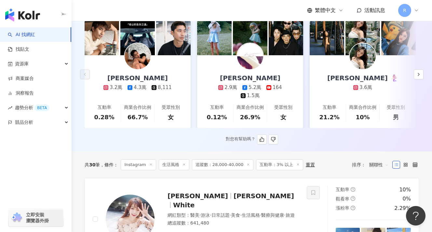
click at [301, 129] on div "AI 推薦 ： 精選優質網紅 鄭楠鐘 3.2萬 4.3萬 8,111 互動率 0.28% 商業合作比例 66.7% 受眾性別 女 Karren Kao 2.9…" at bounding box center [252, 73] width 360 height 142
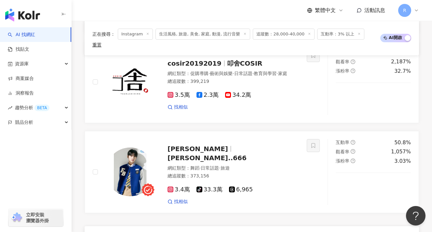
scroll to position [1182, 0]
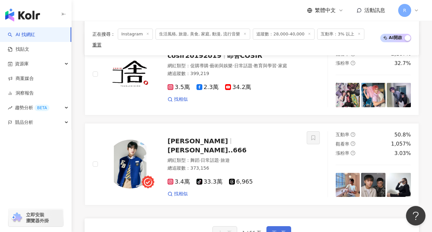
click at [271, 226] on button "下一頁" at bounding box center [278, 232] width 25 height 13
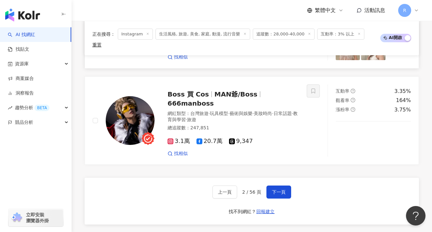
scroll to position [1206, 0]
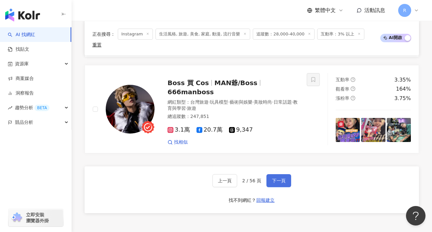
click at [284, 174] on button "下一頁" at bounding box center [278, 180] width 25 height 13
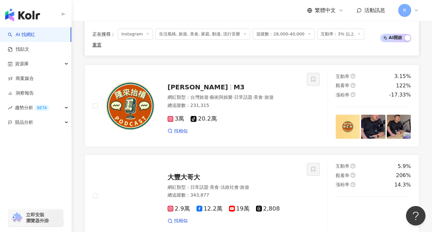
scroll to position [596, 0]
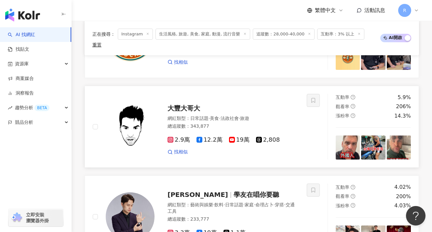
click at [123, 123] on img at bounding box center [130, 126] width 49 height 49
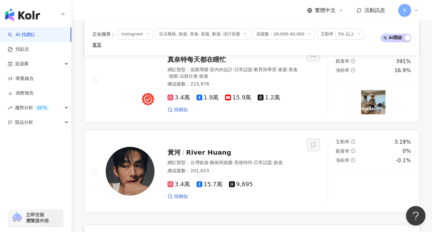
scroll to position [1266, 0]
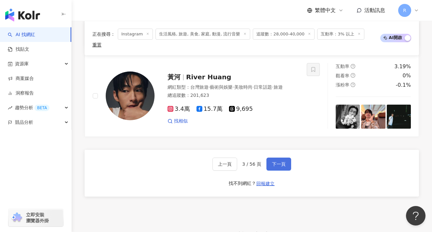
click at [280, 162] on span "下一頁" at bounding box center [279, 164] width 14 height 5
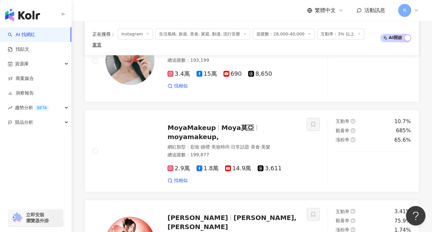
scroll to position [328, 0]
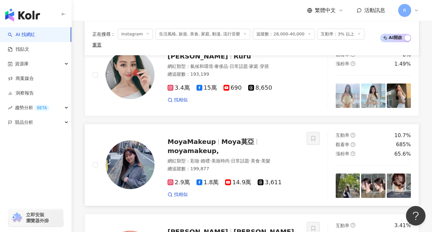
click at [373, 185] on img at bounding box center [373, 186] width 24 height 24
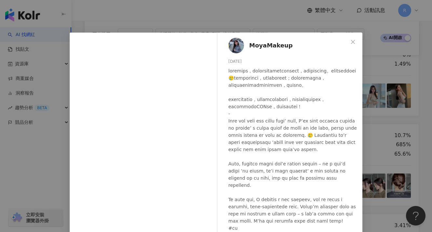
click at [356, 178] on div "MoyaMakeup 2025/8/13 2,573 4 23萬" at bounding box center [291, 149] width 142 height 233
click at [377, 179] on div "MoyaMakeup 2025/8/13 2,573 4 23萬 查看原始貼文" at bounding box center [216, 116] width 432 height 232
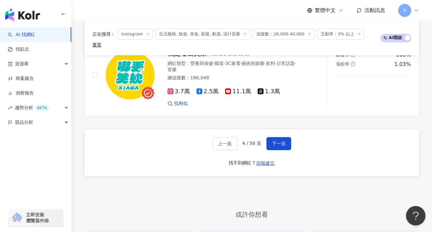
scroll to position [1289, 0]
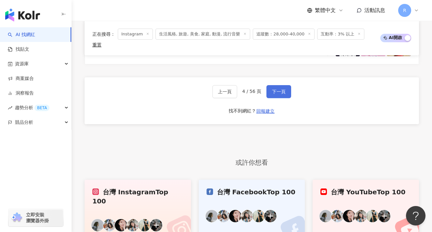
click at [274, 92] on span "下一頁" at bounding box center [279, 91] width 14 height 5
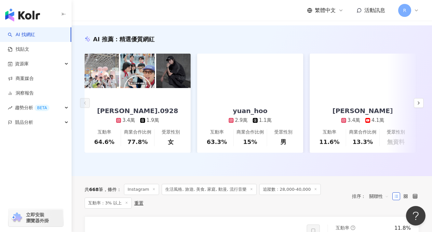
scroll to position [0, 0]
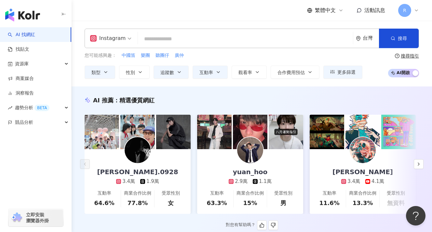
click at [139, 151] on img at bounding box center [138, 150] width 26 height 26
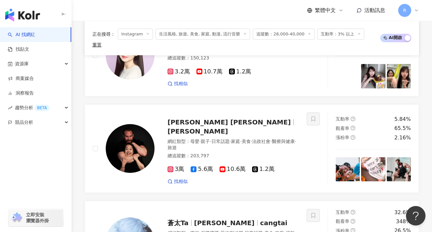
scroll to position [325, 0]
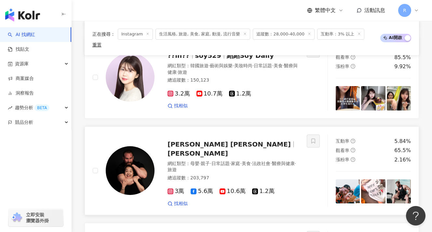
click at [142, 168] on img at bounding box center [130, 170] width 49 height 49
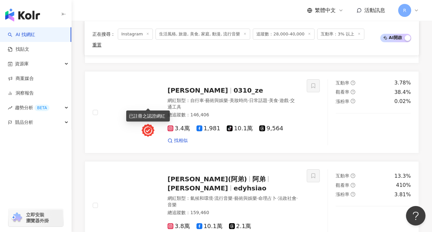
scroll to position [786, 0]
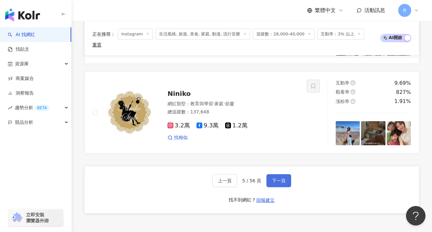
click at [277, 174] on button "下一頁" at bounding box center [278, 180] width 25 height 13
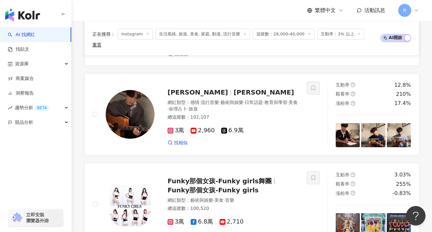
scroll to position [1058, 0]
click at [367, 131] on img at bounding box center [373, 136] width 24 height 24
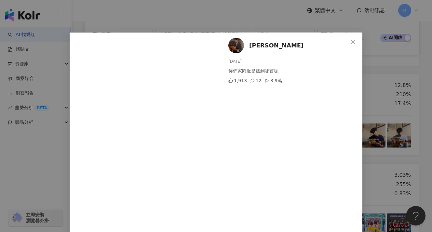
click at [397, 123] on div "李東勳 2025/6/27 你們家附近是聽到哪首呢 1,913 12 3.9萬 查看原始貼文" at bounding box center [216, 116] width 432 height 232
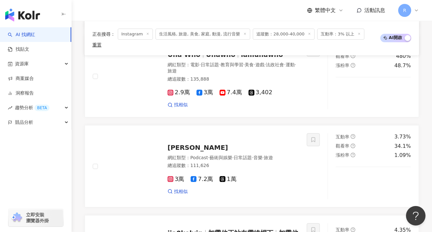
scroll to position [819, 0]
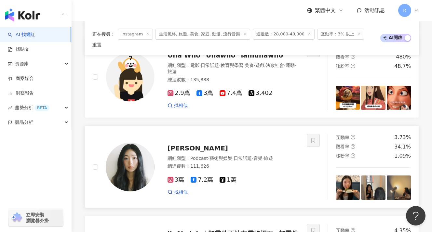
click at [349, 179] on img at bounding box center [348, 188] width 24 height 24
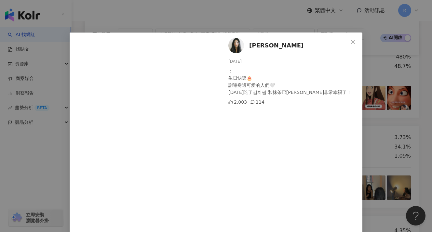
click at [384, 108] on div "洪安妮 Anni Hung 2025/7/20 ： 生日快樂🎂 謝謝身邊可愛的人們🤍 今天吃了김치찜 和抹茶巴斯克非常幸福了！ 2,003 114 查看原始貼文" at bounding box center [216, 116] width 432 height 232
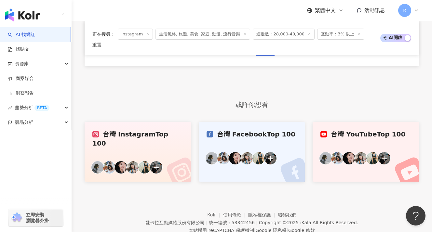
scroll to position [1293, 0]
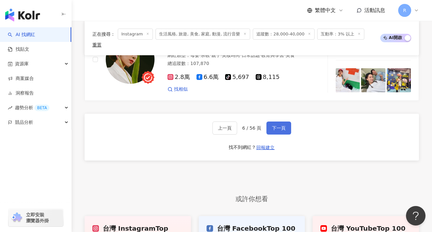
click at [275, 126] on span "下一頁" at bounding box center [279, 128] width 14 height 5
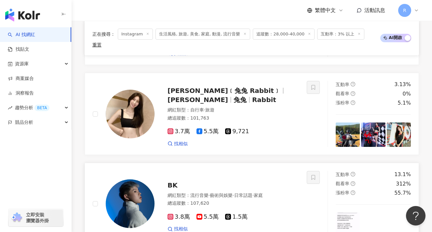
scroll to position [1179, 0]
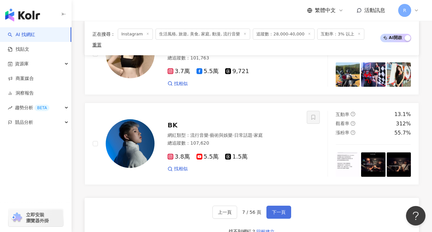
click at [281, 210] on span "下一頁" at bounding box center [279, 212] width 14 height 5
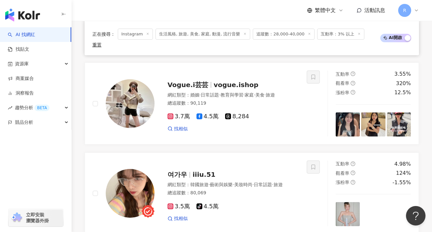
scroll to position [1211, 0]
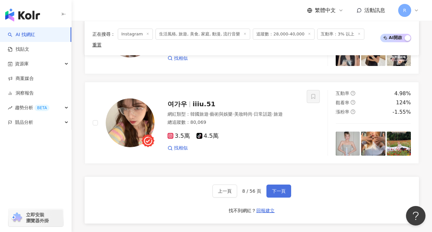
click at [271, 185] on button "下一頁" at bounding box center [278, 191] width 25 height 13
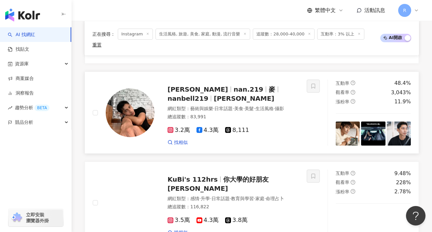
scroll to position [381, 0]
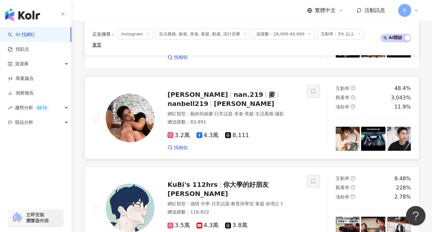
click at [129, 107] on img at bounding box center [130, 118] width 49 height 49
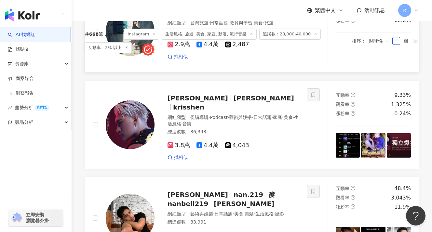
scroll to position [199, 0]
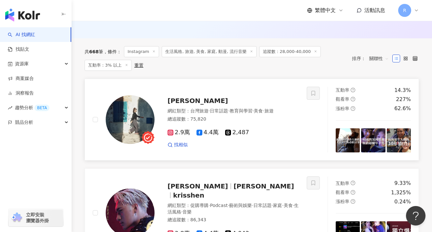
click at [349, 134] on img at bounding box center [348, 140] width 24 height 24
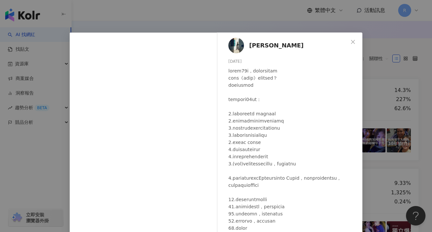
scroll to position [33, 0]
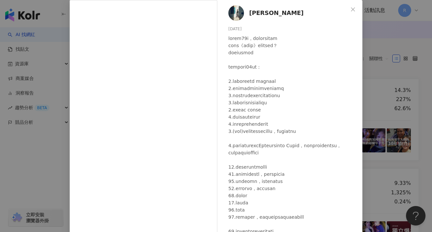
click at [368, 122] on div "Chung, Wen-FUN 2025/8/19 2,228 297 5.2萬 查看原始貼文" at bounding box center [216, 116] width 432 height 232
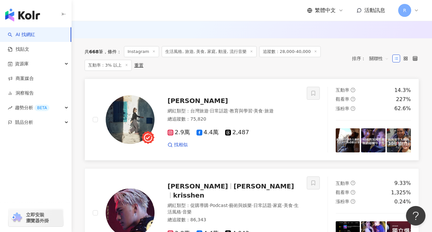
click at [129, 115] on img at bounding box center [130, 119] width 49 height 49
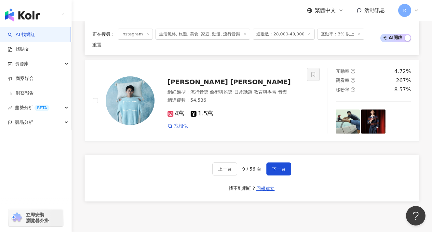
scroll to position [1249, 0]
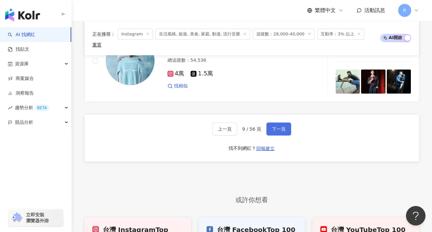
click at [271, 123] on button "下一頁" at bounding box center [278, 129] width 25 height 13
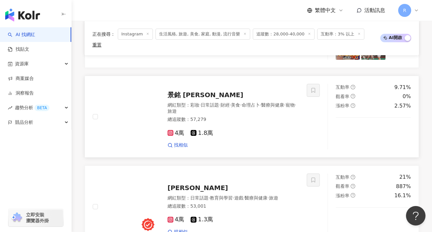
scroll to position [995, 0]
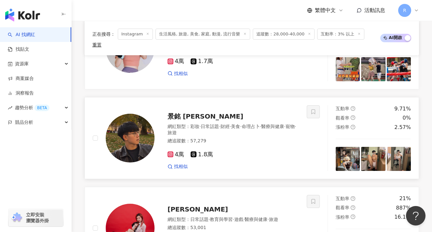
click at [347, 147] on img at bounding box center [348, 159] width 24 height 24
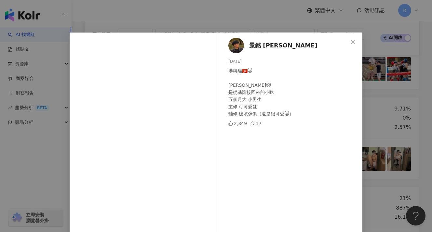
click at [366, 139] on div "景銘 尼克 2025/6/16 港與貓🇭🇰🐱 丹丹桑🐱 是從基隆接回來的小咪 五個月大 小男生 主修 可可愛愛 輔修 破壞傢俱（還是很可愛😻） 2,349 1…" at bounding box center [216, 116] width 432 height 232
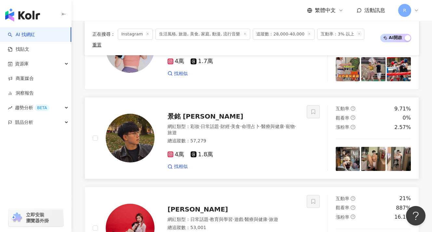
click at [367, 150] on img at bounding box center [373, 159] width 24 height 24
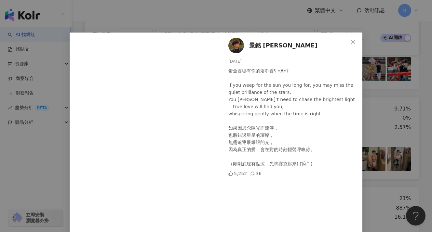
click at [374, 145] on div "景銘 尼克 2025/5/23 鬱金香哪有你的浴巾香ʕ •ᴥ•ʔ . If you weep for the sun you long for, you ma…" at bounding box center [216, 116] width 432 height 232
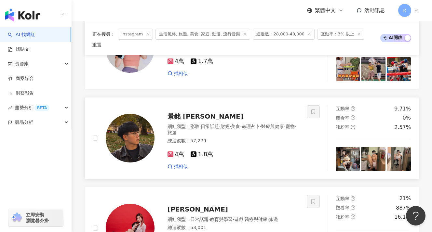
click at [401, 147] on img at bounding box center [399, 159] width 24 height 24
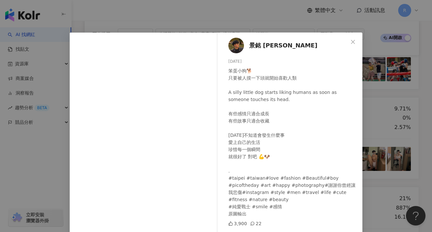
click at [368, 138] on div "景銘 尼克 2025/5/12 笨蛋小狗🐕 只要被人摸一下頭就開始喜歡人類 A silly little dog starts liking humans a…" at bounding box center [216, 116] width 432 height 232
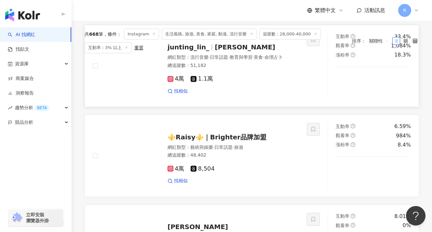
scroll to position [190, 0]
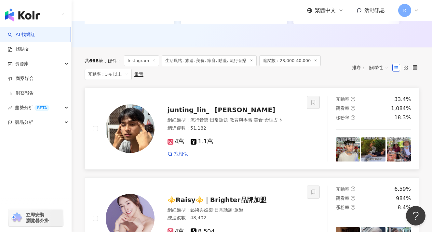
click at [141, 120] on img at bounding box center [130, 128] width 49 height 49
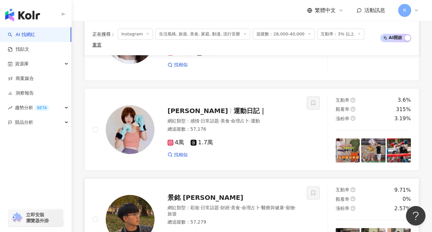
scroll to position [1167, 0]
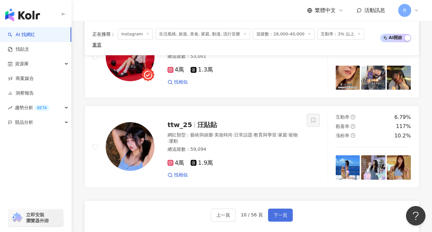
click at [288, 209] on button "下一頁" at bounding box center [280, 215] width 25 height 13
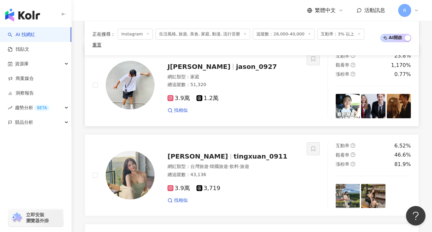
scroll to position [1013, 0]
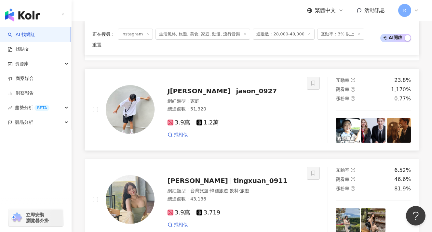
click at [346, 125] on img at bounding box center [348, 130] width 24 height 24
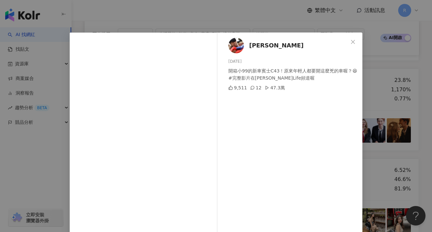
click at [375, 105] on div "蔡阿嘎 2025/8/12 開箱小99的新車賓士C43！原來年輕人都要開這麼兇的車喔？😆 #完整影片在蔡阿嘎Life頻道喔 9,511 12 47.3萬 查看…" at bounding box center [216, 116] width 432 height 232
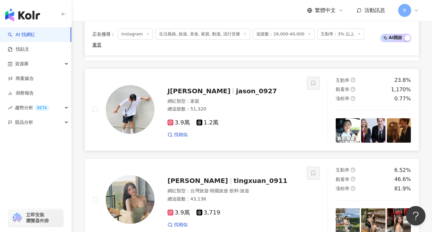
click at [135, 107] on img at bounding box center [130, 109] width 49 height 49
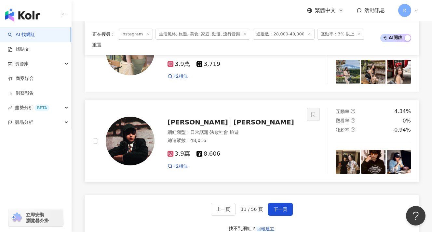
scroll to position [1162, 0]
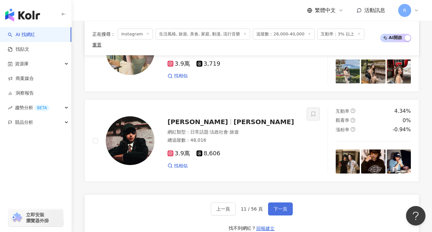
click at [275, 195] on div "上一頁 11 / 56 頁 下一頁 找不到網紅？ 回報建立" at bounding box center [252, 218] width 334 height 47
click at [277, 203] on button "下一頁" at bounding box center [280, 209] width 25 height 13
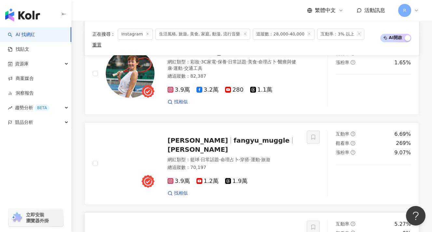
scroll to position [1095, 0]
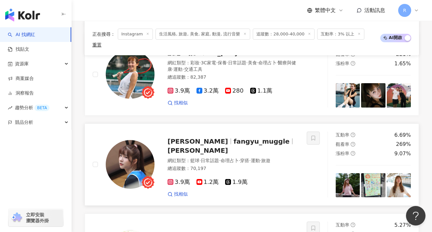
click at [134, 140] on img at bounding box center [130, 164] width 49 height 49
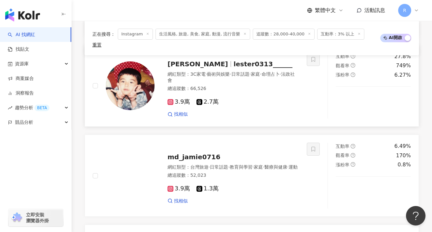
scroll to position [244, 0]
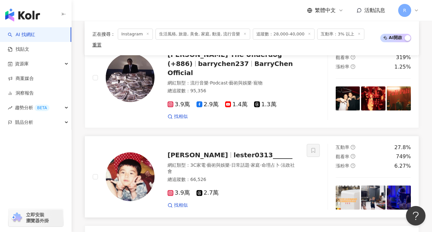
click at [354, 186] on img at bounding box center [348, 198] width 24 height 24
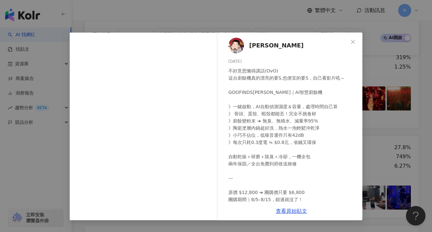
click at [389, 157] on div "嵐嵐 2025/8/5 不好意思懶得講話(OvO) 這台廚餘機真的漂亮的要S,也便宜的要S，自己看影片吼～ GOOFINDS谷凡｜AI智慧廚餘機 》一鍵啟動，…" at bounding box center [216, 116] width 432 height 232
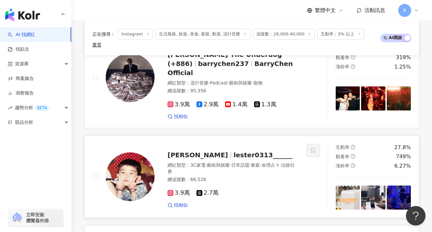
click at [371, 186] on img at bounding box center [373, 198] width 24 height 24
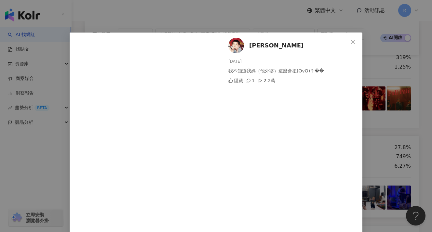
click at [381, 117] on div "嵐嵐 2025/8/2 我不知道我媽（他外婆）這麼會扭(OvO)？�� 隱藏 1 2.2萬 查看原始貼文" at bounding box center [216, 116] width 432 height 232
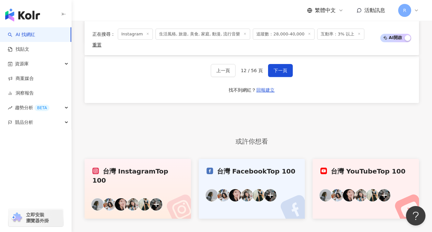
scroll to position [1301, 0]
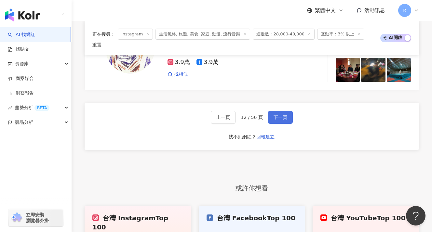
click at [274, 115] on span "下一頁" at bounding box center [281, 117] width 14 height 5
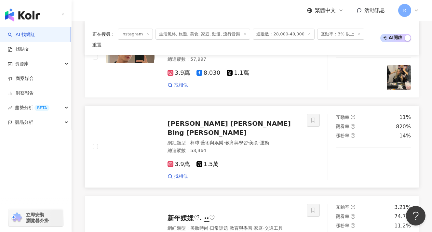
scroll to position [541, 0]
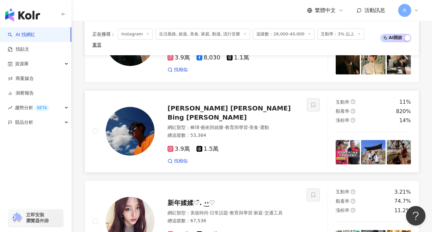
click at [346, 146] on img at bounding box center [348, 152] width 24 height 24
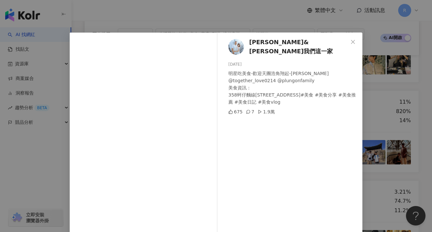
click at [416, 13] on div "林道遠&張淨婷之我們這一家 2025/7/30 明星吃美食-歡迎天團浩角翔起-阿翔 @together_love0214 @plungonfamily 美食資…" at bounding box center [216, 116] width 432 height 232
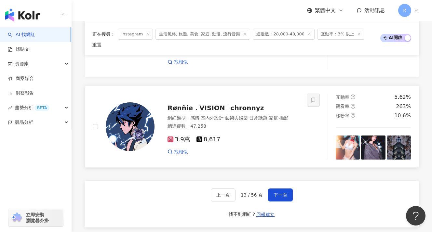
scroll to position [1180, 0]
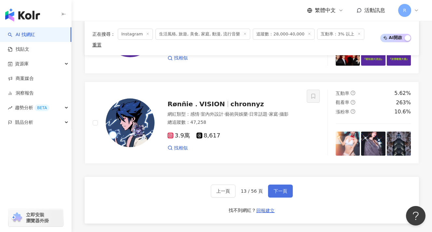
click at [285, 189] on span "下一頁" at bounding box center [281, 191] width 14 height 5
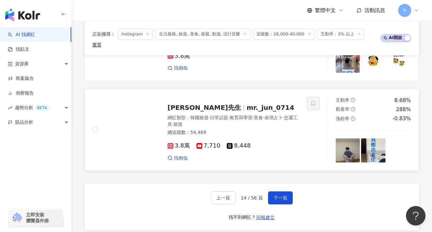
scroll to position [1159, 0]
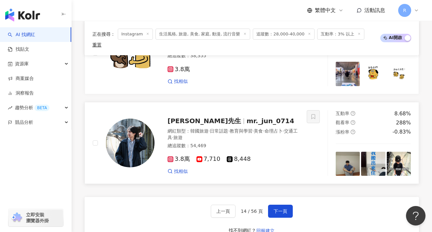
click at [369, 162] on img at bounding box center [373, 164] width 24 height 24
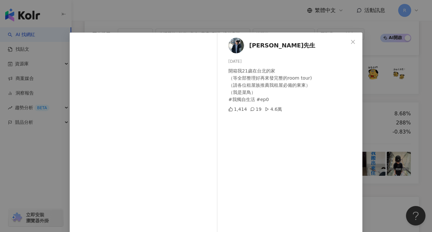
click at [393, 144] on div "雋先生 2025/8/3 開箱我21歲在台北的家 （等全部整理好再來發完整的room tour) （請各位租屋族推薦我租屋必備的東東） （我是菜鳥） #我獨自…" at bounding box center [216, 116] width 432 height 232
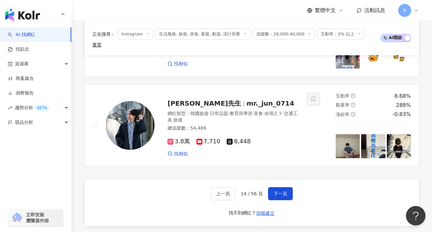
scroll to position [1238, 0]
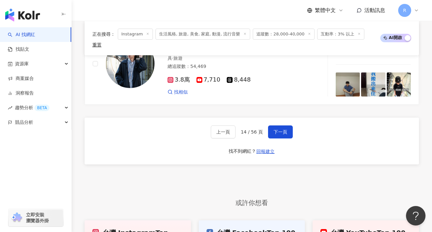
click at [285, 122] on div "上一頁 14 / 56 頁 下一頁 找不到網紅？ 回報建立" at bounding box center [252, 141] width 334 height 47
drag, startPoint x: 284, startPoint y: 131, endPoint x: 280, endPoint y: 135, distance: 5.1
click at [283, 132] on span "下一頁" at bounding box center [281, 131] width 14 height 5
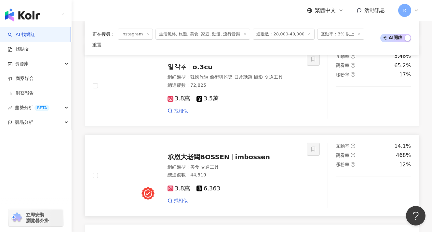
scroll to position [858, 0]
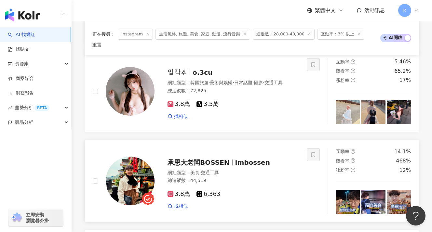
click at [344, 190] on img at bounding box center [348, 202] width 24 height 24
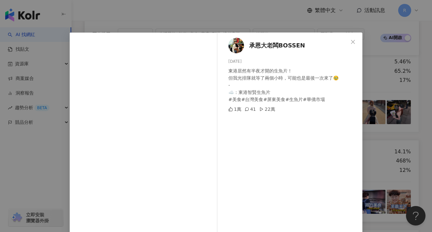
click at [387, 160] on div "承恩大老闆BOSSEN 2025/8/15 東港居然有半夜才開的生魚片！ 但我光排隊就等了兩個小時，可能也是最後一次來了🥹 - ☁️：東港智賢生魚片 #美食#…" at bounding box center [216, 116] width 432 height 232
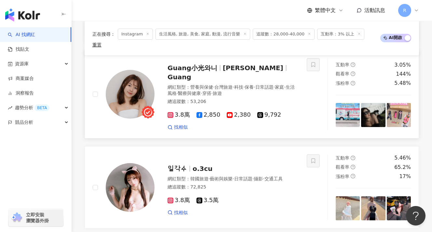
scroll to position [761, 0]
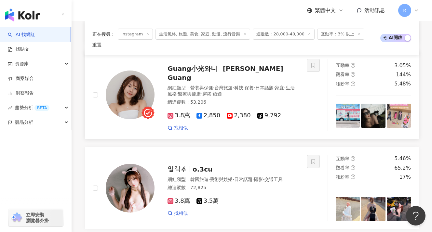
click at [351, 104] on img at bounding box center [348, 116] width 24 height 24
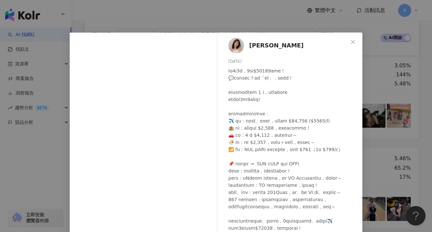
click at [381, 105] on div "小光 2025/8/21 234 89 7,223 查看原始貼文" at bounding box center [216, 116] width 432 height 232
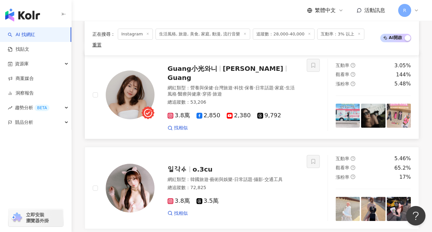
click at [140, 80] on img at bounding box center [130, 95] width 49 height 49
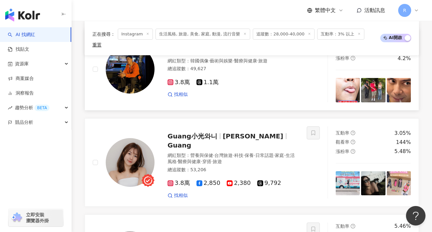
scroll to position [649, 0]
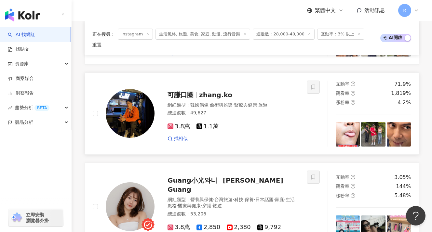
click at [376, 129] on img at bounding box center [373, 134] width 24 height 24
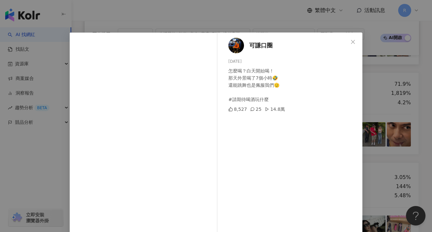
click at [386, 119] on div "可謙口圈 2025/7/2 怎麼喝？白天開始喝！ 那天外景喝了7個小時🤣 還能跳舞也是佩服我們🫡 #請期待喝酒玩什麼 8,527 25 14.8萬 查看原始貼文" at bounding box center [216, 116] width 432 height 232
click at [379, 58] on link "你的男友阿霆 玄學｜紫微｜星座｜開運 網紅類型 ： 家庭 · 命理占卜 · 醫療與健康 總追蹤數 ： 40,198 3.8萬 1,995 找相似 互動率 10…" at bounding box center [252, 23] width 334 height 82
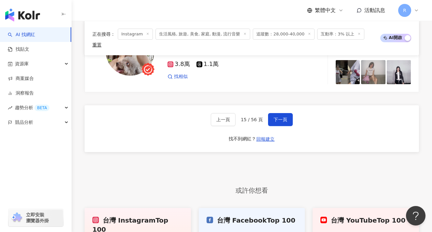
scroll to position [1315, 0]
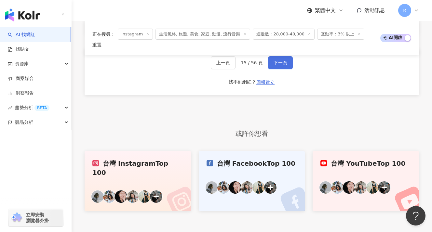
click at [280, 60] on span "下一頁" at bounding box center [281, 62] width 14 height 5
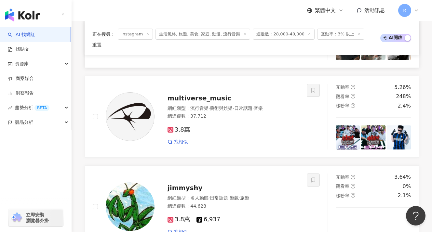
scroll to position [913, 0]
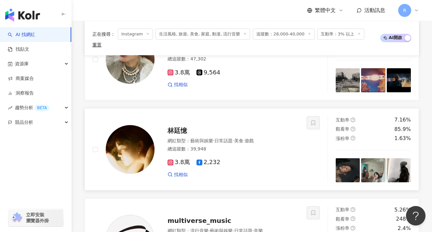
click at [370, 158] on img at bounding box center [373, 170] width 24 height 24
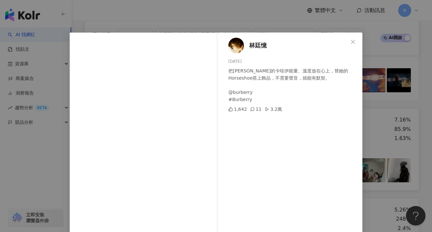
click at [368, 80] on div "林廷憶 2025/7/12 把子萱的卡哇伊能量、溫度放在心上，替她的Horseshoe搭上飾品，不需要聲音，就能有默契。 @burberry #Burberr…" at bounding box center [216, 116] width 432 height 232
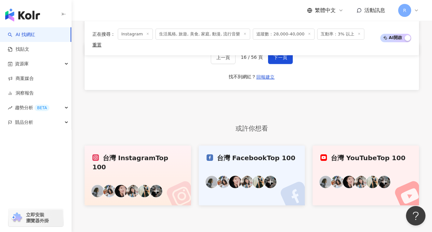
scroll to position [1235, 0]
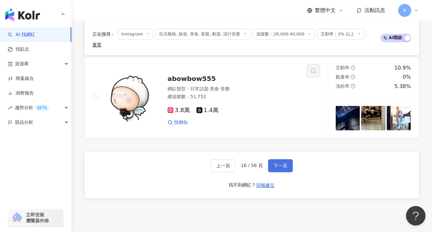
click at [275, 163] on span "下一頁" at bounding box center [281, 165] width 14 height 5
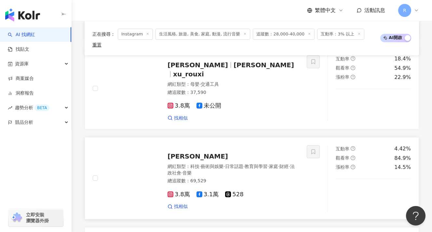
scroll to position [486, 0]
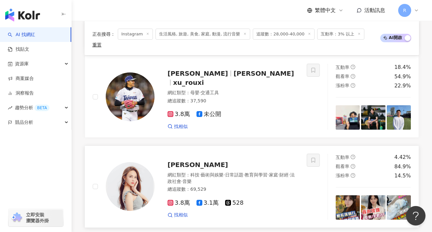
click at [354, 199] on img at bounding box center [348, 207] width 24 height 24
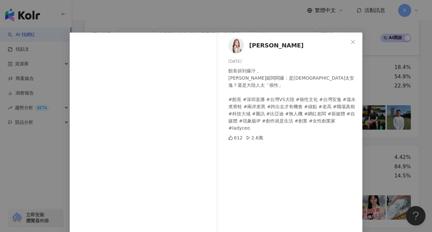
click at [385, 130] on div "Winnie Ling 2025/8/20 館長拚到爆汗， 維妮闆闆爆：是台灣人太安逸？還是大陸人太「狼性」 #館長 #深圳直播 #台灣VS大陸 #狼性文化 …" at bounding box center [216, 116] width 432 height 232
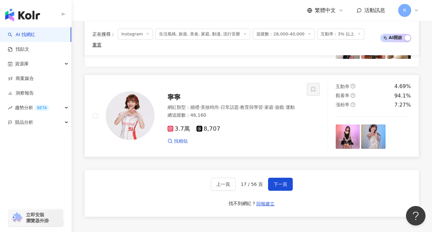
scroll to position [1209, 0]
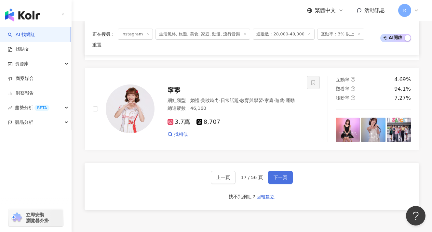
click at [274, 175] on span "下一頁" at bounding box center [281, 177] width 14 height 5
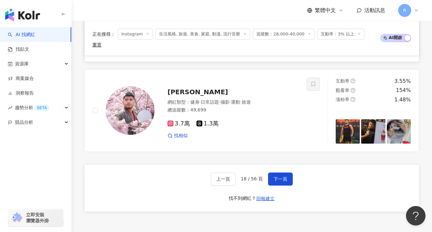
scroll to position [1056, 0]
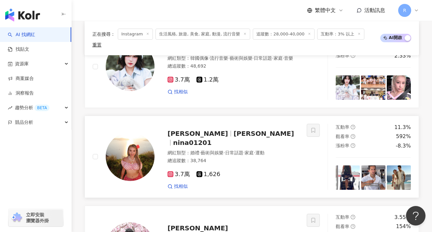
click at [365, 166] on img at bounding box center [373, 178] width 24 height 24
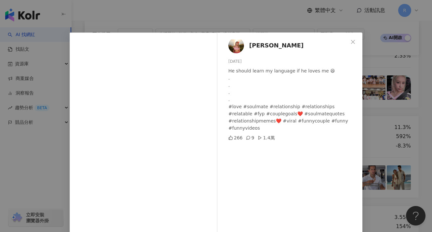
click at [387, 164] on div "Nina Wong 2025/8/3 He should learn my language if he loves me 😆 . . . . #love #…" at bounding box center [216, 116] width 432 height 232
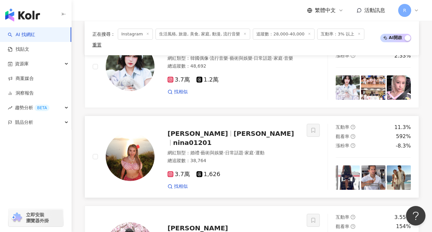
click at [403, 173] on img at bounding box center [399, 178] width 24 height 24
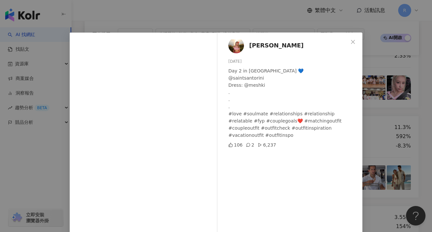
click at [403, 163] on div "Nina Wong 2025/8/3 Day 2 in Santorini 💙 @saintsantorini Dress: @meshki . . . #l…" at bounding box center [216, 116] width 432 height 232
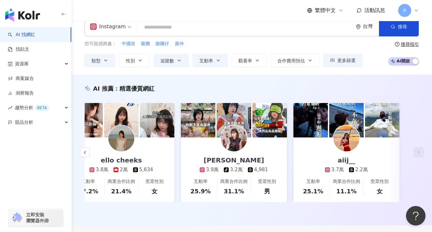
scroll to position [3, 0]
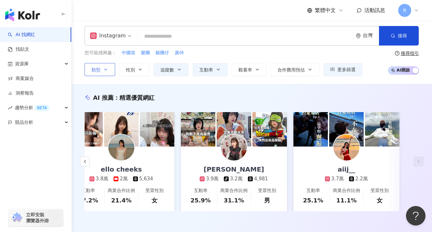
click at [101, 72] on button "類型" at bounding box center [100, 69] width 31 height 13
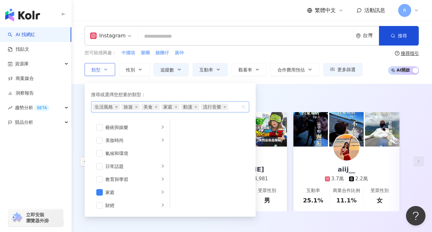
click at [117, 106] on icon "close" at bounding box center [116, 107] width 3 height 3
click at [127, 106] on icon "close" at bounding box center [127, 107] width 3 height 3
click at [127, 106] on icon "close" at bounding box center [127, 107] width 2 height 2
click at [127, 106] on span "流行音樂" at bounding box center [123, 107] width 18 height 7
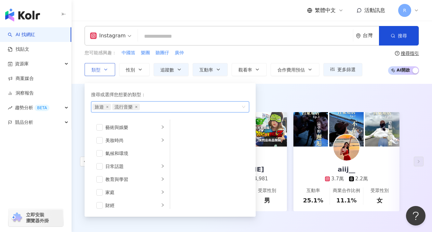
click at [135, 106] on icon "close" at bounding box center [136, 107] width 3 height 3
click at [212, 54] on div "您可能感興趣： 中國笛 樂團 聽團仔 廣仲" at bounding box center [224, 52] width 278 height 7
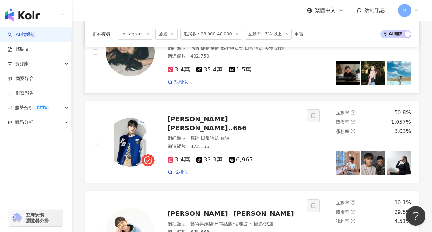
scroll to position [263, 0]
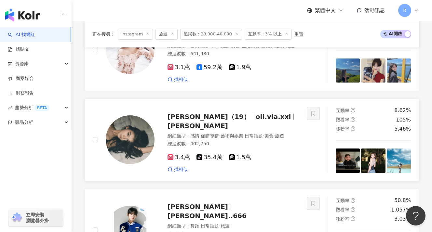
click at [134, 124] on img at bounding box center [130, 139] width 49 height 49
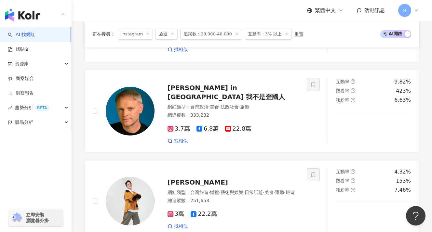
scroll to position [693, 0]
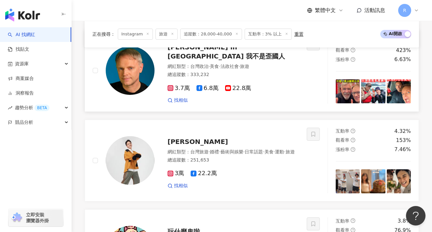
click at [340, 99] on img at bounding box center [348, 91] width 24 height 24
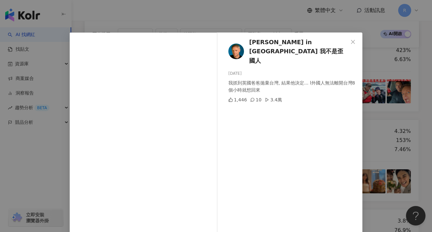
click at [373, 89] on div "Justin in Taiwan 我不是歪國人 2025/8/17 我抓到英國爸爸拋棄台灣, 結果他決定... l外國人無法離開台灣8個小時就想回來 1,44…" at bounding box center [216, 116] width 432 height 232
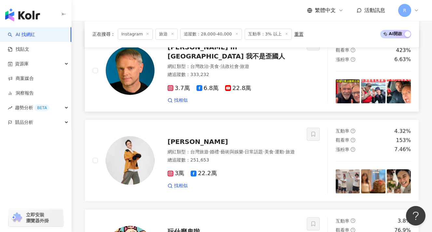
click at [133, 77] on img at bounding box center [130, 70] width 49 height 49
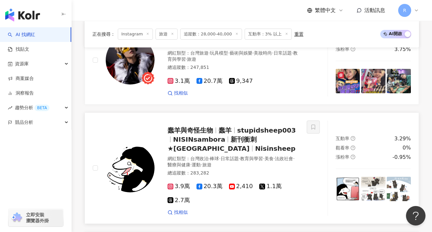
scroll to position [1067, 0]
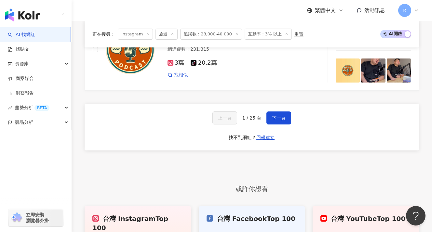
scroll to position [1292, 0]
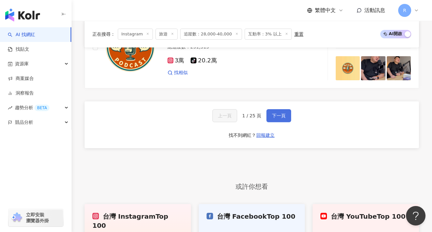
click at [276, 113] on span "下一頁" at bounding box center [279, 115] width 14 height 5
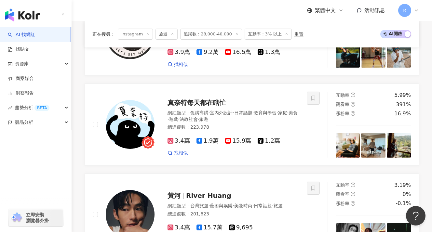
scroll to position [542, 0]
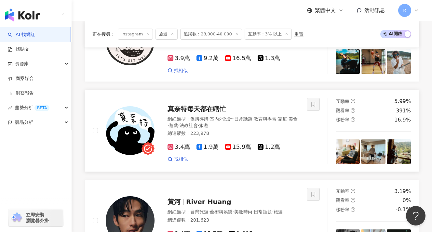
click at [373, 149] on img at bounding box center [373, 152] width 24 height 24
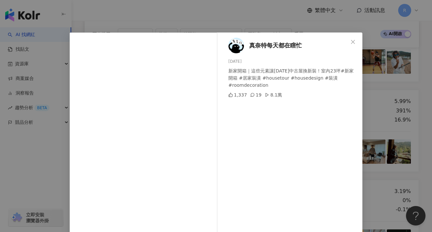
click at [378, 147] on div "真奈特每天都在瞎忙 2025/8/8 新家開箱｜這些元素讓20年中古屋換新裝！室內23坪#新家開箱 #居家裝潢 #housetour #housedesign…" at bounding box center [216, 116] width 432 height 232
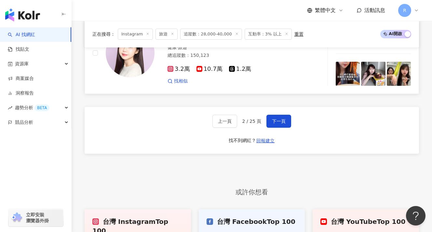
scroll to position [1259, 0]
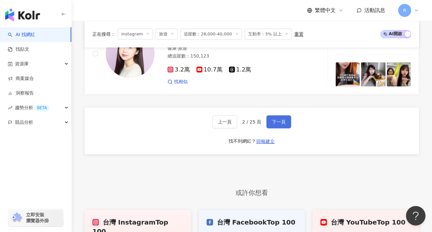
click at [282, 125] on button "下一頁" at bounding box center [278, 121] width 25 height 13
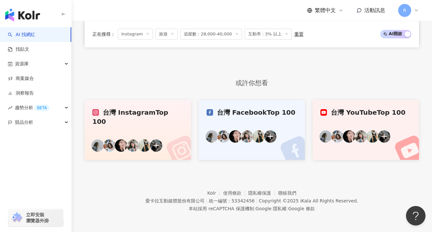
scroll to position [560, 0]
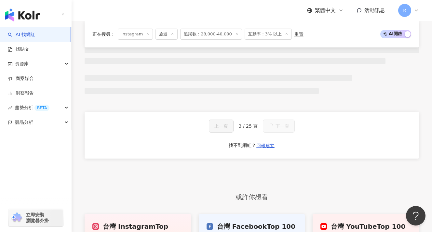
click at [283, 127] on span "下一頁" at bounding box center [282, 126] width 14 height 5
click at [281, 126] on button "下一頁" at bounding box center [279, 126] width 32 height 13
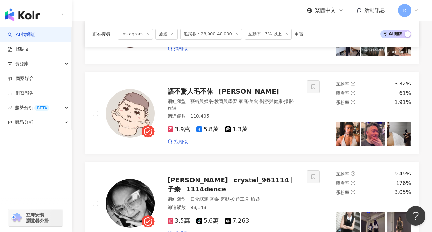
scroll to position [1243, 0]
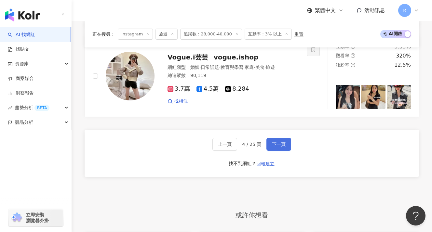
click at [274, 142] on span "下一頁" at bounding box center [279, 144] width 14 height 5
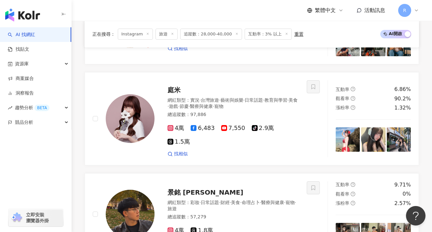
scroll to position [1254, 0]
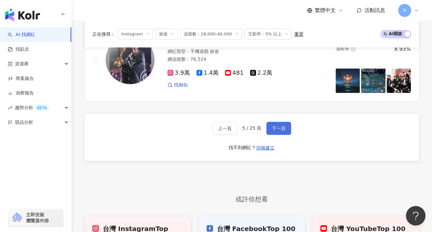
click at [279, 129] on span "下一頁" at bounding box center [279, 128] width 14 height 5
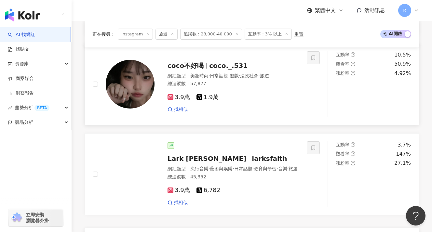
scroll to position [1238, 0]
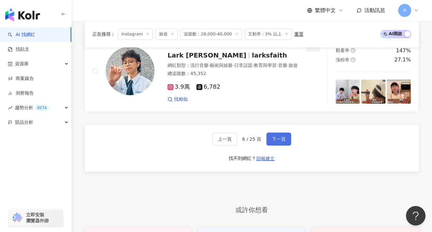
click at [266, 139] on button "下一頁" at bounding box center [278, 139] width 25 height 13
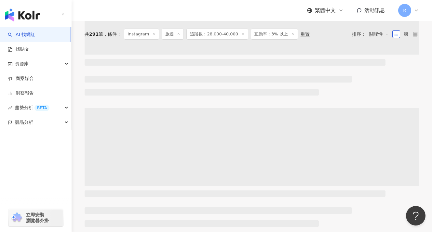
scroll to position [0, 0]
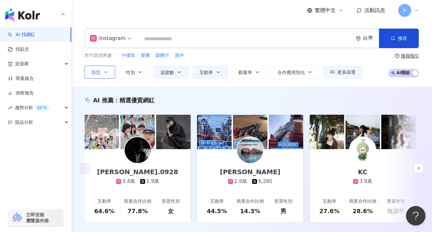
click at [109, 74] on button "類型" at bounding box center [100, 72] width 31 height 13
click at [106, 73] on icon "button" at bounding box center [105, 72] width 5 height 5
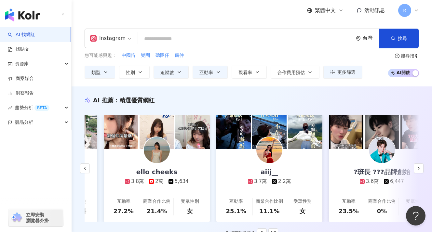
scroll to position [0, 321]
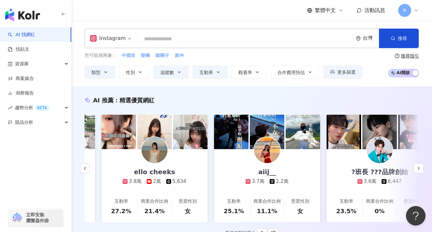
click at [270, 147] on img at bounding box center [267, 150] width 26 height 26
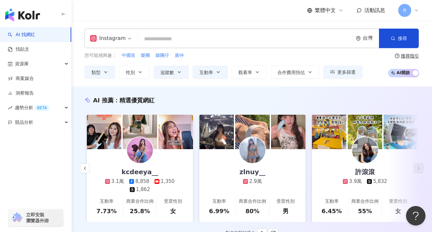
scroll to position [0, 1029]
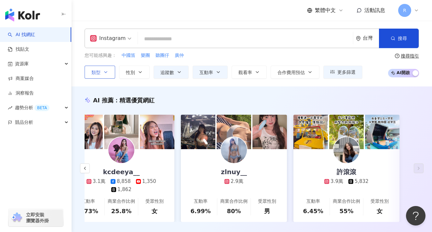
click at [102, 71] on button "類型" at bounding box center [100, 72] width 31 height 13
click at [103, 71] on icon "button" at bounding box center [105, 72] width 5 height 5
click at [102, 75] on button "類型 搜尋或選擇您想要的類型： 旅遊 藝術與娛樂 美妝時尚 氣候和環境 日常話題 教育與學習 家庭 財經 美食 命理占卜 遊戲 法政社會 生活風格 影視娛樂 …" at bounding box center [100, 72] width 31 height 13
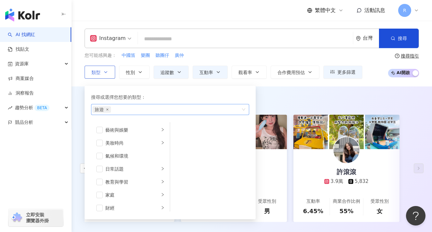
click at [108, 109] on icon "close" at bounding box center [107, 109] width 3 height 3
click at [121, 19] on div "繁體中文 活動訊息 R" at bounding box center [252, 10] width 334 height 21
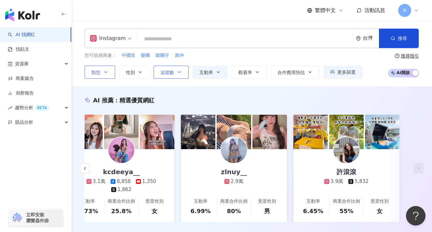
click at [174, 71] on button "追蹤數" at bounding box center [171, 72] width 35 height 13
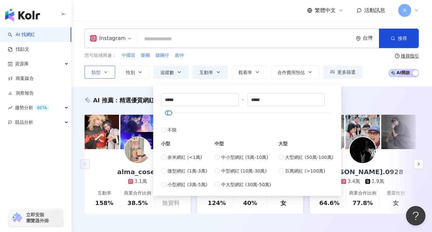
click at [223, 70] on button "互動率" at bounding box center [210, 72] width 35 height 13
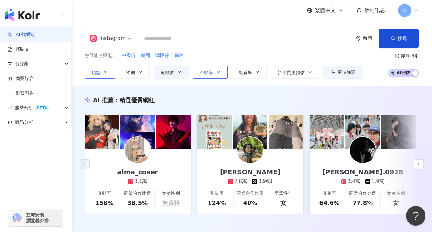
click at [207, 77] on button "互動率" at bounding box center [210, 72] width 35 height 13
click at [197, 38] on input "search" at bounding box center [245, 39] width 210 height 12
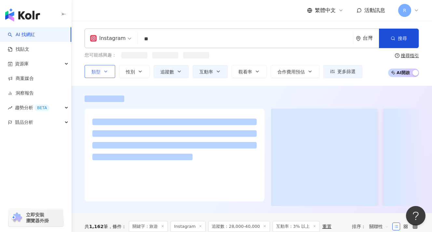
click at [211, 18] on div "繁體中文 活動訊息 R" at bounding box center [252, 10] width 334 height 21
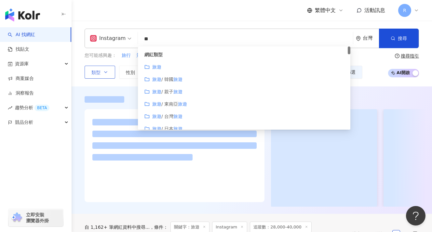
click at [198, 34] on input "**" at bounding box center [245, 39] width 210 height 12
click at [198, 37] on input "**" at bounding box center [245, 39] width 210 height 12
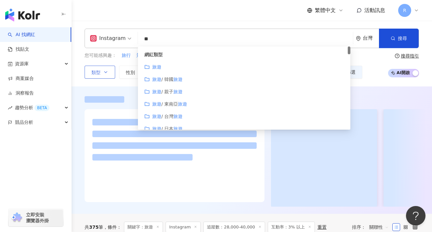
click at [198, 37] on input "**" at bounding box center [245, 39] width 210 height 12
type input "*"
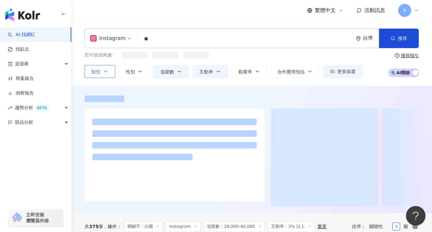
click at [194, 20] on div "繁體中文 活動訊息 R" at bounding box center [252, 10] width 334 height 21
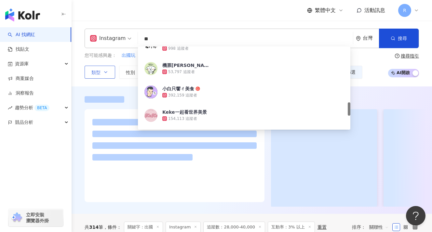
scroll to position [341, 0]
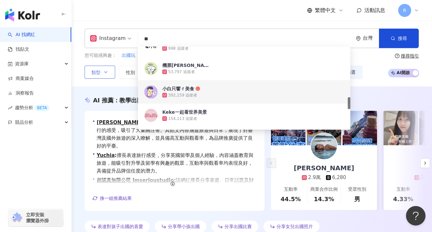
click at [136, 85] on div "Instagram ** 台灣 搜尋 0eecfcbb-3675-4c58-a2e6-141a5c8f7357 1a623fa7-7289-42d9-bd4c…" at bounding box center [252, 54] width 360 height 66
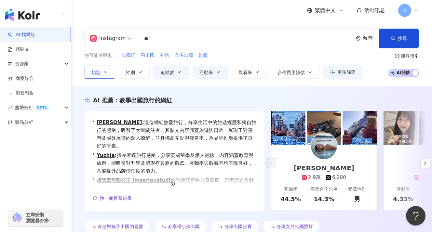
scroll to position [258, 0]
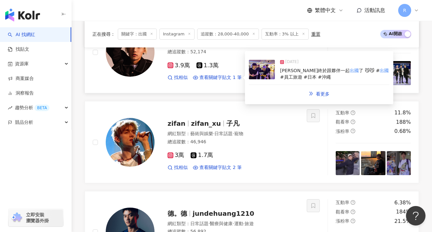
click at [284, 73] on div "耶終於跟夥伴一起 出國 了 😼😼 # 出國 #員工旅遊 #日本 #沖繩" at bounding box center [334, 74] width 109 height 13
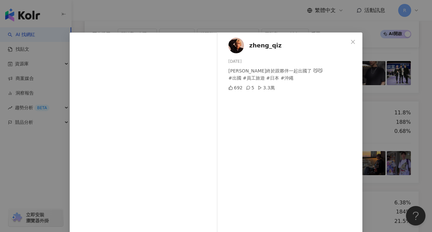
click at [373, 85] on div "zheng_qiz 2025/6/13 耶終於跟夥伴一起出國了 😼😼 #出國 #員工旅遊 #日本 #沖繩 692 5 3.3萬 查看原始貼文" at bounding box center [216, 116] width 432 height 232
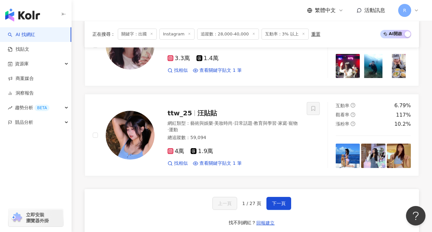
scroll to position [1169, 0]
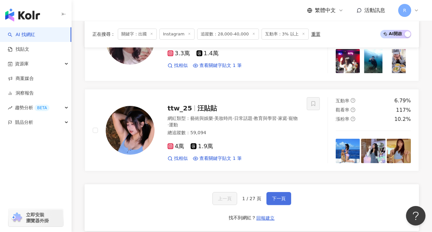
click at [282, 196] on span "下一頁" at bounding box center [279, 198] width 14 height 5
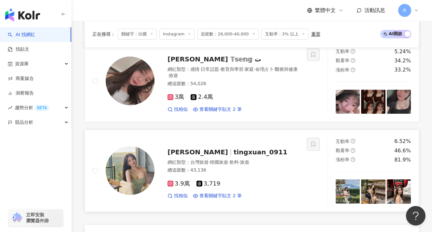
scroll to position [1223, 0]
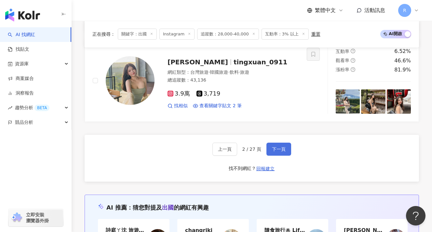
click at [274, 149] on button "下一頁" at bounding box center [278, 149] width 25 height 13
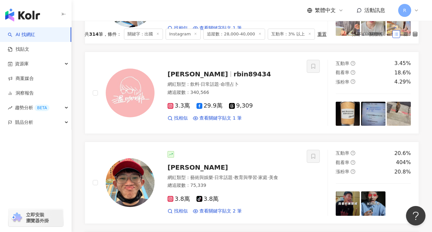
scroll to position [0, 0]
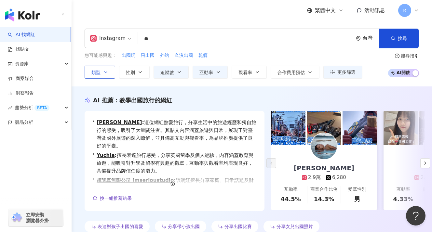
click at [177, 40] on input "**" at bounding box center [245, 39] width 210 height 12
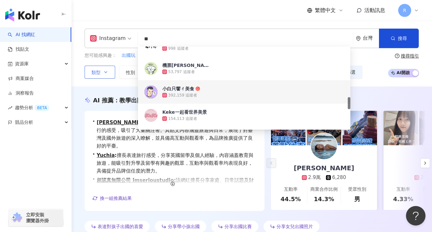
type input "*"
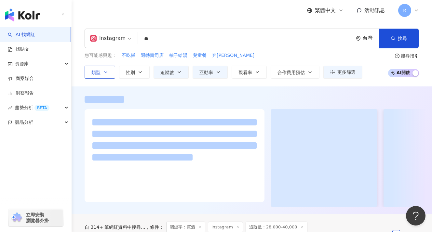
click at [192, 10] on div "繁體中文 活動訊息 R" at bounding box center [252, 10] width 334 height 21
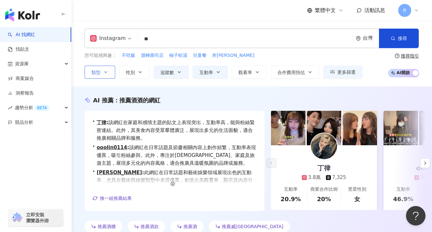
click at [166, 41] on input "**" at bounding box center [245, 39] width 210 height 12
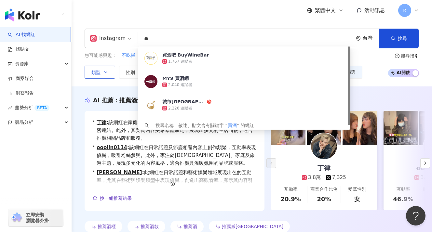
drag, startPoint x: 173, startPoint y: 40, endPoint x: 135, endPoint y: 40, distance: 38.4
click at [135, 40] on div "Instagram ** 台灣 搜尋 6176e9a6-6a55-445b-96f1-cf44a8dab182 買酒吧 BuyWineBar 1,767 追蹤…" at bounding box center [252, 39] width 334 height 20
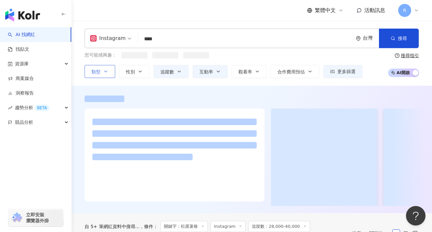
type input "****"
click at [201, 20] on div "繁體中文 活動訊息 R" at bounding box center [252, 10] width 334 height 21
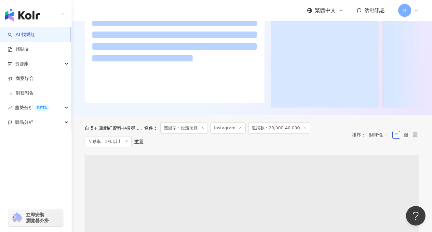
scroll to position [234, 0]
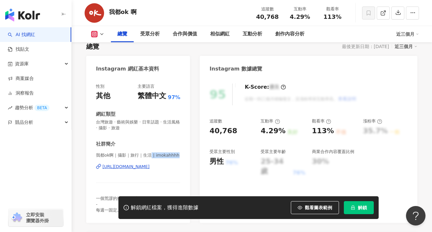
drag, startPoint x: 150, startPoint y: 155, endPoint x: 185, endPoint y: 157, distance: 34.8
click at [184, 157] on div "性別 其他 主要語言 繁體中文 97% 網紅類型 台灣旅遊 · 藝術與娛樂 · 日常話題 · 生活風格 · 攝影 · 旅遊 社群簡介 我都ok啊｜攝影｜旅行｜…" at bounding box center [138, 150] width 104 height 146
copy span "| imokahhhh"
click at [167, 154] on span "我都ok啊｜攝影｜旅行｜生活 | imokahhhh" at bounding box center [138, 156] width 84 height 6
drag, startPoint x: 154, startPoint y: 155, endPoint x: 182, endPoint y: 155, distance: 28.6
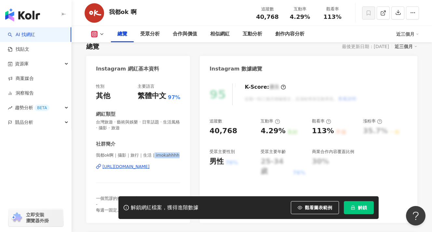
click at [182, 155] on div "性別 其他 主要語言 繁體中文 97% 網紅類型 台灣旅遊 · 藝術與娛樂 · 日常話題 · 生活風格 · 攝影 · 旅遊 社群簡介 我都ok啊｜攝影｜旅行｜…" at bounding box center [138, 150] width 104 height 146
copy span "imokahhhh"
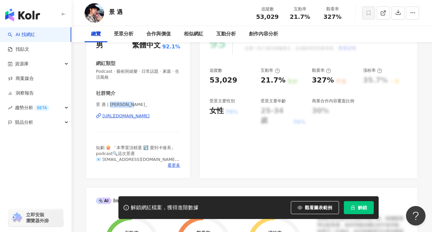
drag, startPoint x: 109, startPoint y: 105, endPoint x: 132, endPoint y: 106, distance: 22.8
click at [132, 106] on span "景 遇 | [PERSON_NAME]_" at bounding box center [138, 105] width 84 height 6
copy span "[PERSON_NAME]_"
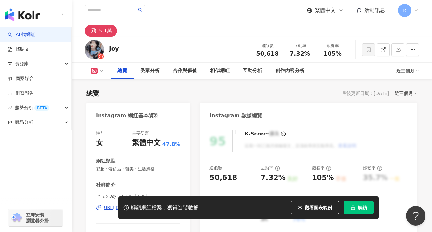
scroll to position [100, 0]
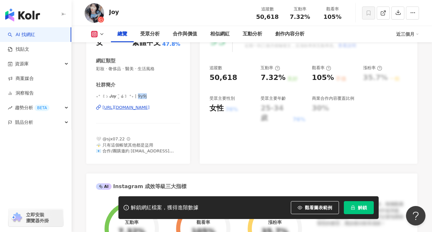
drag, startPoint x: 127, startPoint y: 96, endPoint x: 137, endPoint y: 96, distance: 9.4
click at [137, 96] on span "₊⁺ ꒰১ 𝙅𝙤𝙮 ¨̮ ໒꒱ ⁺₊ | 9y9j" at bounding box center [138, 96] width 84 height 6
copy span "j"
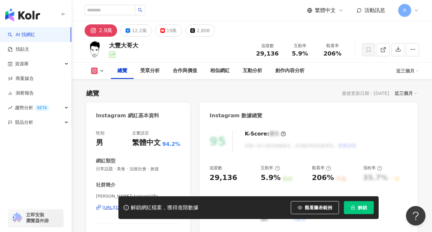
scroll to position [96, 0]
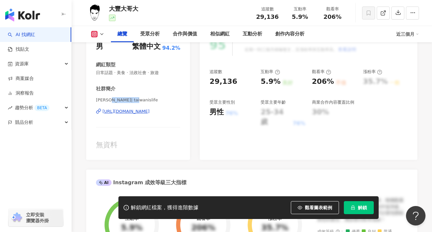
drag, startPoint x: 113, startPoint y: 101, endPoint x: 145, endPoint y: 102, distance: 32.5
click at [145, 102] on span "[PERSON_NAME]| taiwanislife" at bounding box center [138, 100] width 84 height 6
copy span "taiwanislife"
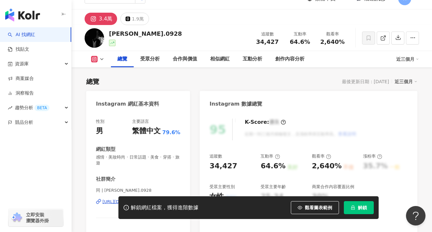
scroll to position [45, 0]
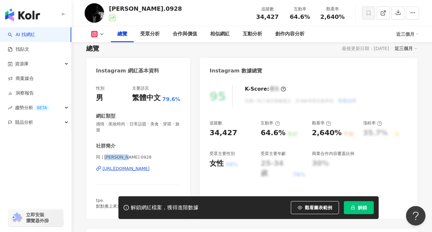
drag, startPoint x: 104, startPoint y: 158, endPoint x: 131, endPoint y: 158, distance: 27.3
click at [131, 158] on span "同 | [PERSON_NAME].0928" at bounding box center [138, 157] width 84 height 6
copy span "[PERSON_NAME].0928"
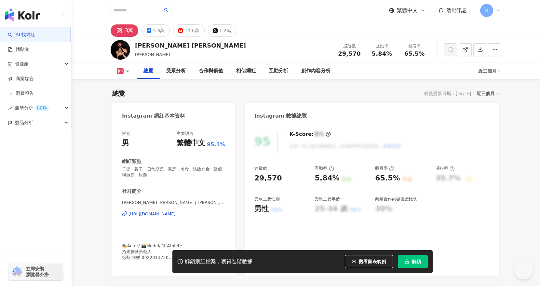
click at [122, 199] on span "[PERSON_NAME] [PERSON_NAME] | [PERSON_NAME]" at bounding box center [173, 202] width 103 height 6
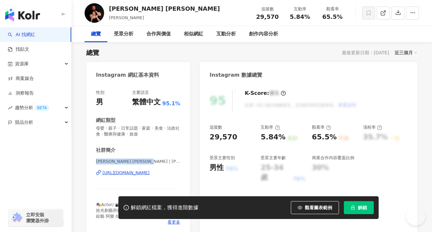
click at [151, 162] on div "性別 男 主要語言 繁體中文 95.1% 網紅類型 母嬰 · 親子 · 日常話題 · 家庭 · 美食 · 法政社會 · 醫療與健康 · 旅遊 社群簡介 [PE…" at bounding box center [138, 159] width 104 height 152
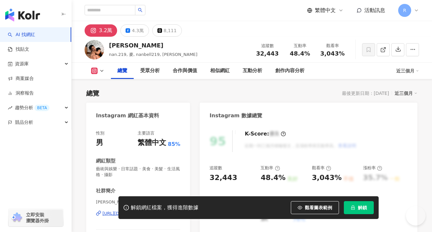
click at [132, 199] on span "[PERSON_NAME]| nan.219" at bounding box center [138, 202] width 84 height 6
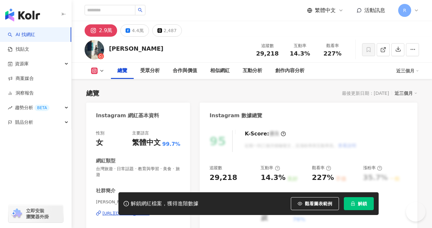
click at [134, 199] on span "[PERSON_NAME], Wen-FUN | piachung" at bounding box center [138, 202] width 84 height 6
click at [166, 199] on div "[PERSON_NAME], Wen-FUN | piachung [URL][DOMAIN_NAME]" at bounding box center [138, 218] width 84 height 38
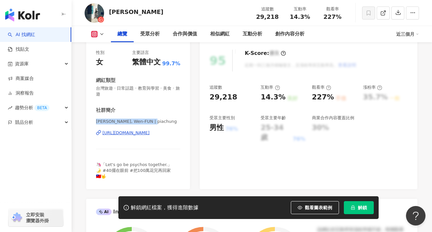
drag, startPoint x: 97, startPoint y: 121, endPoint x: 163, endPoint y: 122, distance: 66.3
click at [163, 122] on span "[PERSON_NAME], Wen-FUN | piachung" at bounding box center [138, 122] width 84 height 6
copy span "[PERSON_NAME], Wen-FUN | piachung"
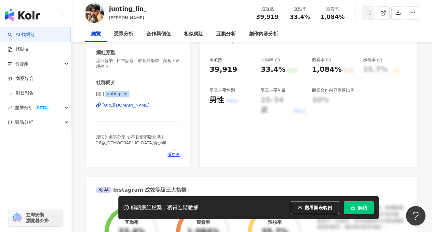
drag, startPoint x: 105, startPoint y: 95, endPoint x: 134, endPoint y: 95, distance: 29.0
click at [134, 95] on span "J霆 | junting_lin_" at bounding box center [138, 94] width 84 height 6
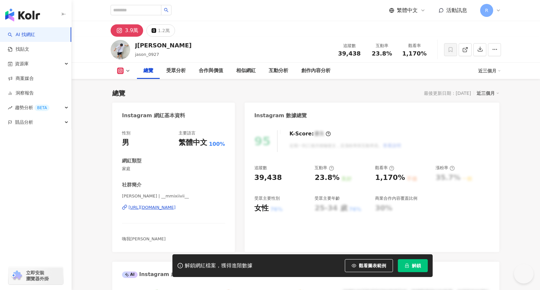
click at [122, 194] on span "[PERSON_NAME] | __mmixiivii__" at bounding box center [173, 197] width 103 height 6
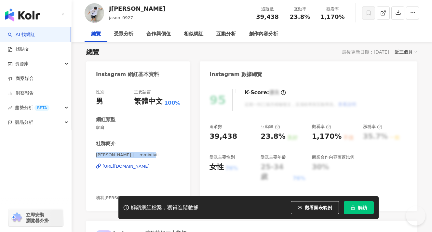
drag, startPoint x: 98, startPoint y: 156, endPoint x: 152, endPoint y: 164, distance: 54.5
click at [148, 157] on div "性別 男 主要語言 繁體中文 100% 網紅類型 家庭 社群簡介 [PERSON_NAME] | __mmixiivii__ [URL][DOMAIN_NAM…" at bounding box center [138, 147] width 104 height 128
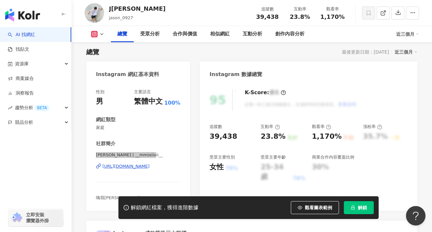
scroll to position [0, 0]
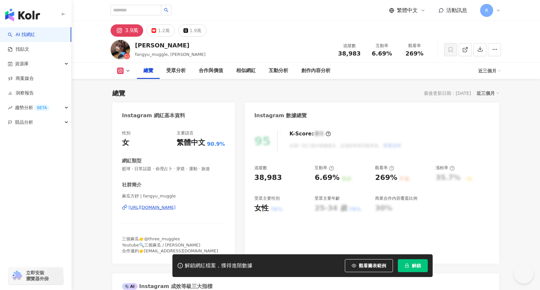
click at [122, 194] on span "麻瓜方妤 | fangyu_muggle" at bounding box center [173, 197] width 103 height 6
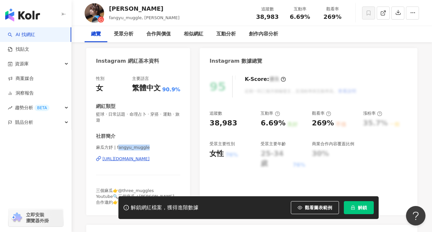
drag, startPoint x: 117, startPoint y: 147, endPoint x: 157, endPoint y: 147, distance: 40.0
click at [157, 147] on span "麻瓜方妤 | fangyu_muggle" at bounding box center [138, 148] width 84 height 6
drag, startPoint x: 166, startPoint y: 147, endPoint x: 114, endPoint y: 148, distance: 52.0
click at [114, 148] on span "麻瓜方妤 | fangyu_muggle" at bounding box center [138, 148] width 84 height 6
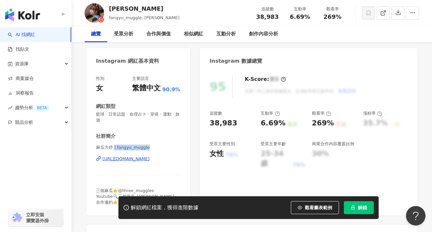
copy span "| fangyu_muggle"
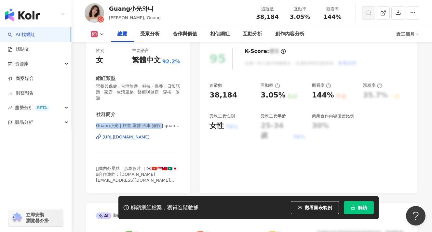
drag, startPoint x: 125, startPoint y: 127, endPoint x: 160, endPoint y: 127, distance: 35.8
click at [160, 127] on div "性別 女 主要語言 繁體中文 92.2% 網紅類型 營養與保健 · 台灣旅遊 · 科技 · 保養 · 日常話題 · 家庭 · 生活風格 · 醫療與健康 · 穿…" at bounding box center [138, 117] width 104 height 152
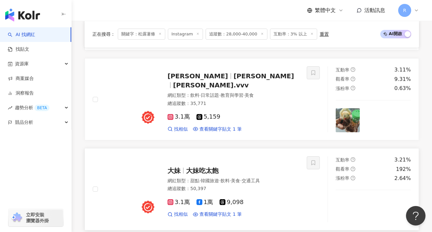
scroll to position [1232, 0]
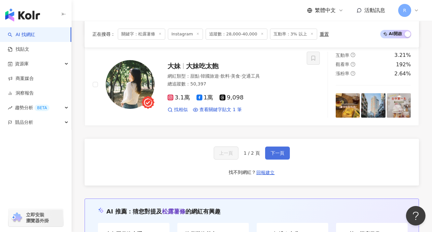
click at [273, 151] on span "下一頁" at bounding box center [278, 153] width 14 height 5
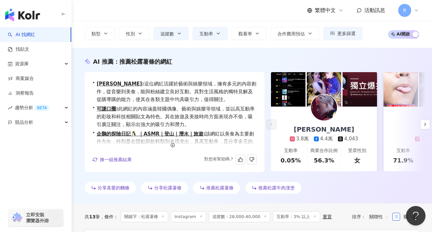
scroll to position [0, 0]
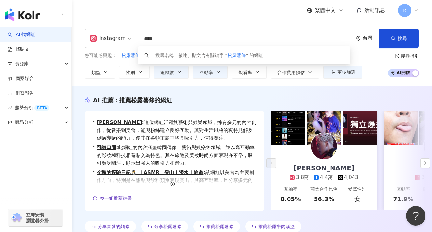
click at [154, 42] on input "****" at bounding box center [245, 39] width 210 height 12
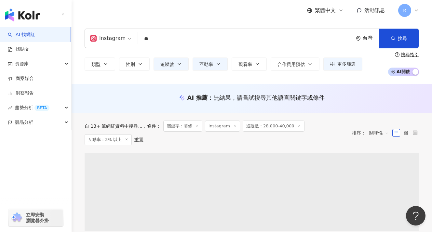
click at [190, 24] on div "Instagram 薯條 ** 台灣 搜尋 b855dfcf-d9a2-4268-9ec9-9d32fabd7781 薯條 2,707 追蹤者 薯條 18,1…" at bounding box center [252, 52] width 360 height 63
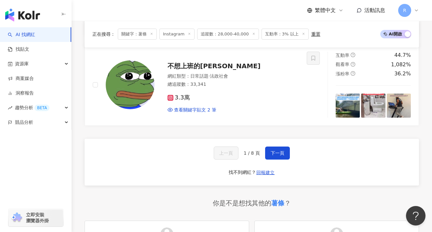
scroll to position [1090, 0]
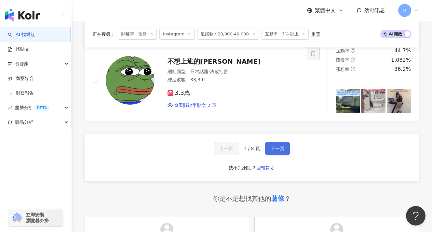
click at [267, 151] on button "下一頁" at bounding box center [277, 148] width 25 height 13
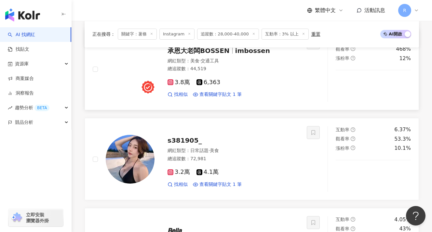
scroll to position [1014, 0]
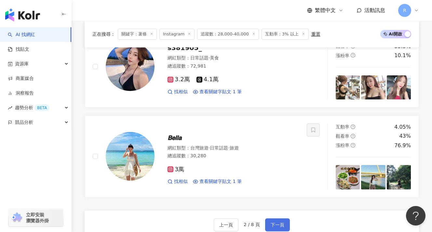
click at [275, 219] on button "下一頁" at bounding box center [277, 225] width 25 height 13
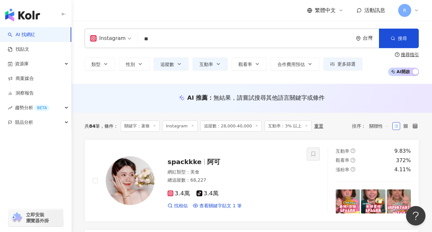
scroll to position [0, 0]
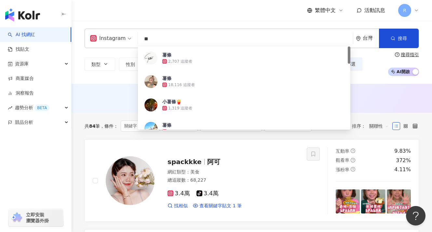
drag, startPoint x: 154, startPoint y: 43, endPoint x: 127, endPoint y: 43, distance: 26.0
click at [127, 43] on div "Instagram ** 台灣 搜尋 b855dfcf-d9a2-4268-9ec9-9d32fabd7781 薯條 2,707 追蹤者 薯條 18,116 …" at bounding box center [252, 39] width 334 height 20
type input "*"
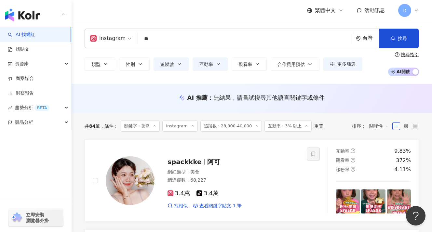
type input "**"
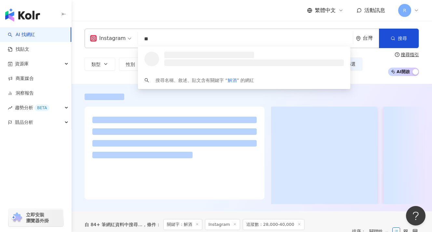
click at [185, 13] on div "繁體中文 活動訊息 R" at bounding box center [252, 10] width 334 height 21
